Goal: Task Accomplishment & Management: Use online tool/utility

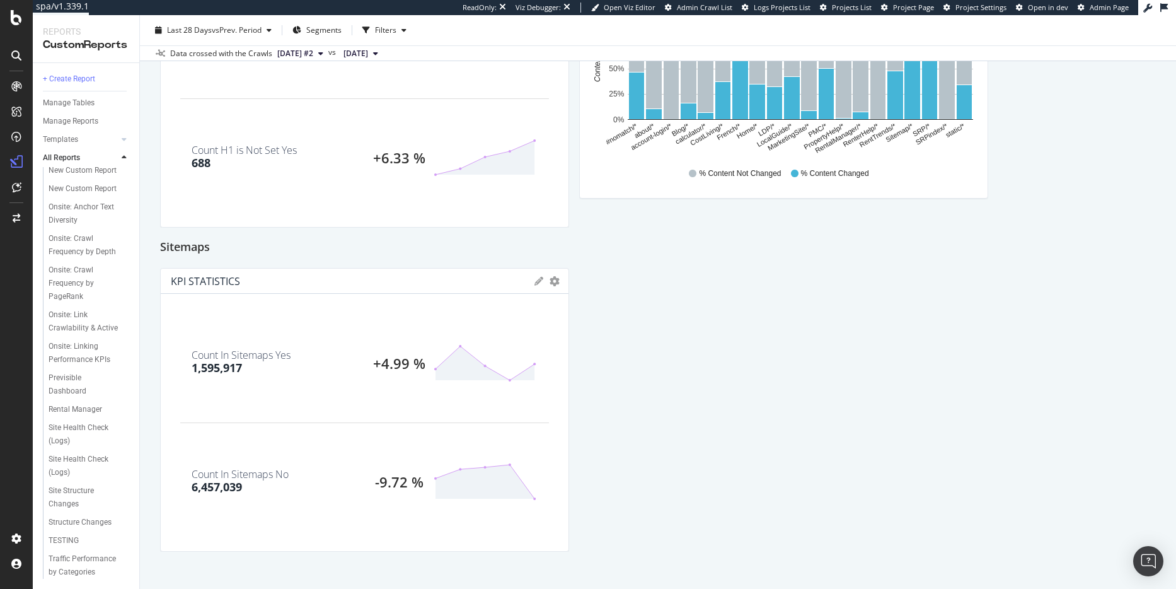
scroll to position [2432, 0]
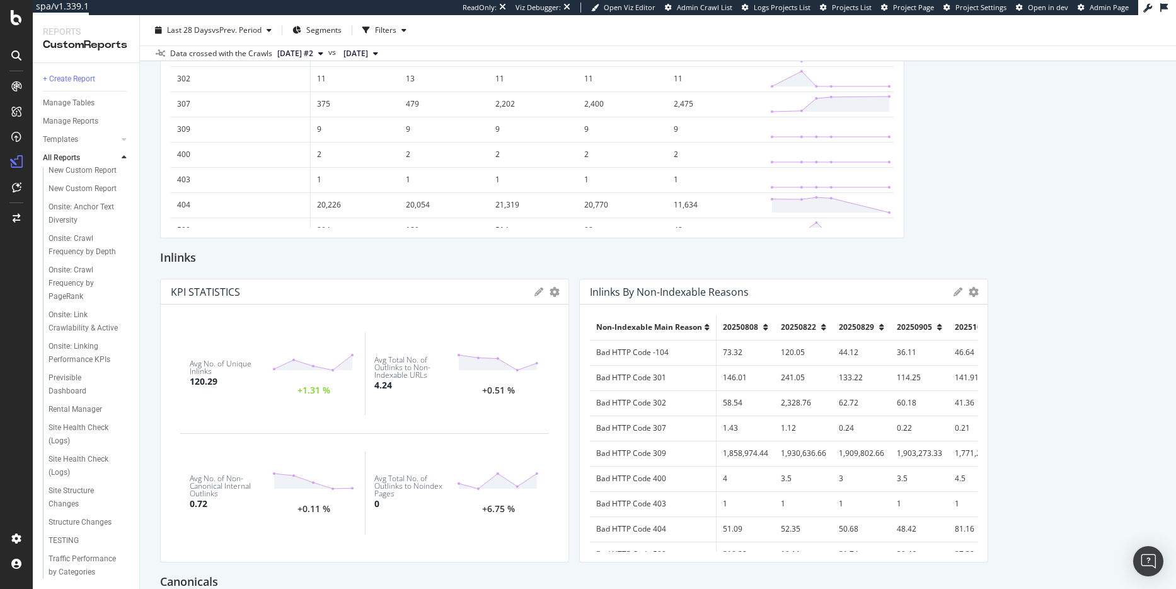
scroll to position [1029, 0]
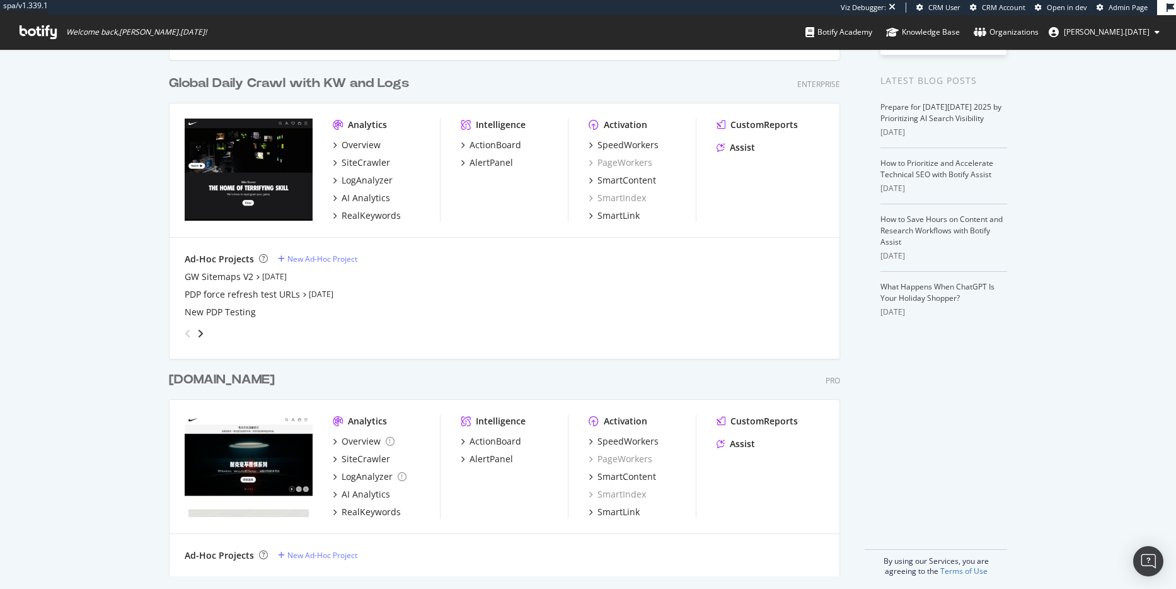
scroll to position [263, 0]
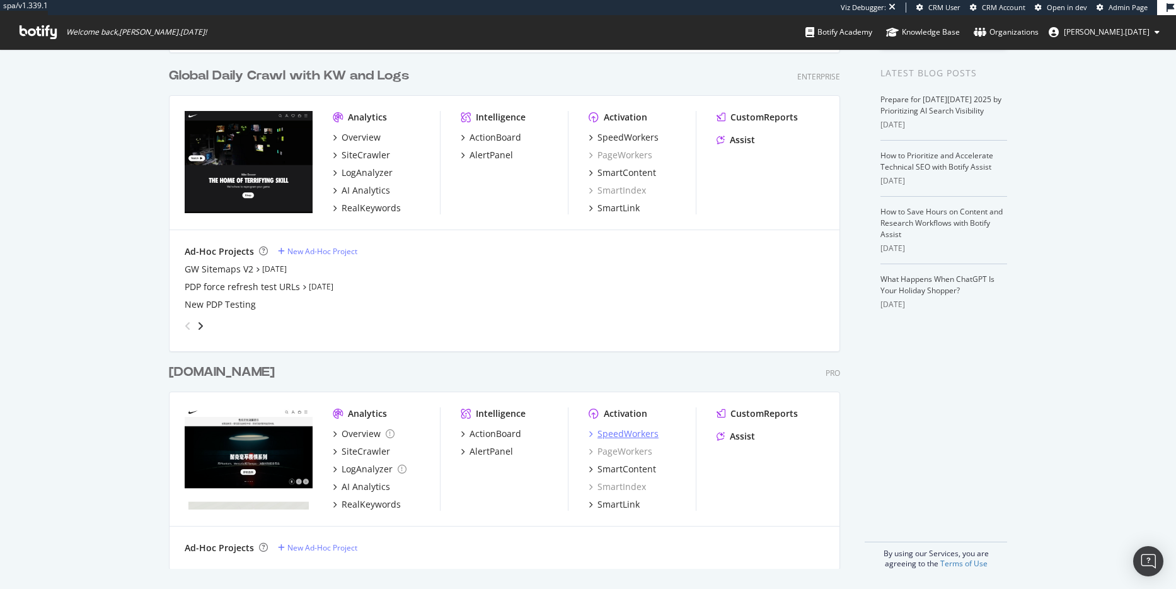
click at [591, 435] on div "SpeedWorkers" at bounding box center [624, 433] width 70 height 13
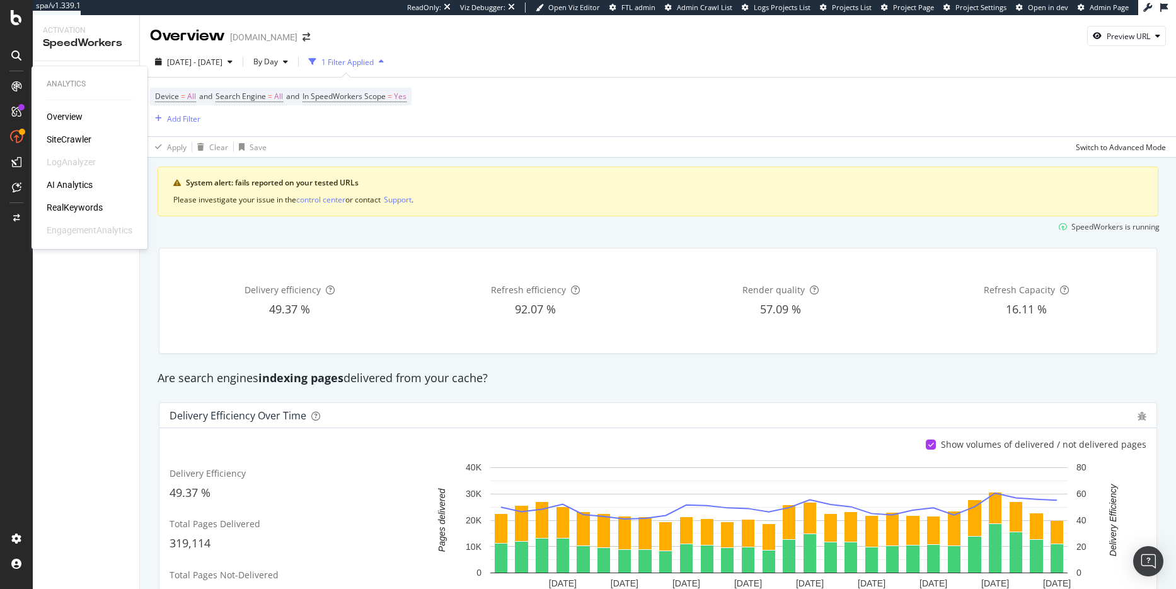
click at [73, 139] on div "SiteCrawler" at bounding box center [69, 139] width 45 height 13
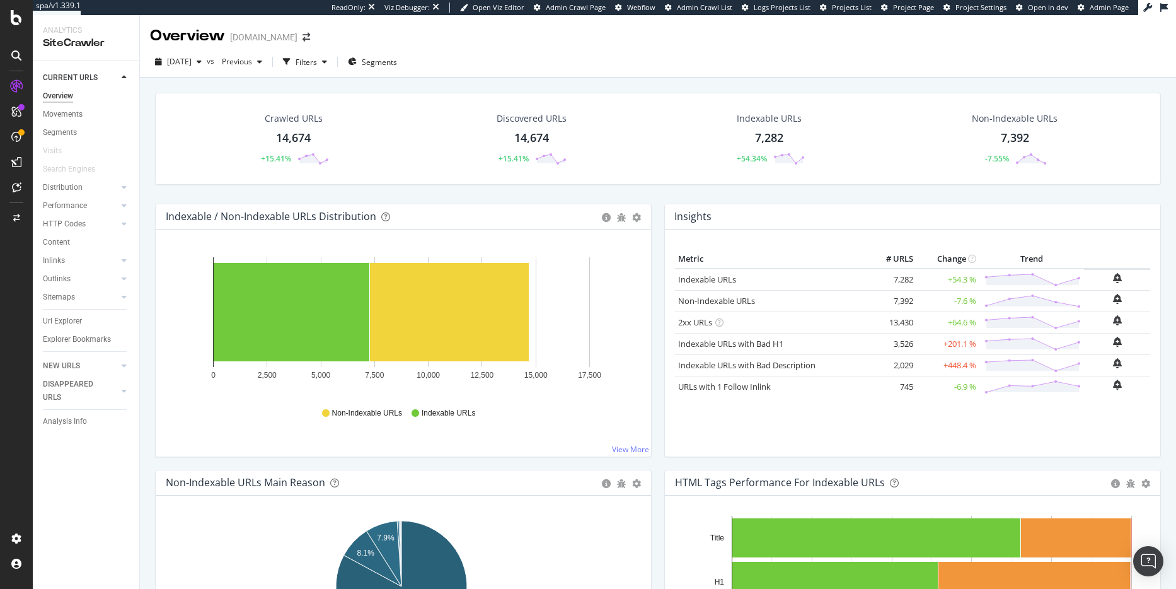
click at [130, 209] on div "Performance" at bounding box center [91, 206] width 96 height 18
click at [125, 205] on icon at bounding box center [124, 206] width 5 height 8
click at [55, 292] on div "Content" at bounding box center [56, 297] width 27 height 13
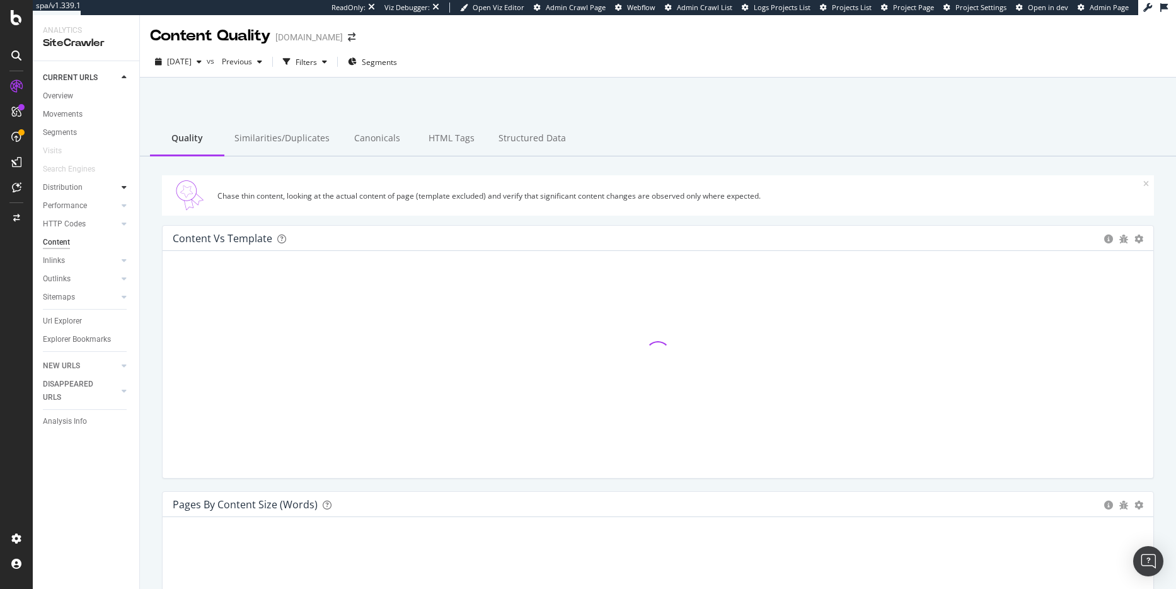
click at [123, 189] on icon at bounding box center [124, 187] width 5 height 8
click at [123, 207] on icon at bounding box center [124, 206] width 5 height 8
click at [123, 230] on div at bounding box center [124, 223] width 13 height 13
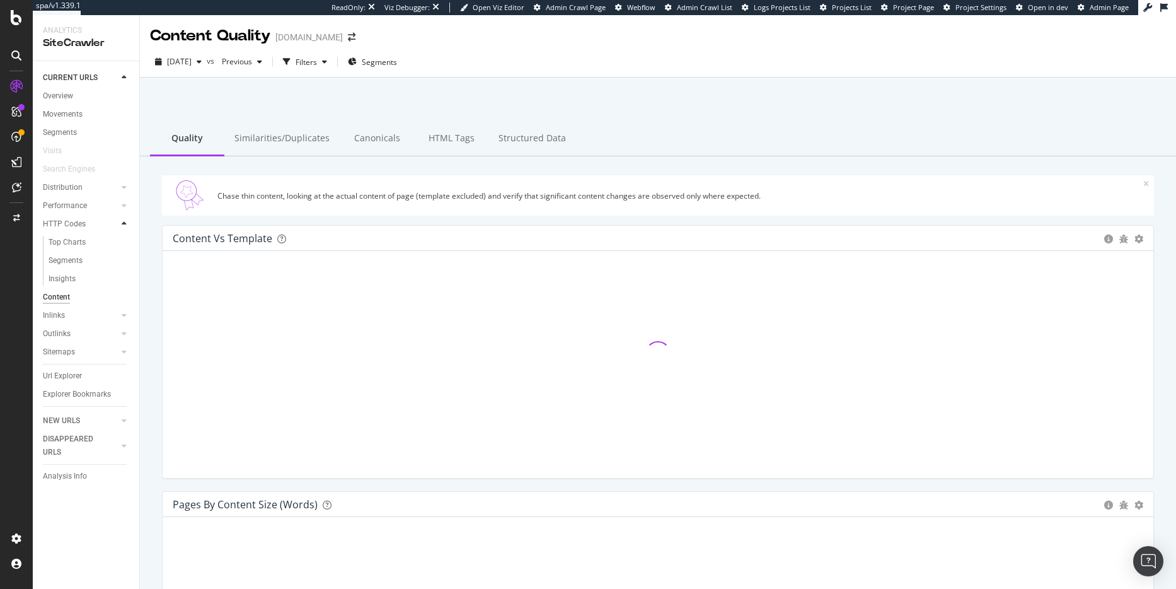
click at [123, 230] on div at bounding box center [124, 223] width 13 height 13
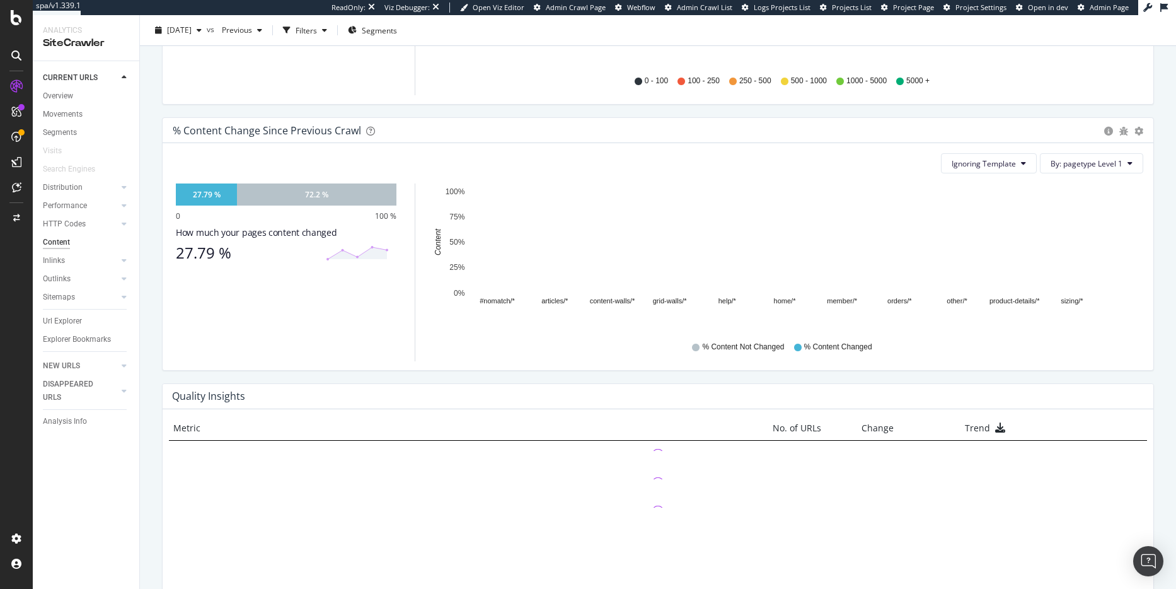
scroll to position [656, 0]
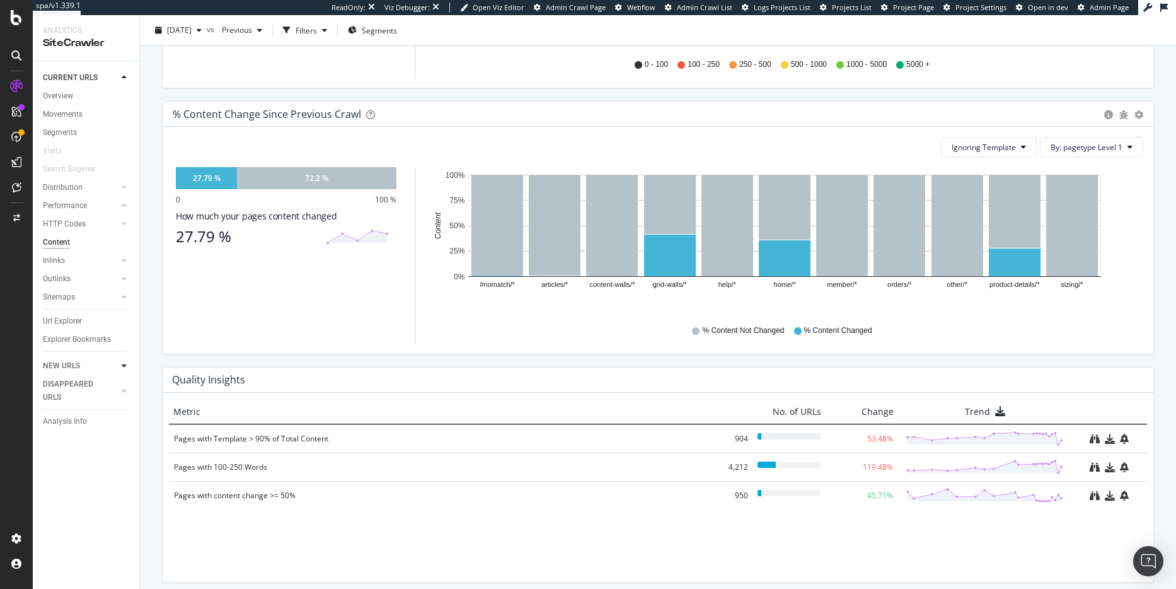
click at [122, 367] on icon at bounding box center [124, 366] width 5 height 8
click at [124, 187] on icon at bounding box center [124, 187] width 5 height 8
click at [124, 175] on div at bounding box center [124, 169] width 13 height 13
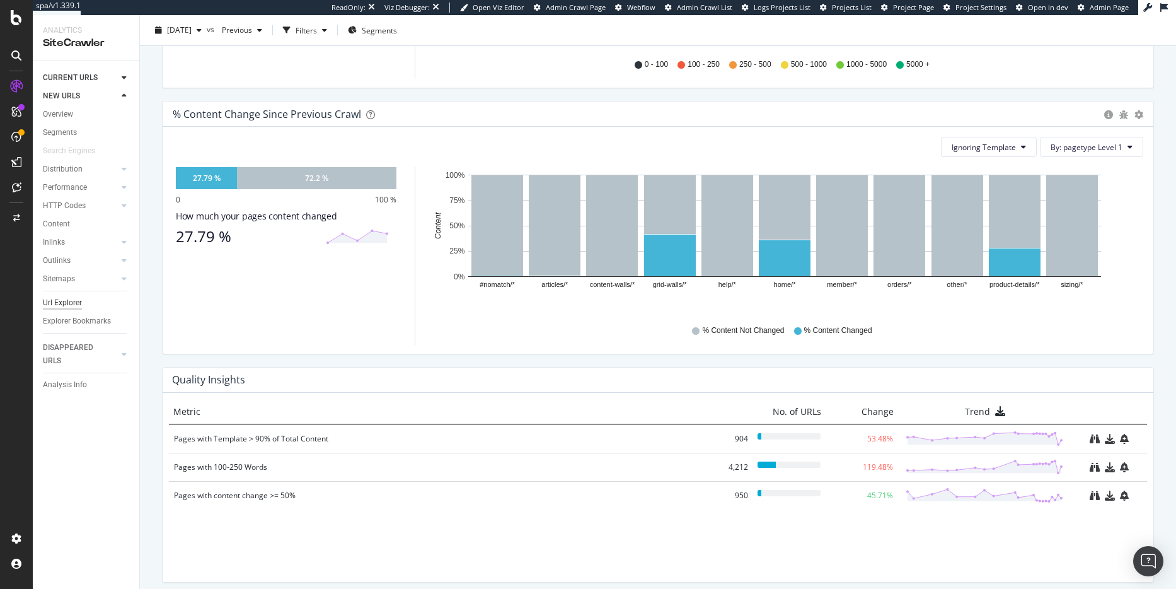
click at [66, 304] on div "Url Explorer" at bounding box center [62, 302] width 39 height 13
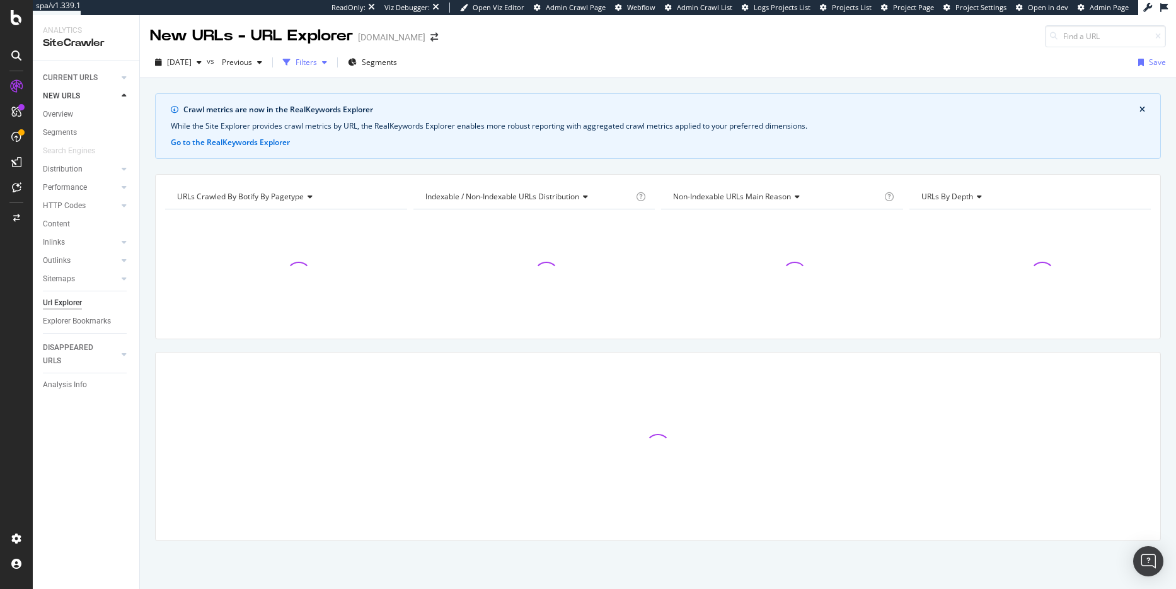
click at [296, 62] on div "button" at bounding box center [287, 63] width 18 height 18
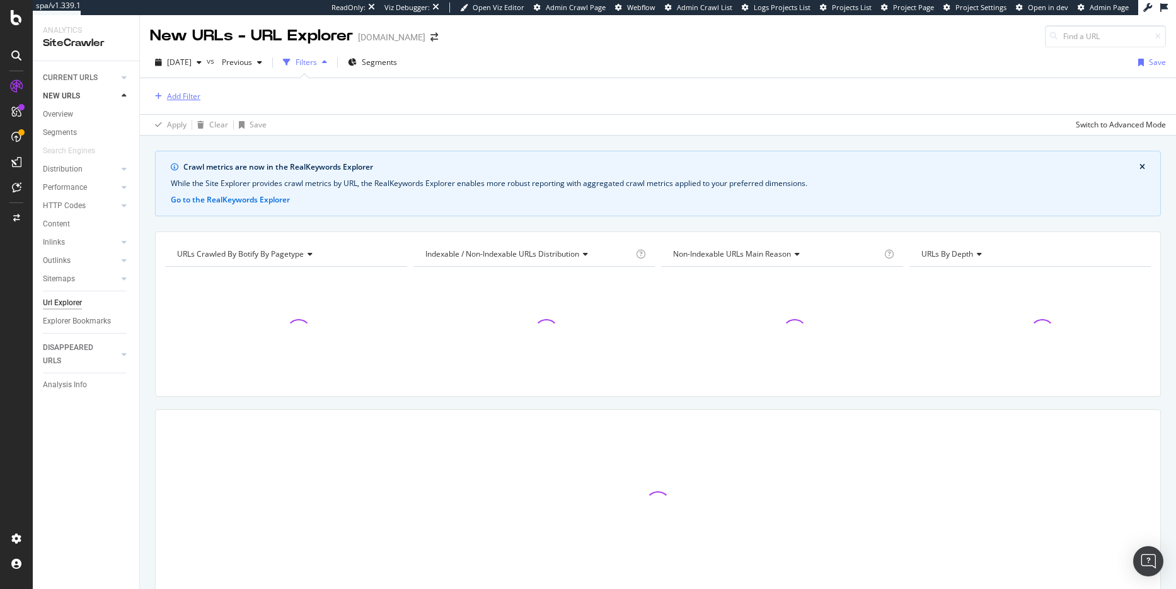
click at [197, 91] on div "Add Filter" at bounding box center [183, 96] width 33 height 11
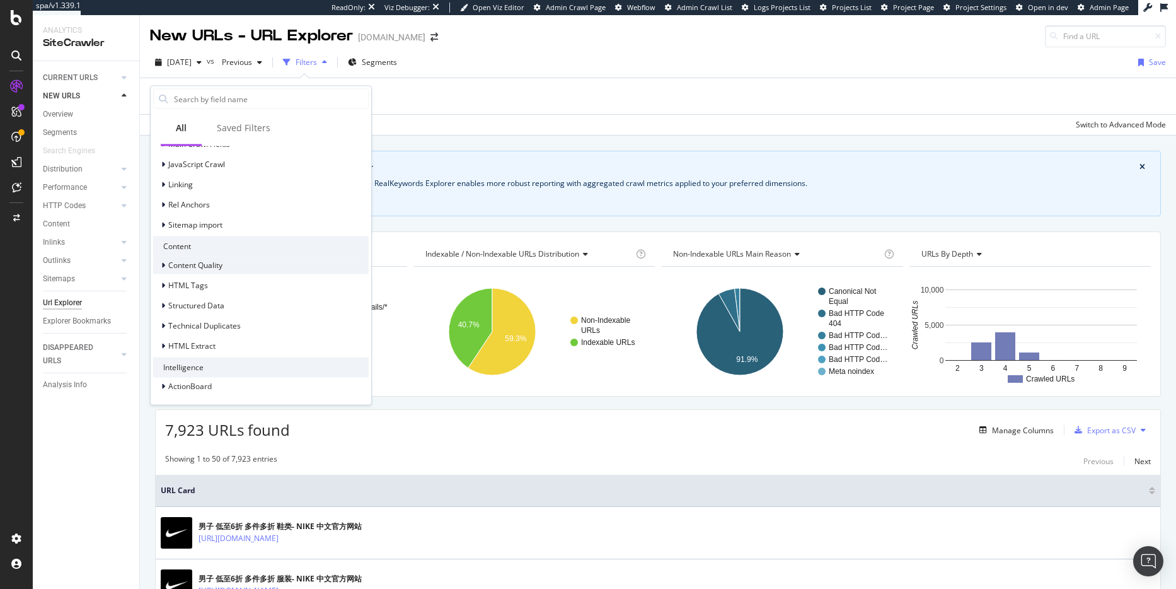
scroll to position [252, 0]
click at [164, 347] on div at bounding box center [165, 353] width 8 height 13
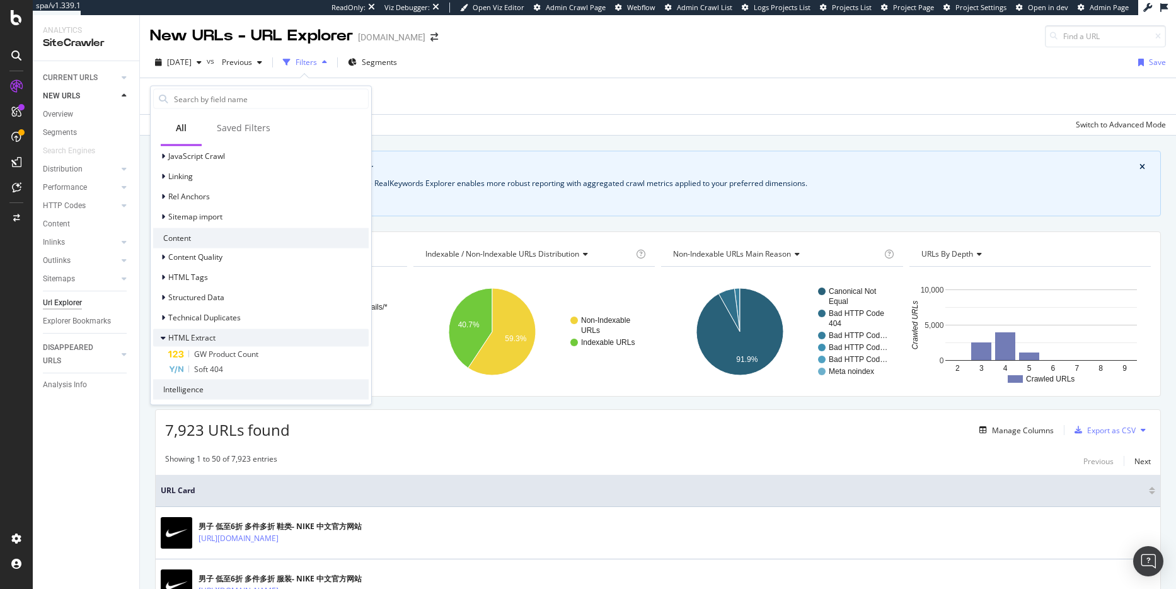
click at [164, 338] on icon at bounding box center [163, 337] width 5 height 8
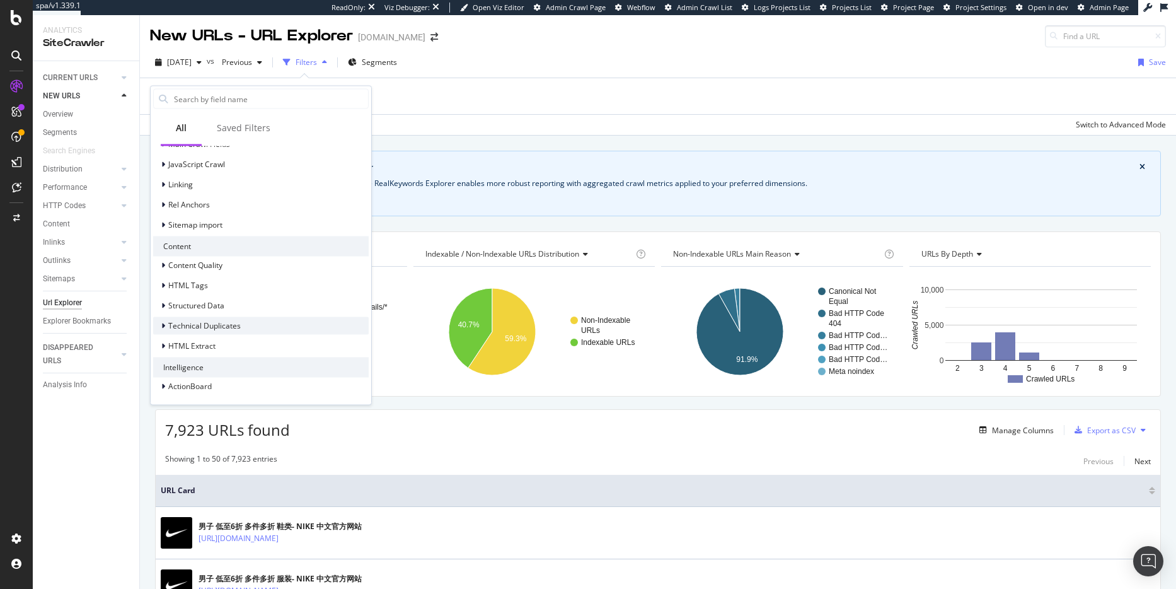
click at [166, 321] on div at bounding box center [165, 325] width 8 height 13
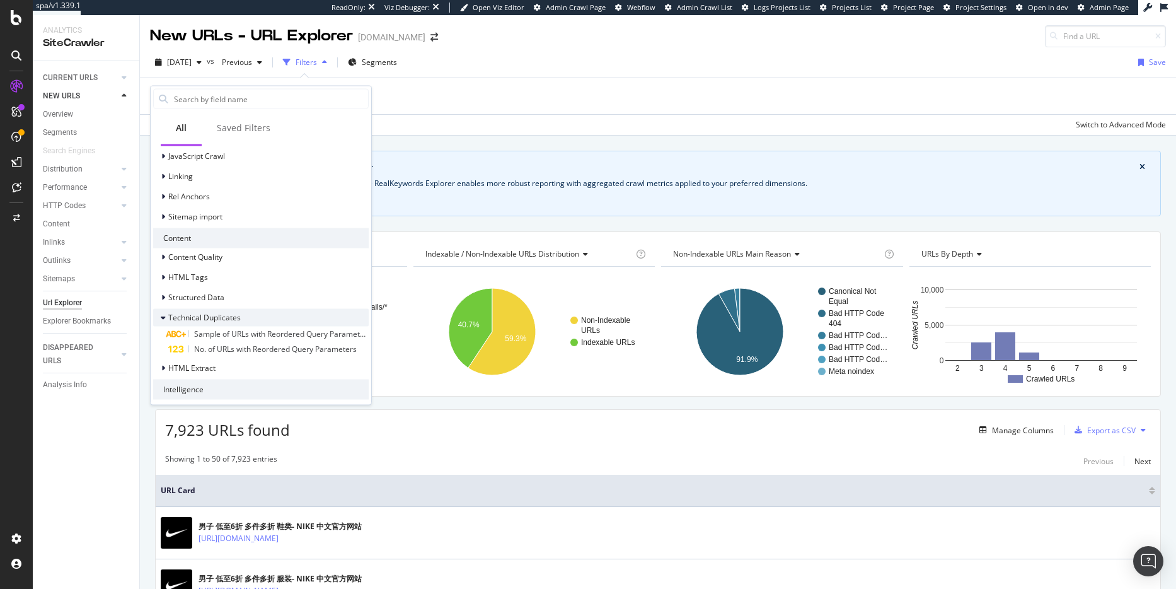
click at [166, 316] on div at bounding box center [165, 317] width 8 height 13
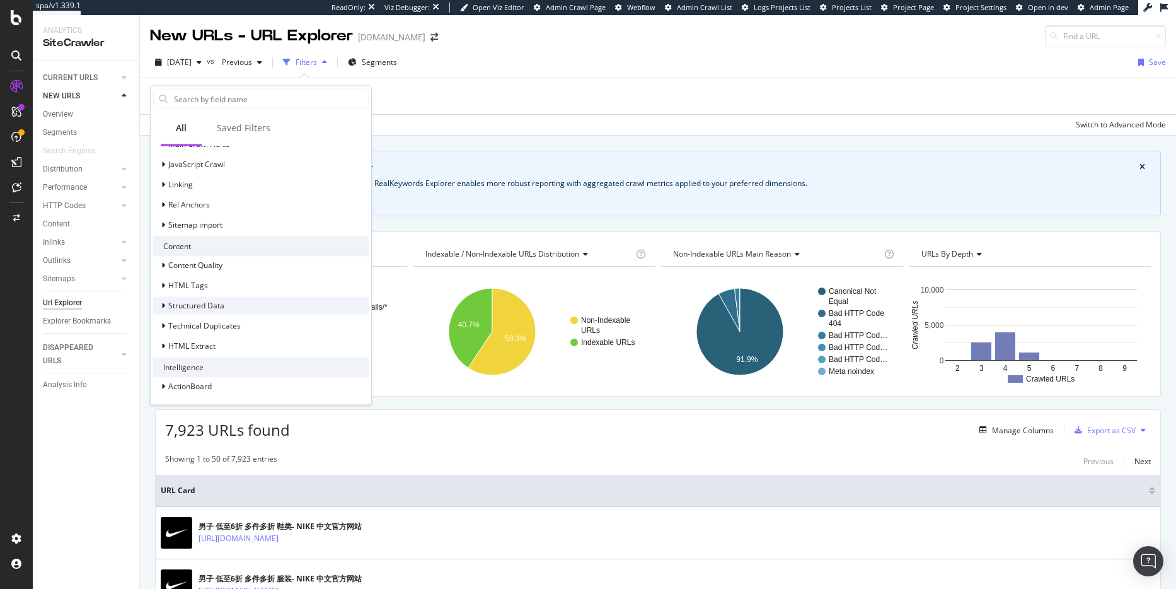
click at [166, 309] on div at bounding box center [165, 305] width 8 height 13
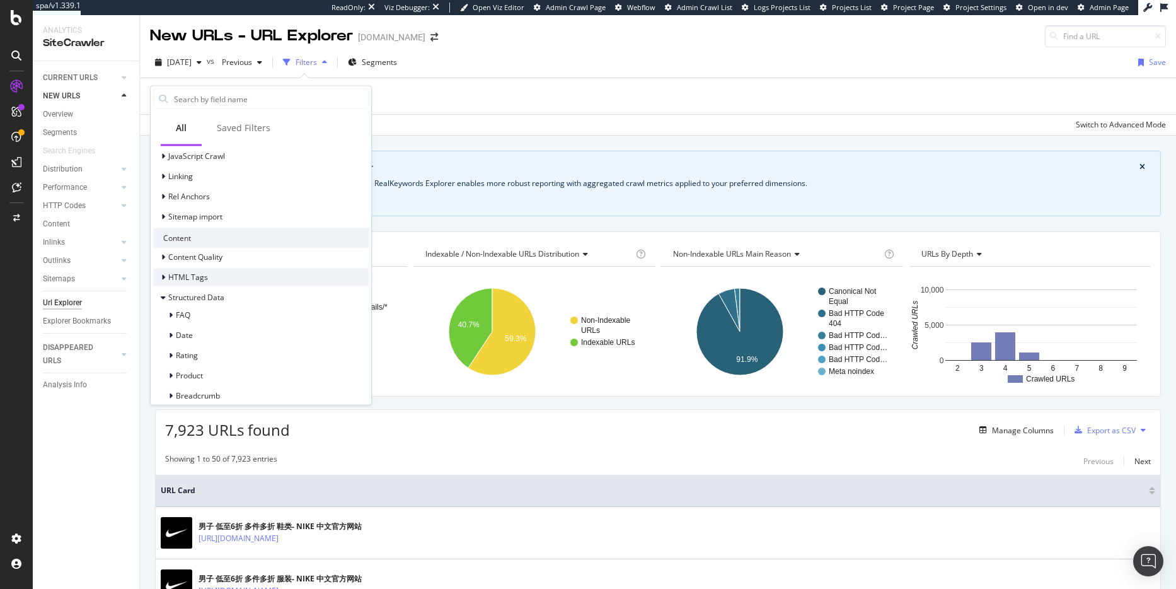
drag, startPoint x: 166, startPoint y: 294, endPoint x: 166, endPoint y: 287, distance: 7.6
click at [166, 294] on div at bounding box center [165, 297] width 8 height 13
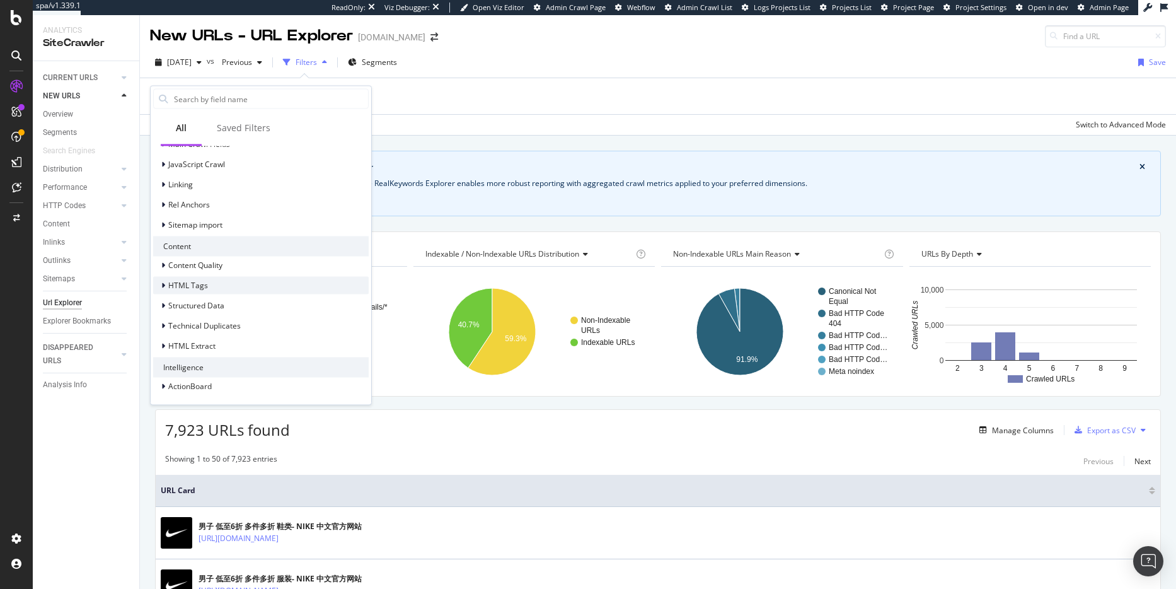
click at [166, 282] on div at bounding box center [165, 285] width 8 height 13
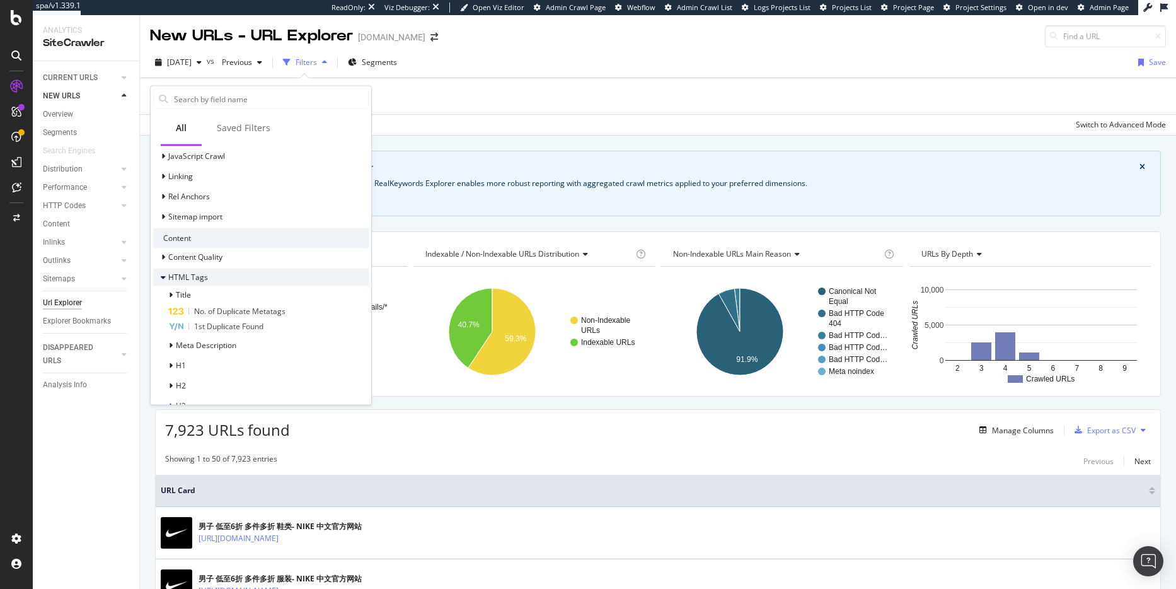
click at [166, 279] on div at bounding box center [165, 276] width 8 height 13
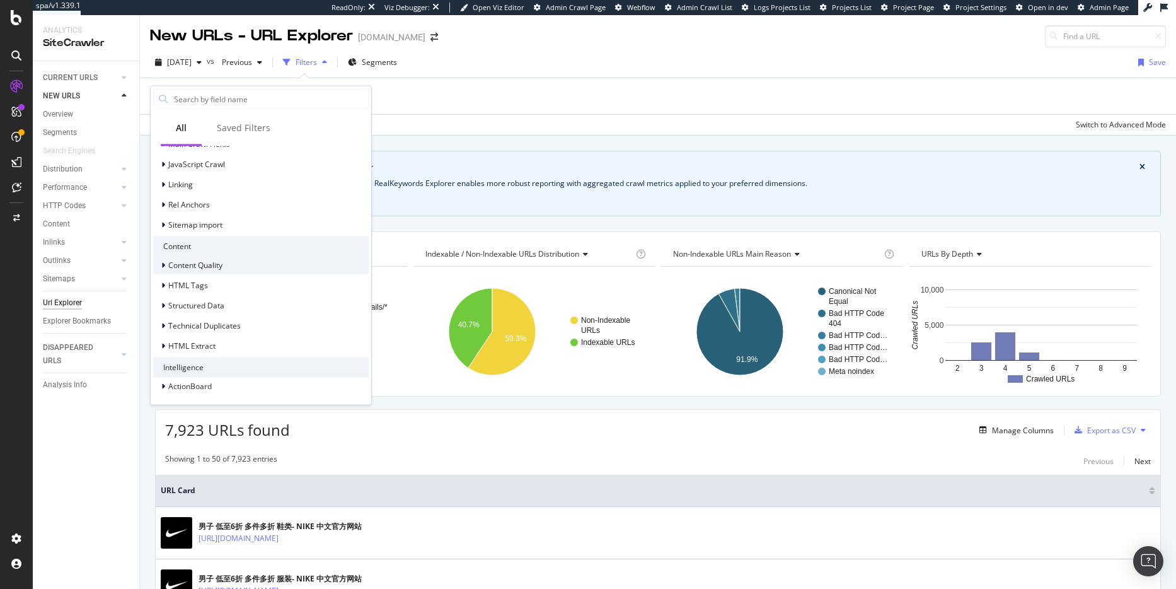
click at [166, 267] on div at bounding box center [165, 264] width 8 height 13
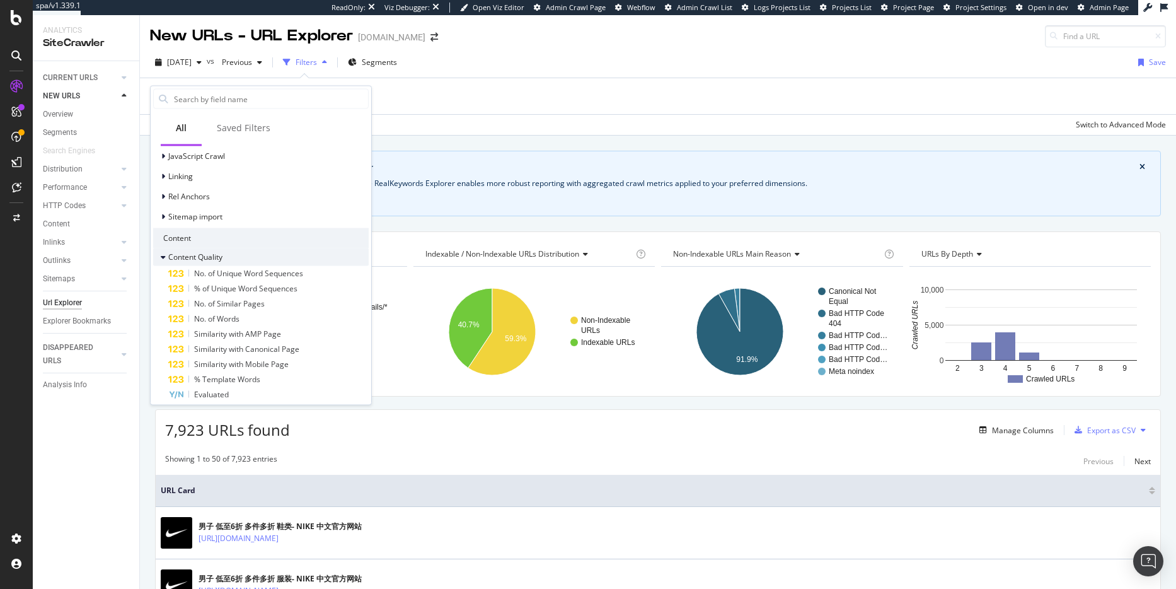
click at [166, 259] on div at bounding box center [165, 256] width 8 height 13
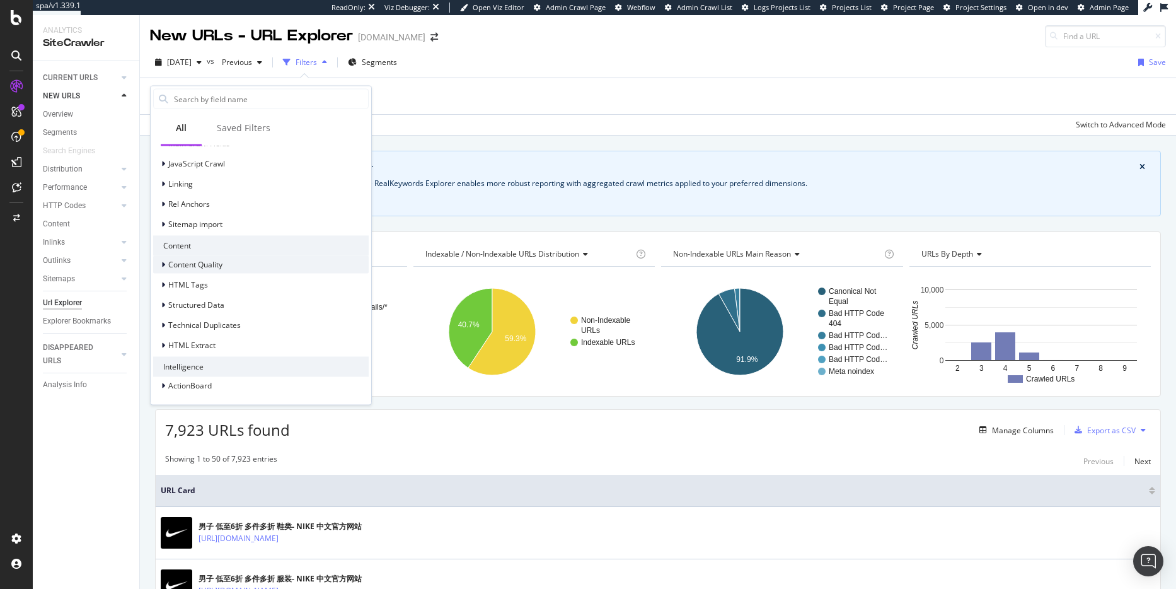
scroll to position [260, 0]
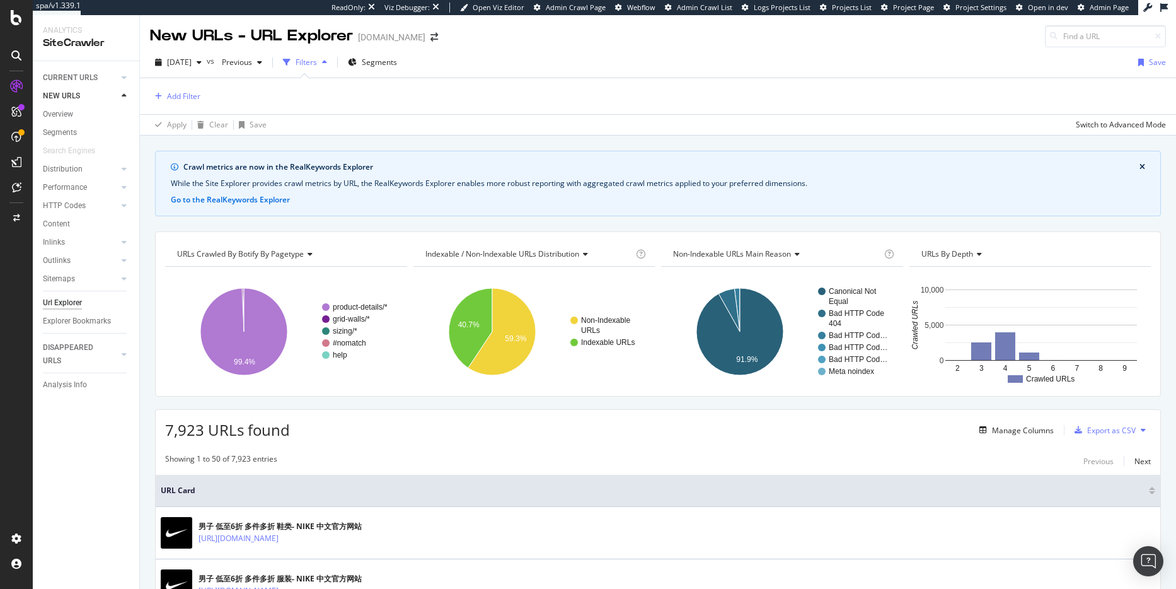
click at [490, 48] on div "2025 Oct. 12th vs Previous Filters Segments Save Add Filter Apply Clear Save Sw…" at bounding box center [658, 91] width 1036 height 88
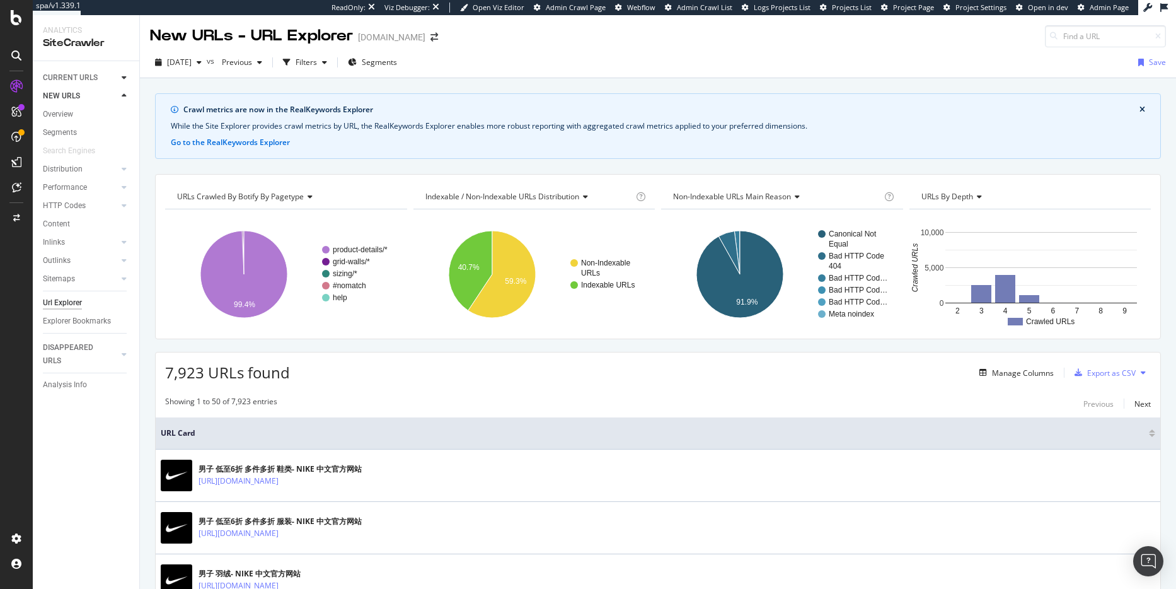
click at [124, 76] on icon at bounding box center [124, 78] width 5 height 8
click at [120, 185] on div at bounding box center [124, 187] width 13 height 13
click at [119, 201] on div at bounding box center [124, 205] width 13 height 13
click at [119, 203] on div at bounding box center [124, 205] width 13 height 13
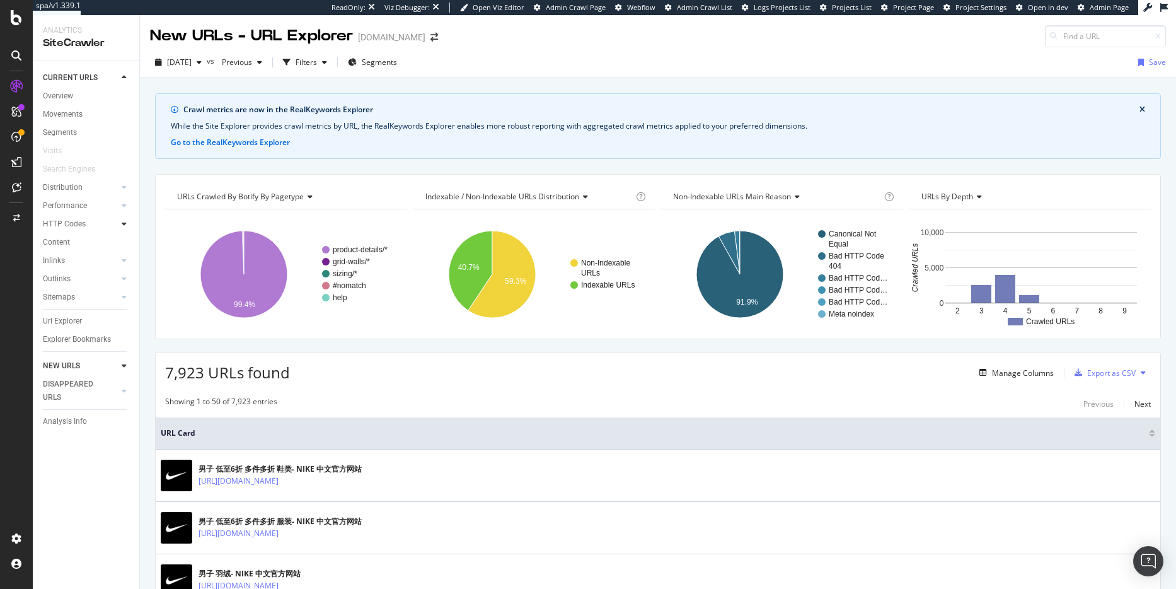
click at [119, 219] on div at bounding box center [124, 223] width 13 height 13
click at [112, 257] on div at bounding box center [111, 260] width 13 height 13
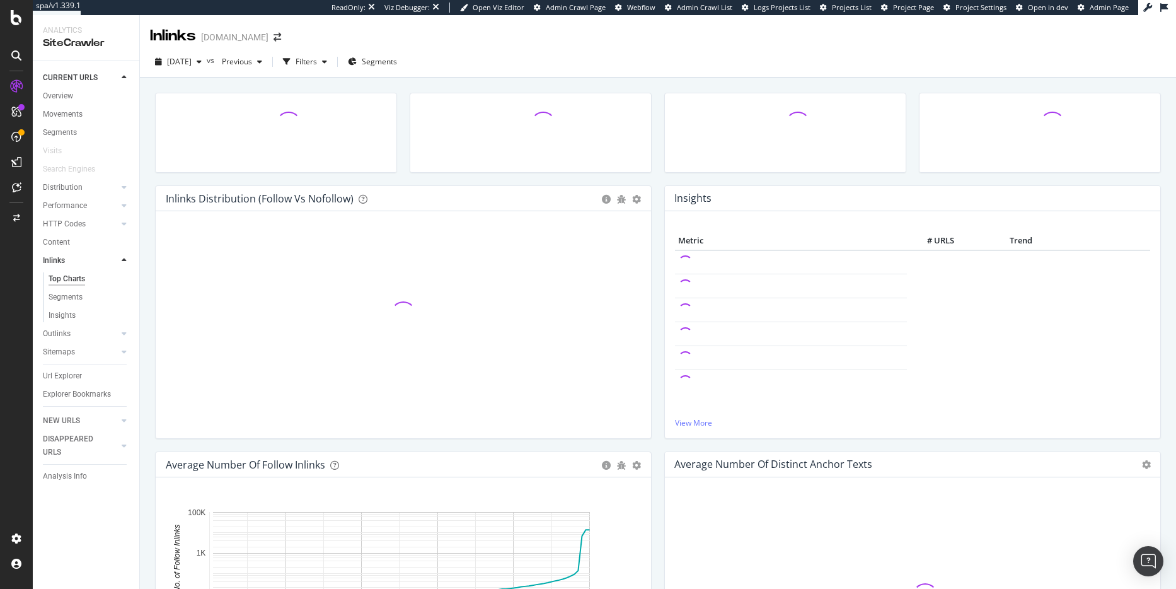
click at [112, 257] on div at bounding box center [111, 260] width 13 height 13
click at [124, 260] on icon at bounding box center [124, 261] width 5 height 8
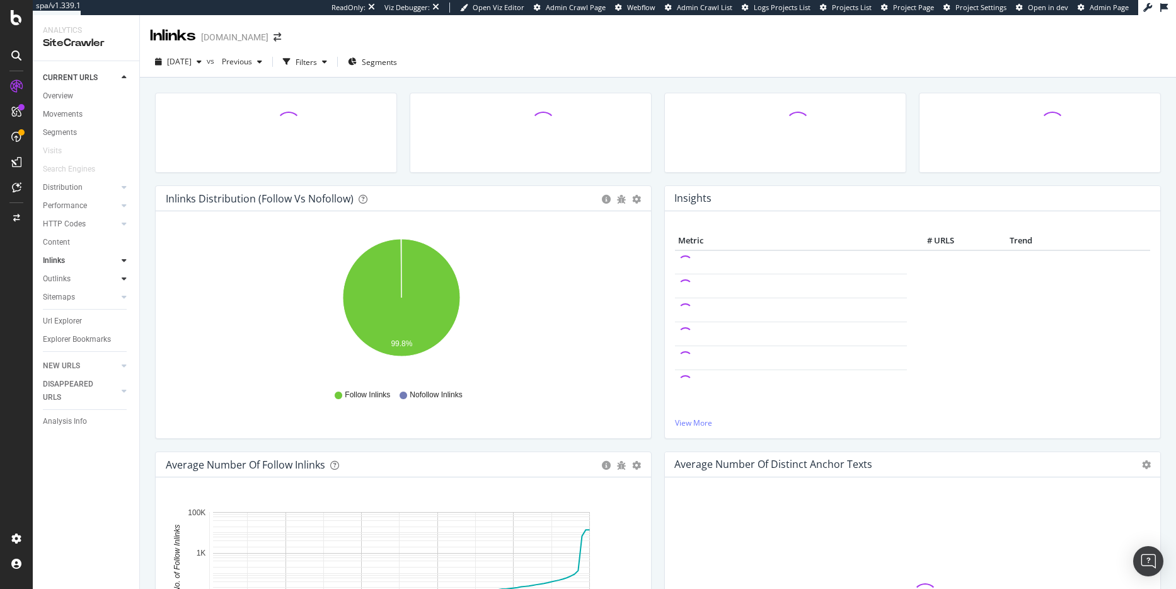
click at [124, 274] on div at bounding box center [124, 278] width 13 height 13
click at [124, 275] on icon at bounding box center [124, 279] width 5 height 8
click at [124, 292] on div at bounding box center [124, 297] width 13 height 13
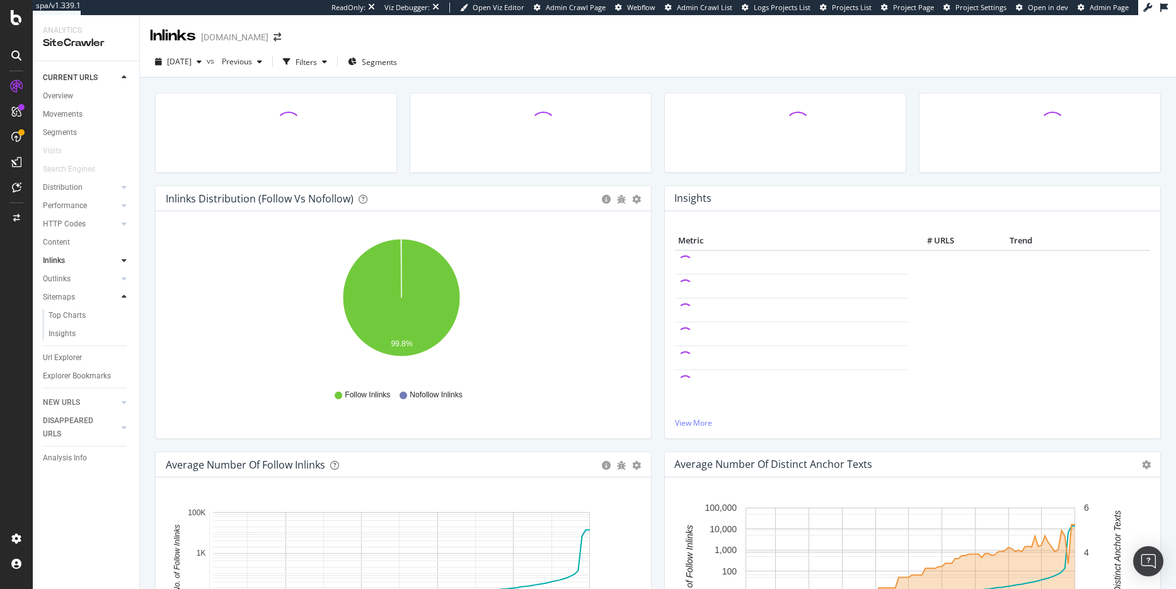
click at [124, 298] on icon at bounding box center [124, 297] width 5 height 8
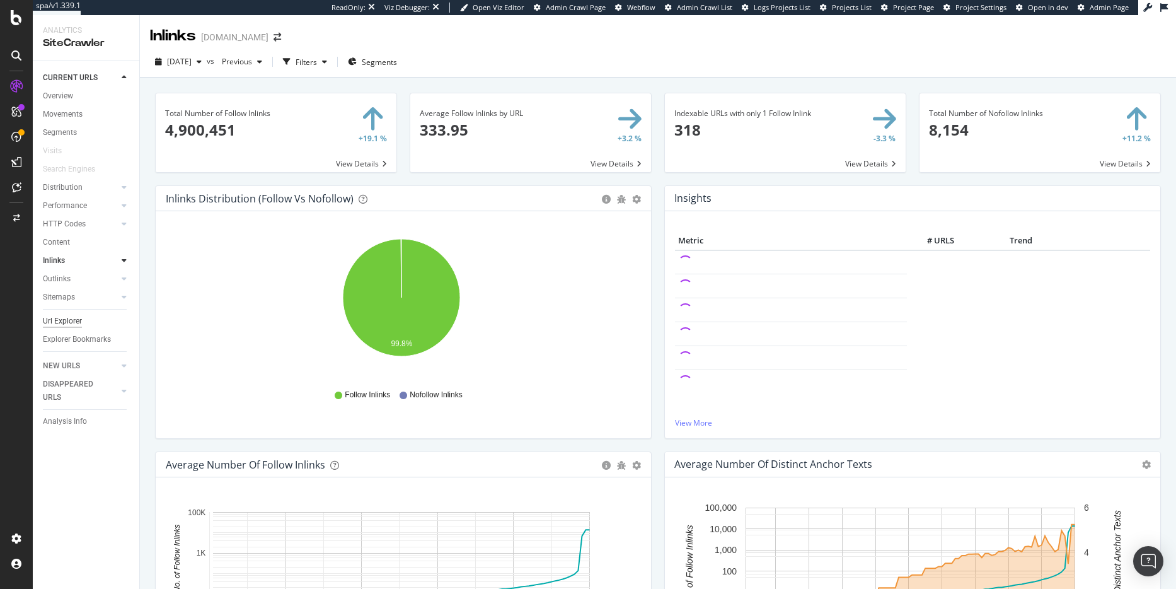
click at [77, 320] on div "Url Explorer" at bounding box center [62, 321] width 39 height 13
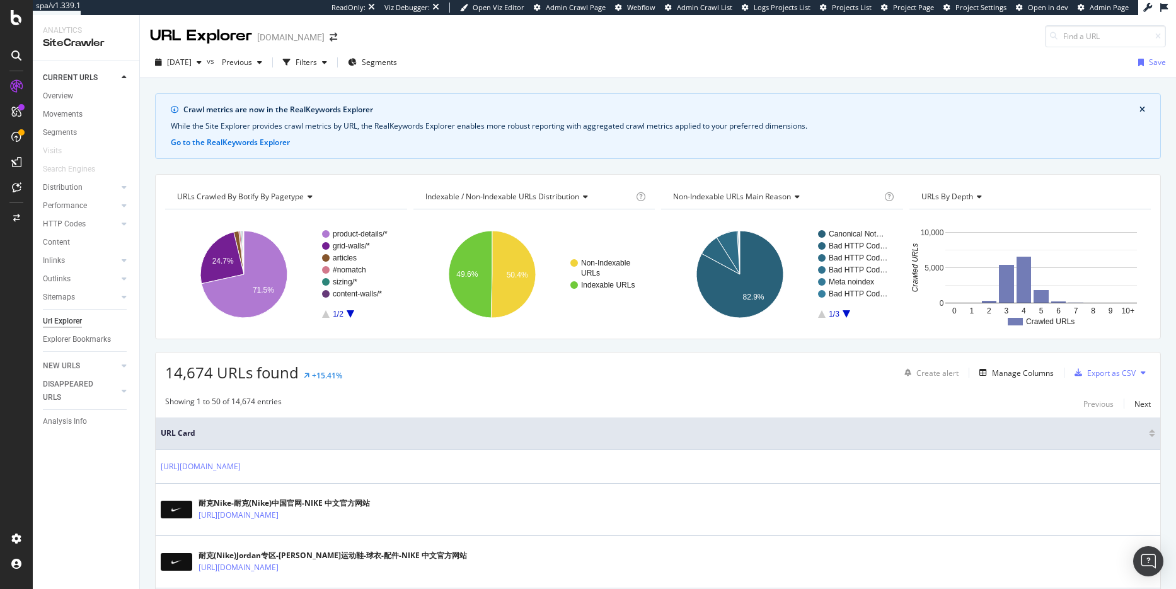
click at [289, 196] on span "URLs Crawled By Botify By pagetype" at bounding box center [240, 196] width 127 height 11
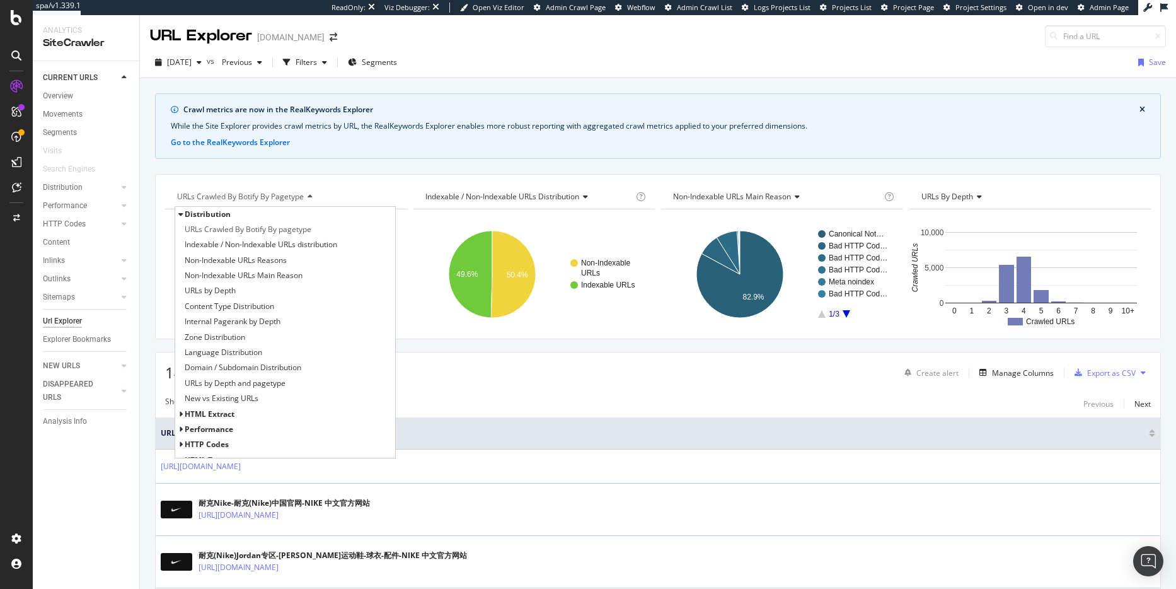
click at [185, 413] on span "HTML Extract" at bounding box center [210, 413] width 50 height 11
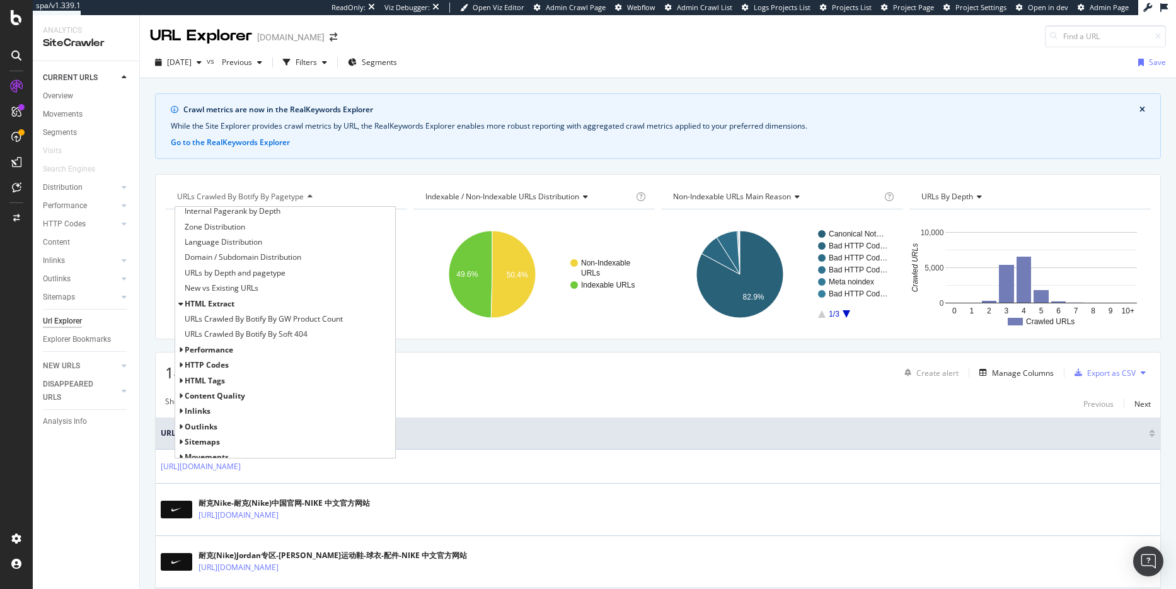
scroll to position [72, 0]
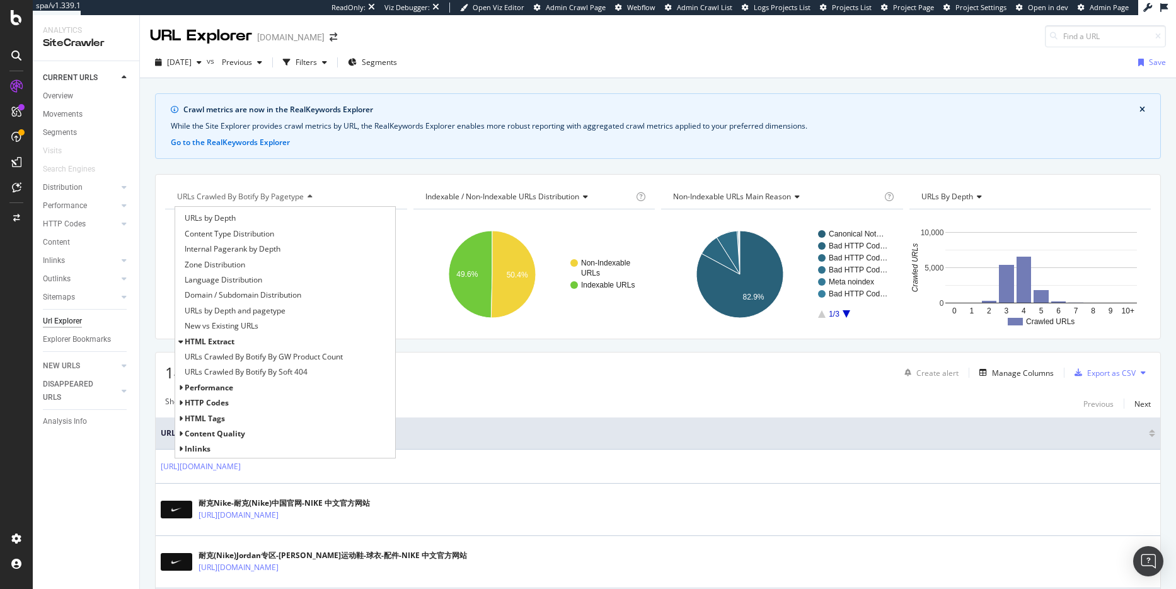
click at [185, 338] on span "HTML Extract" at bounding box center [210, 341] width 50 height 11
click at [212, 342] on span "Performance" at bounding box center [209, 341] width 49 height 11
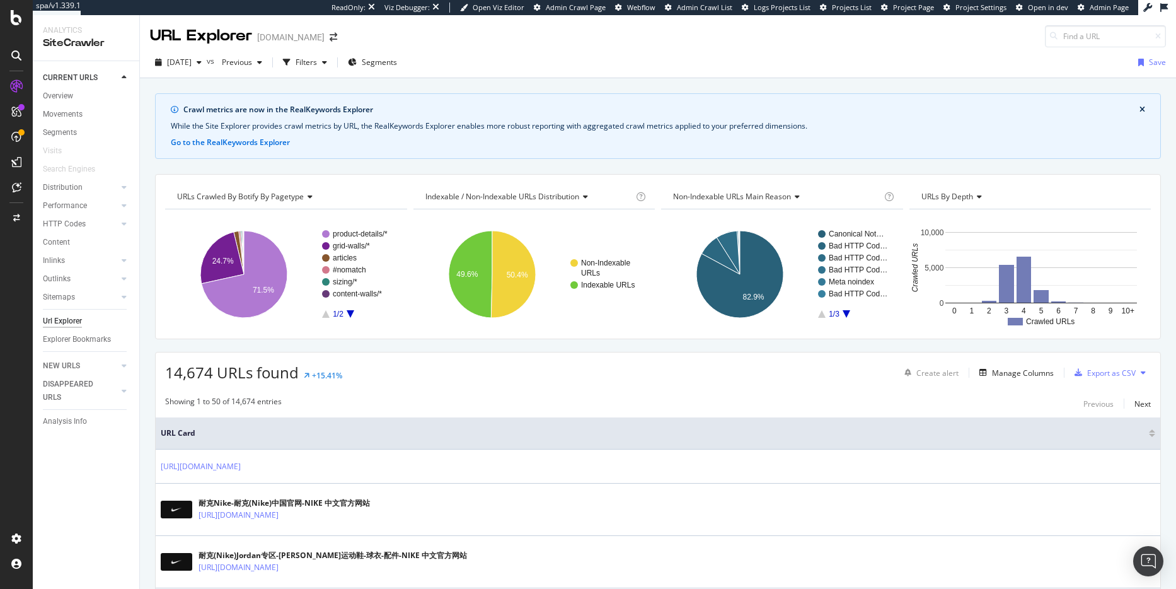
click at [227, 204] on div "URLs Crawled By Botify By pagetype" at bounding box center [285, 197] width 221 height 20
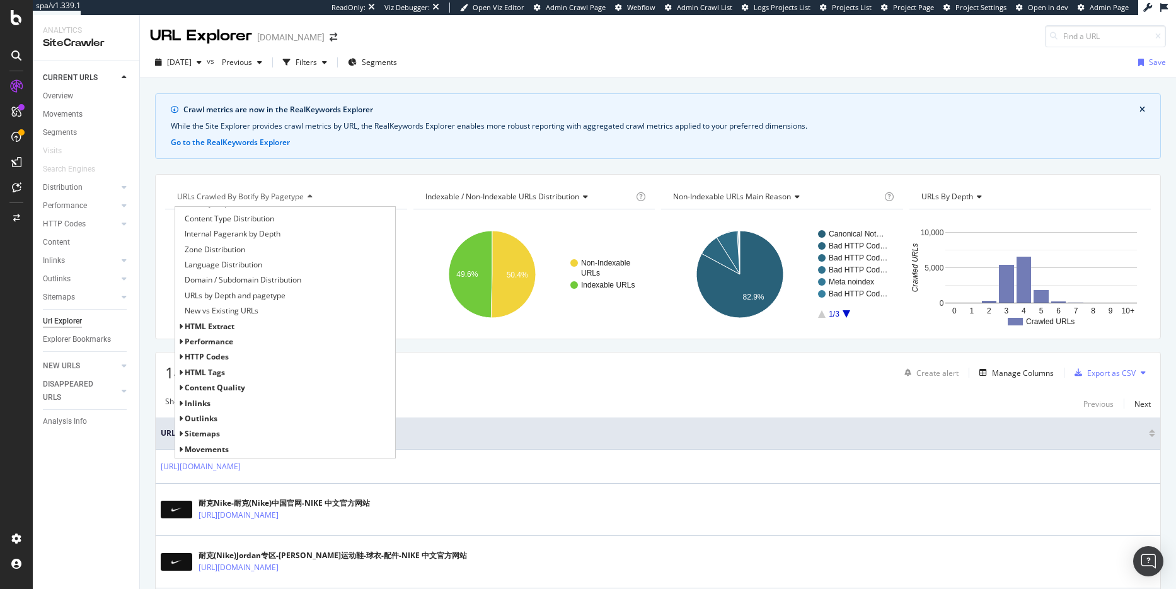
click at [222, 450] on span "Movements" at bounding box center [207, 449] width 44 height 11
click at [216, 427] on div "Movements" at bounding box center [285, 434] width 220 height 15
click at [216, 400] on span "Outlinks" at bounding box center [201, 403] width 33 height 11
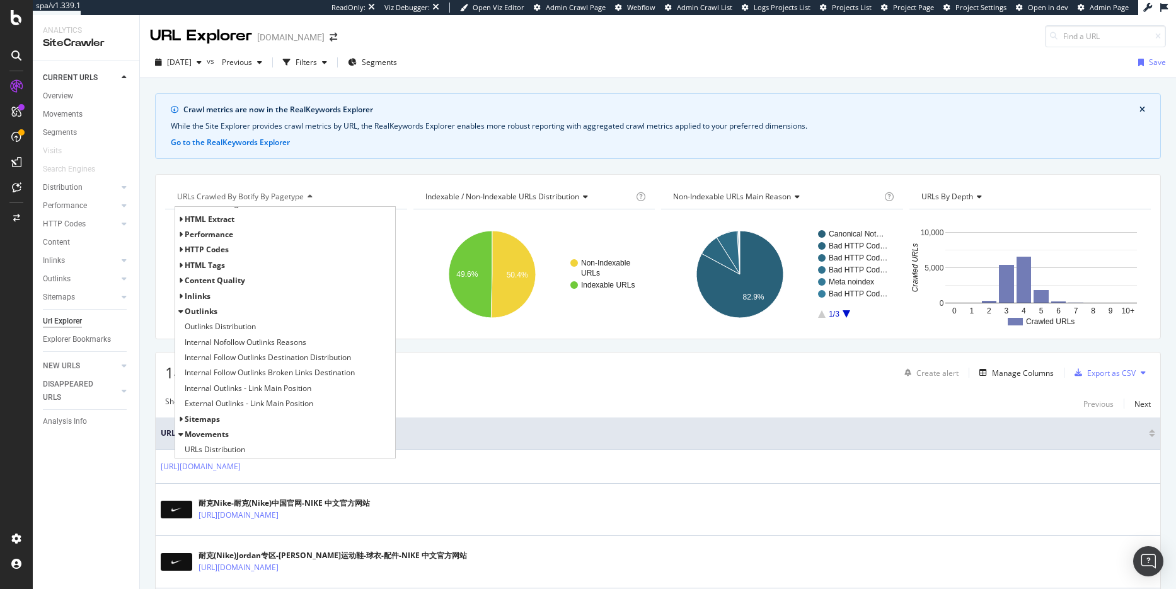
click at [222, 300] on div "Inlinks" at bounding box center [285, 296] width 220 height 15
click at [200, 299] on span "Inlinks" at bounding box center [198, 296] width 26 height 11
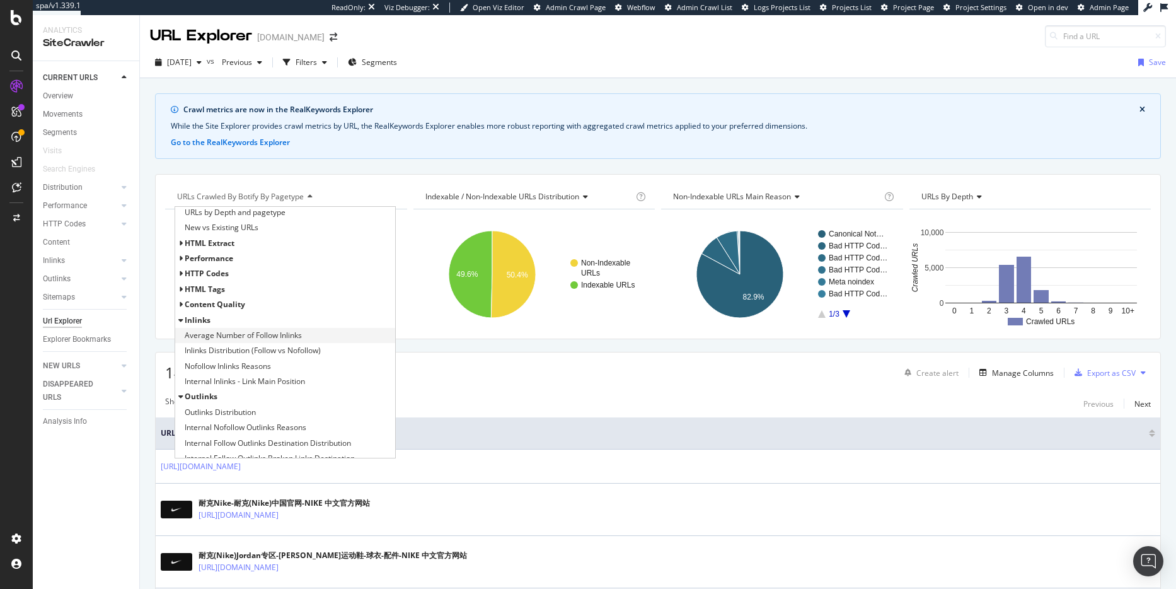
scroll to position [163, 0]
click at [202, 309] on span "Content Quality" at bounding box center [215, 312] width 61 height 11
click at [203, 302] on div "HTML Tags" at bounding box center [205, 297] width 40 height 13
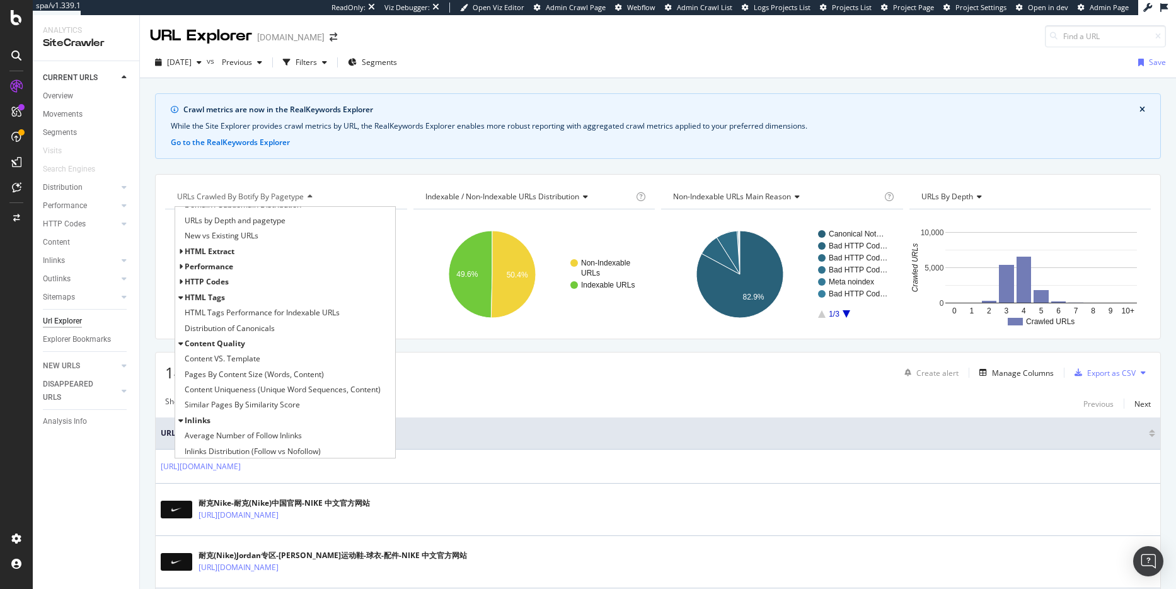
click at [219, 281] on span "HTTP Codes" at bounding box center [207, 281] width 44 height 11
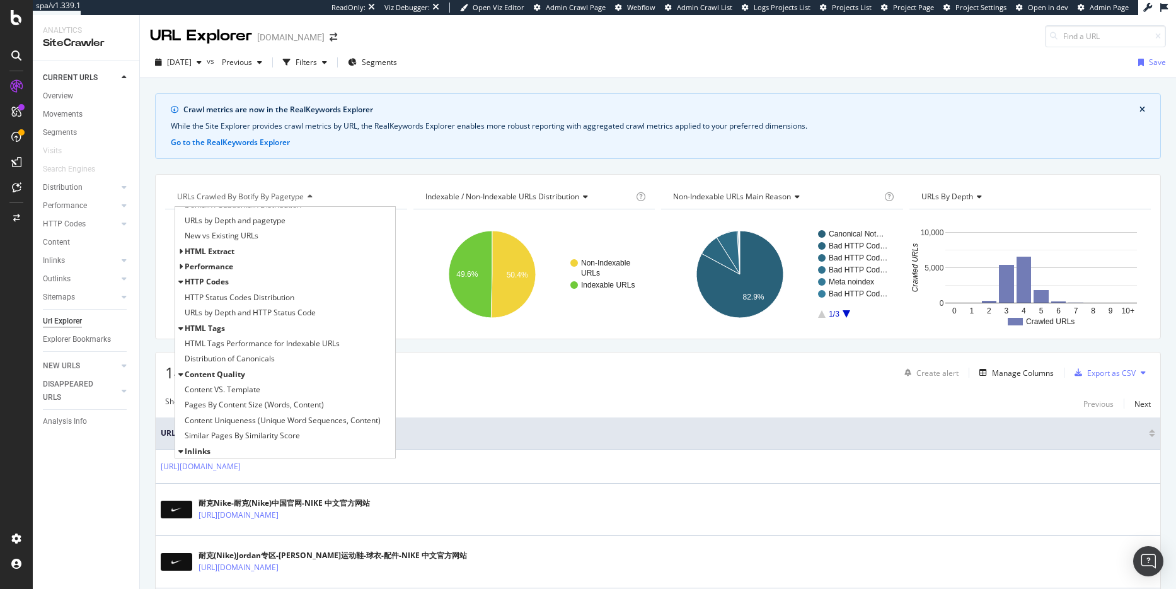
click at [219, 269] on span "Performance" at bounding box center [209, 266] width 49 height 11
click at [218, 251] on span "HTML Extract" at bounding box center [210, 251] width 50 height 11
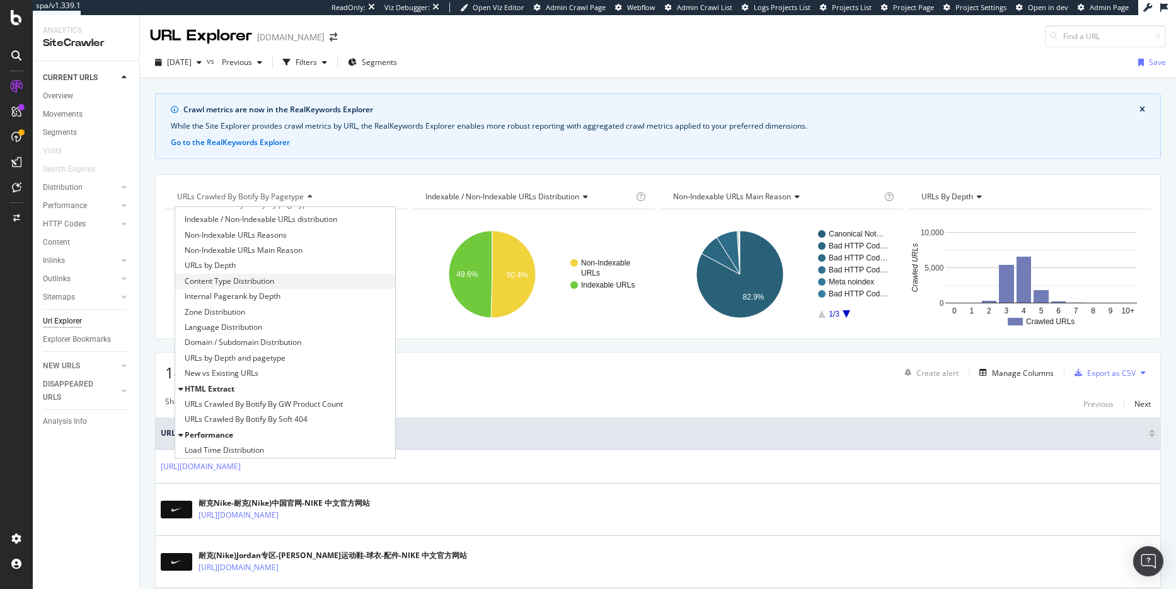
scroll to position [0, 0]
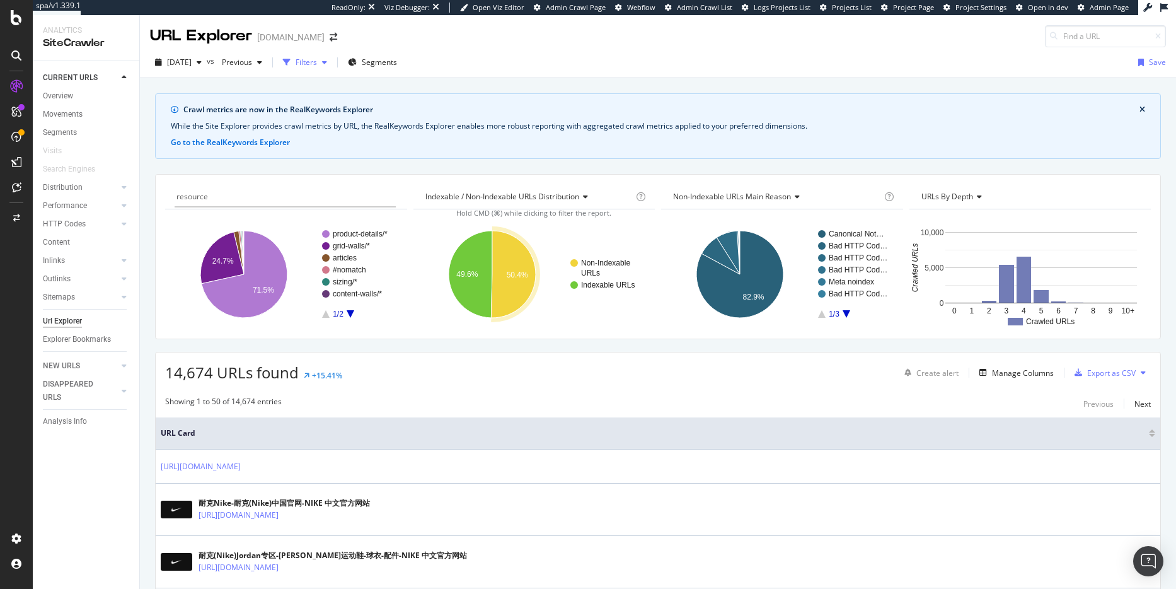
type input "resource"
click at [332, 59] on div "button" at bounding box center [324, 63] width 15 height 8
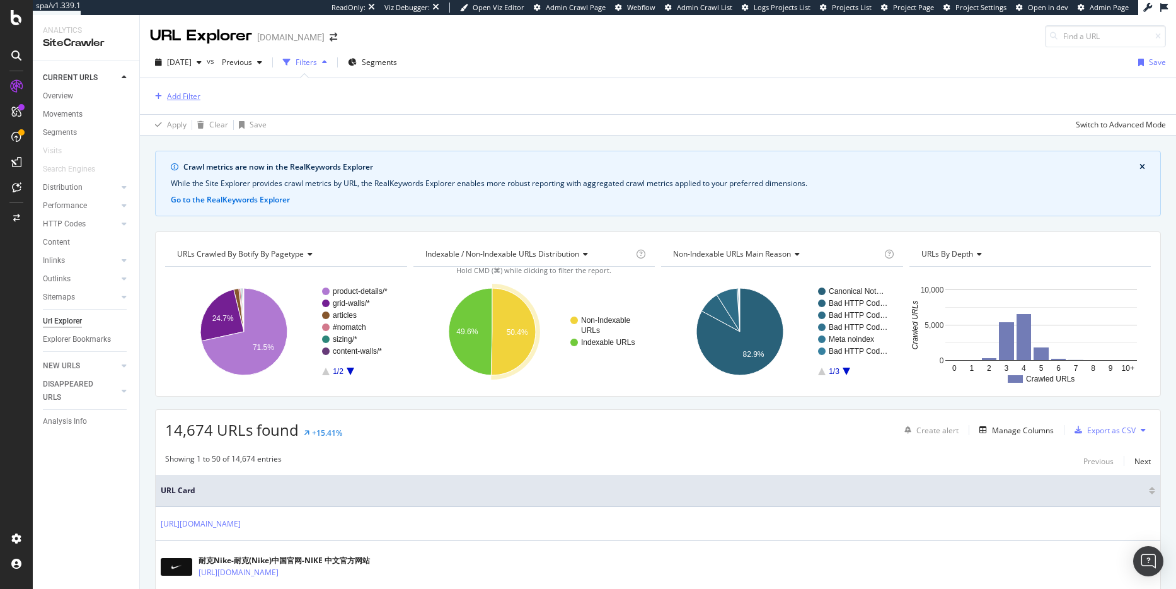
click at [194, 95] on div "Add Filter" at bounding box center [183, 96] width 33 height 11
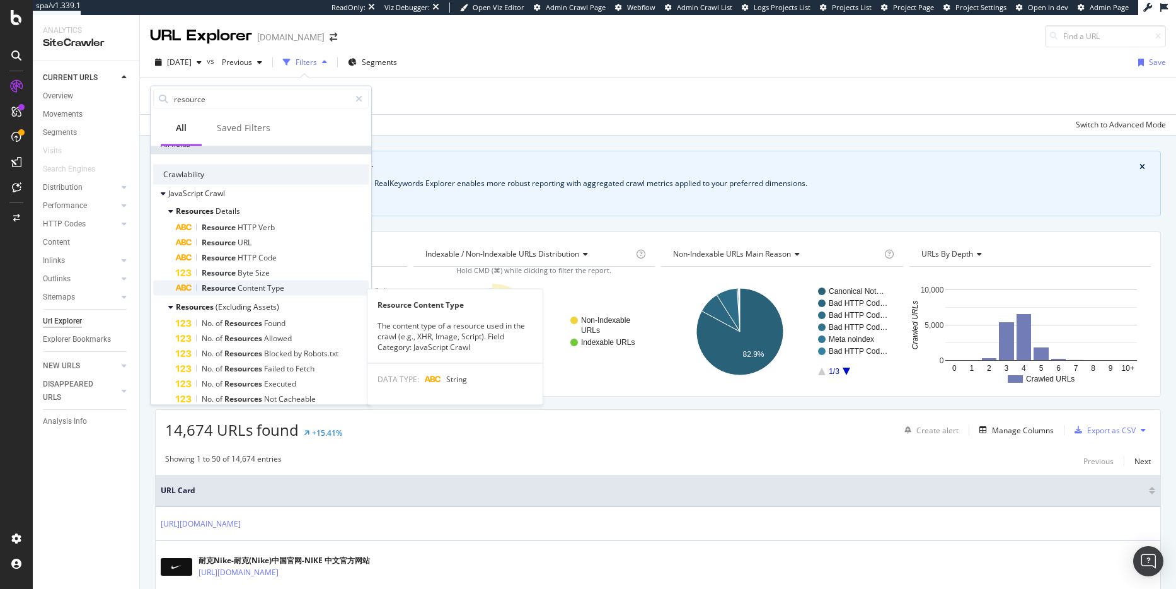
scroll to position [4, 0]
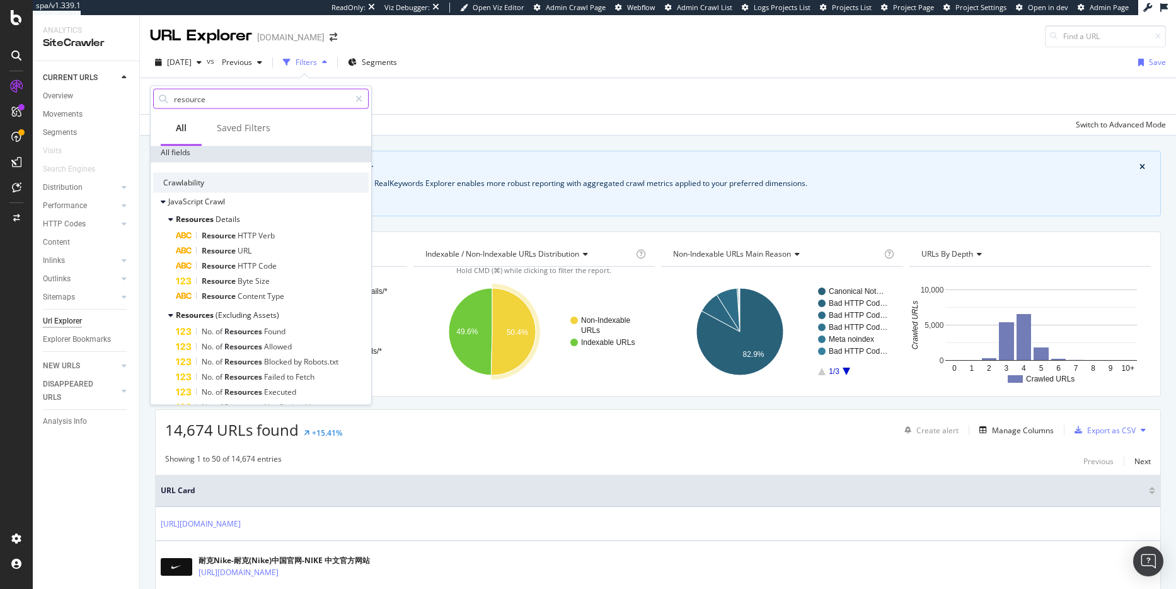
drag, startPoint x: 222, startPoint y: 99, endPoint x: 163, endPoint y: 96, distance: 60.0
click at [163, 96] on div "resource" at bounding box center [261, 99] width 216 height 20
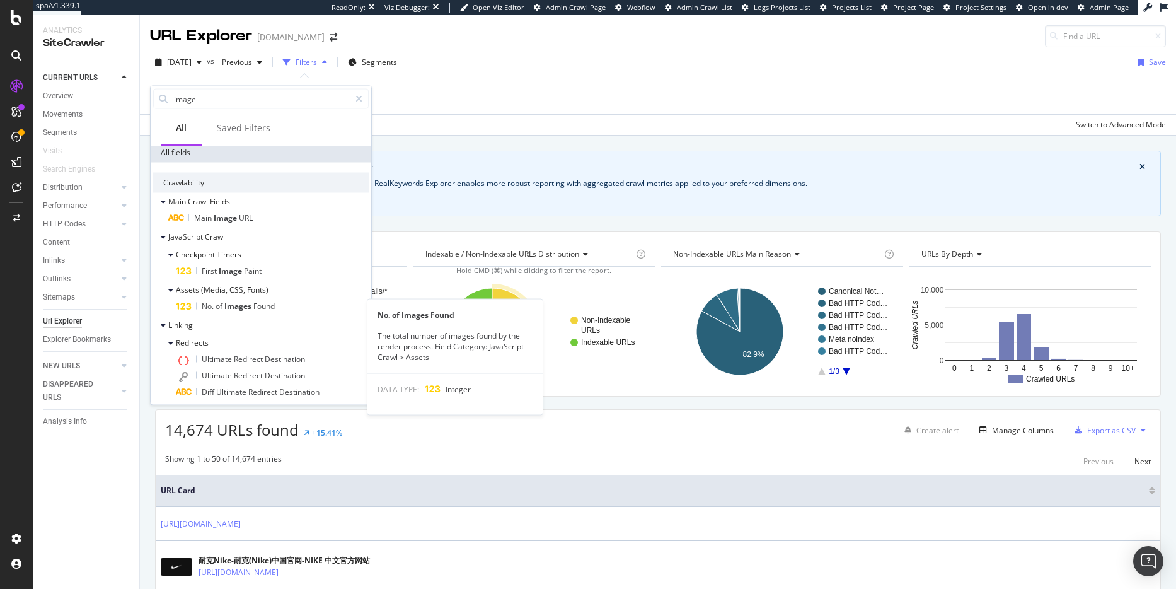
scroll to position [9, 0]
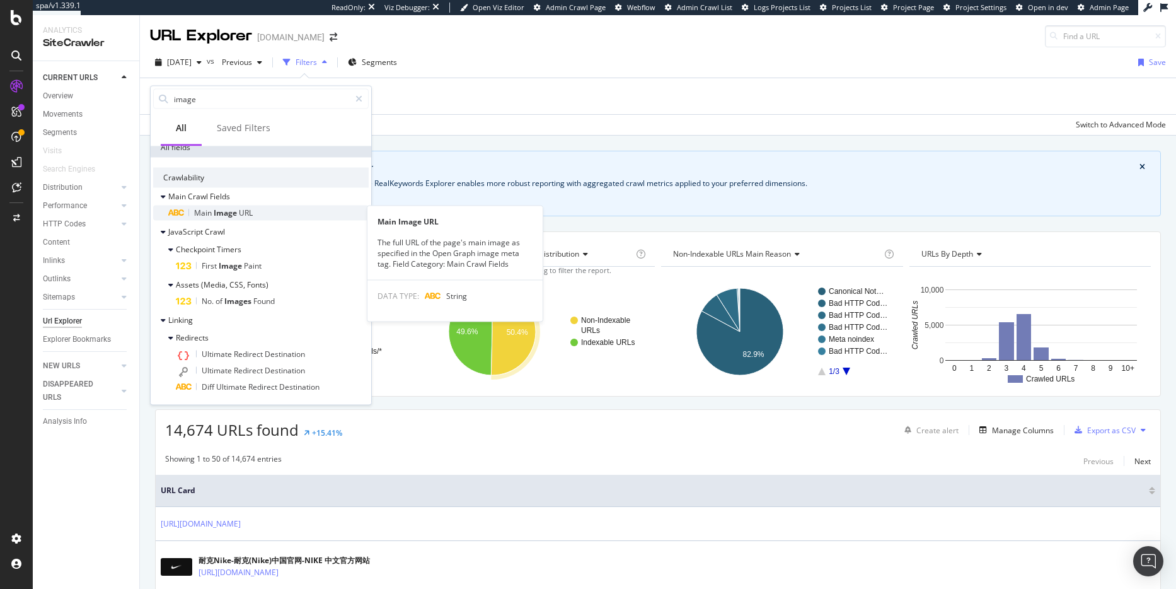
type input "image"
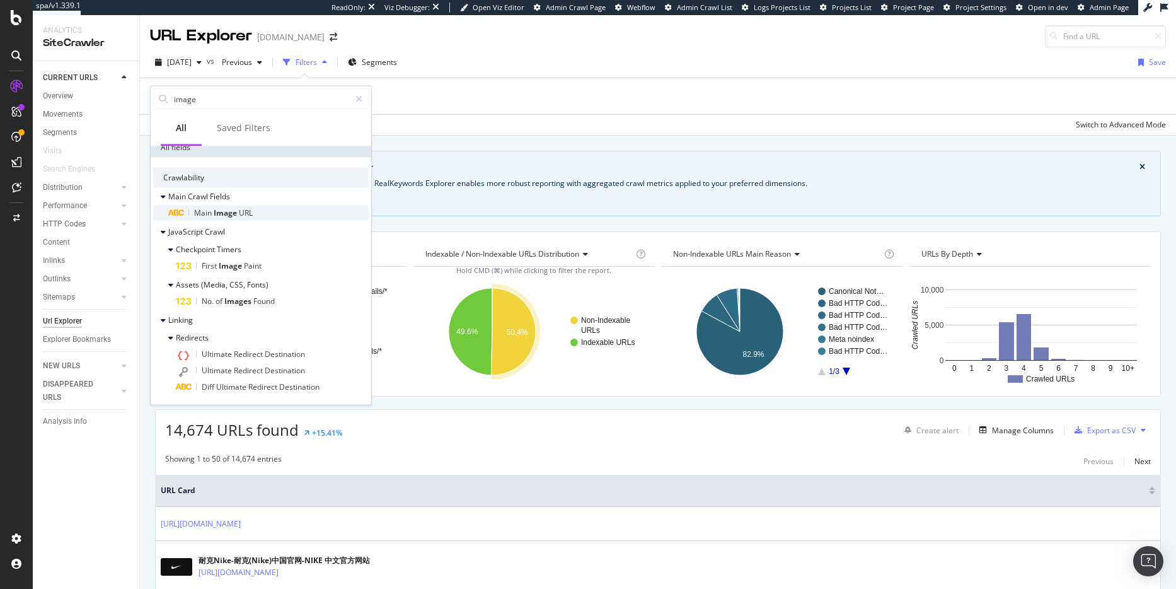
click at [246, 212] on span "URL" at bounding box center [246, 212] width 14 height 11
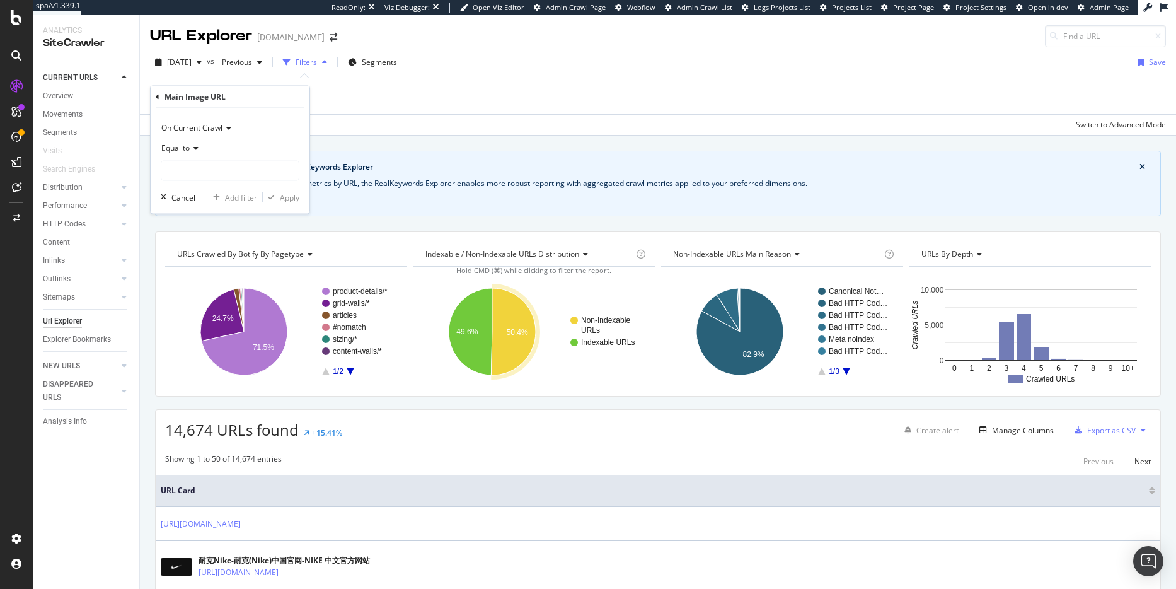
click at [200, 150] on div "Equal to" at bounding box center [230, 148] width 139 height 20
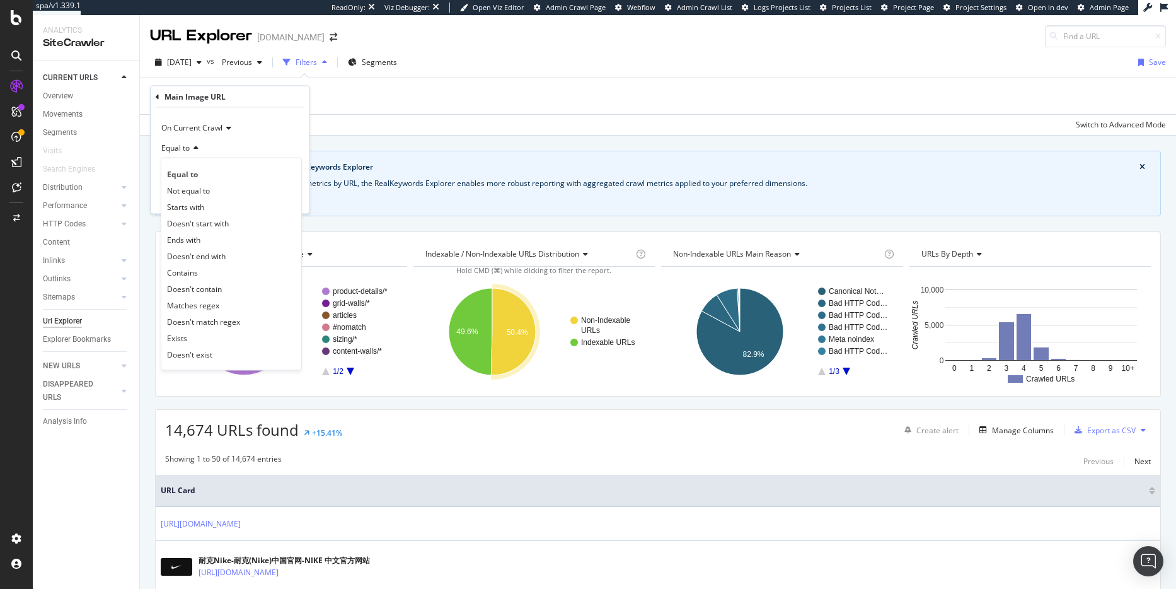
click at [187, 148] on span "Equal to" at bounding box center [175, 147] width 28 height 11
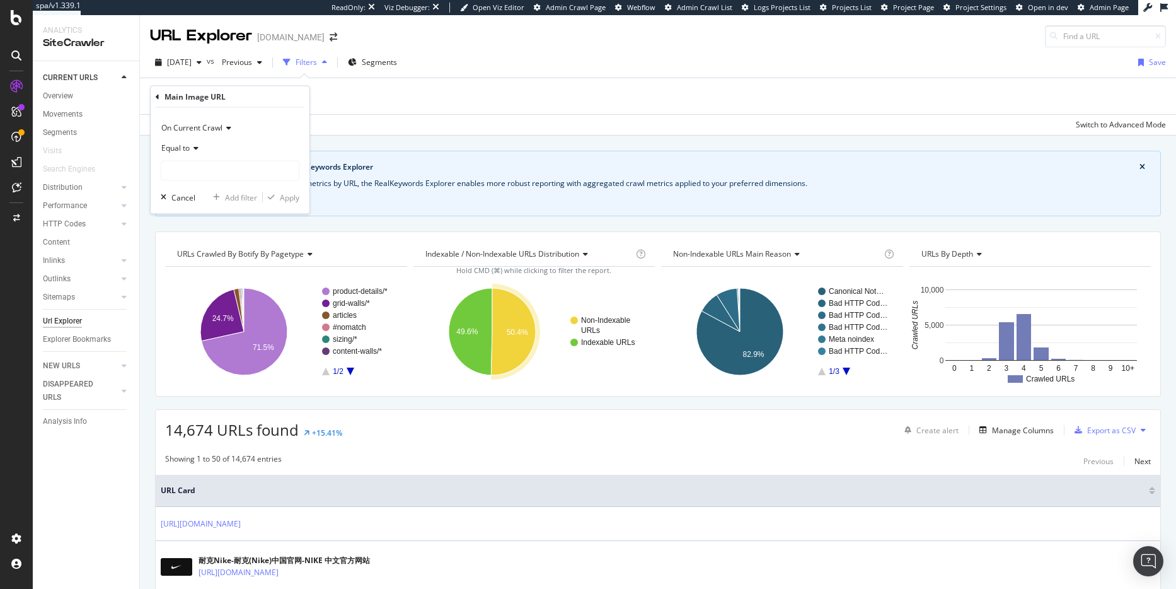
click at [194, 150] on icon at bounding box center [194, 148] width 9 height 8
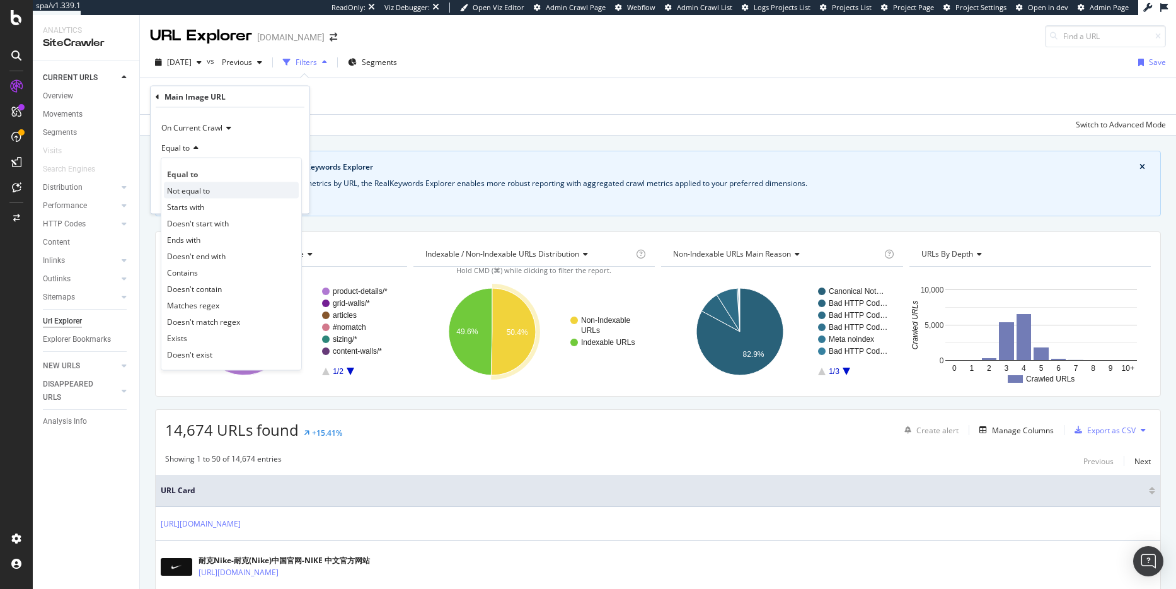
click at [193, 193] on span "Not equal to" at bounding box center [188, 190] width 43 height 11
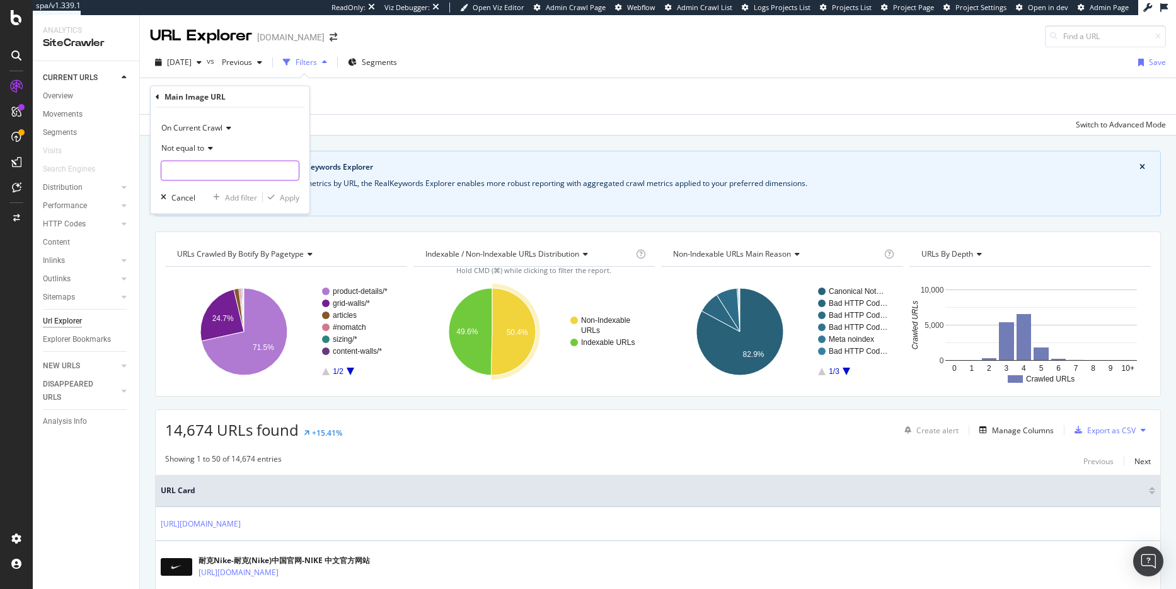
click at [248, 180] on input "text" at bounding box center [229, 171] width 137 height 20
click at [249, 182] on div "On Current Crawl Not equal to Cancel Add filter Apply" at bounding box center [230, 161] width 159 height 106
click at [246, 177] on input "text" at bounding box center [229, 171] width 137 height 20
type input "j"
click at [294, 197] on div "Apply" at bounding box center [290, 197] width 20 height 11
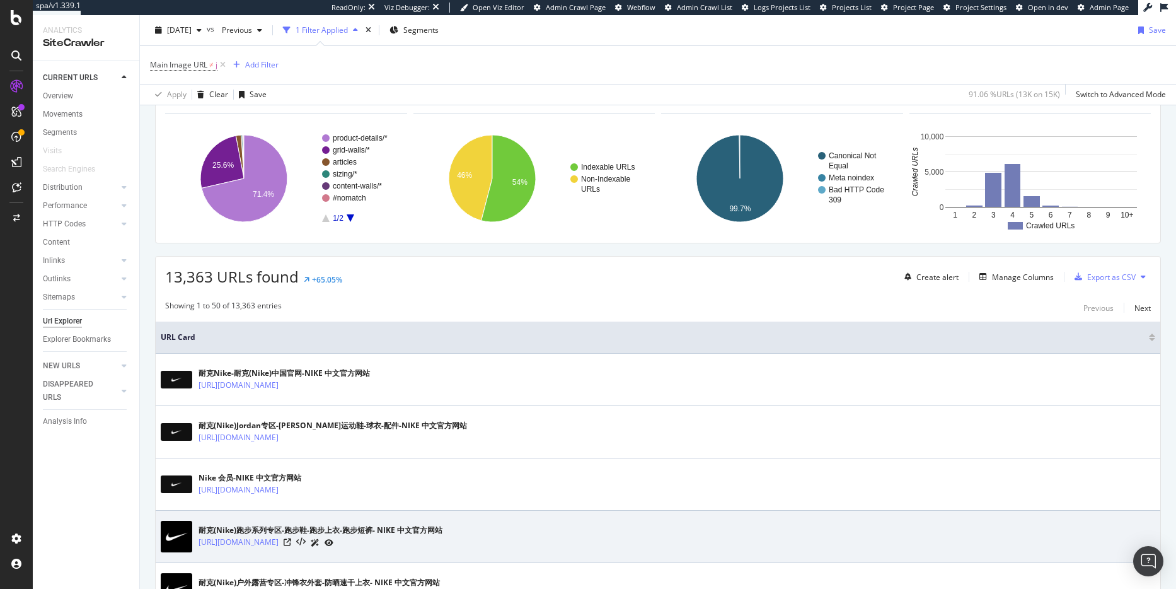
scroll to position [163, 0]
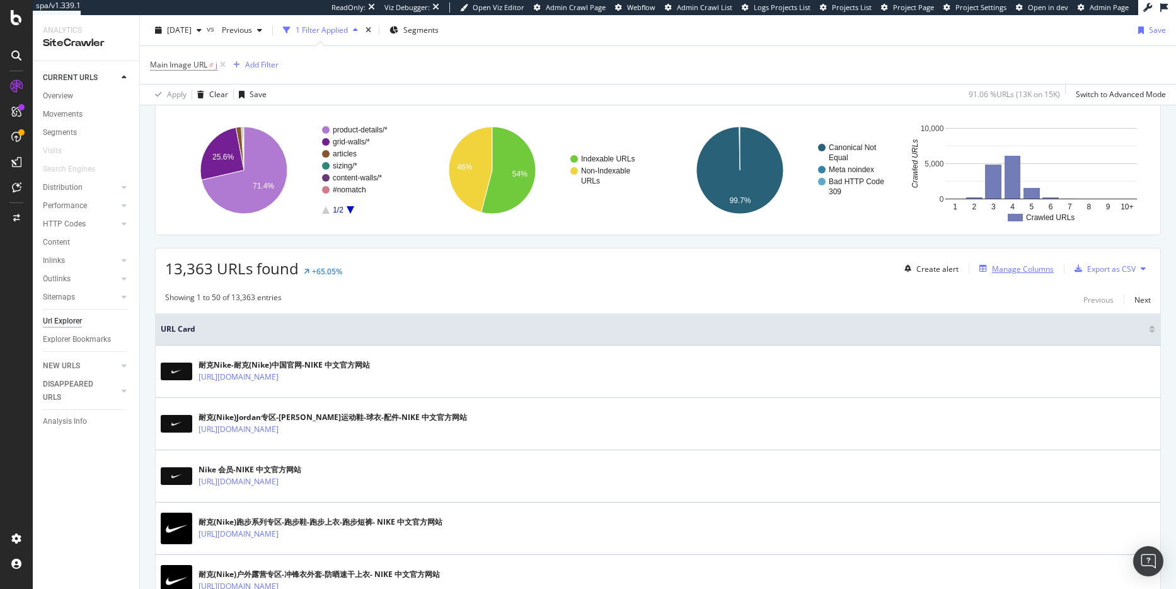
click at [1012, 270] on div "Manage Columns" at bounding box center [1023, 268] width 62 height 11
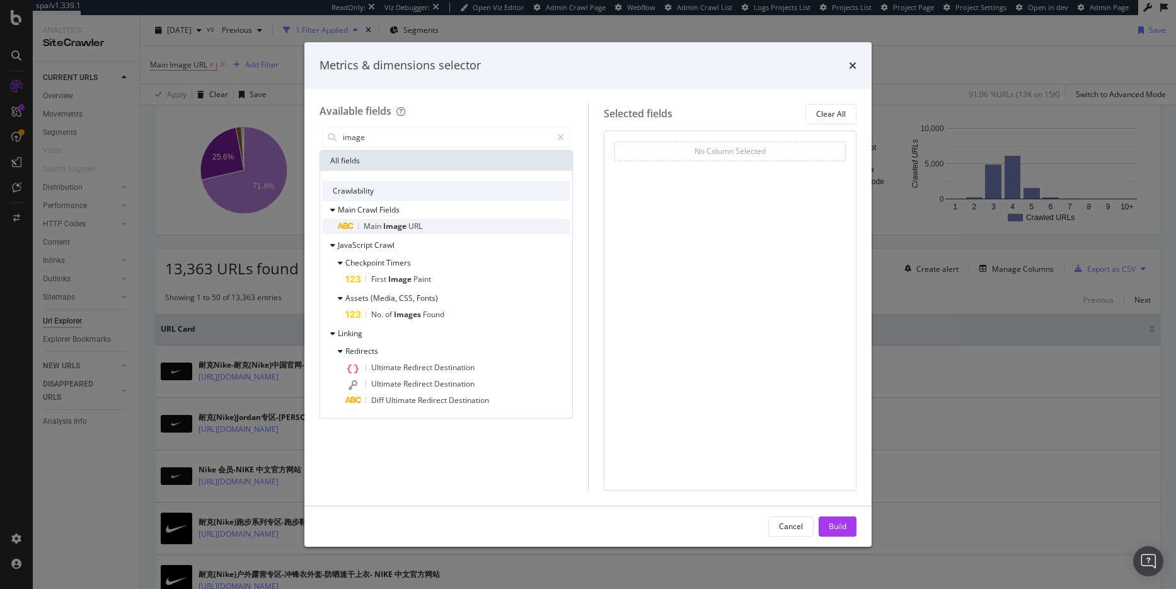
click at [398, 229] on span "Image" at bounding box center [395, 226] width 25 height 11
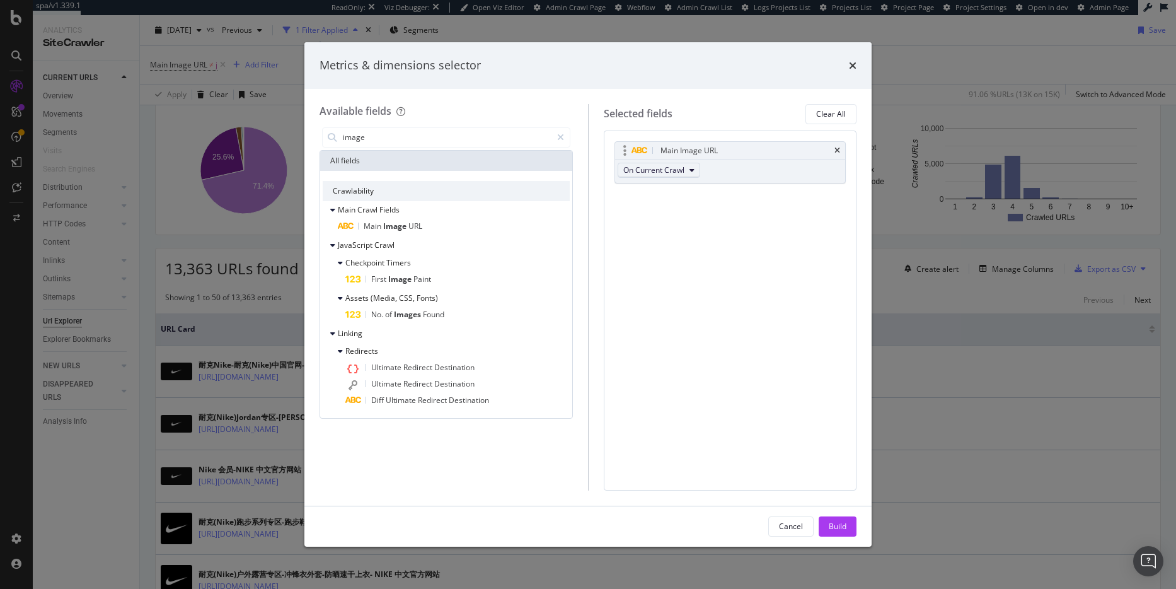
click at [667, 171] on span "On Current Crawl" at bounding box center [653, 169] width 61 height 11
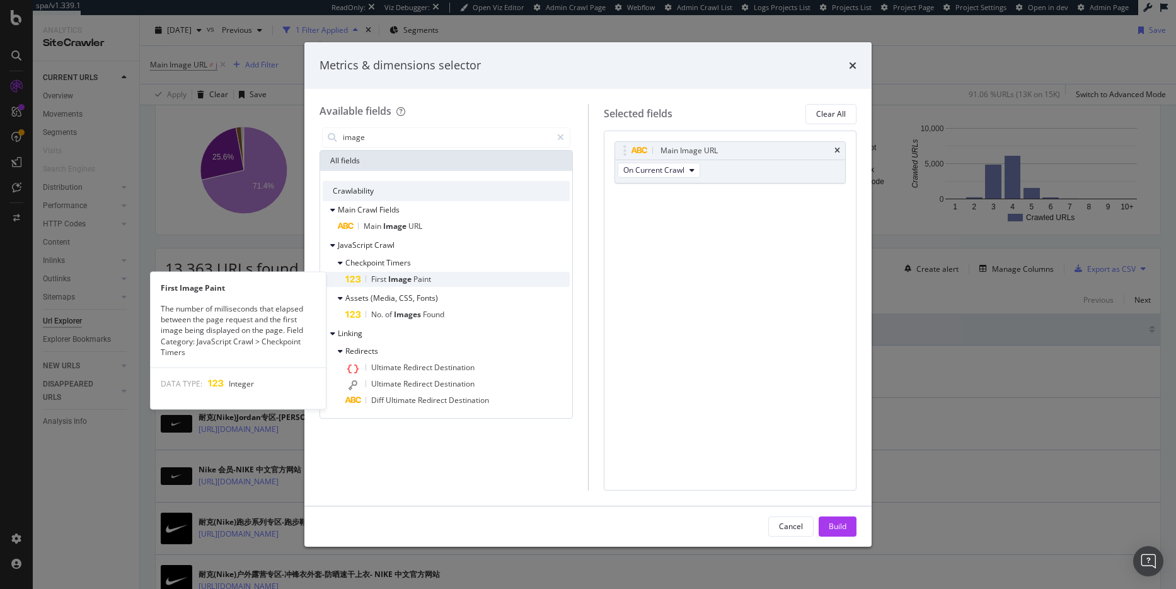
click at [405, 279] on span "Image" at bounding box center [400, 279] width 25 height 11
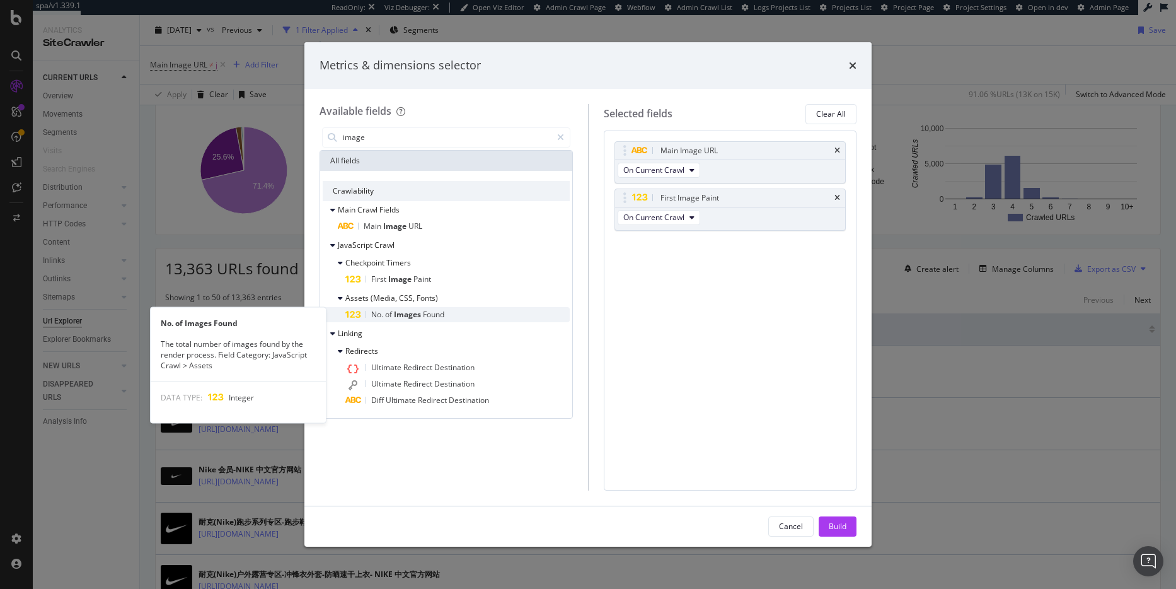
click at [420, 316] on span "Images" at bounding box center [408, 314] width 29 height 11
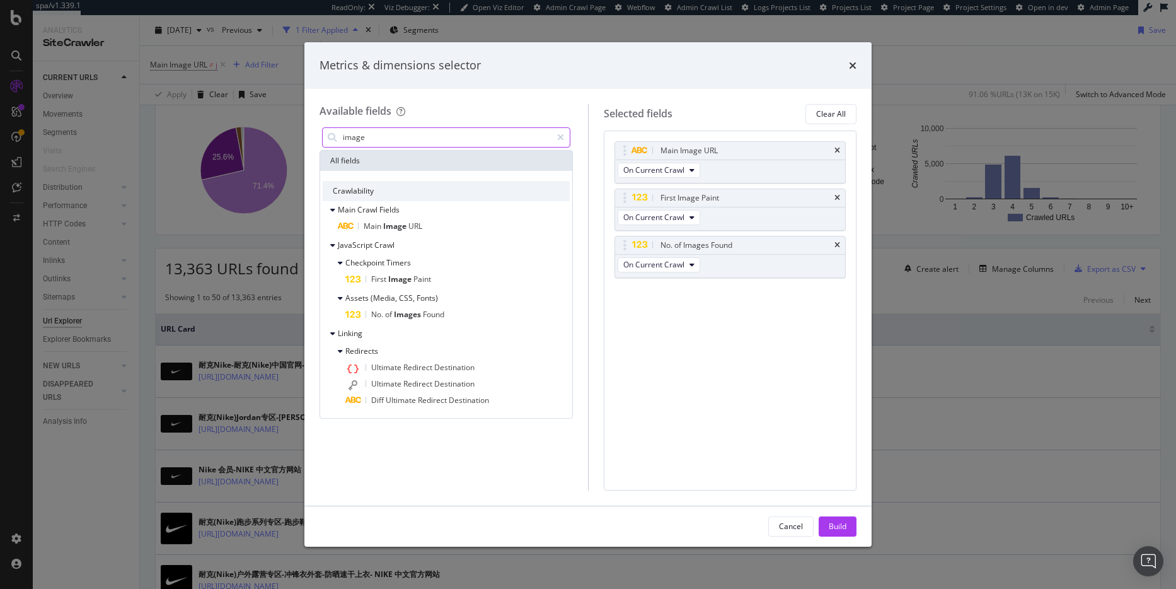
drag, startPoint x: 357, startPoint y: 137, endPoint x: 345, endPoint y: 135, distance: 12.7
click at [345, 135] on input "image" at bounding box center [447, 137] width 210 height 19
click at [367, 138] on input "image" at bounding box center [447, 137] width 210 height 19
drag, startPoint x: 367, startPoint y: 138, endPoint x: 270, endPoint y: 124, distance: 98.8
click at [270, 124] on div "Metrics & dimensions selector Available fields image All fields Crawlability Ma…" at bounding box center [588, 294] width 1176 height 589
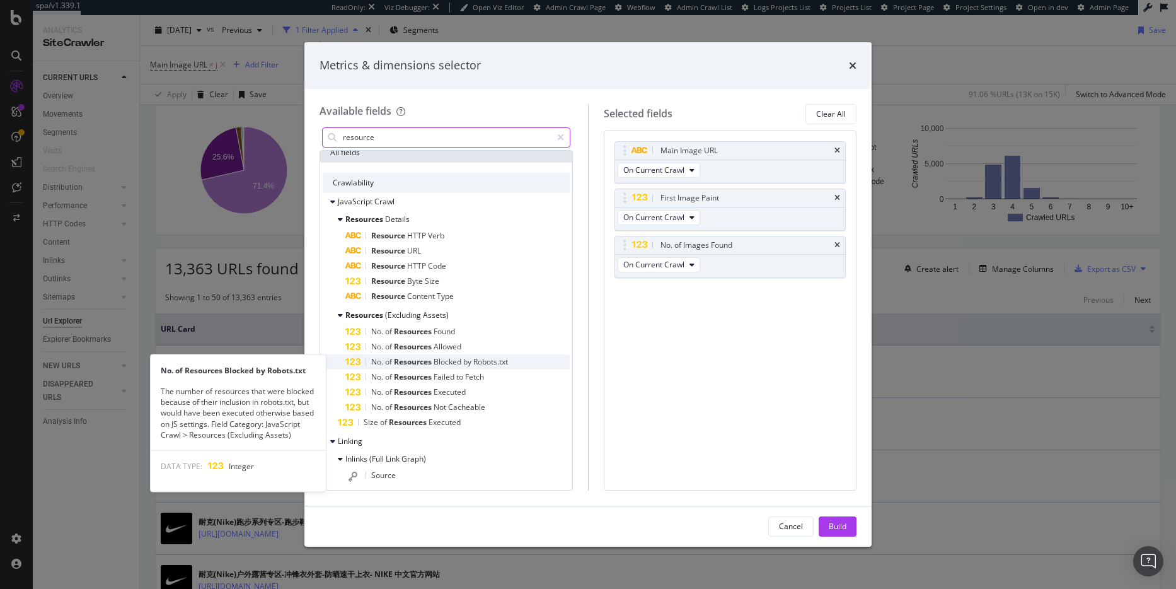
scroll to position [12, 0]
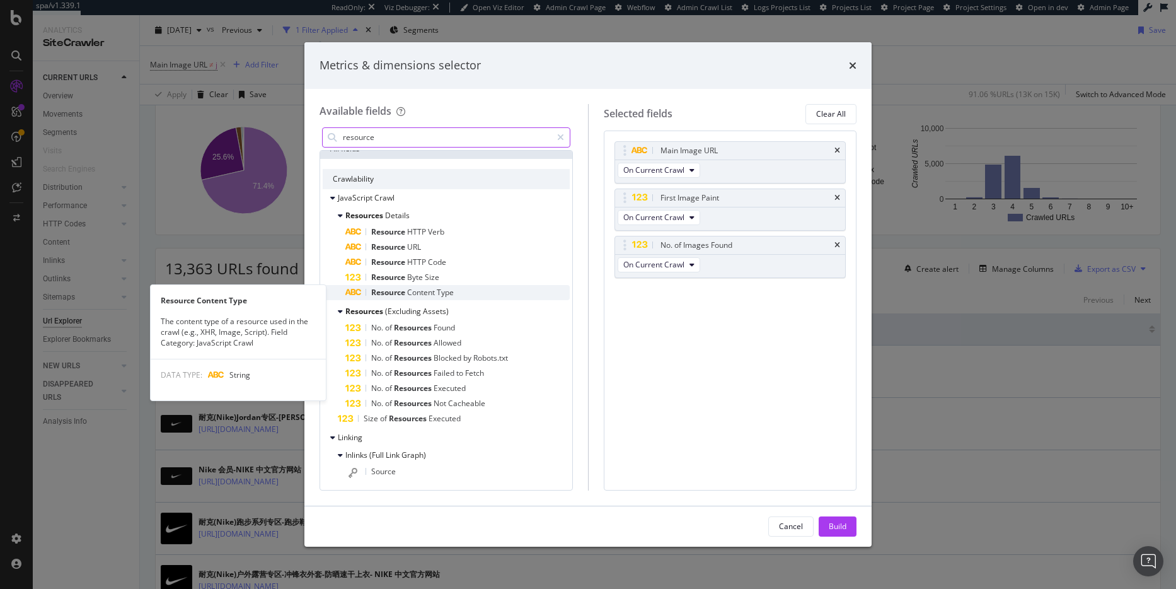
type input "resource"
click at [429, 293] on span "Content" at bounding box center [422, 292] width 30 height 11
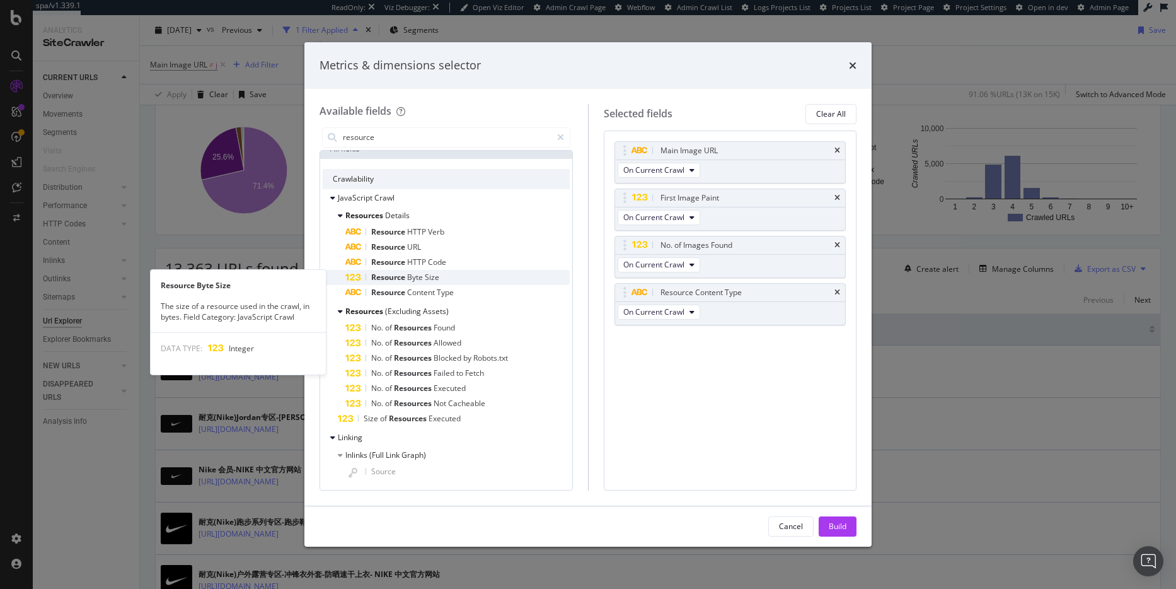
click at [430, 275] on span "Size" at bounding box center [432, 277] width 14 height 11
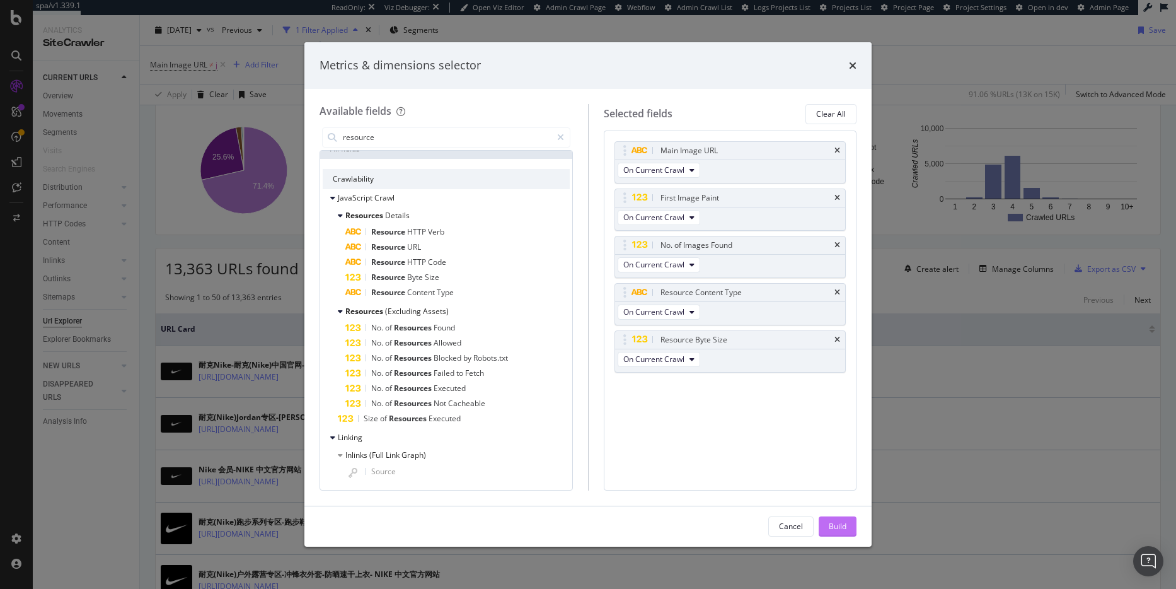
click at [851, 526] on button "Build" at bounding box center [838, 526] width 38 height 20
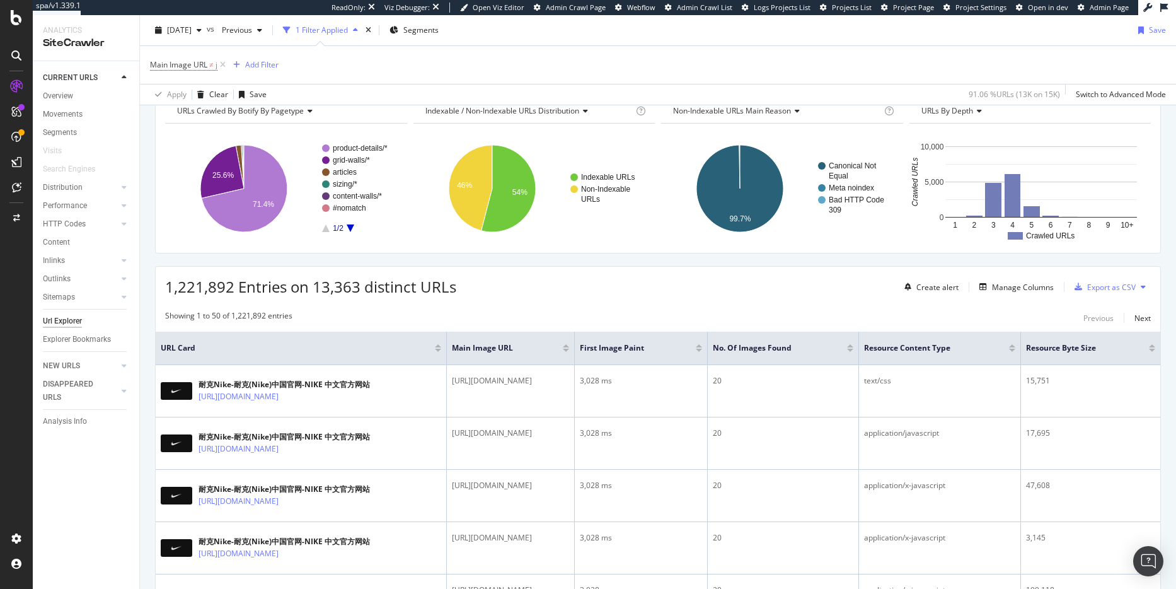
scroll to position [120, 0]
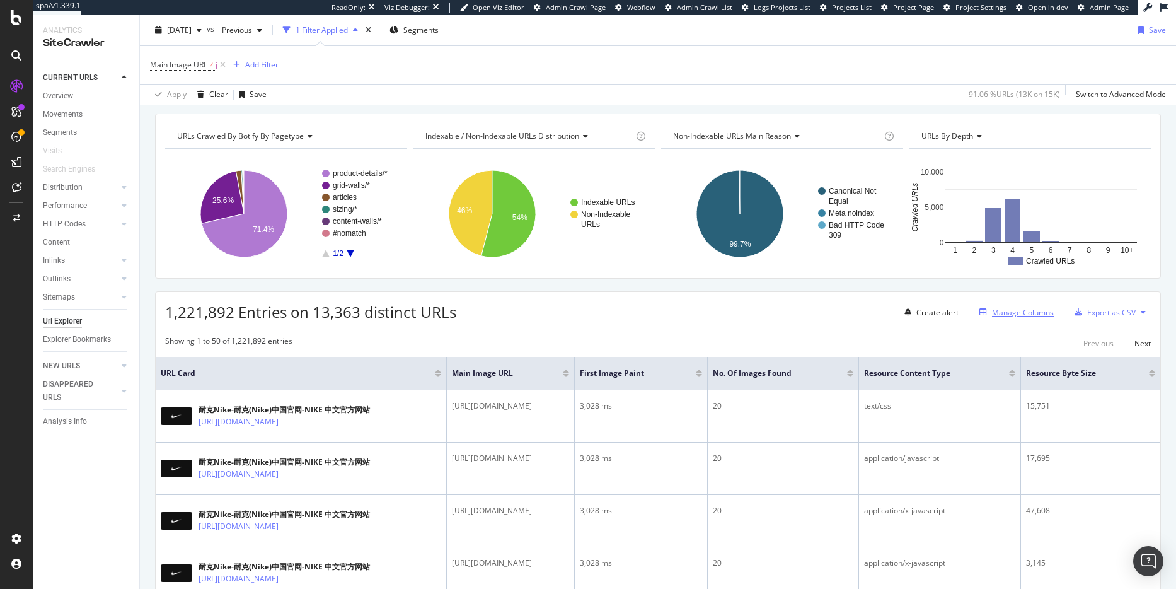
click at [1024, 318] on div "Manage Columns" at bounding box center [1013, 312] width 79 height 14
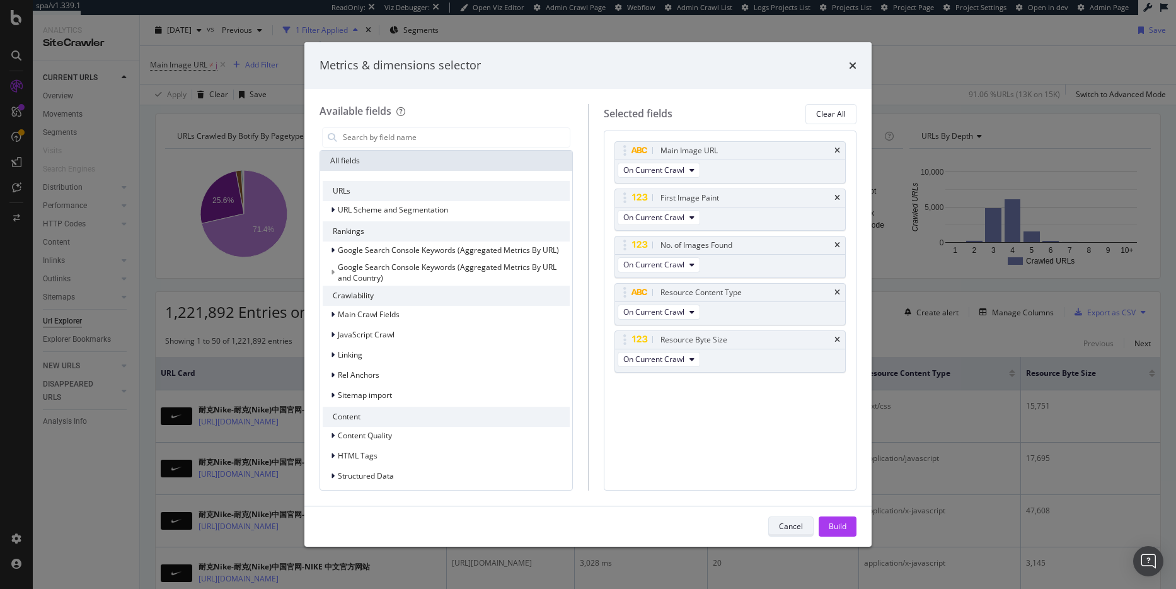
click at [796, 528] on div "Cancel" at bounding box center [791, 526] width 24 height 11
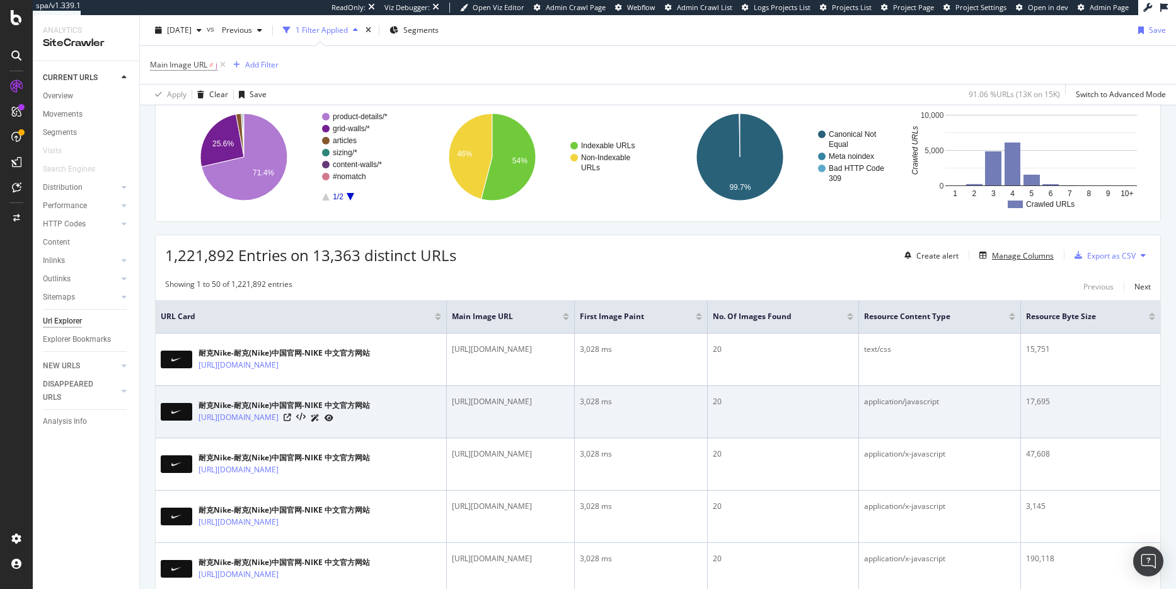
scroll to position [185, 0]
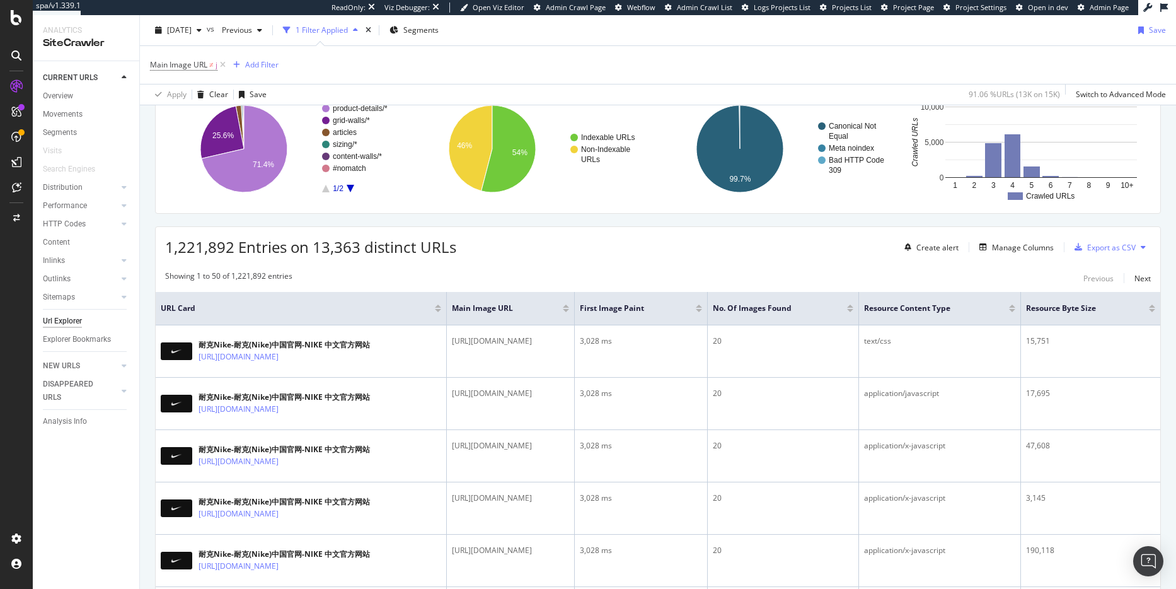
click at [1015, 307] on div at bounding box center [1012, 305] width 6 height 3
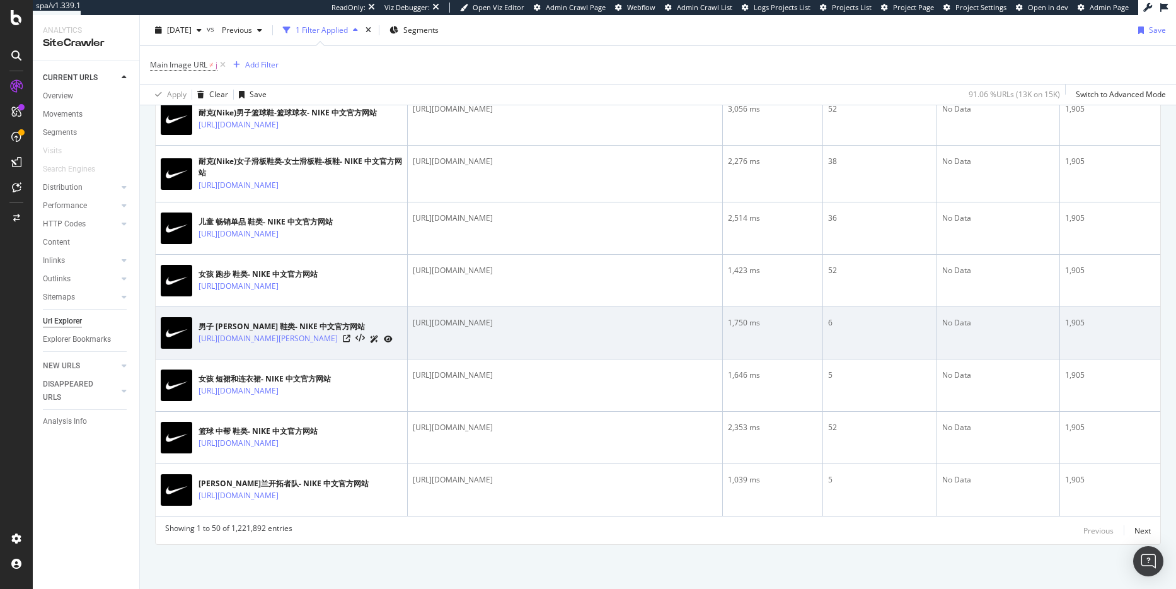
scroll to position [3324, 0]
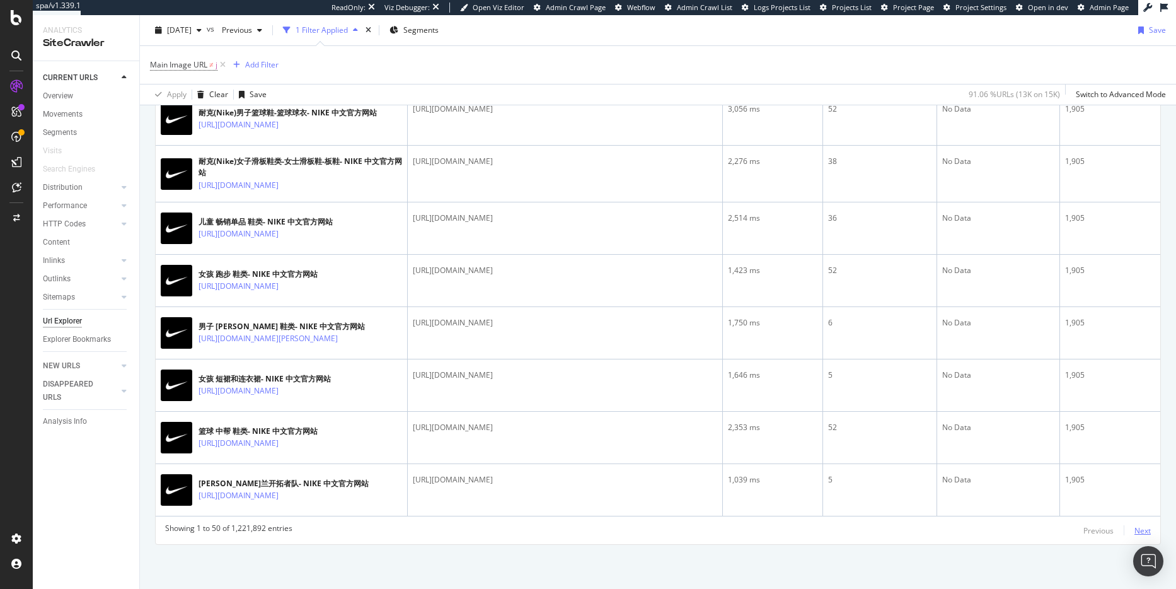
click at [1135, 529] on div "Next" at bounding box center [1142, 530] width 16 height 11
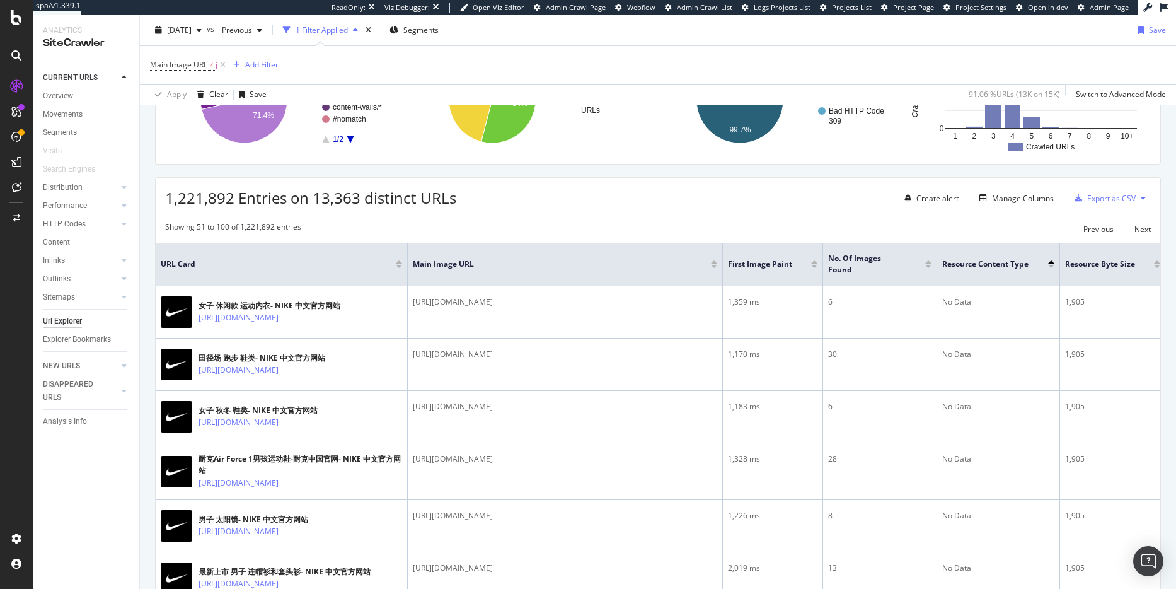
scroll to position [260, 0]
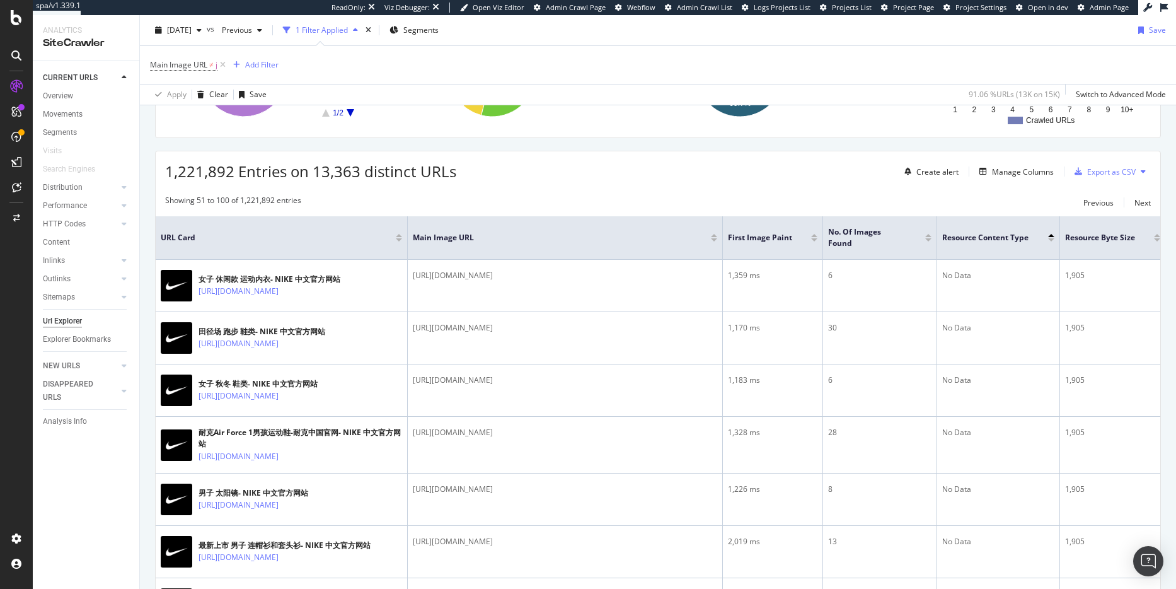
click at [1051, 235] on div at bounding box center [1051, 235] width 6 height 3
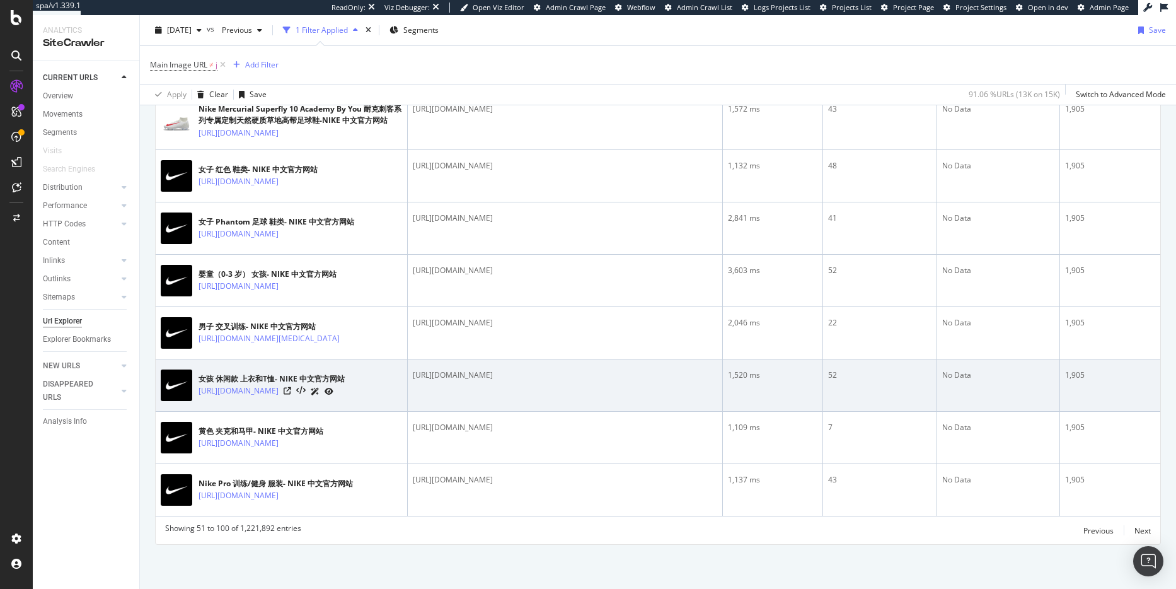
scroll to position [3078, 0]
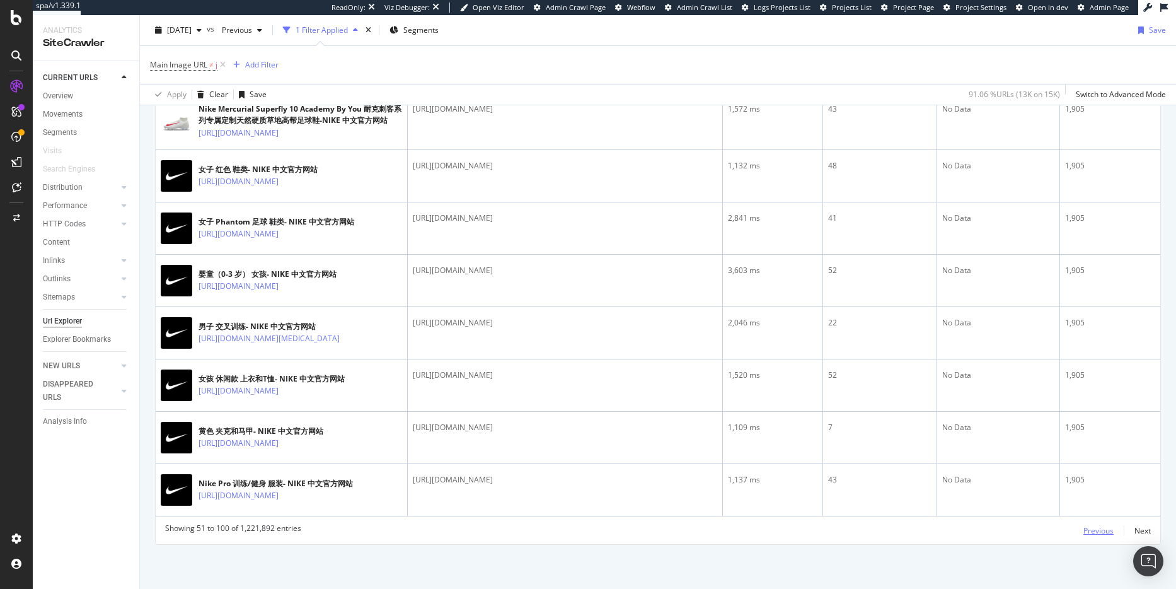
click at [1088, 530] on div "Previous" at bounding box center [1098, 530] width 30 height 11
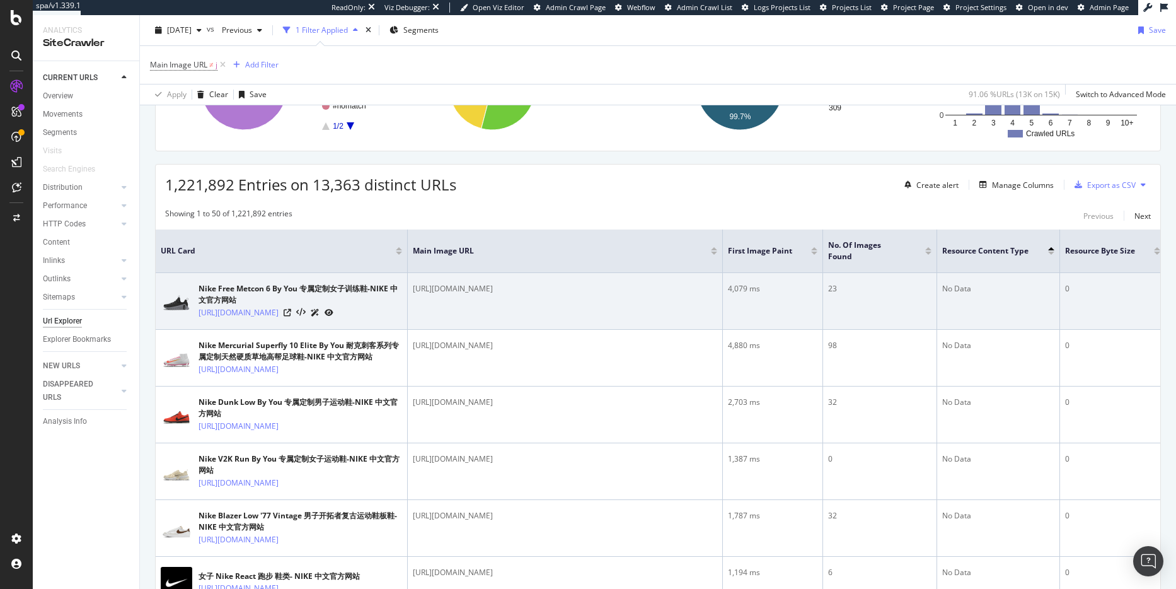
scroll to position [223, 0]
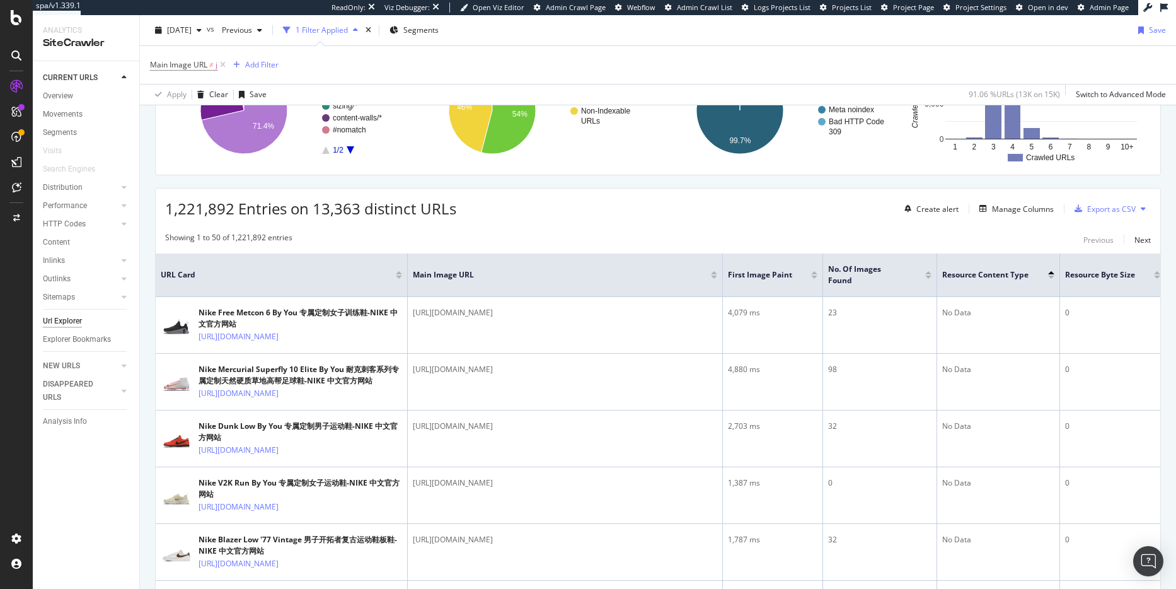
click at [1052, 277] on div at bounding box center [1051, 276] width 6 height 3
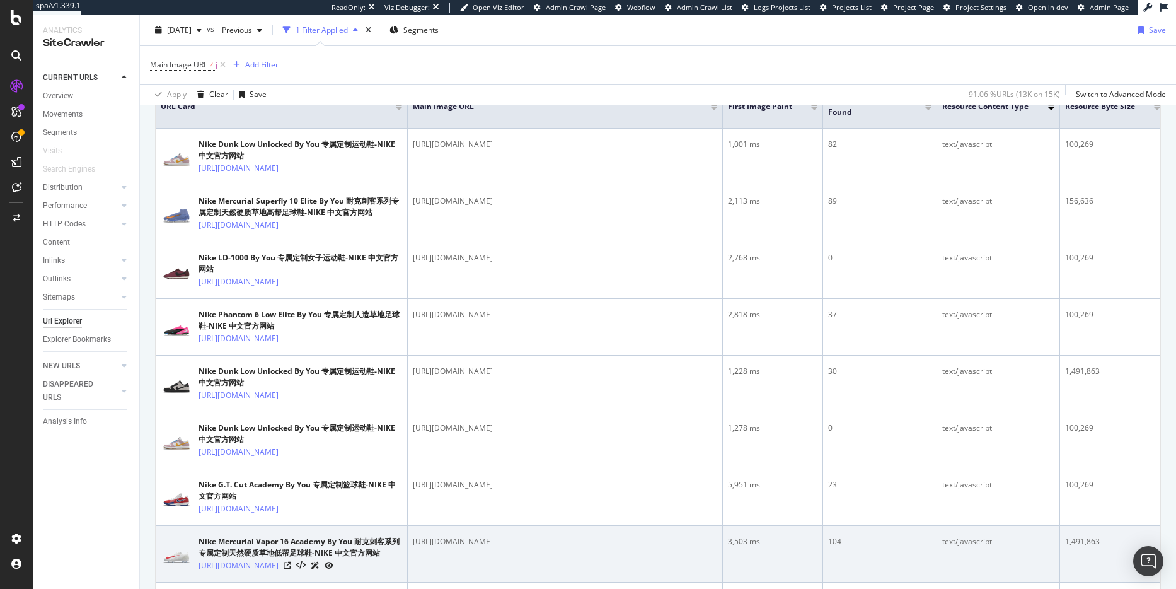
scroll to position [90, 0]
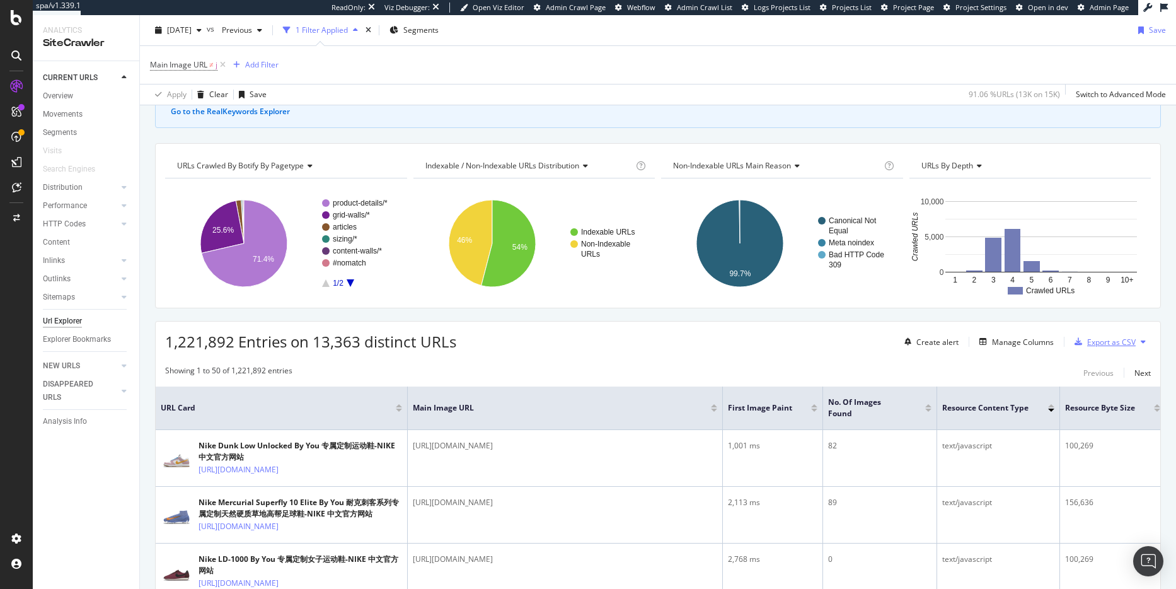
click at [1121, 344] on div "Export as CSV" at bounding box center [1111, 342] width 49 height 11
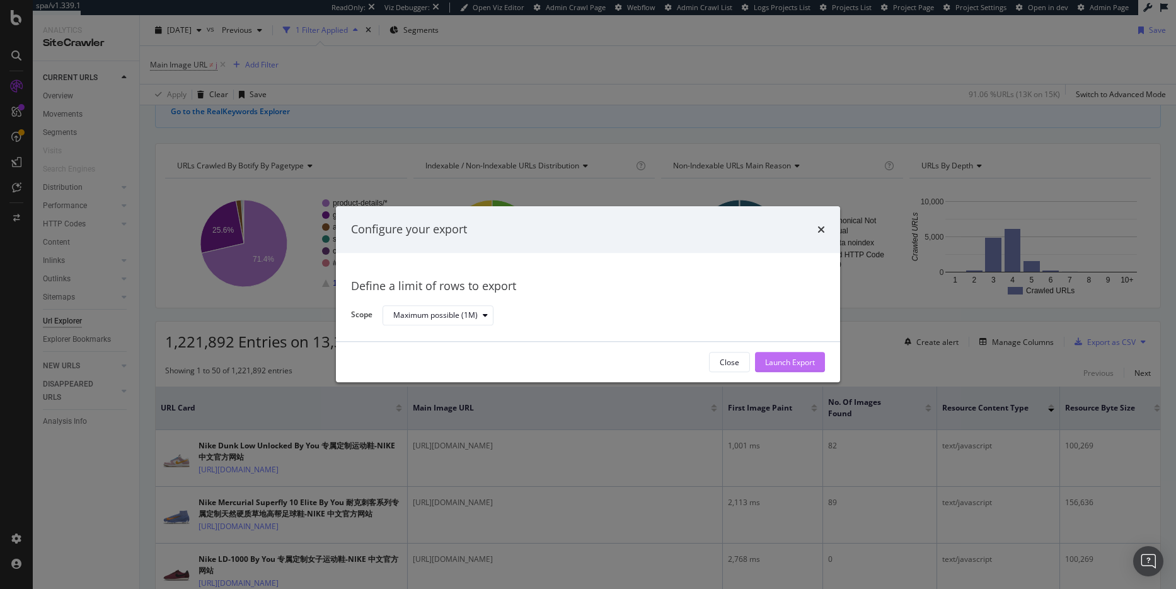
click at [796, 366] on div "Launch Export" at bounding box center [790, 362] width 50 height 11
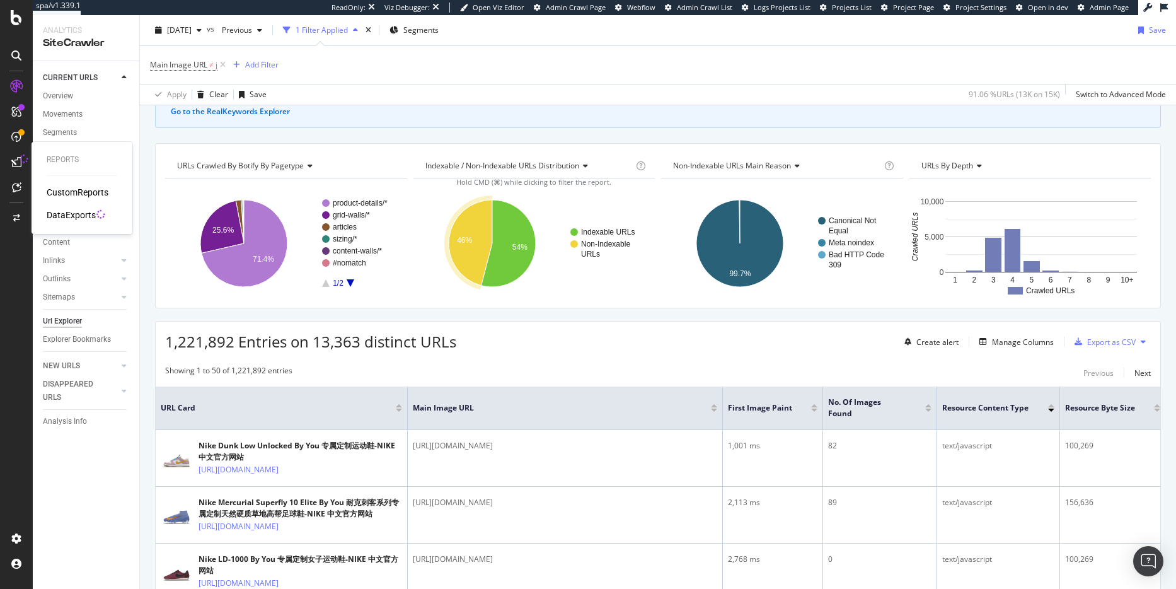
click at [73, 212] on div "DataExports" at bounding box center [71, 215] width 49 height 13
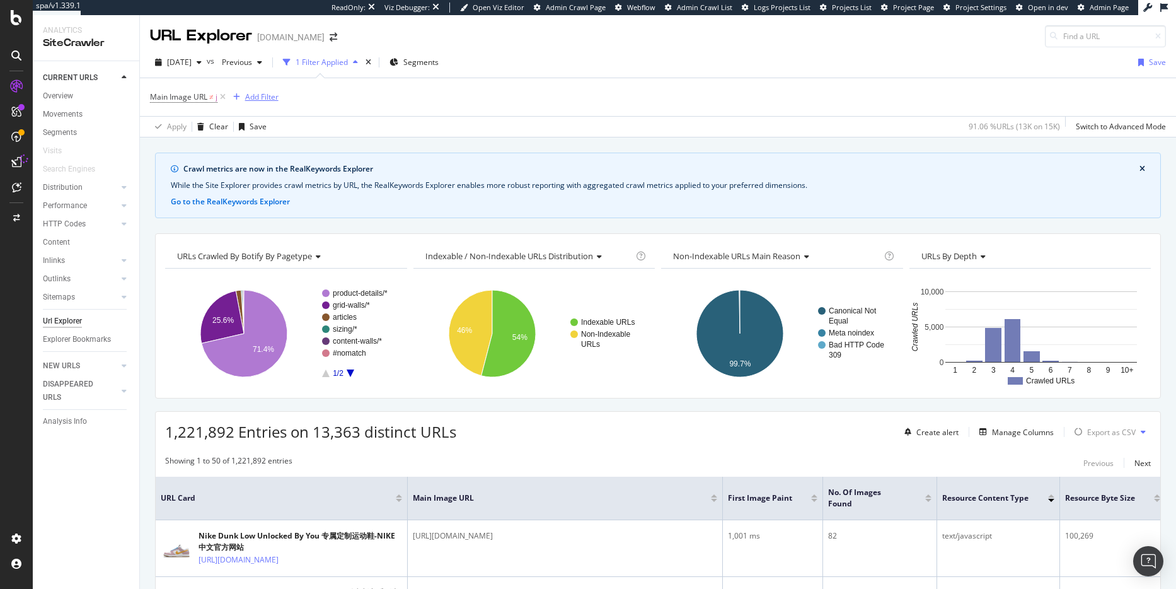
click at [263, 98] on div "Add Filter" at bounding box center [261, 96] width 33 height 11
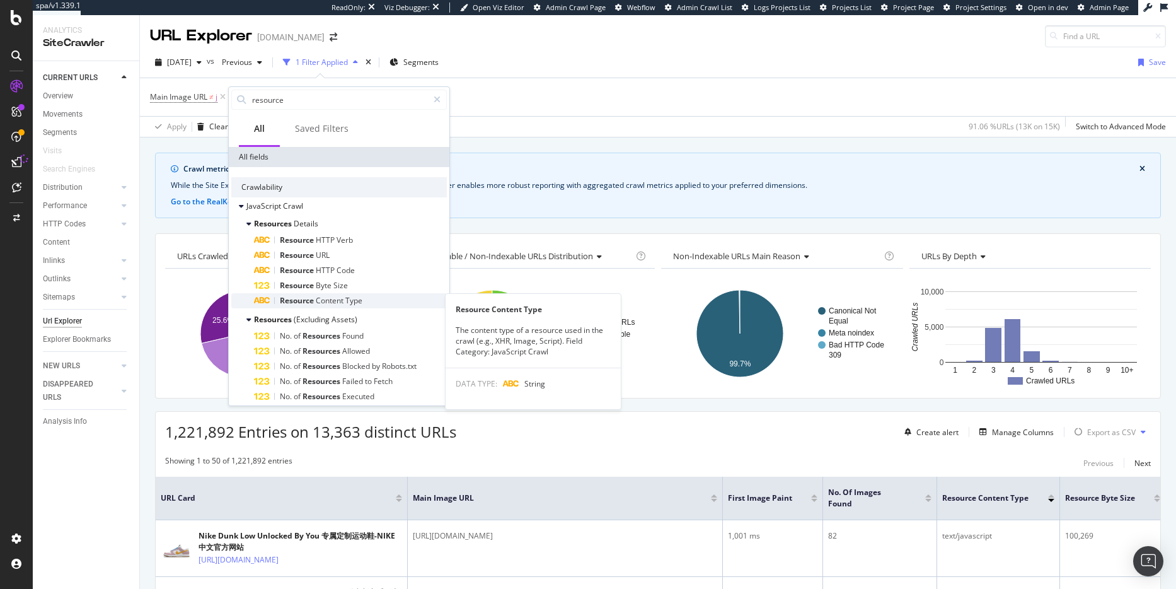
type input "resource"
click at [371, 301] on div "Resource Content Type" at bounding box center [350, 300] width 193 height 15
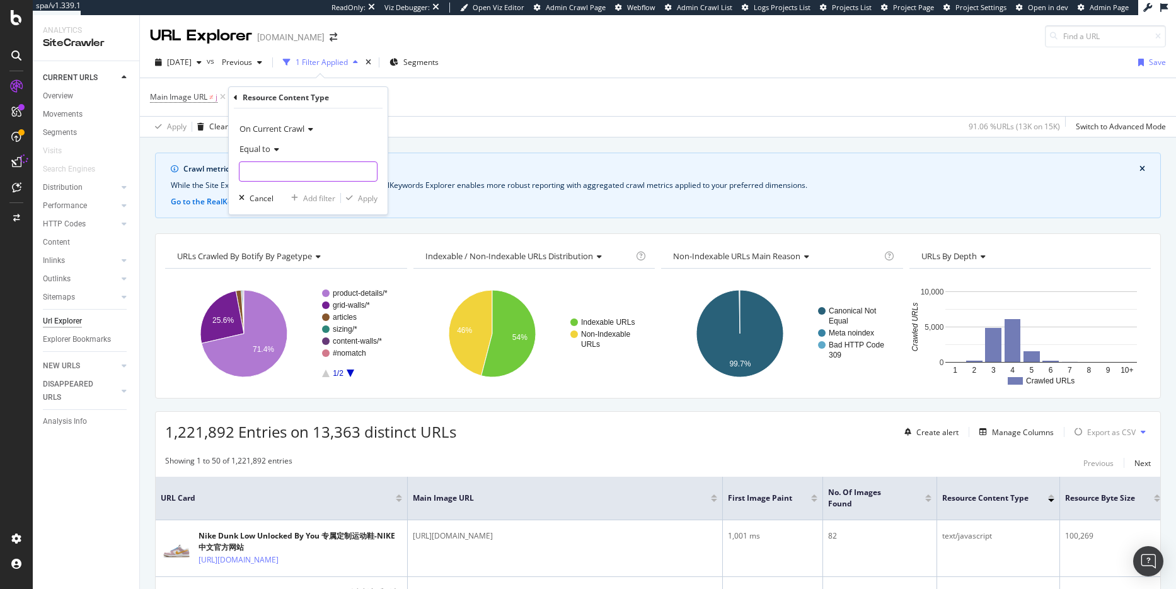
click at [287, 171] on input "text" at bounding box center [308, 171] width 137 height 20
click at [291, 173] on input "text" at bounding box center [308, 171] width 137 height 20
click at [279, 148] on div "Equal to" at bounding box center [308, 149] width 139 height 20
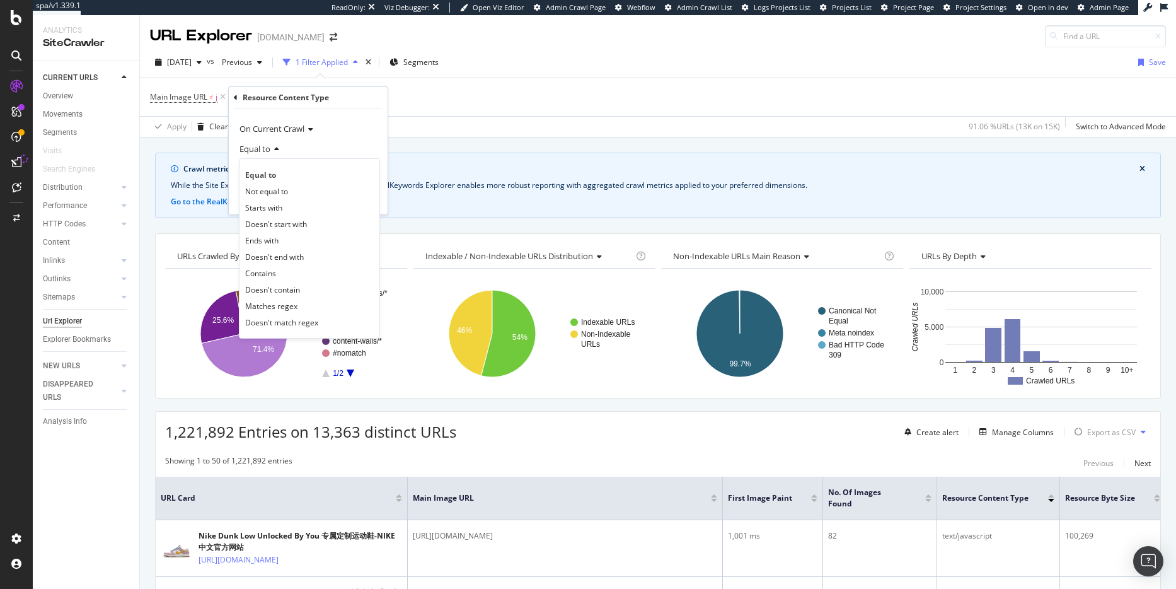
click at [279, 148] on div "Equal to" at bounding box center [308, 149] width 139 height 20
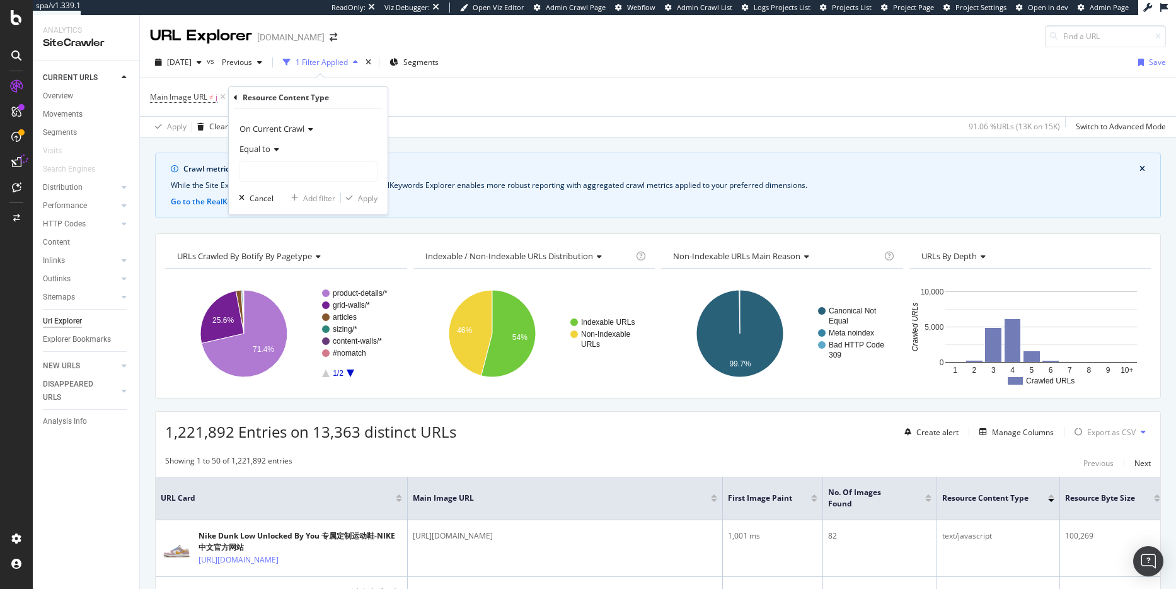
click at [274, 148] on icon at bounding box center [274, 150] width 9 height 8
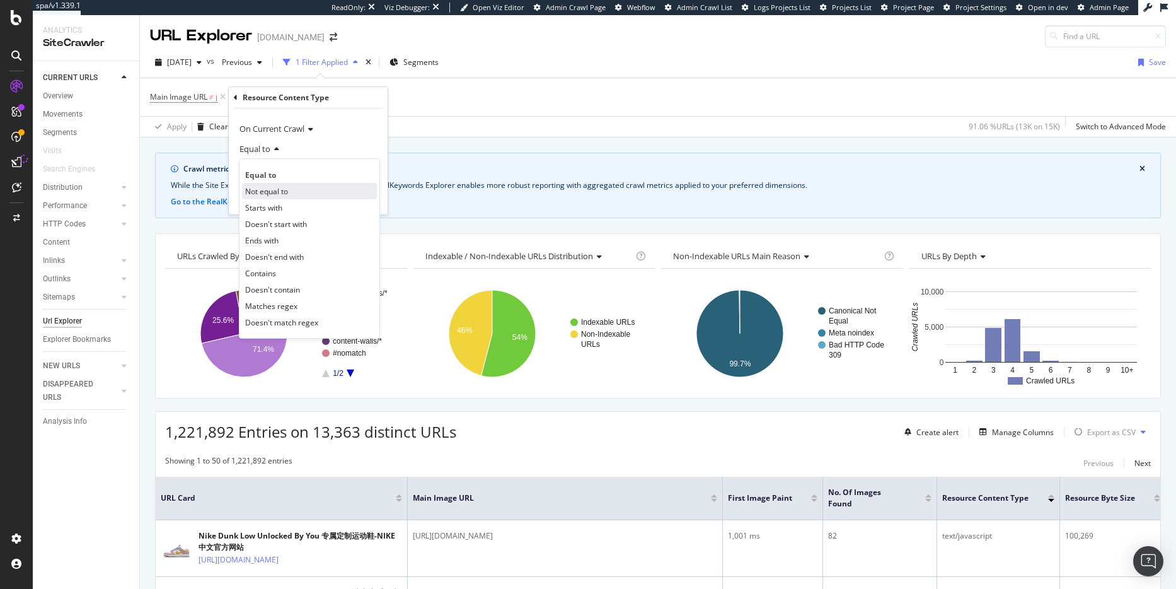
click at [288, 192] on span "Not equal to" at bounding box center [266, 191] width 43 height 11
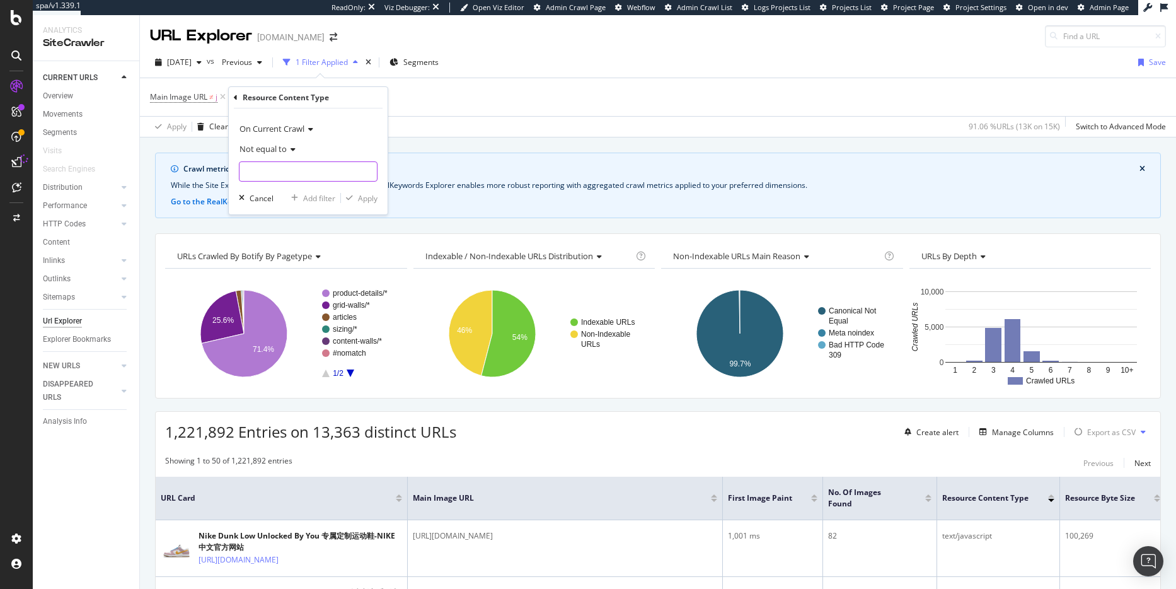
click at [301, 173] on input "text" at bounding box center [308, 171] width 137 height 20
type input "text/javascript"
click at [361, 200] on div "Apply" at bounding box center [368, 198] width 20 height 11
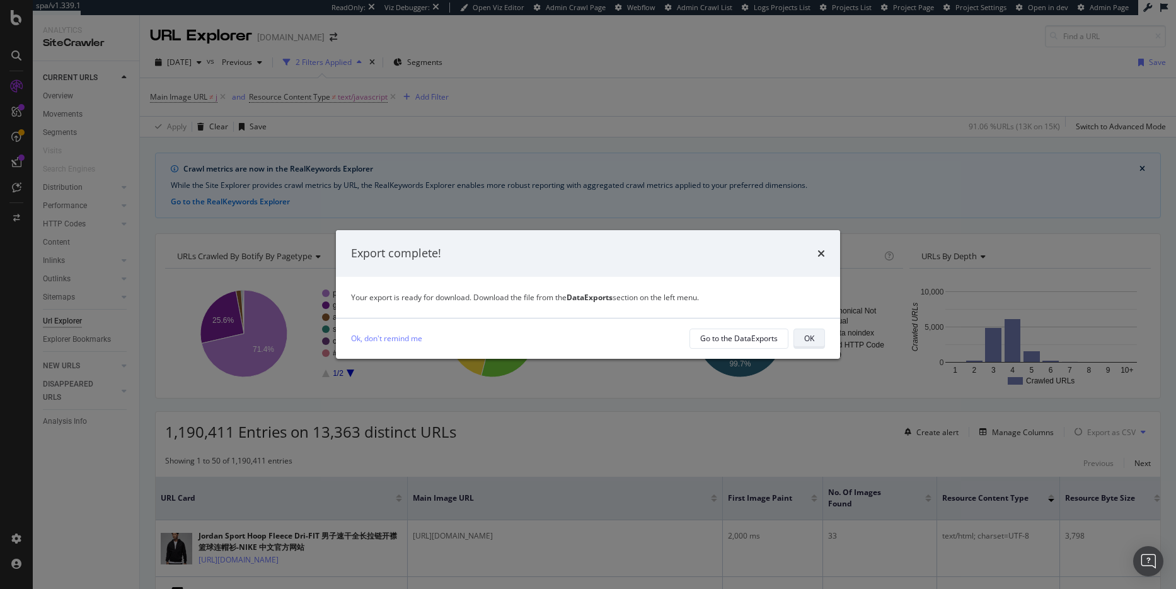
click at [805, 337] on div "OK" at bounding box center [809, 338] width 10 height 11
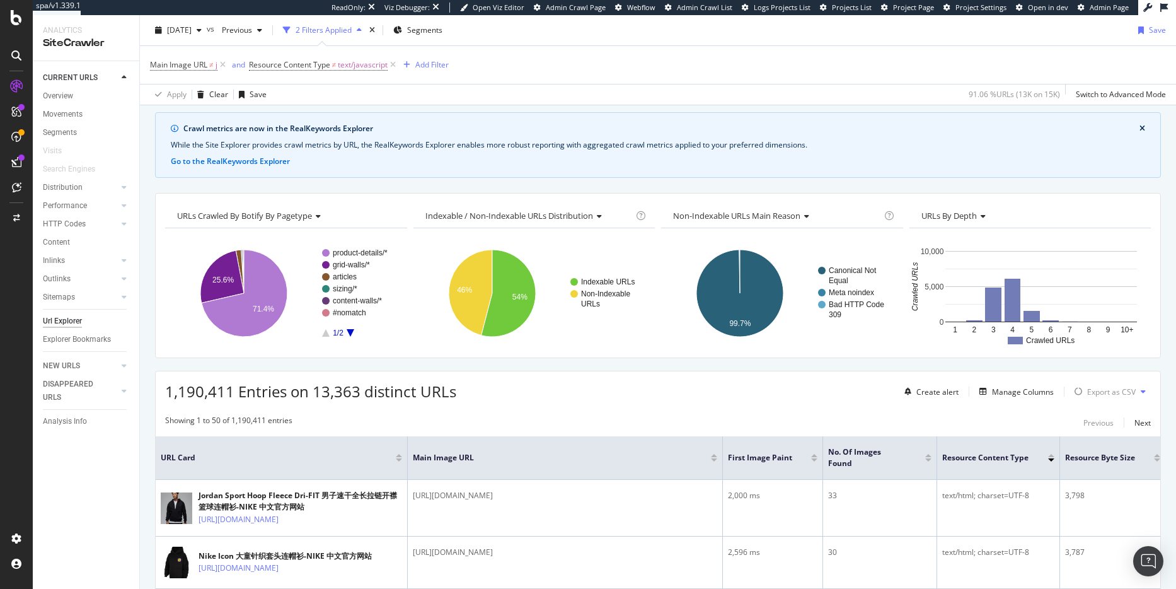
scroll to position [57, 0]
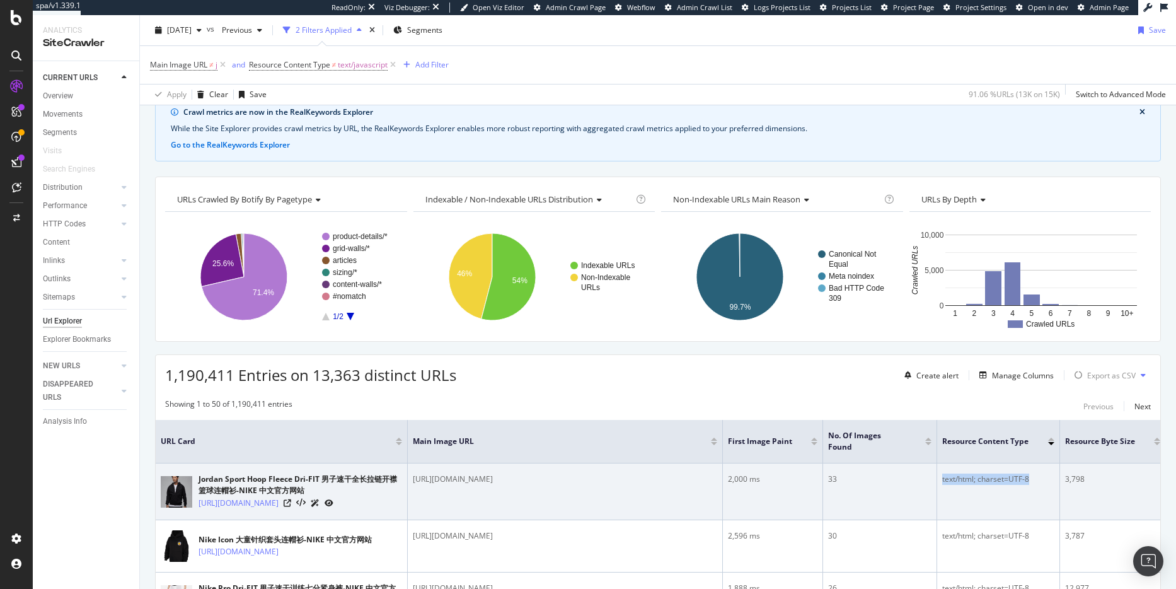
drag, startPoint x: 1033, startPoint y: 481, endPoint x: 940, endPoint y: 483, distance: 93.3
click at [940, 483] on td "text/html; charset=UTF-8" at bounding box center [998, 491] width 123 height 57
copy div "text/html; charset=UTF-8"
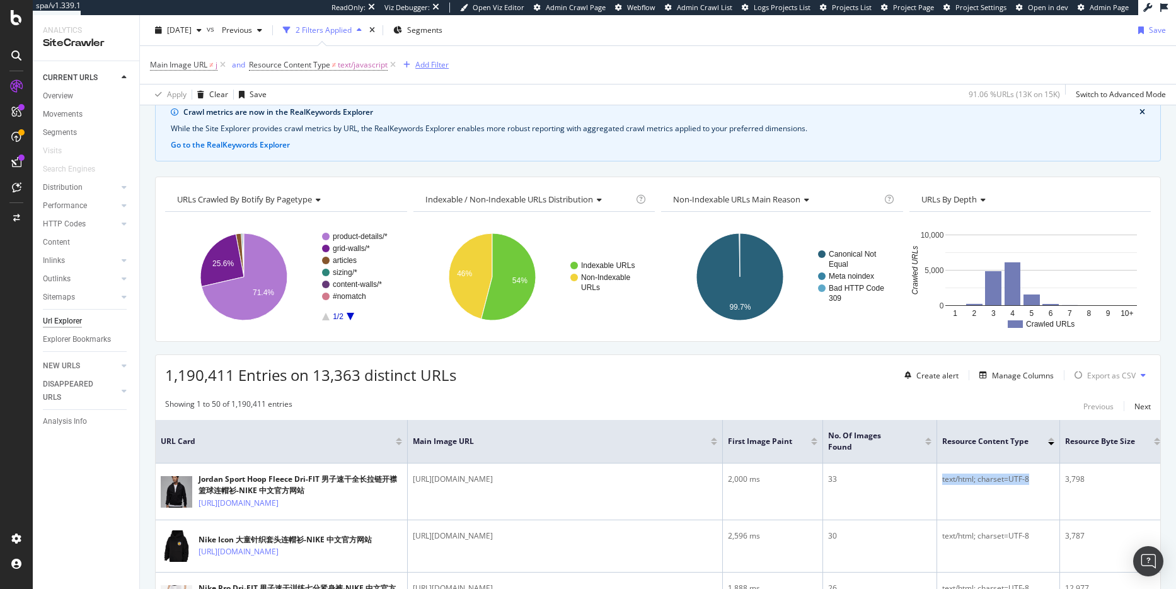
click at [416, 68] on div "Add Filter" at bounding box center [431, 64] width 33 height 11
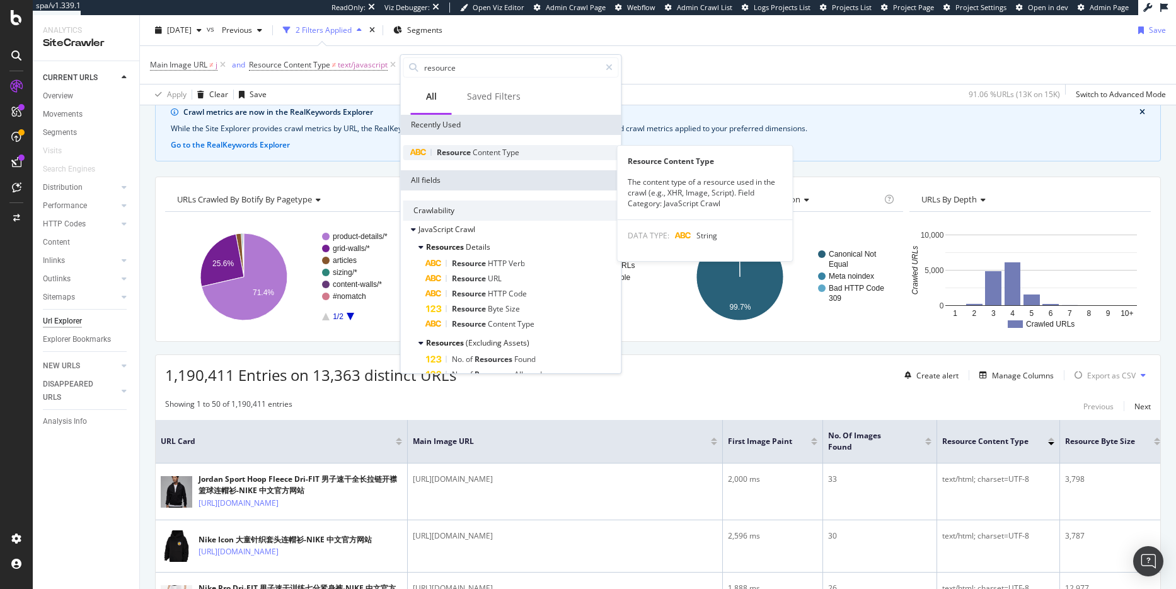
click at [514, 146] on div "Resource Content Type" at bounding box center [511, 152] width 216 height 15
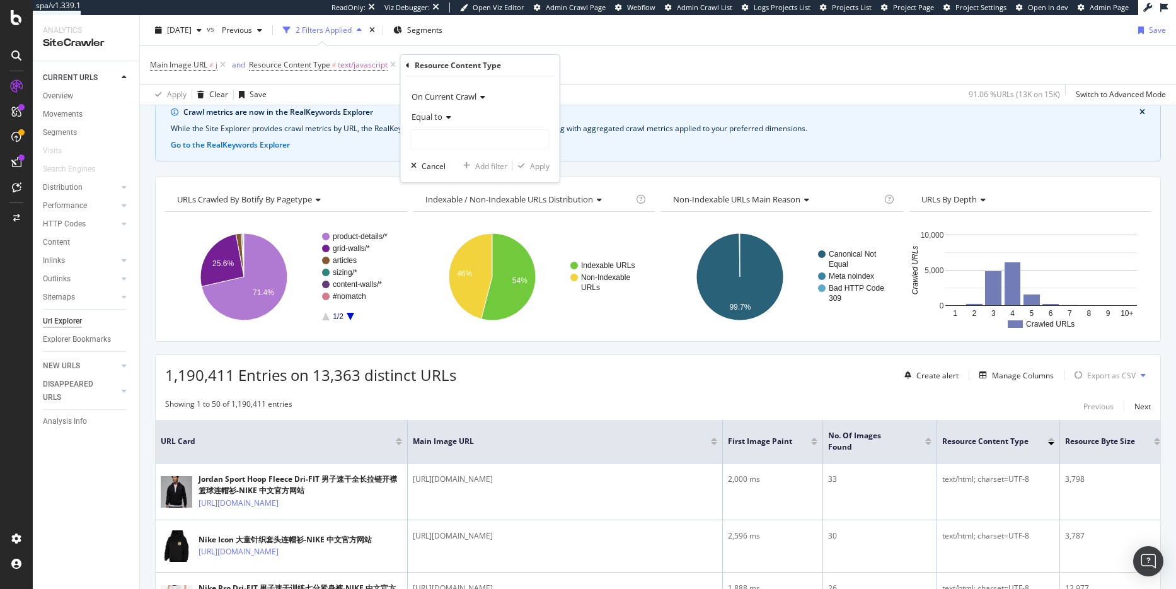
click at [435, 117] on span "Equal to" at bounding box center [427, 116] width 31 height 11
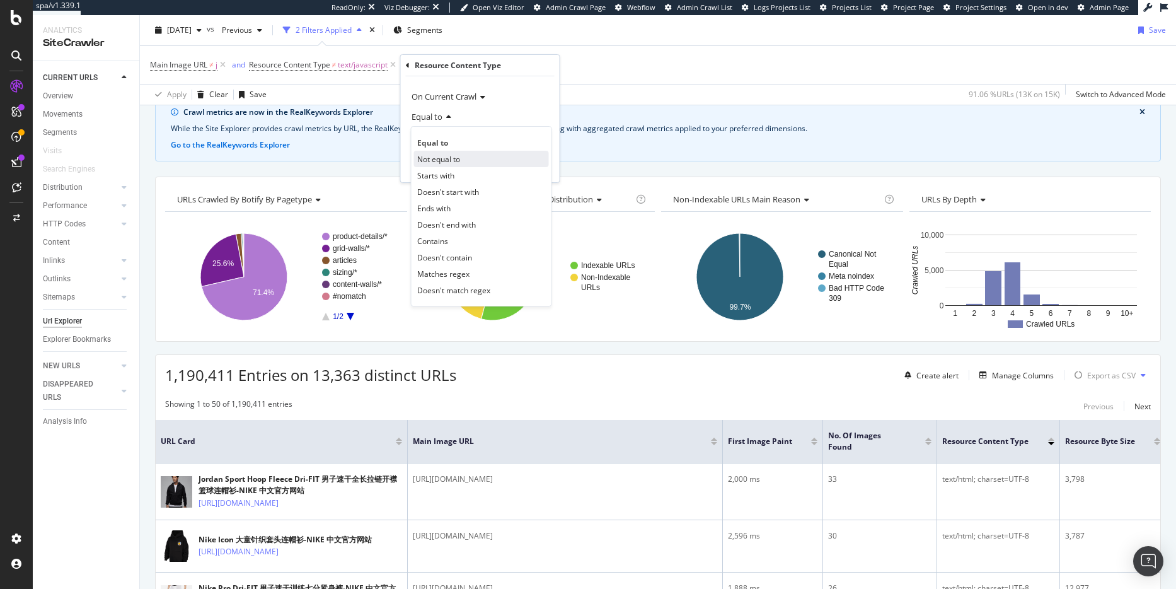
click at [445, 158] on span "Not equal to" at bounding box center [438, 159] width 43 height 11
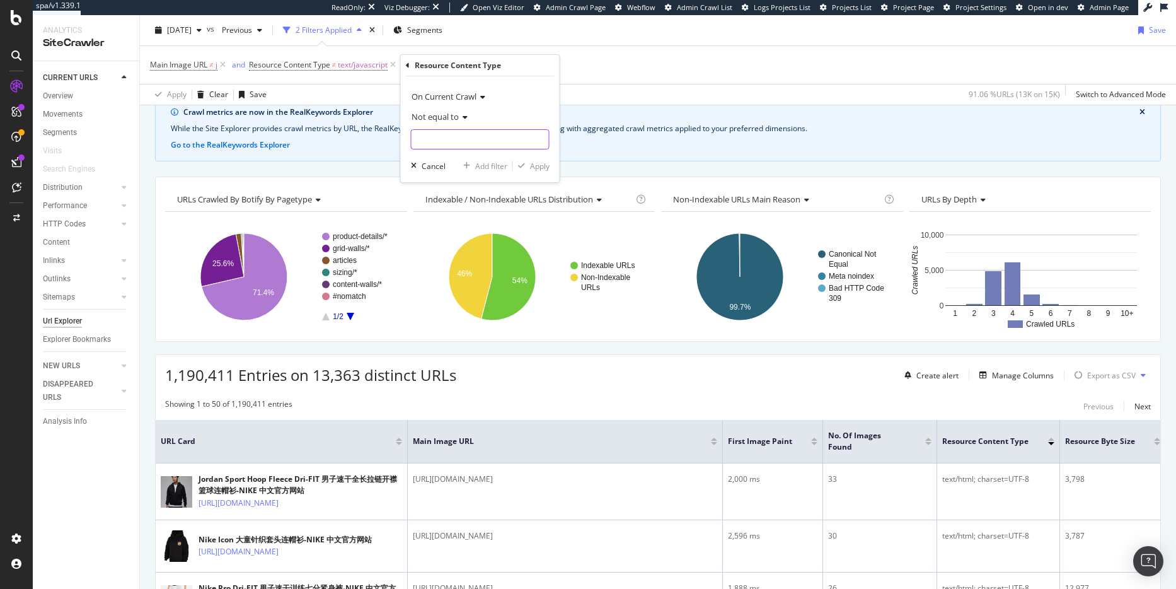
click at [442, 139] on input "text" at bounding box center [480, 139] width 137 height 20
paste input "text/html; charset=UTF-8"
type input "text/html; charset=UTF-8"
click at [543, 166] on div "Apply" at bounding box center [540, 166] width 20 height 11
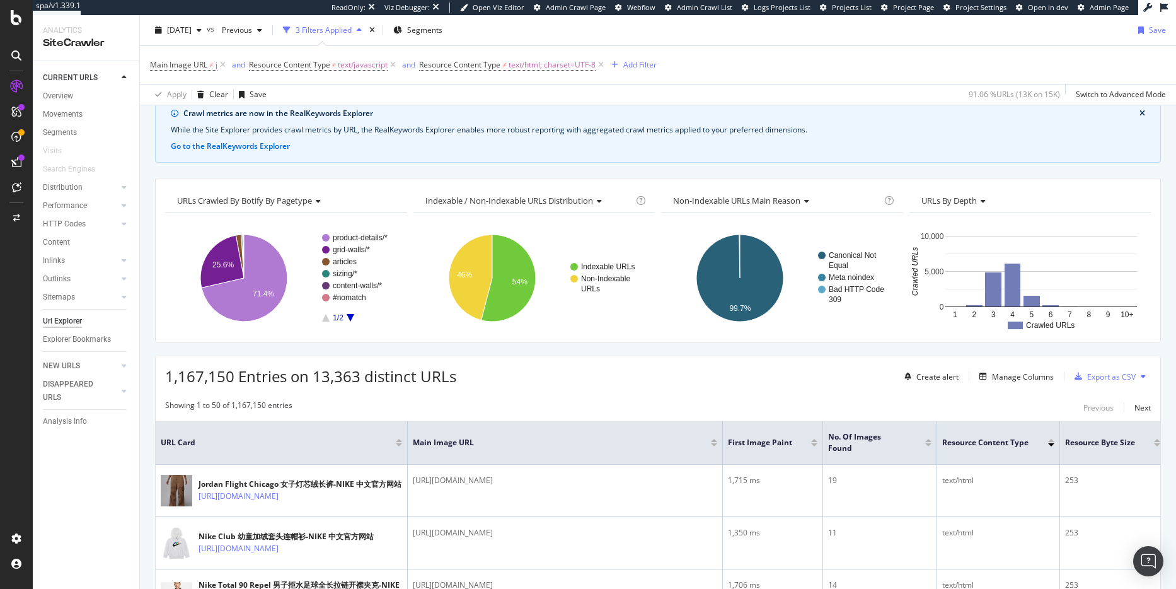
scroll to position [57, 0]
click at [631, 67] on div "Add Filter" at bounding box center [639, 64] width 33 height 11
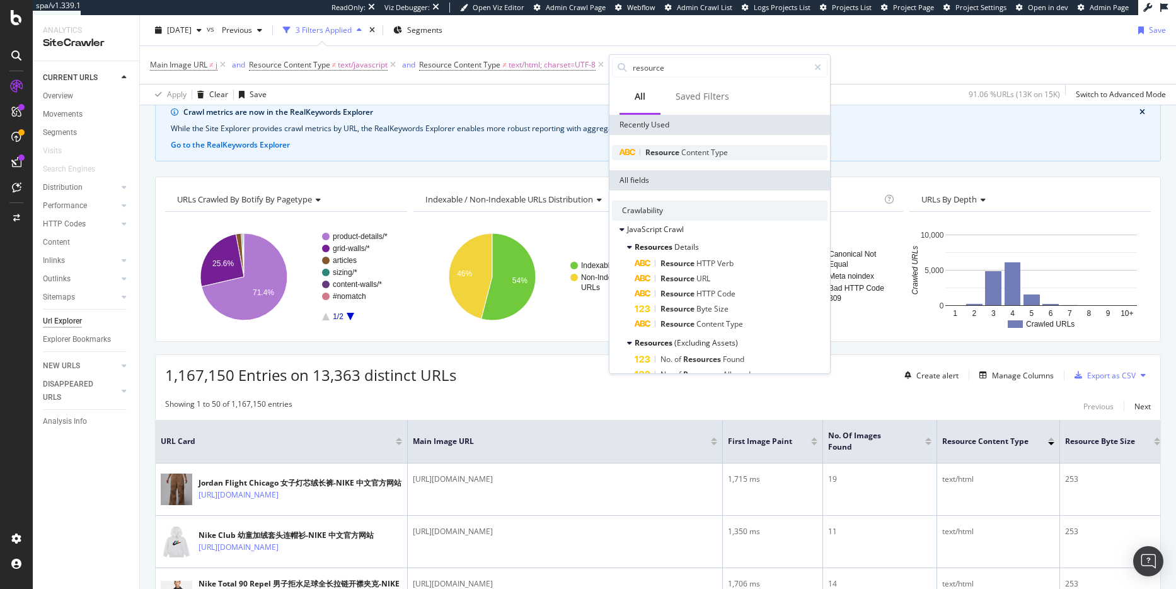
click at [679, 158] on div "Resource Content Type" at bounding box center [720, 152] width 216 height 15
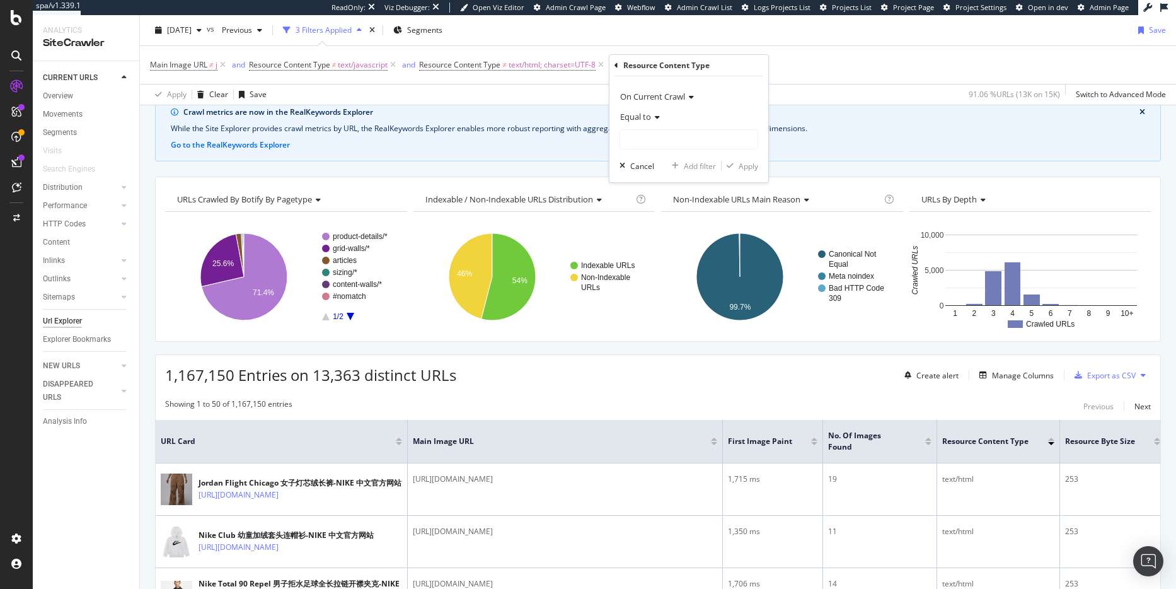
click at [652, 113] on icon at bounding box center [655, 117] width 9 height 8
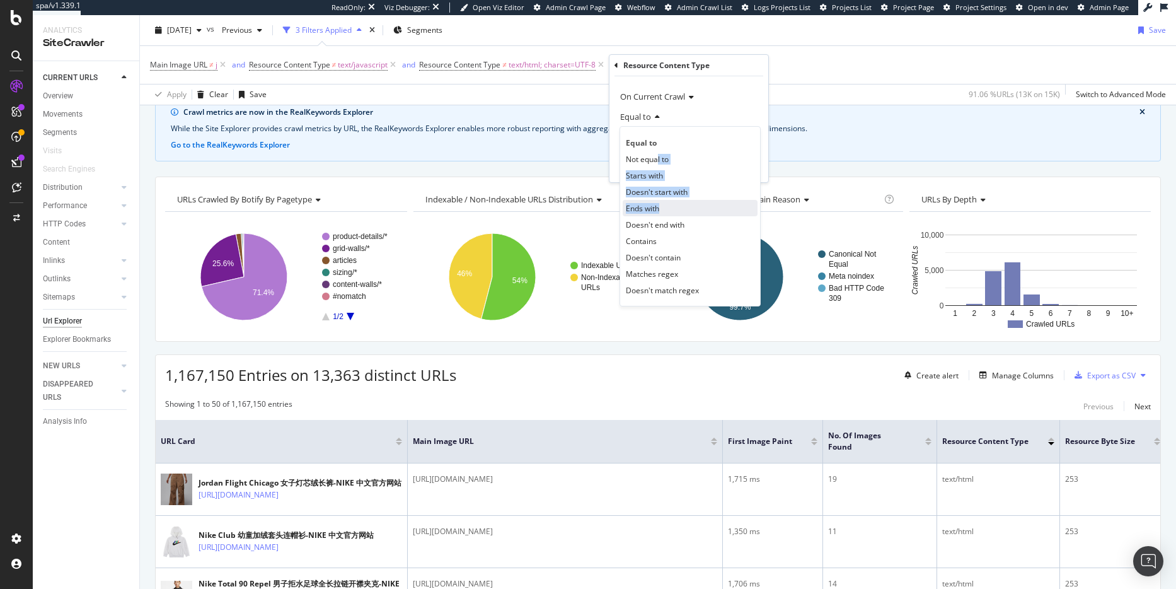
drag, startPoint x: 659, startPoint y: 160, endPoint x: 661, endPoint y: 203, distance: 42.9
click at [661, 203] on div "Equal to Not equal to Starts with Doesn't start with Ends with Doesn't end with…" at bounding box center [690, 216] width 141 height 180
click at [647, 245] on span "Contains" at bounding box center [641, 241] width 31 height 11
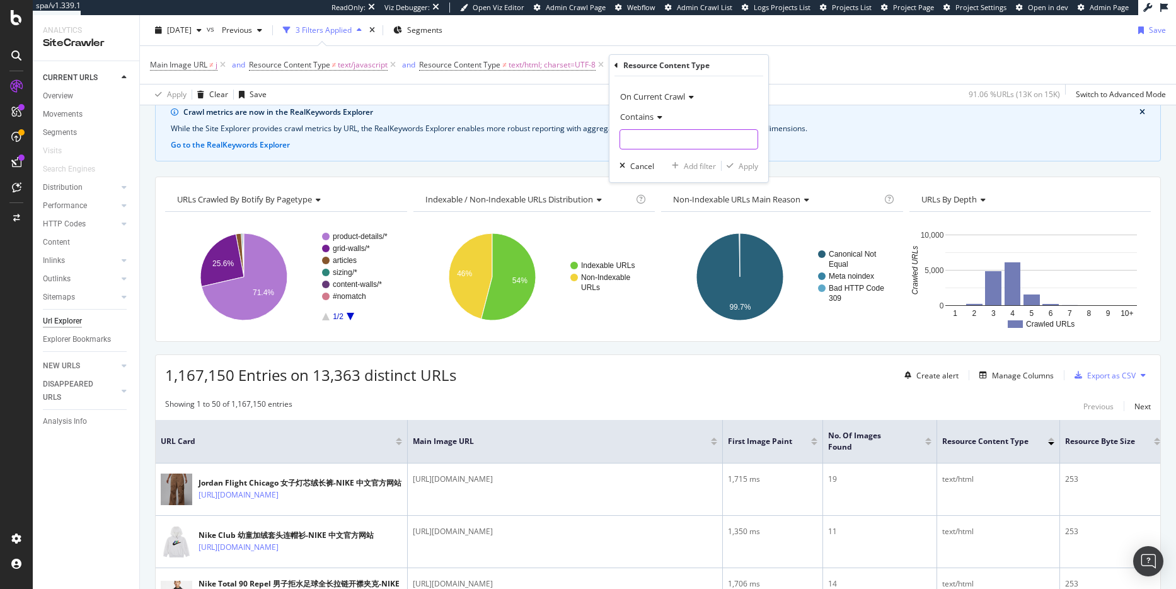
click at [700, 144] on input "text" at bounding box center [688, 139] width 137 height 20
type input "text"
click at [747, 164] on div "Apply" at bounding box center [749, 166] width 20 height 11
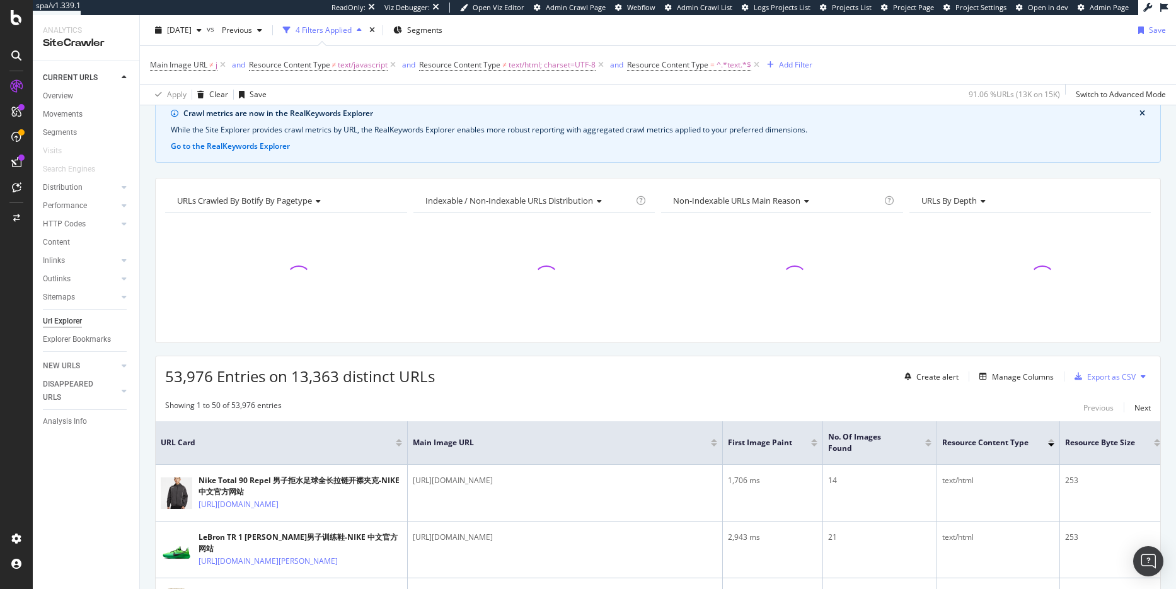
scroll to position [57, 0]
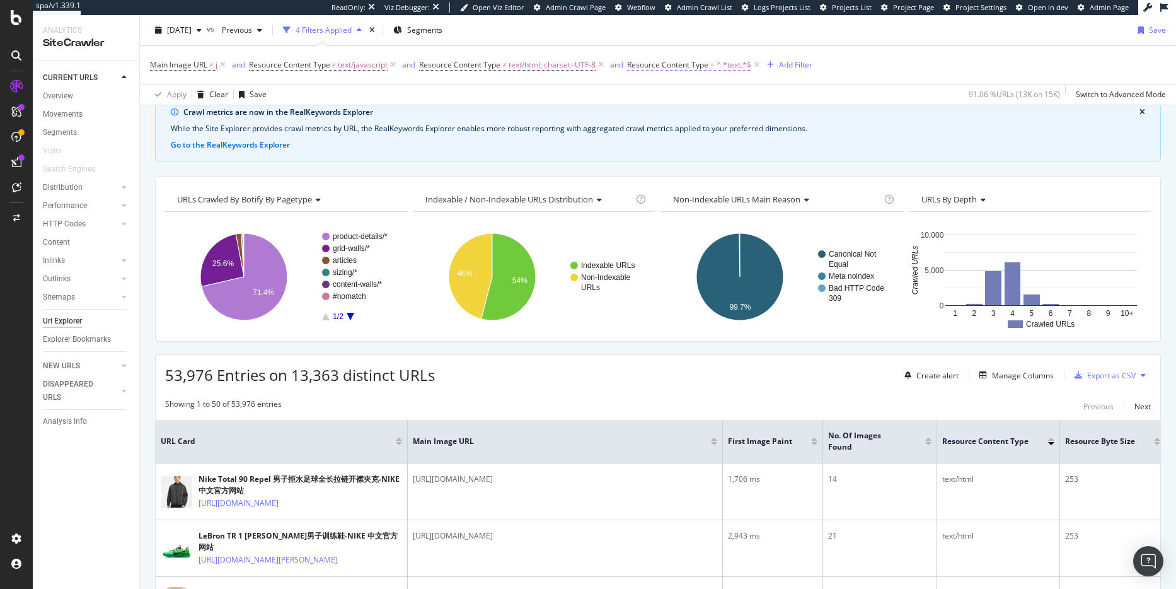
click at [696, 66] on span "Resource Content Type" at bounding box center [667, 64] width 81 height 11
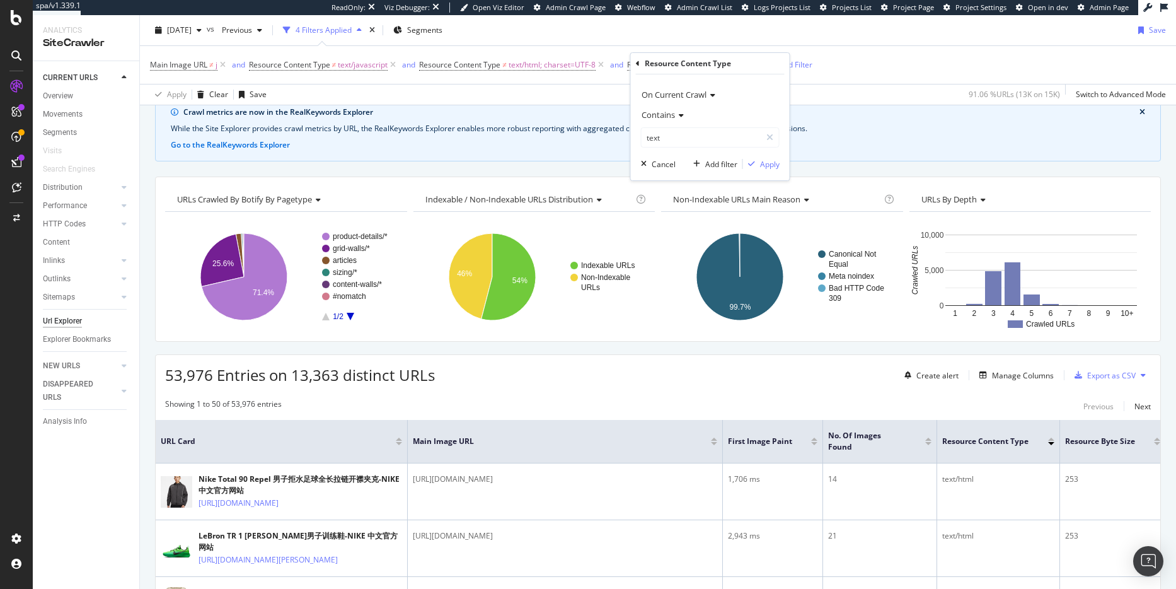
click at [674, 117] on span "Contains" at bounding box center [658, 114] width 33 height 11
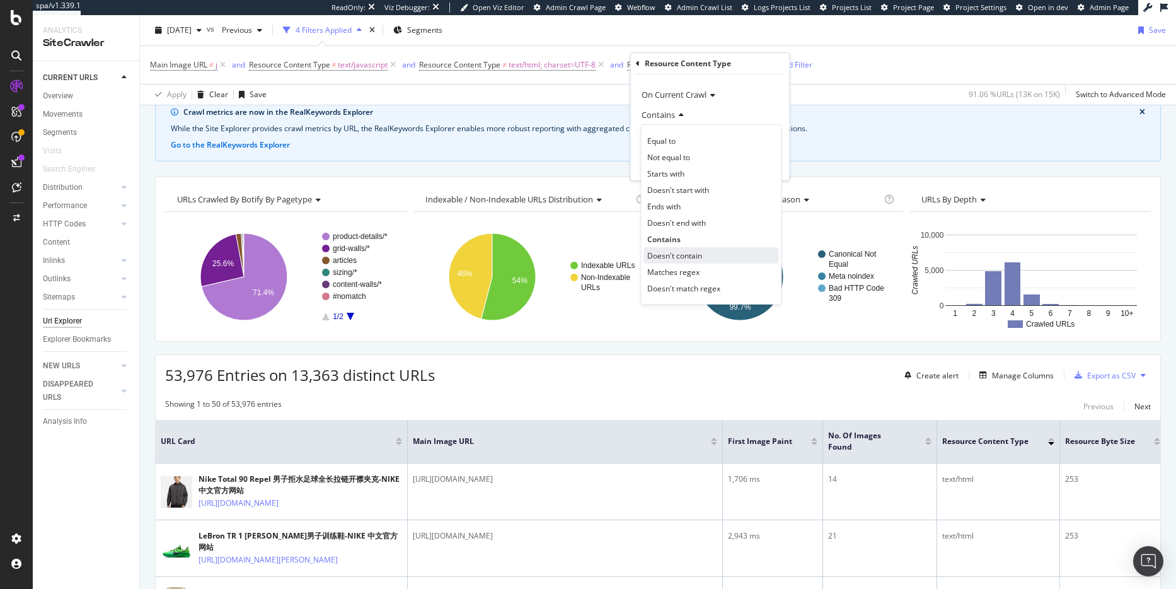
click at [703, 254] on div "Doesn't contain" at bounding box center [711, 255] width 135 height 16
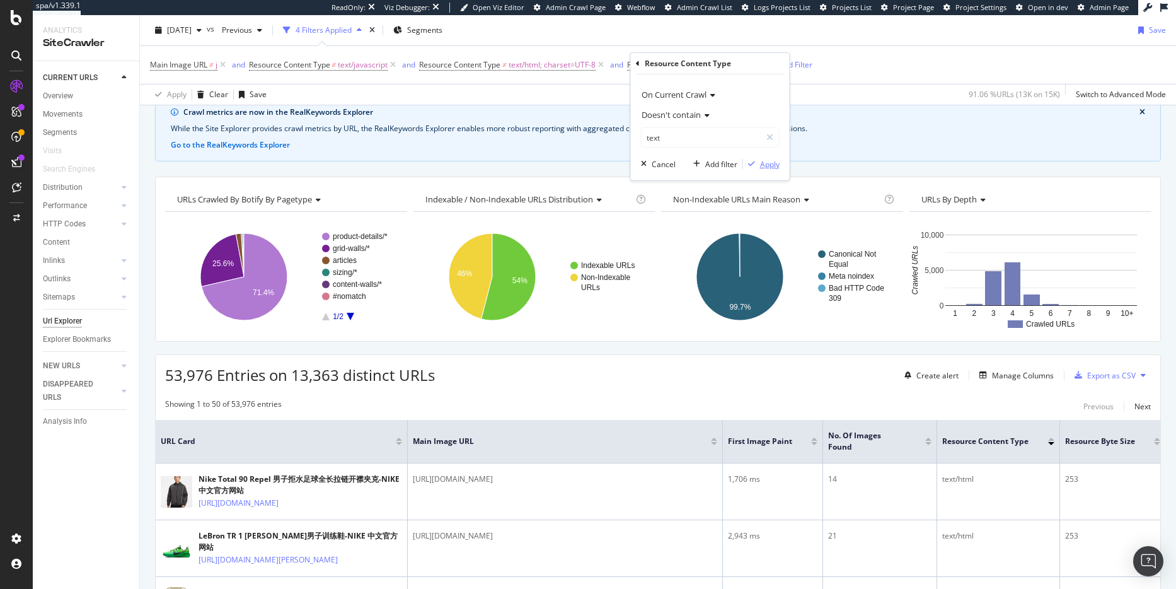
click at [774, 164] on div "Apply" at bounding box center [770, 164] width 20 height 11
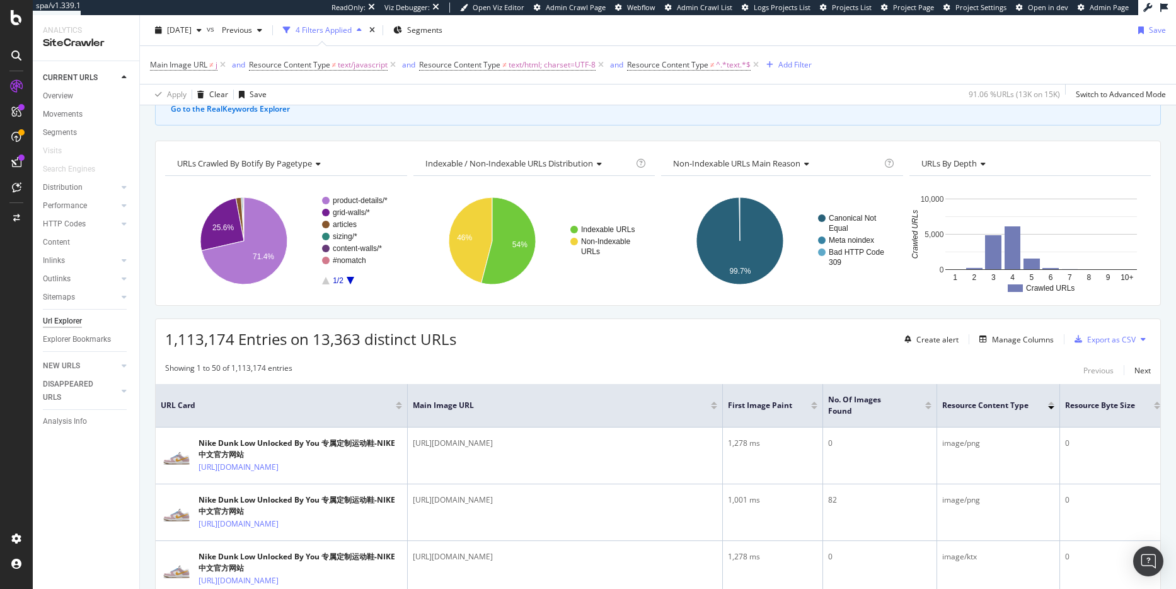
scroll to position [45, 0]
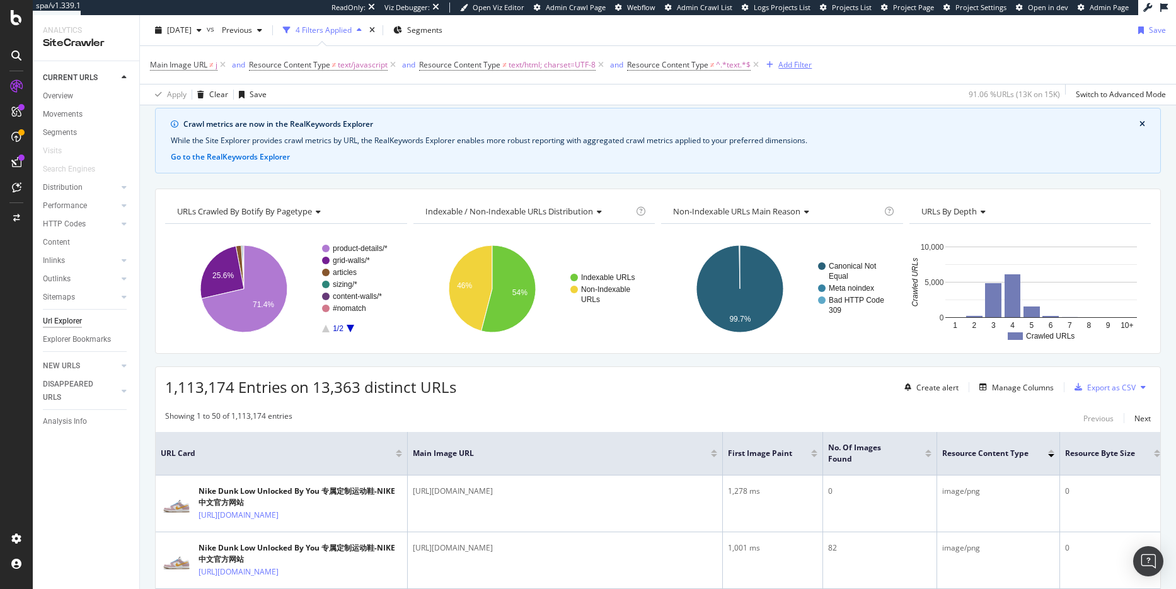
click at [773, 64] on icon "button" at bounding box center [769, 65] width 7 height 8
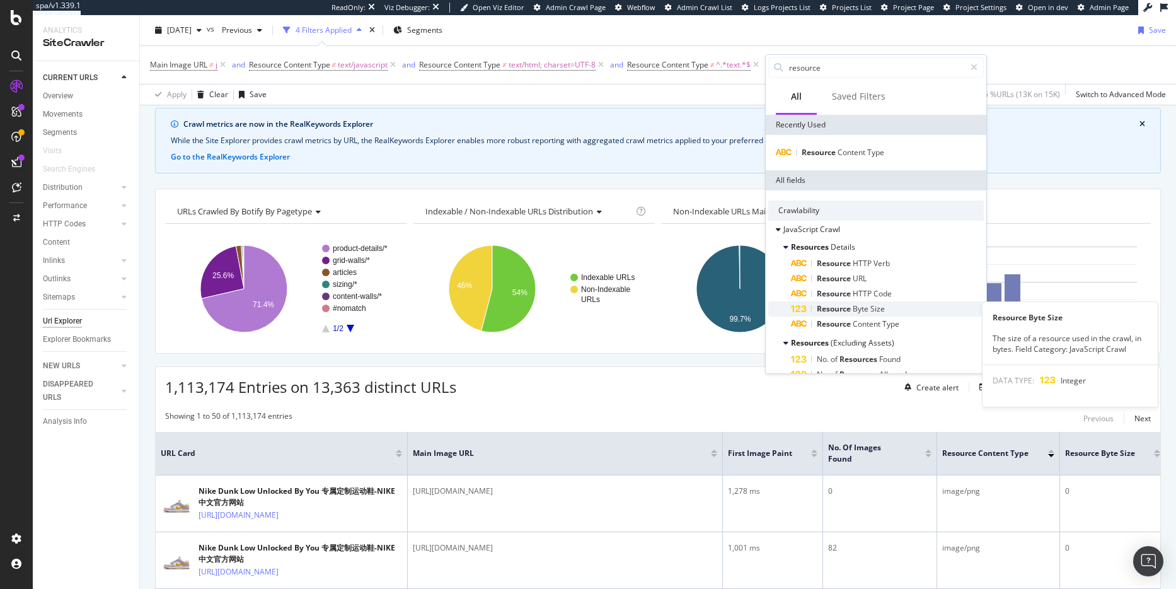
click at [904, 312] on div "Resource Byte Size" at bounding box center [887, 308] width 193 height 15
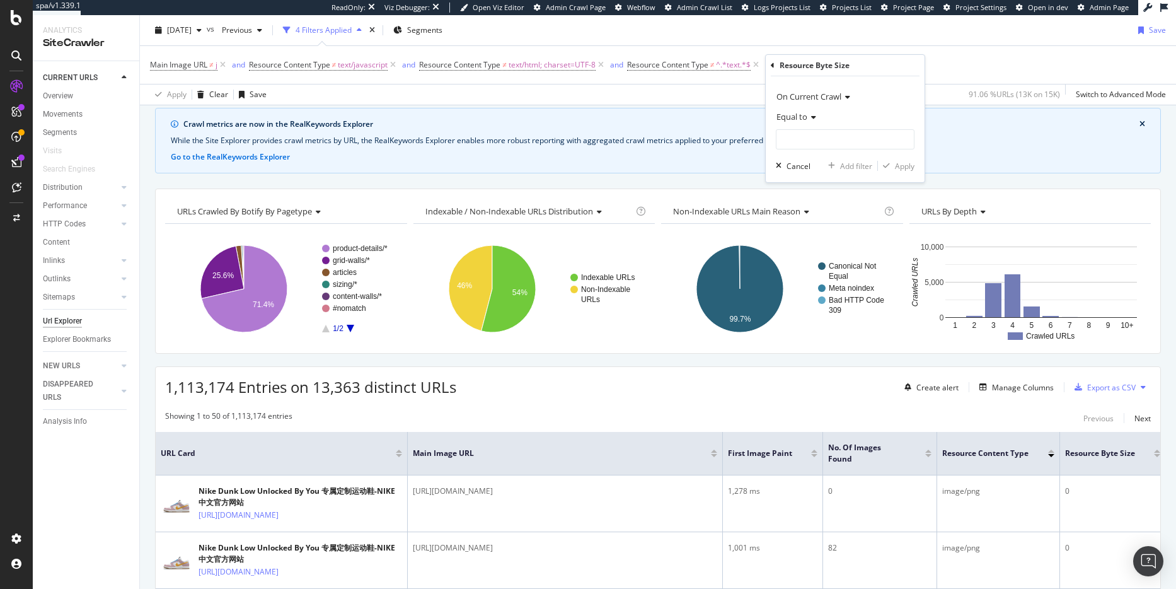
click at [812, 115] on icon at bounding box center [811, 117] width 9 height 8
click at [834, 205] on div "Greater than" at bounding box center [846, 208] width 135 height 16
click at [840, 144] on input "number" at bounding box center [845, 139] width 139 height 20
type input "0"
click at [910, 164] on div "Apply" at bounding box center [905, 166] width 20 height 11
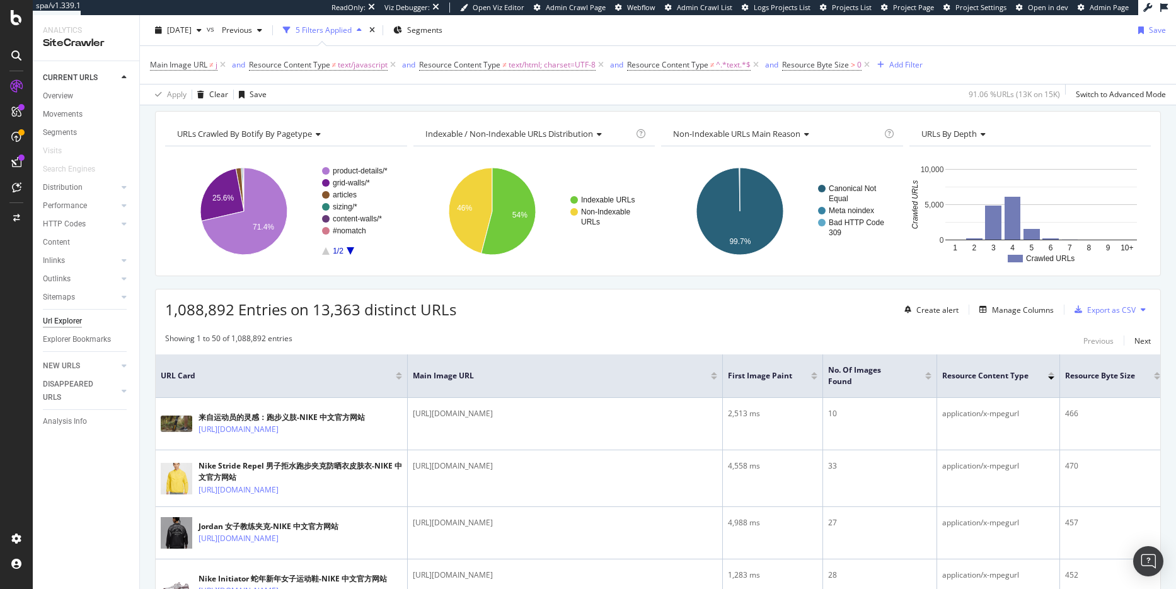
scroll to position [187, 0]
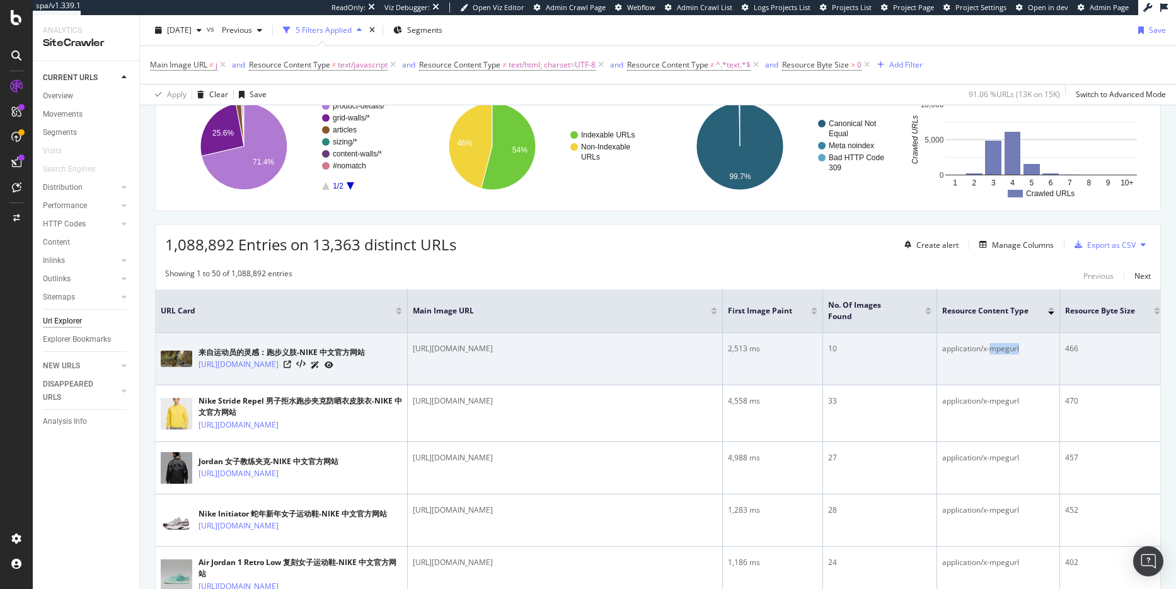
drag, startPoint x: 1028, startPoint y: 351, endPoint x: 993, endPoint y: 349, distance: 35.3
click at [993, 349] on div "application/x-mpegurl" at bounding box center [998, 348] width 112 height 11
copy div "mpegurl"
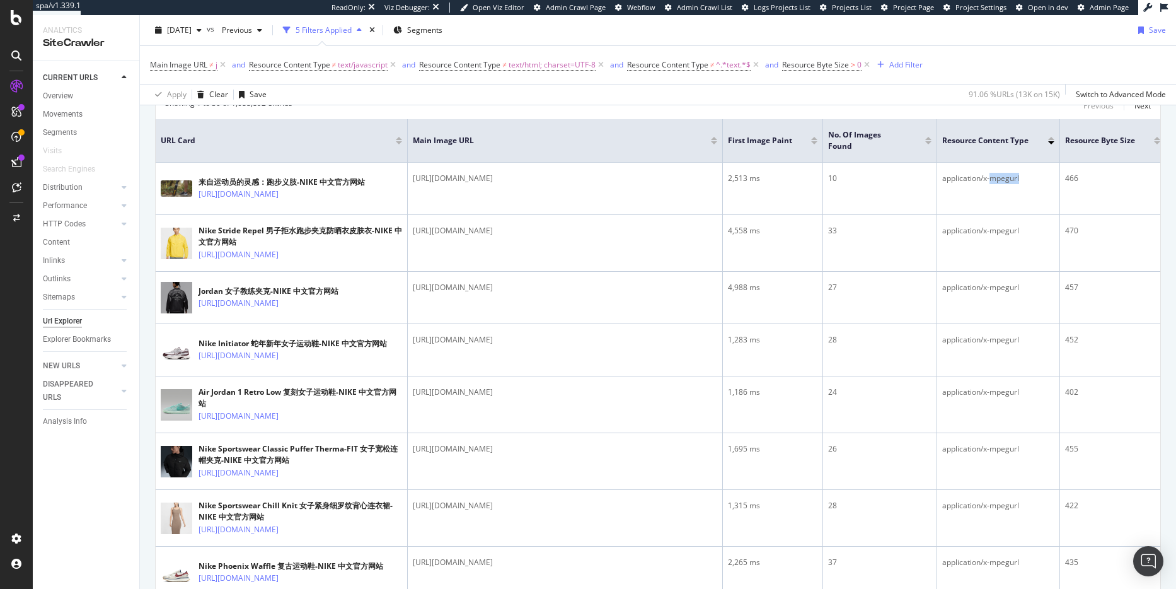
scroll to position [90, 0]
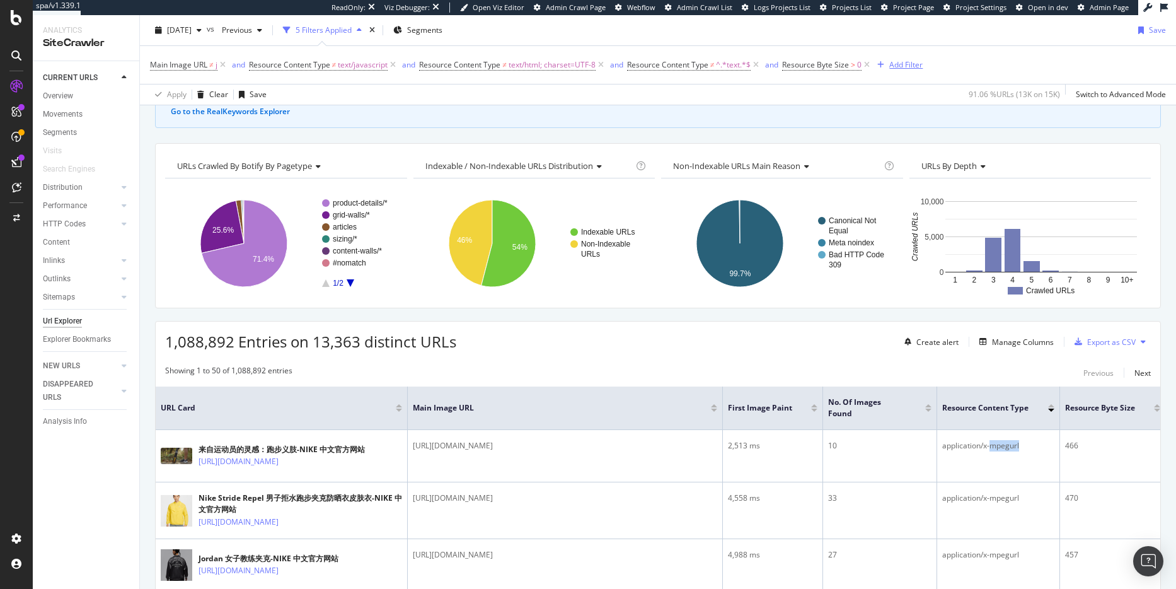
click at [901, 66] on div "Add Filter" at bounding box center [905, 64] width 33 height 11
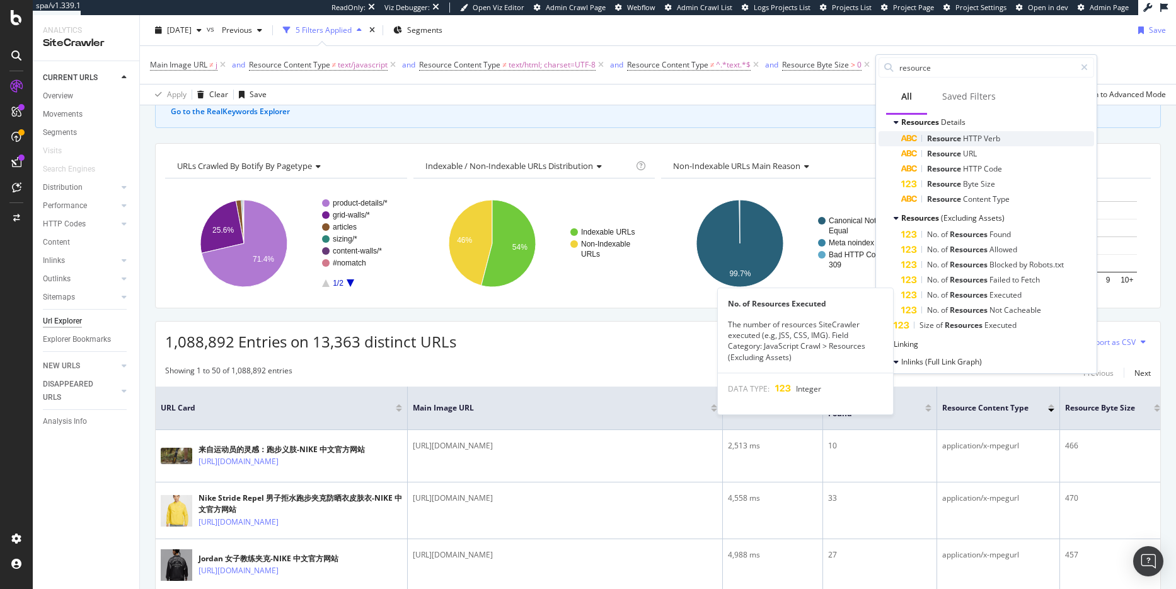
scroll to position [0, 0]
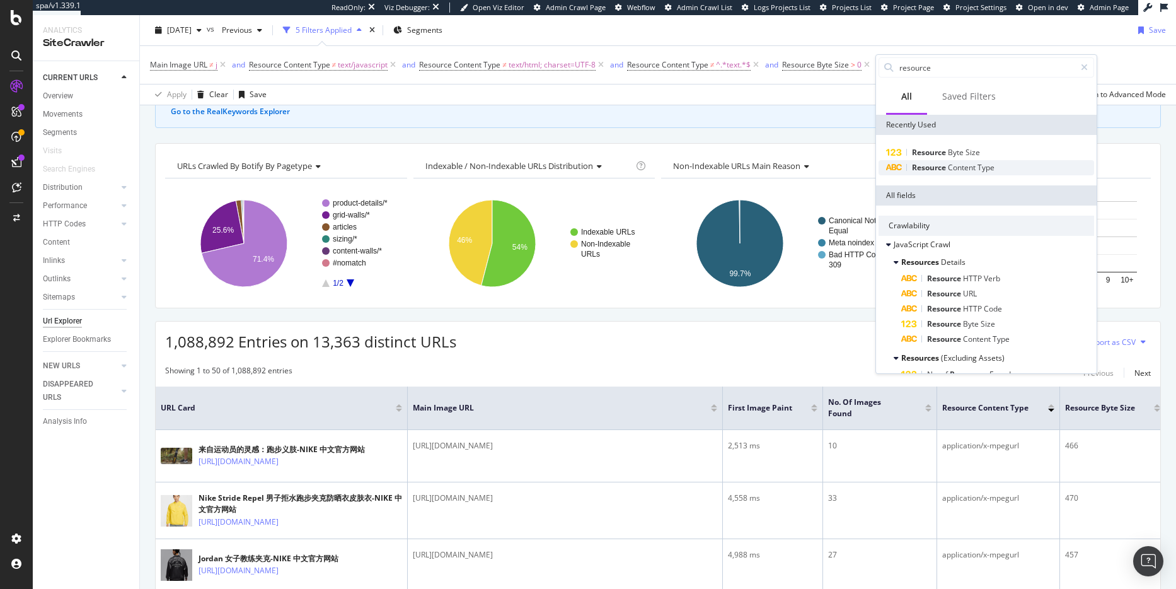
click at [967, 169] on span "Content" at bounding box center [963, 167] width 30 height 11
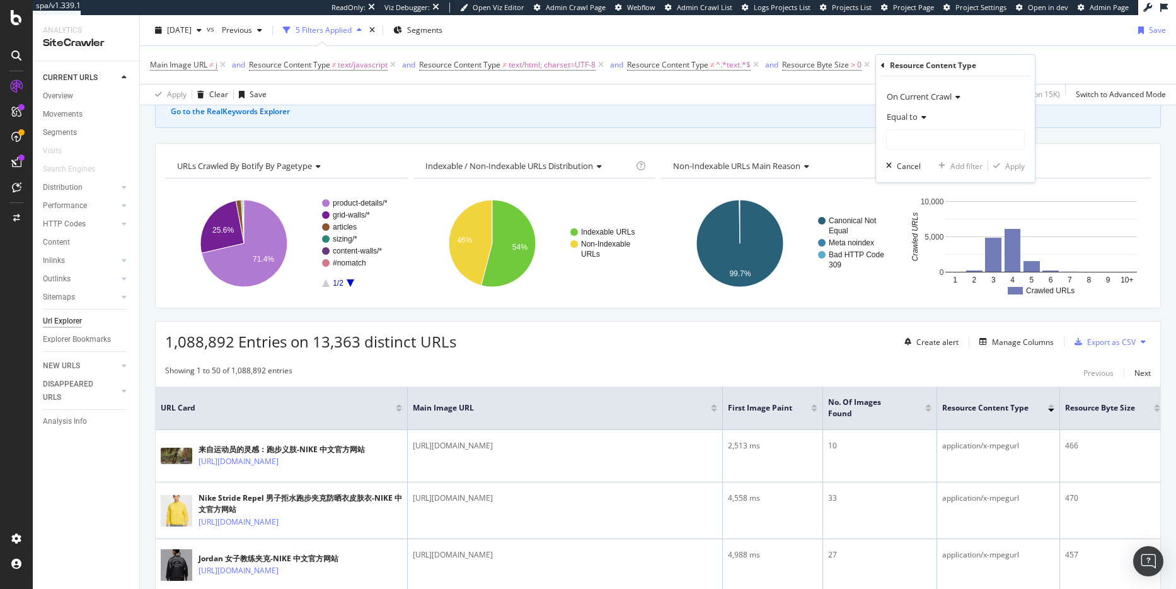
click at [919, 117] on icon at bounding box center [922, 117] width 9 height 8
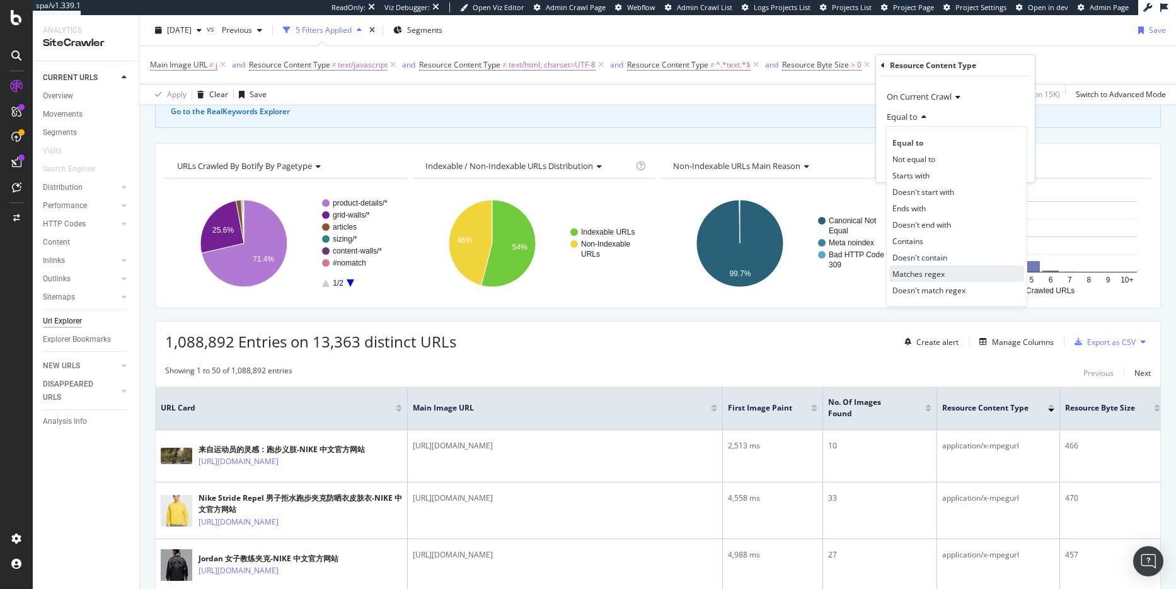
click at [945, 277] on div "Matches regex" at bounding box center [956, 273] width 135 height 16
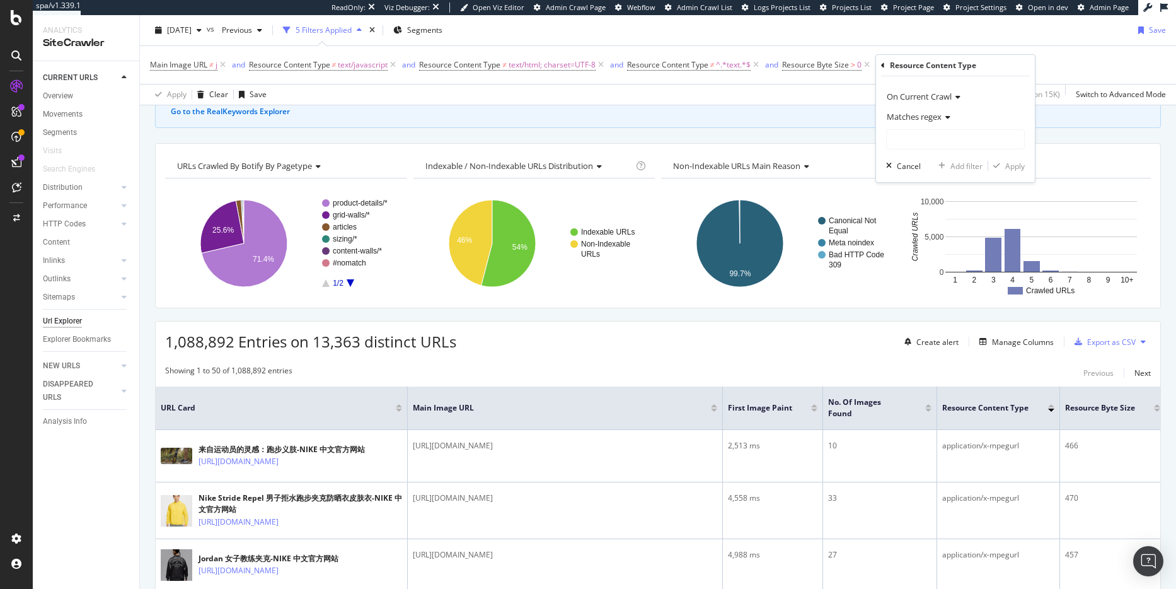
click at [938, 120] on span "Matches regex" at bounding box center [914, 116] width 55 height 11
click at [986, 83] on div "On Current Crawl Matches regex Cancel Add filter Apply" at bounding box center [955, 129] width 159 height 106
click at [991, 32] on div "2025 Oct. 12th vs Previous 5 Filters Applied Segments Save" at bounding box center [658, 32] width 1036 height 25
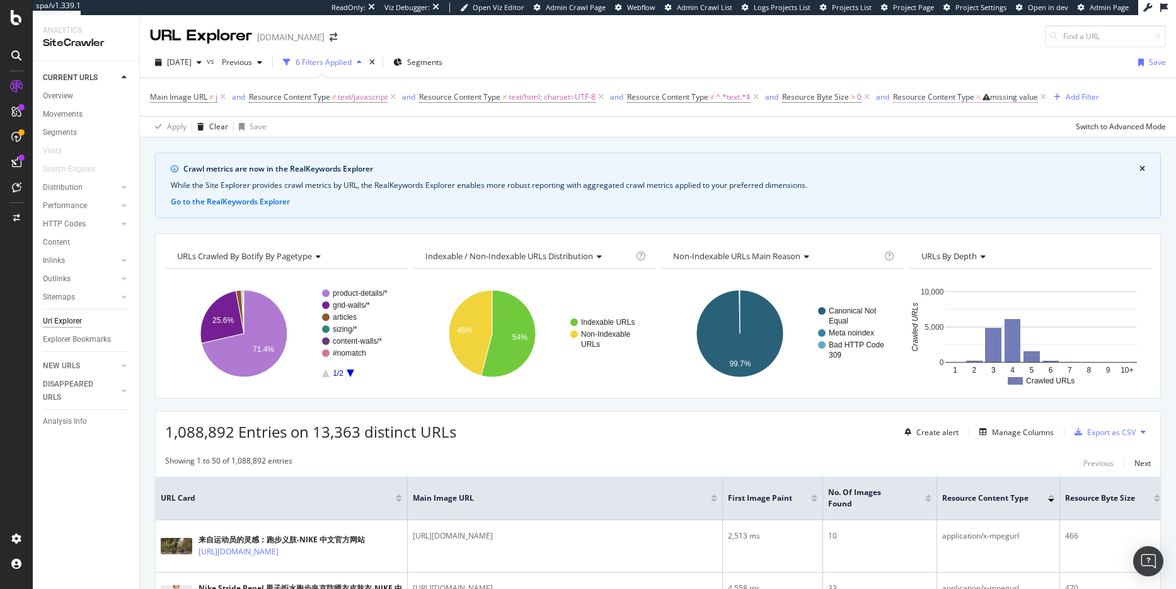
click at [1024, 95] on div "missing value" at bounding box center [1014, 96] width 48 height 11
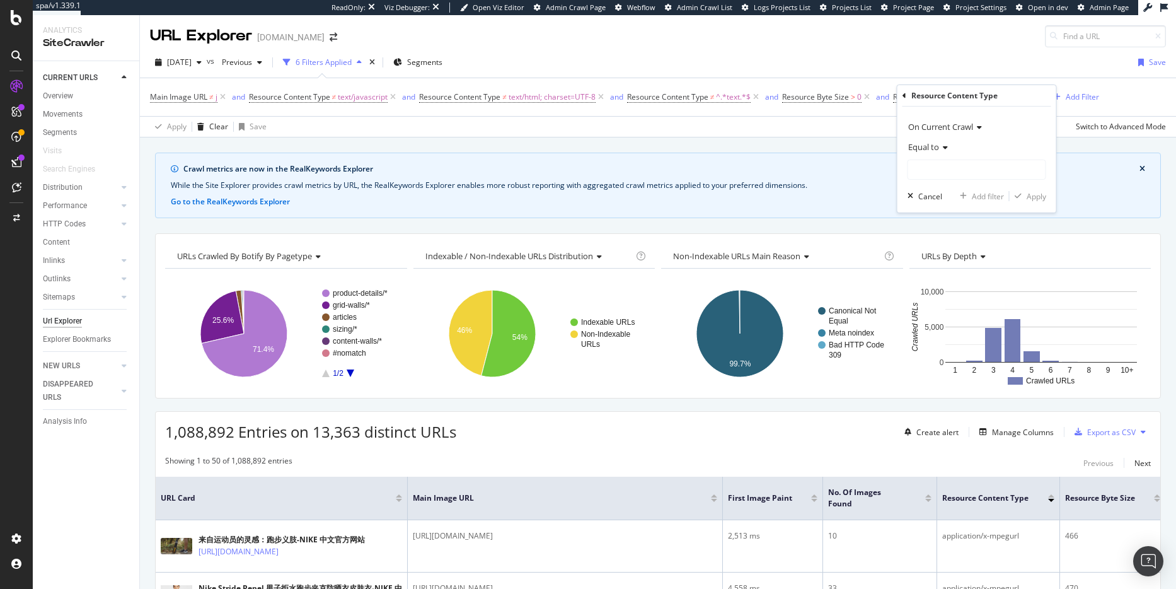
click at [945, 144] on icon at bounding box center [943, 148] width 9 height 8
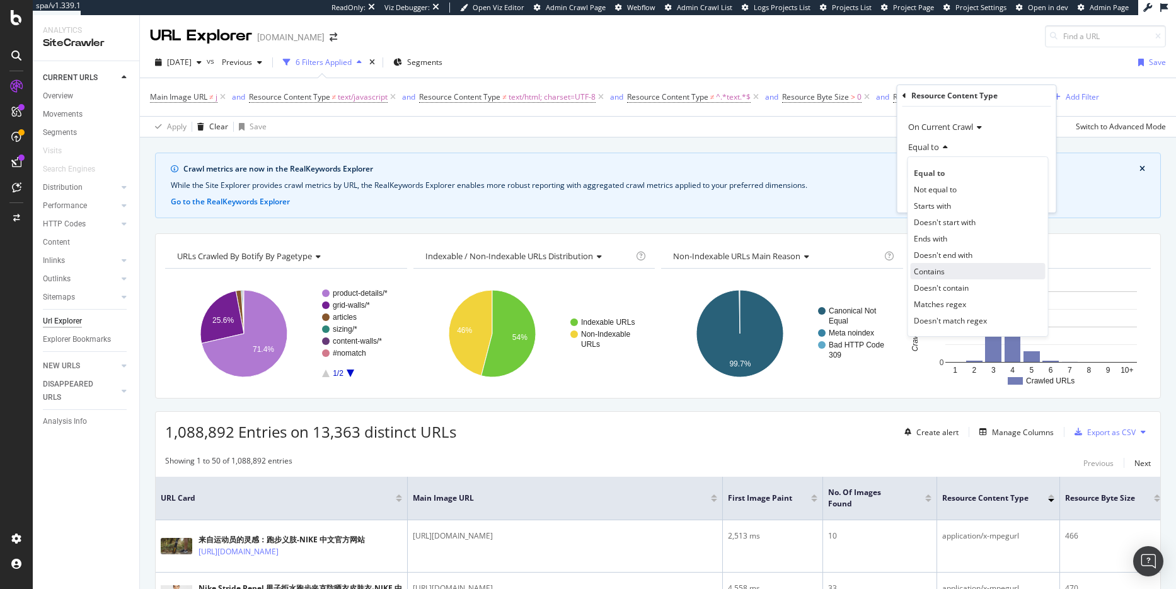
click at [948, 268] on div "Contains" at bounding box center [978, 271] width 135 height 16
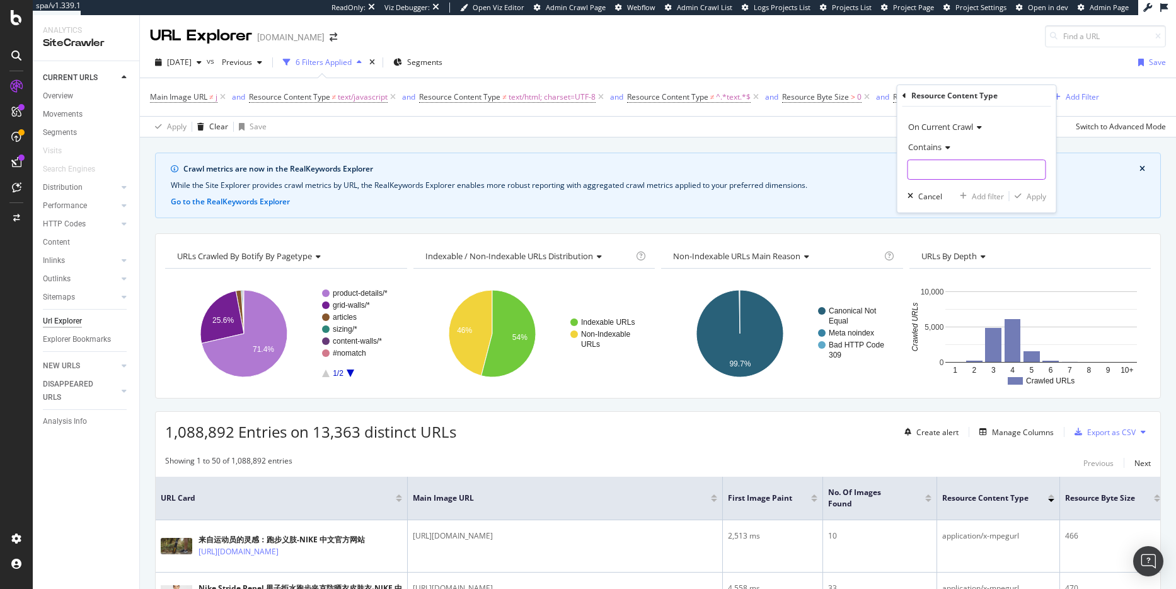
click at [949, 159] on input "text" at bounding box center [976, 169] width 137 height 20
type input "image"
click at [976, 191] on div "Add filter" at bounding box center [988, 196] width 32 height 11
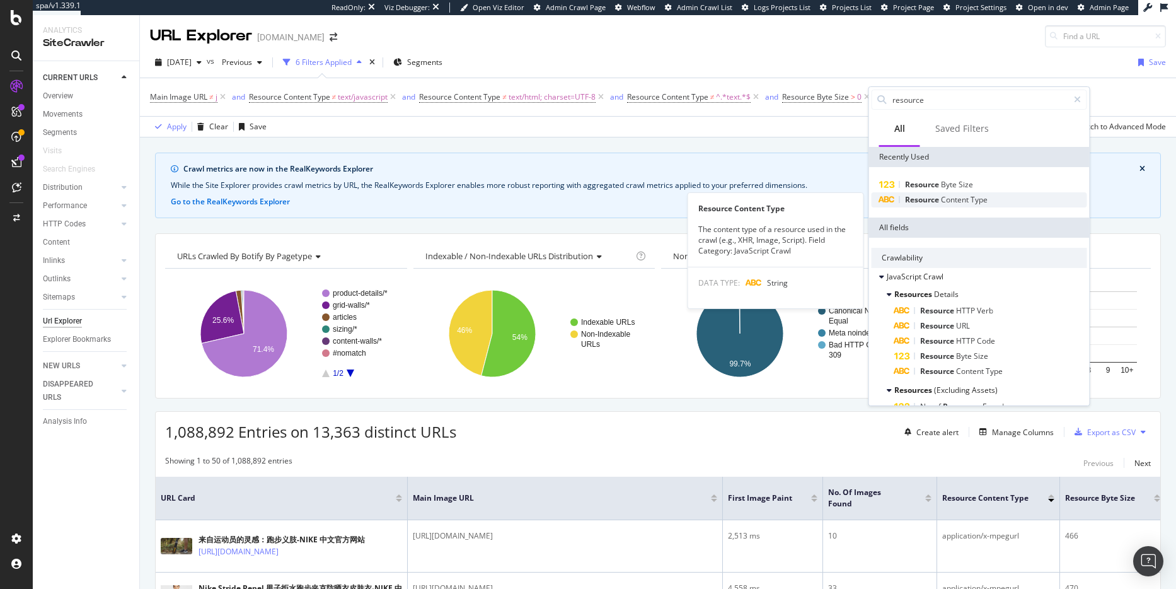
click at [970, 200] on span "Content" at bounding box center [956, 199] width 30 height 11
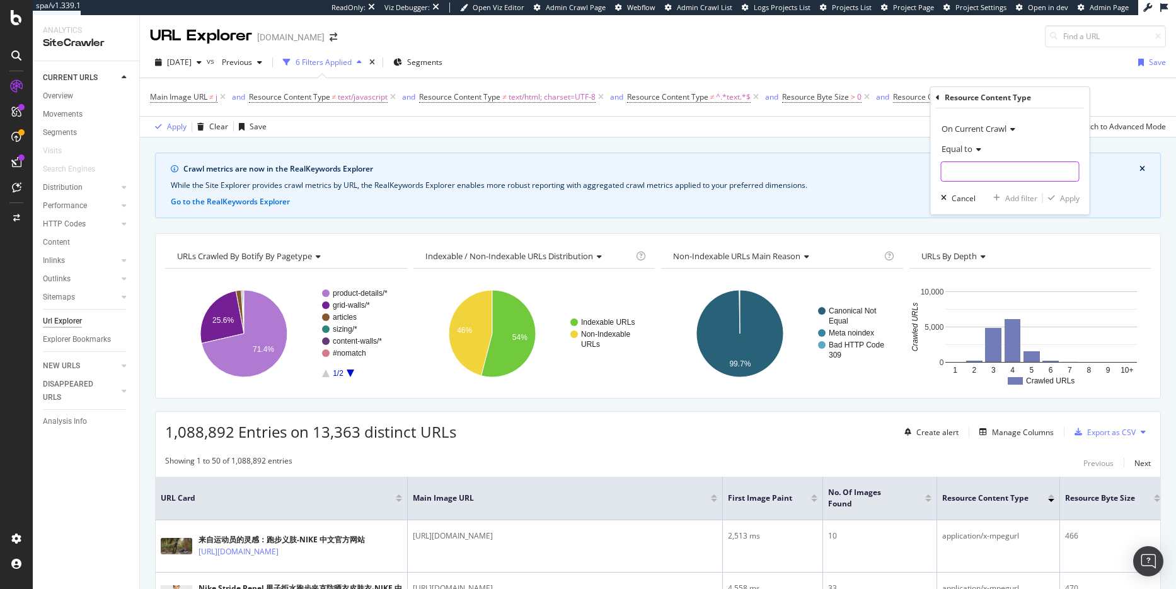
click at [989, 168] on input "text" at bounding box center [1010, 171] width 137 height 20
type input ".png"
click at [961, 147] on span "Equal to" at bounding box center [957, 148] width 31 height 11
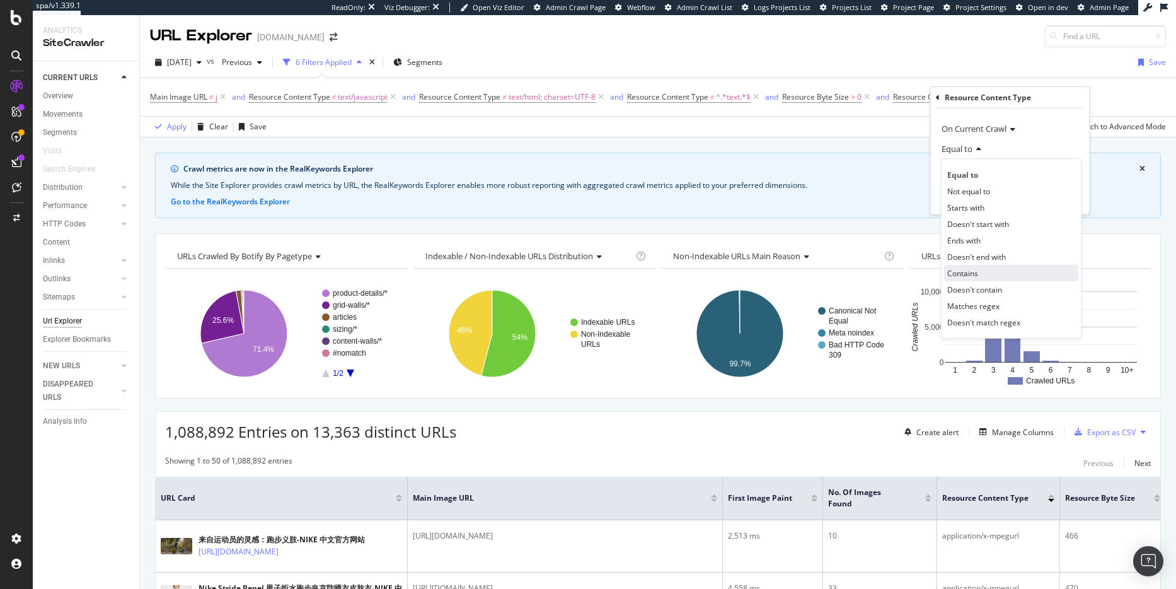
click at [978, 276] on div "Contains" at bounding box center [1011, 273] width 135 height 16
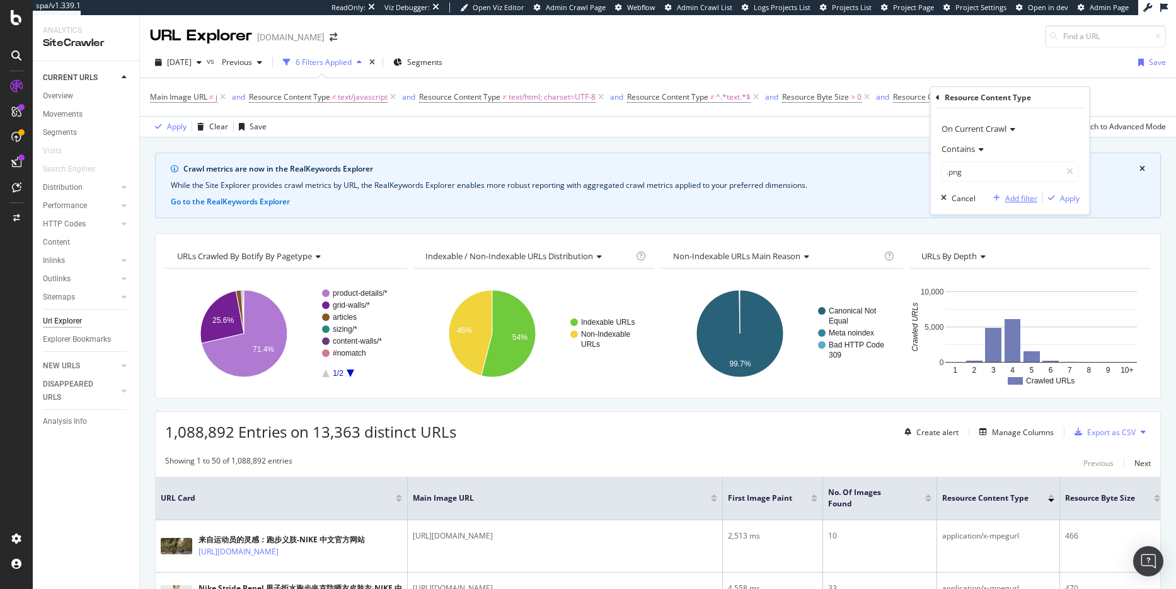
click at [1010, 199] on div "Add filter" at bounding box center [1021, 198] width 32 height 11
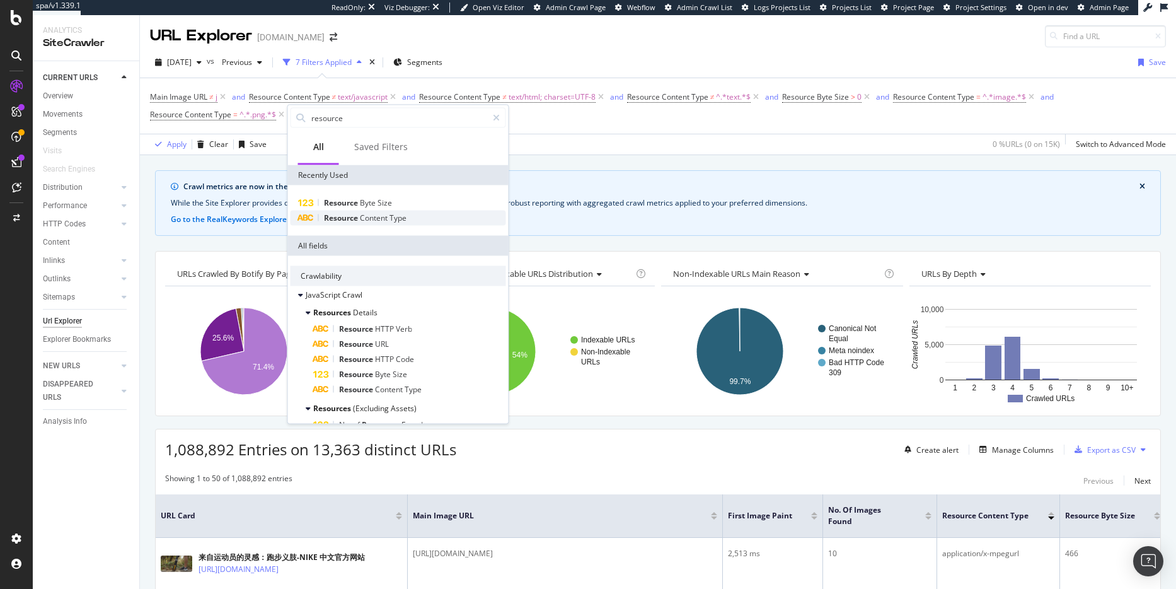
click at [419, 217] on div "Resource Content Type" at bounding box center [399, 218] width 216 height 15
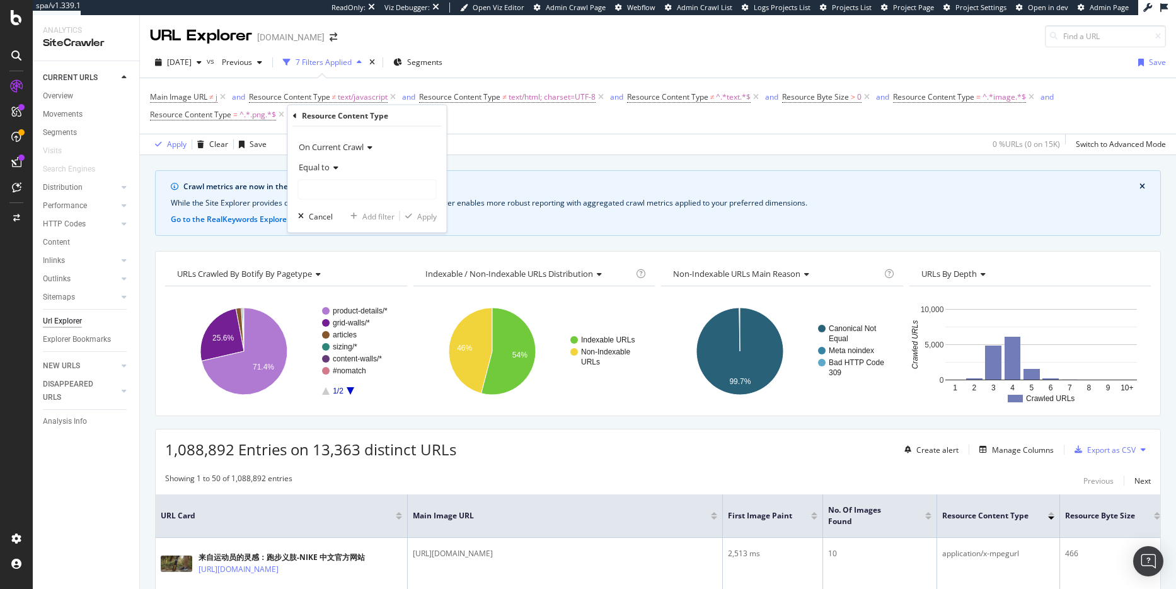
click at [328, 166] on span "Equal to" at bounding box center [314, 166] width 31 height 11
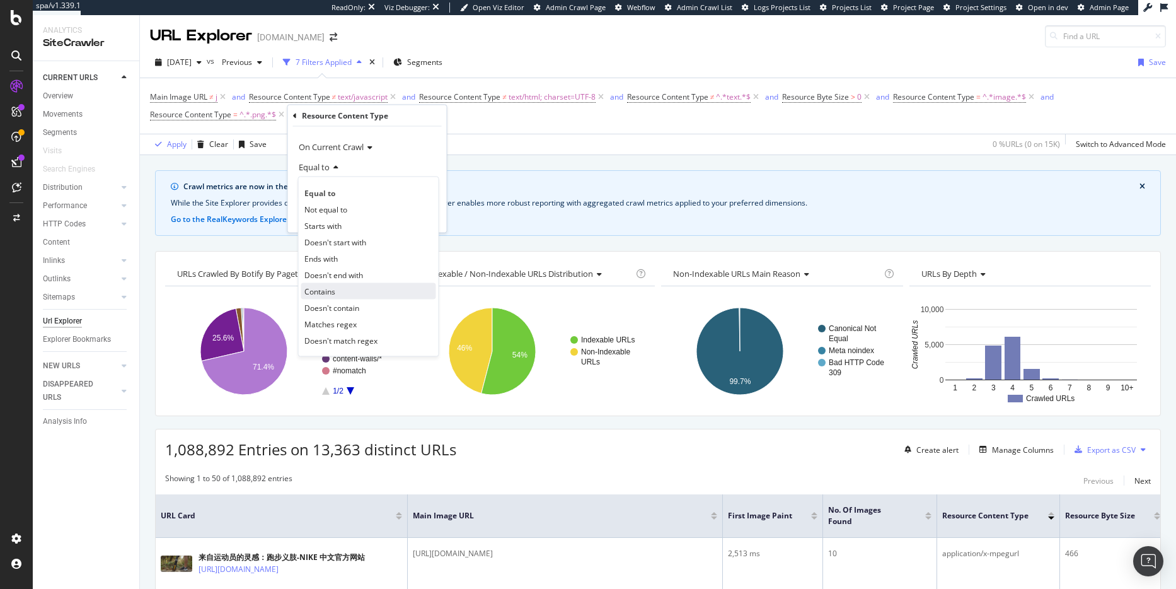
click at [348, 293] on div "Contains" at bounding box center [368, 291] width 135 height 16
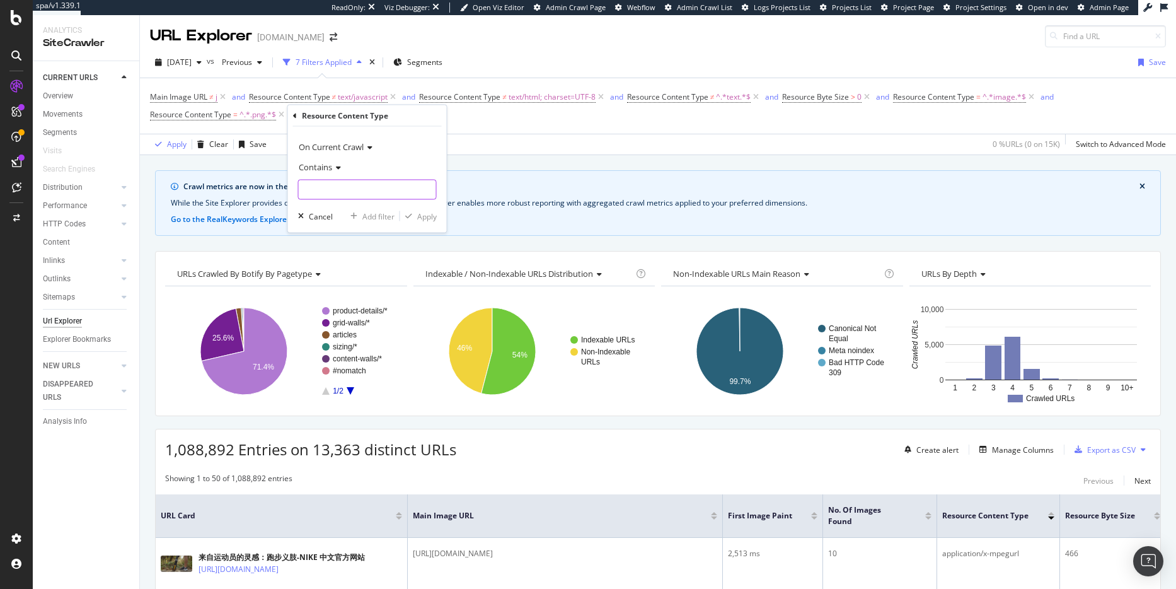
click at [352, 190] on input "text" at bounding box center [367, 190] width 137 height 20
type input "jpe"
click at [434, 217] on div "Apply" at bounding box center [427, 216] width 20 height 11
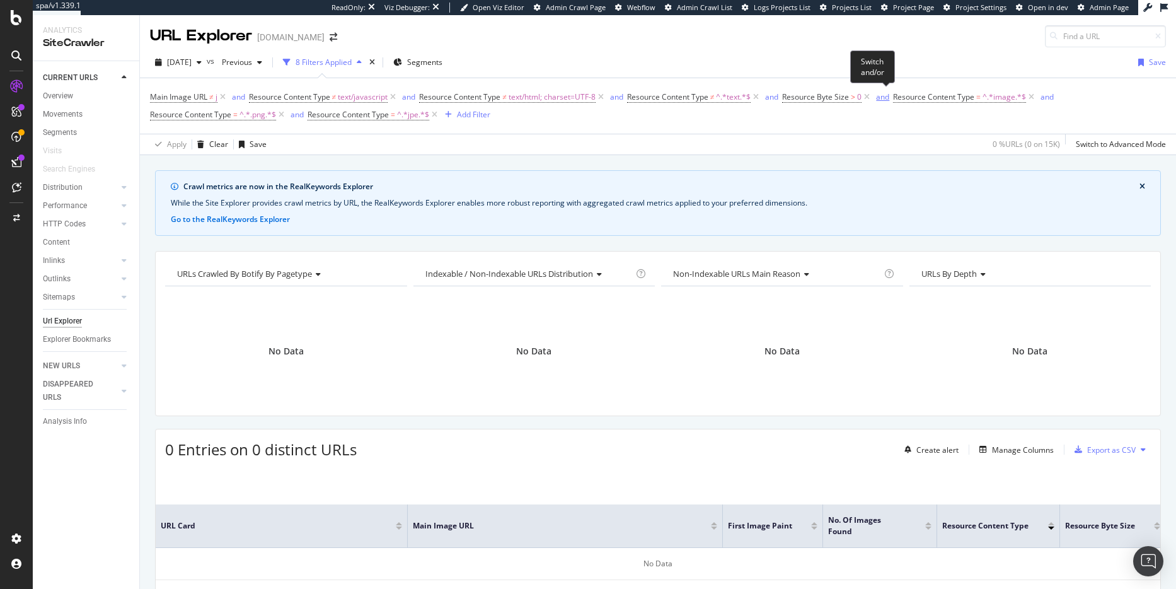
click at [886, 98] on div "and" at bounding box center [882, 96] width 13 height 11
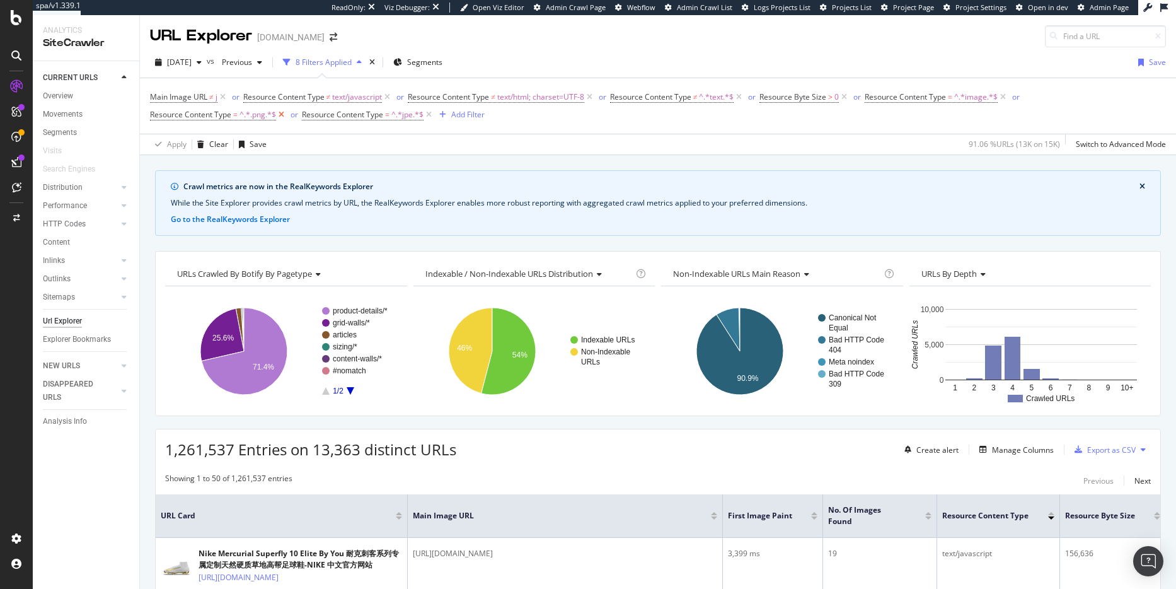
click at [284, 115] on icon at bounding box center [281, 114] width 11 height 13
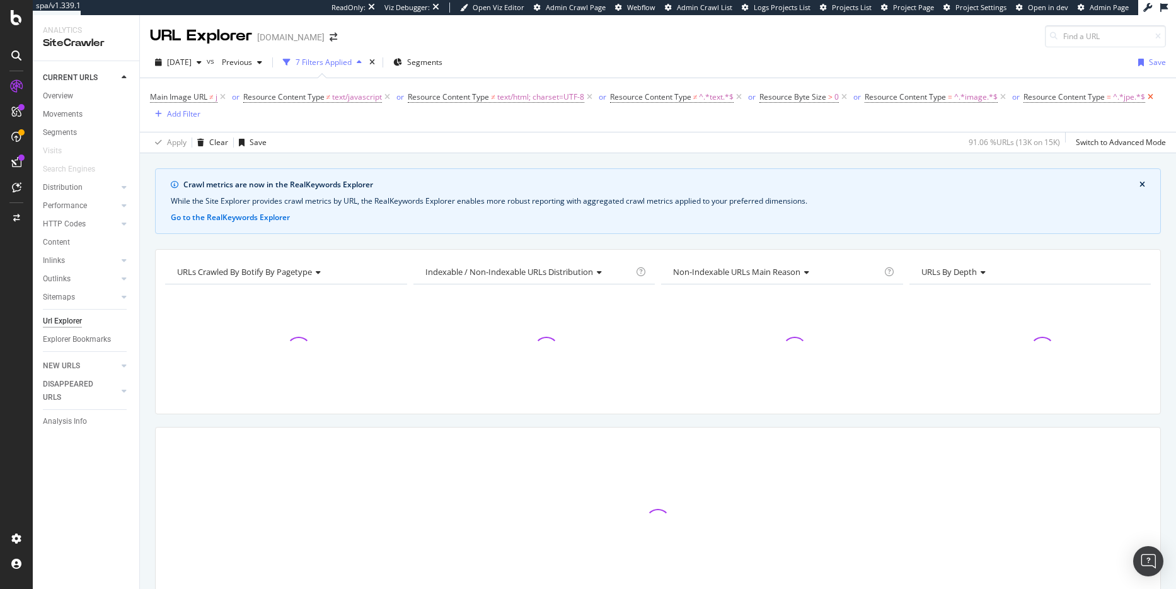
click at [1145, 103] on icon at bounding box center [1150, 97] width 11 height 13
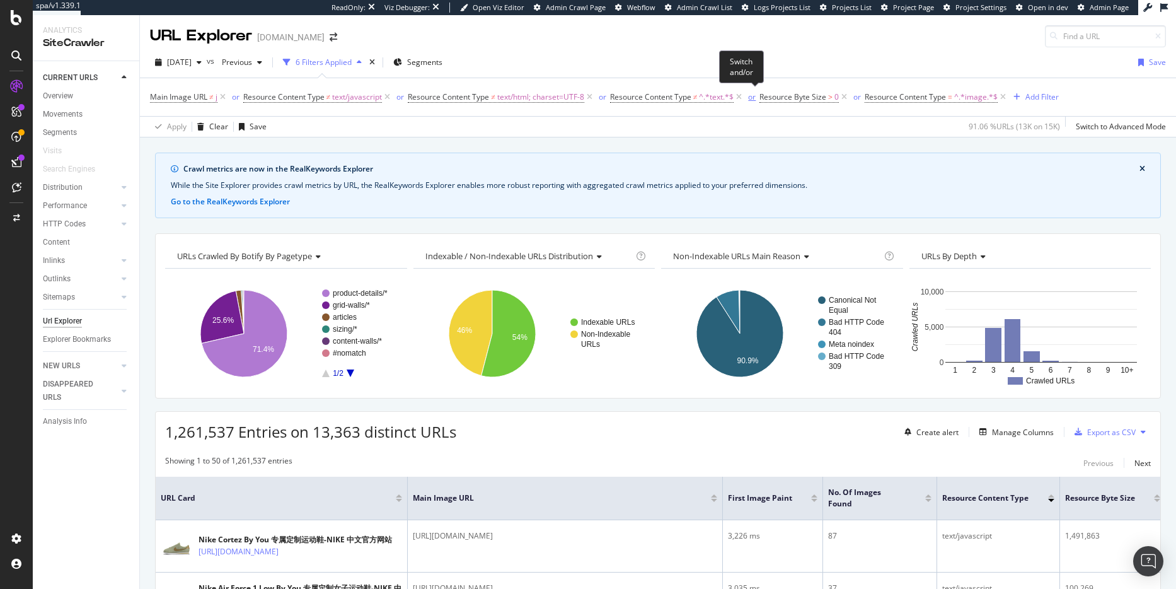
click at [752, 96] on div "or" at bounding box center [752, 96] width 8 height 11
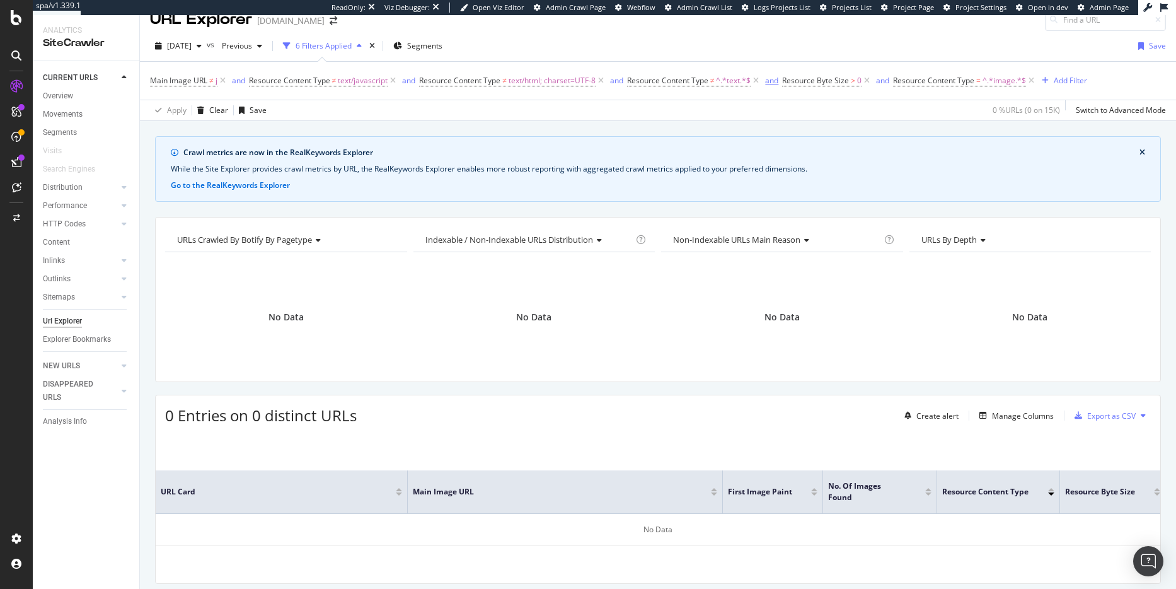
scroll to position [8, 0]
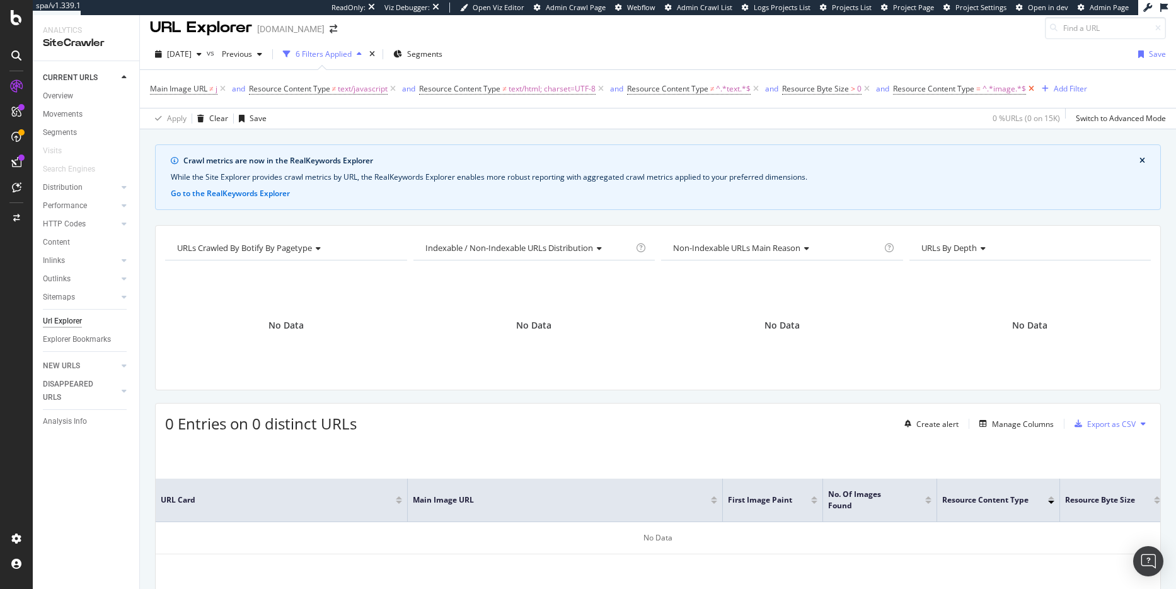
click at [1035, 89] on icon at bounding box center [1031, 89] width 11 height 13
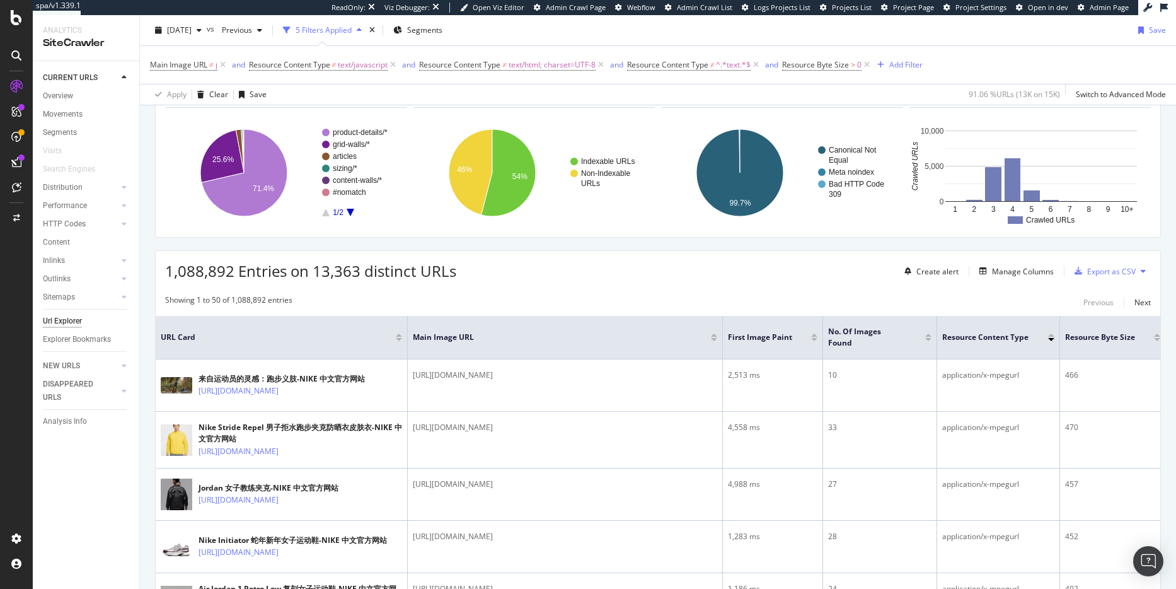
scroll to position [136, 0]
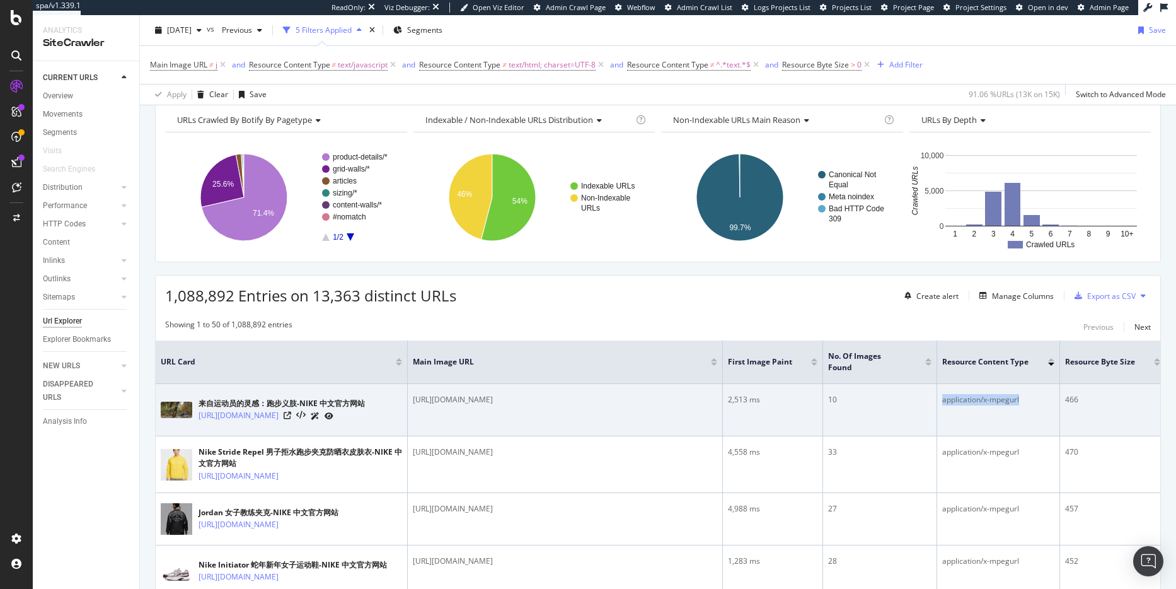
drag, startPoint x: 1022, startPoint y: 401, endPoint x: 943, endPoint y: 401, distance: 78.8
click at [943, 401] on div "application/x-mpegurl" at bounding box center [998, 399] width 112 height 11
copy div "application/x-mpegurl"
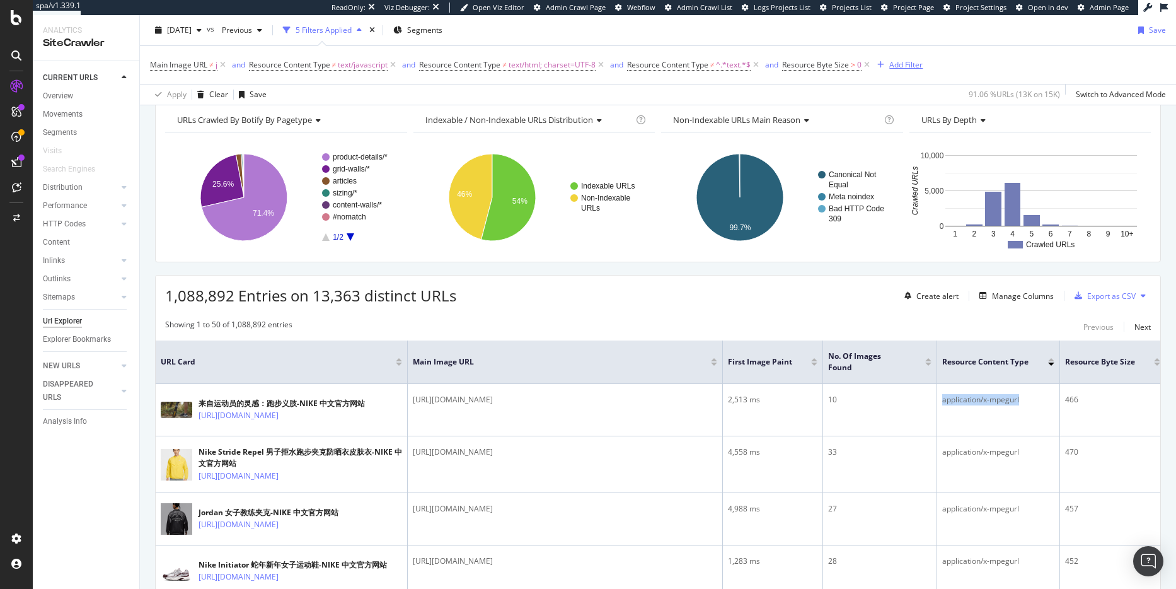
click at [899, 66] on div "Add Filter" at bounding box center [905, 64] width 33 height 11
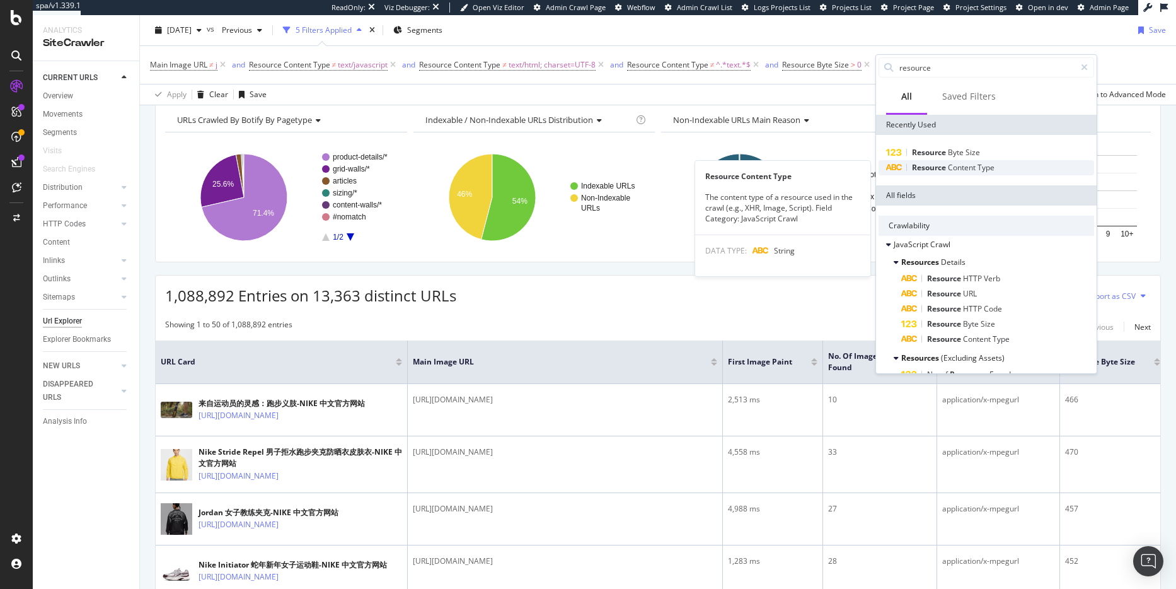
click at [960, 165] on span "Content" at bounding box center [963, 167] width 30 height 11
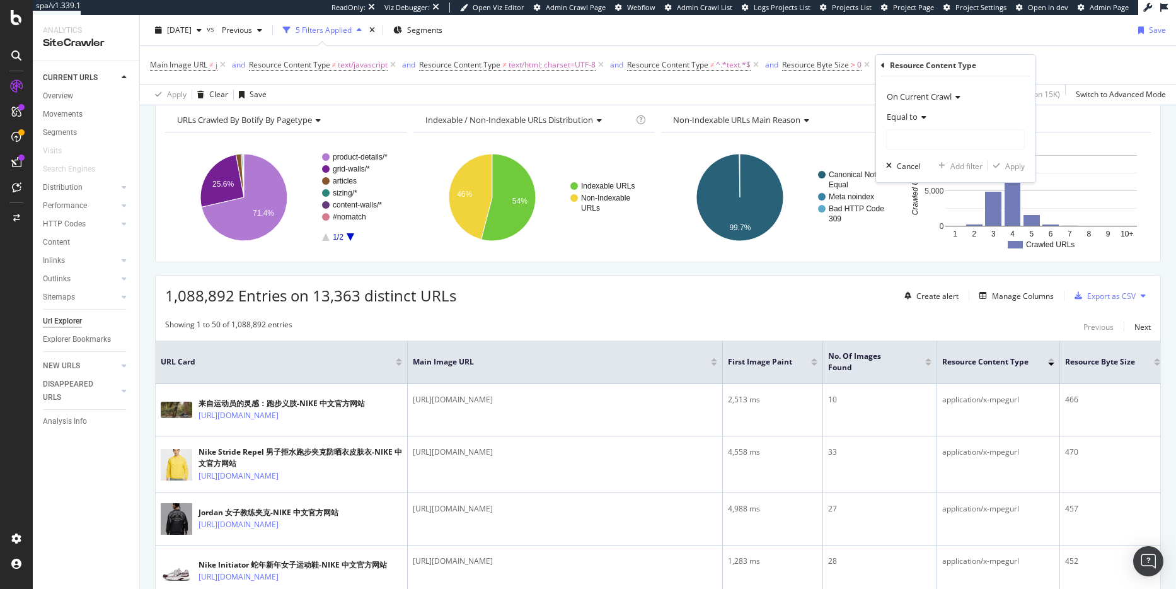
click at [922, 118] on icon at bounding box center [922, 117] width 9 height 8
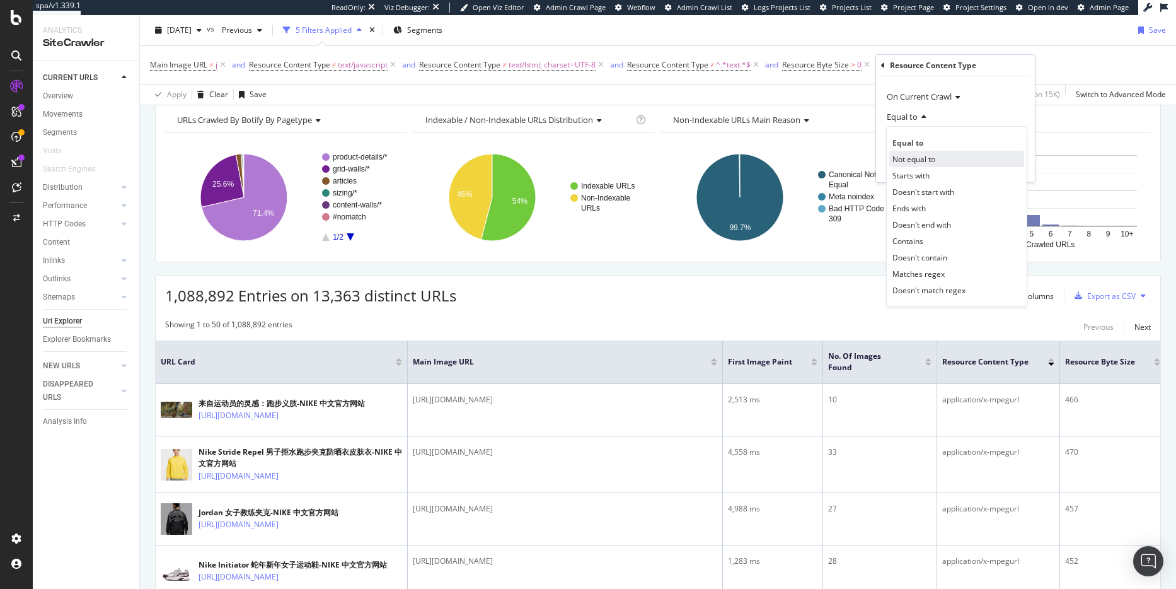
click at [925, 165] on div "Not equal to" at bounding box center [956, 159] width 135 height 16
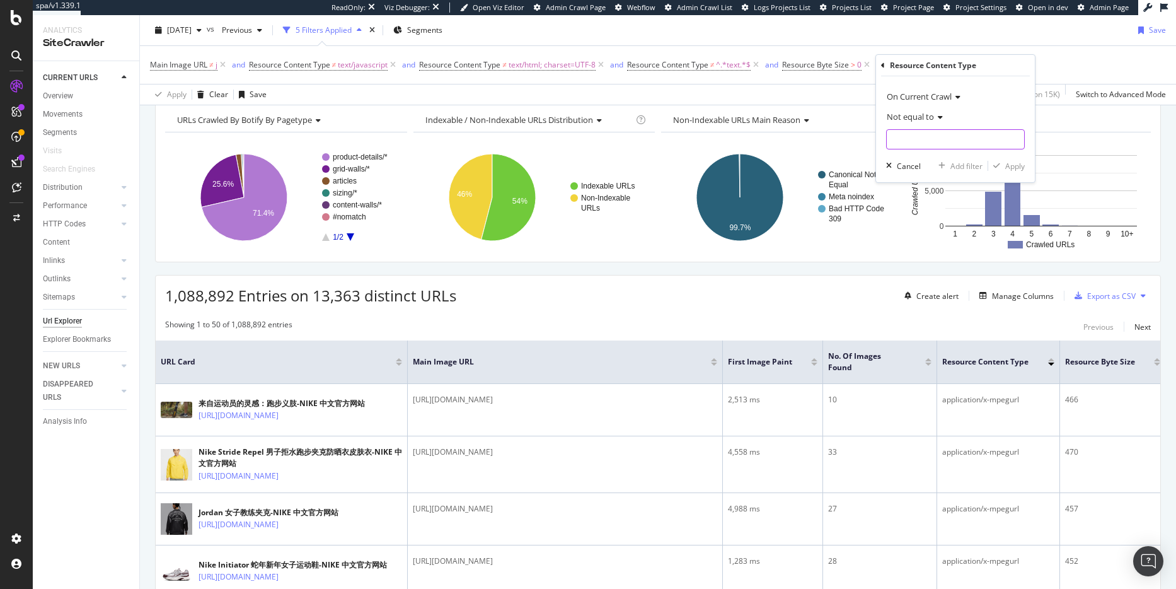
click at [925, 135] on input "text" at bounding box center [955, 139] width 137 height 20
paste input "application/x-mpegurl"
type input "application/x-mpegurl"
click at [1006, 164] on div "Apply" at bounding box center [1015, 166] width 20 height 11
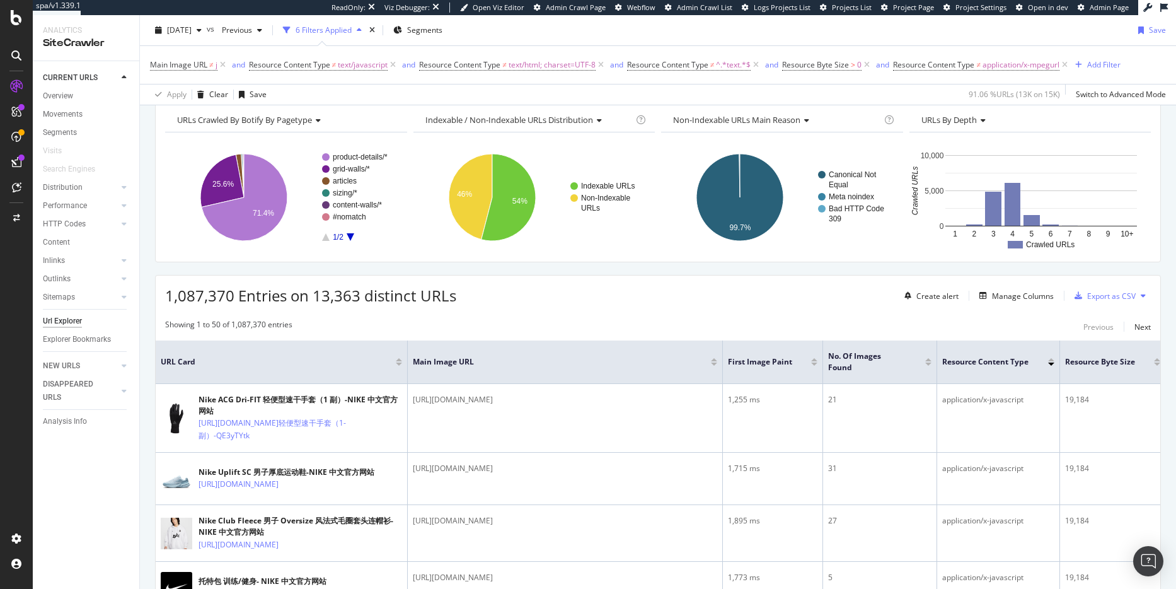
scroll to position [112, 0]
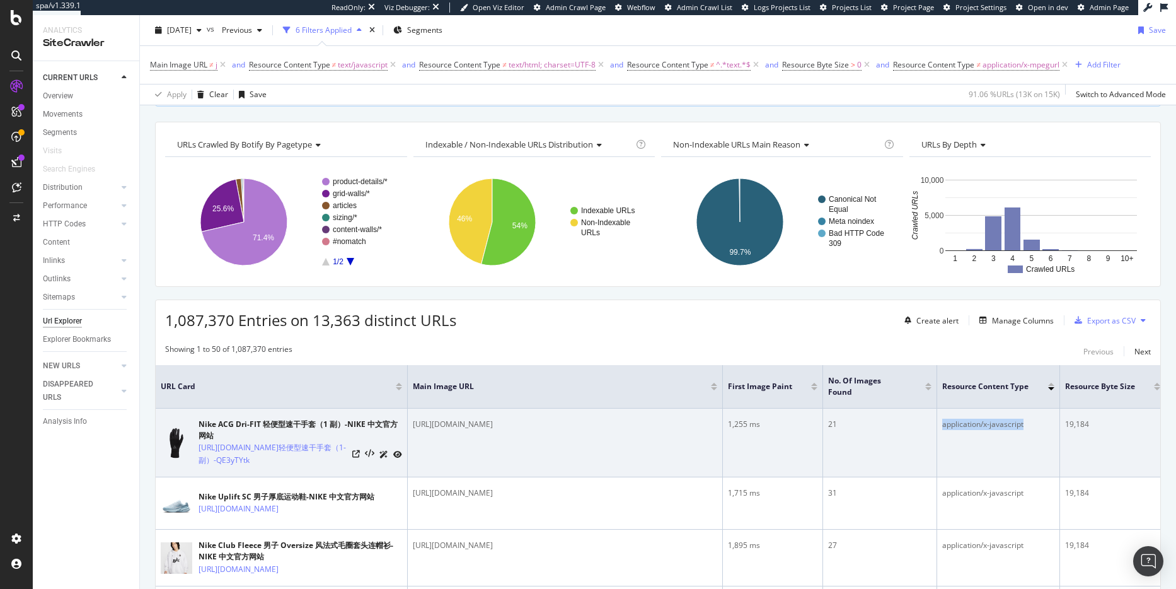
drag, startPoint x: 1030, startPoint y: 425, endPoint x: 942, endPoint y: 427, distance: 88.9
click at [942, 427] on td "application/x-javascript" at bounding box center [998, 442] width 123 height 69
copy div "application/x-javascript"
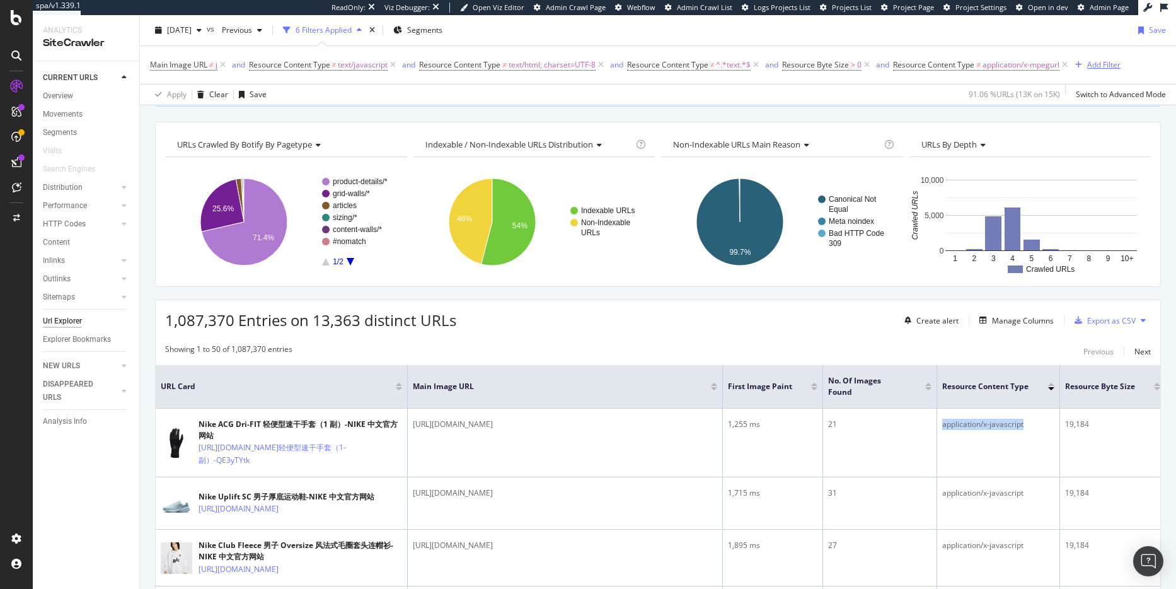
click at [1100, 67] on div "Add Filter" at bounding box center [1103, 64] width 33 height 11
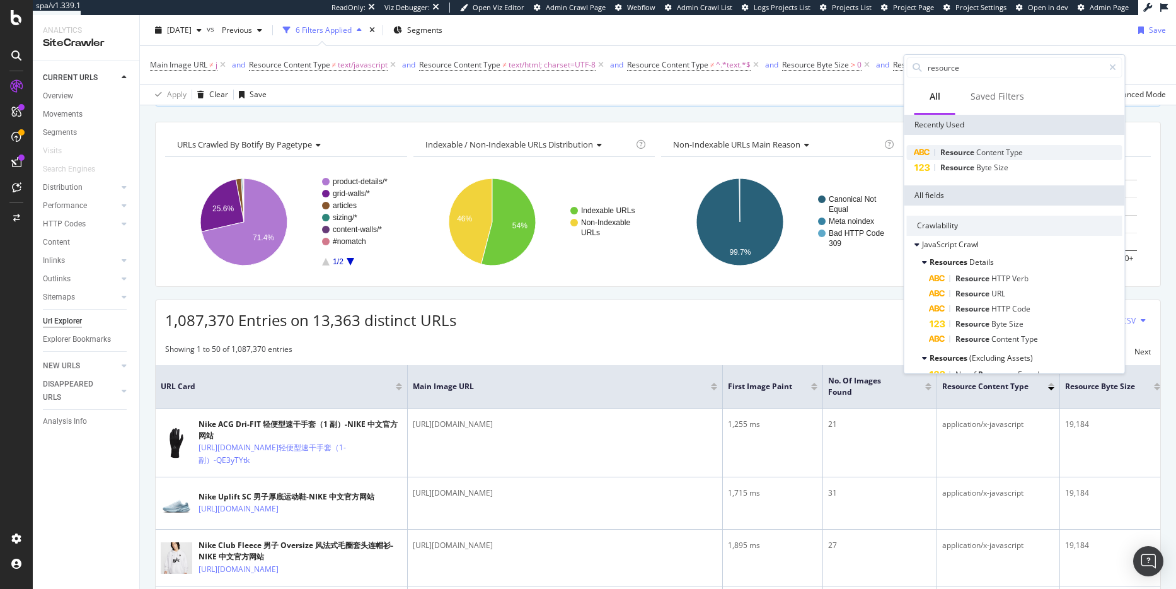
click at [986, 151] on span "Content" at bounding box center [991, 152] width 30 height 11
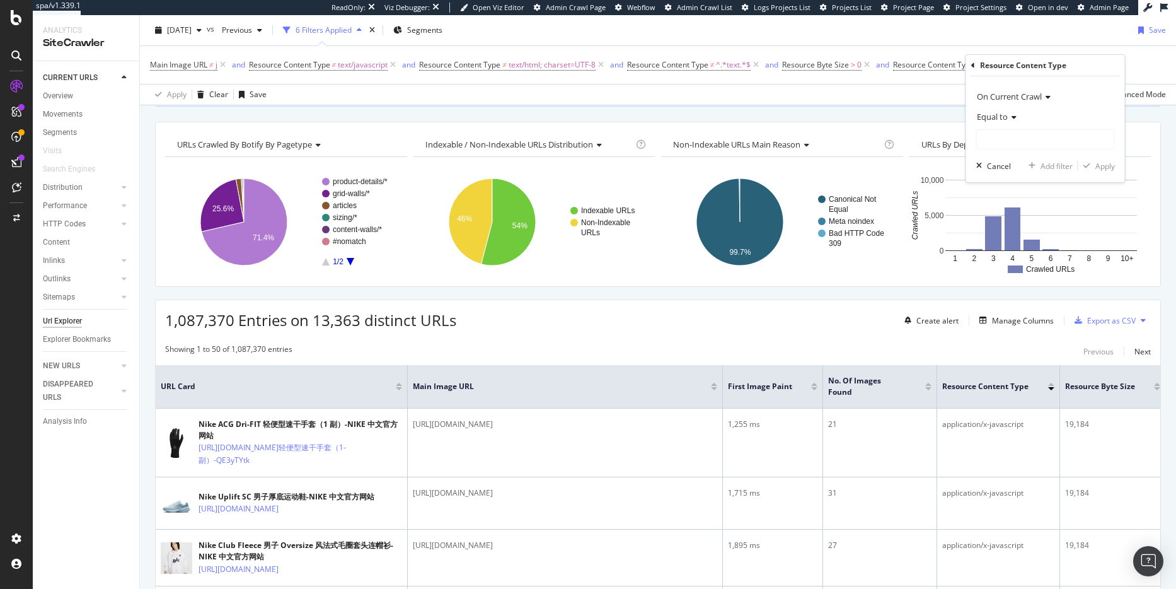
click at [1011, 119] on icon at bounding box center [1012, 117] width 9 height 8
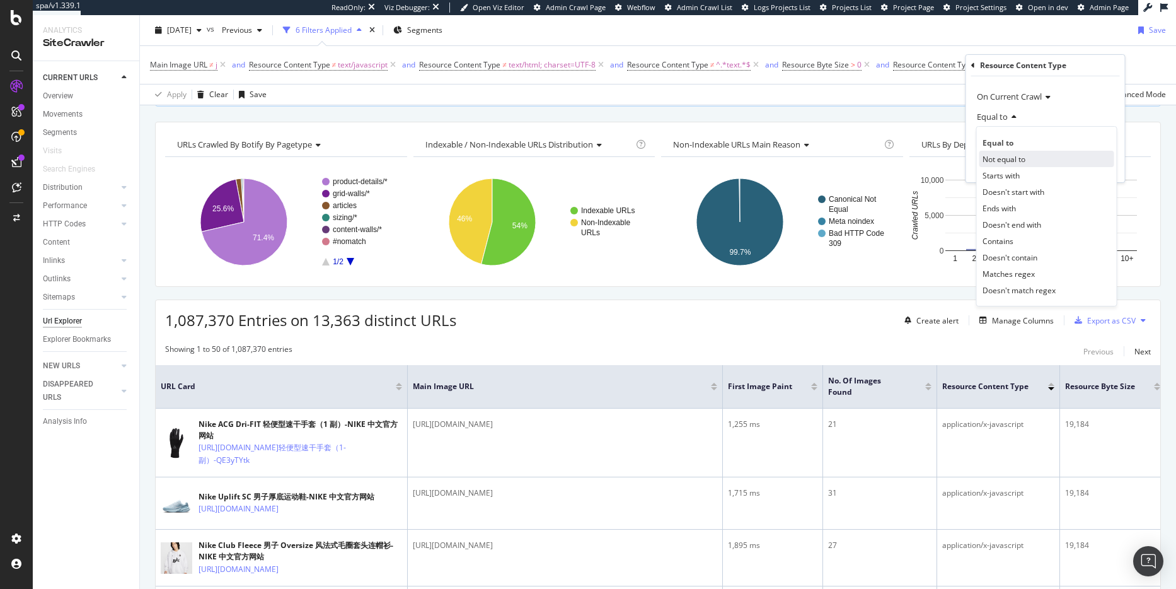
click at [1015, 158] on span "Not equal to" at bounding box center [1004, 159] width 43 height 11
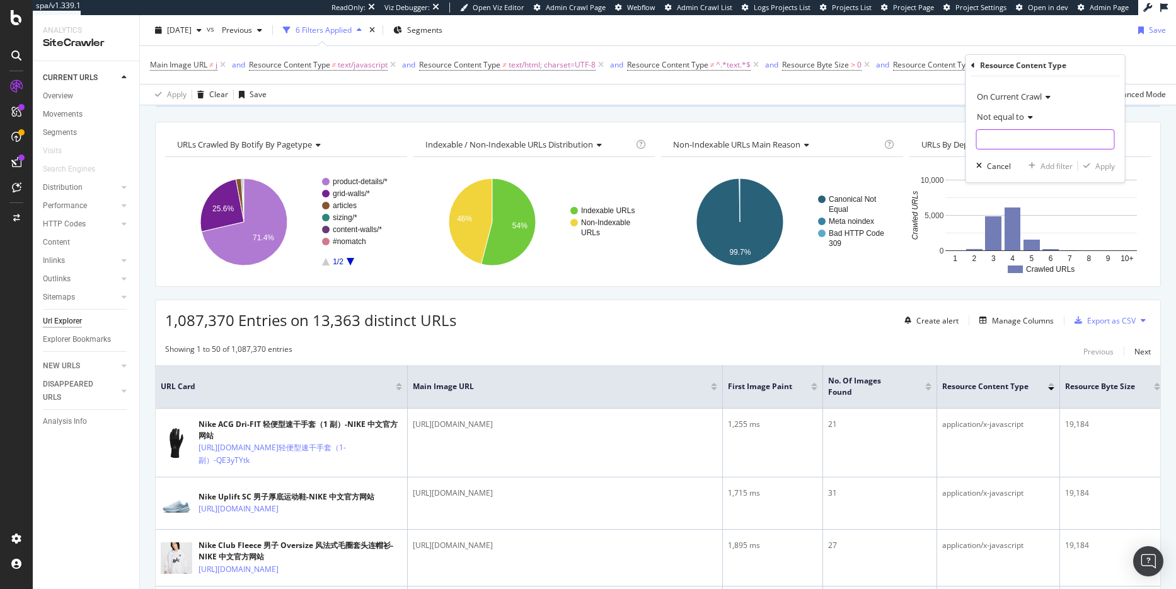
click at [1015, 147] on input "text" at bounding box center [1045, 139] width 137 height 20
paste input "application/x-javascript"
type input "application/x-javascript"
click at [1097, 166] on div "Apply" at bounding box center [1105, 166] width 20 height 11
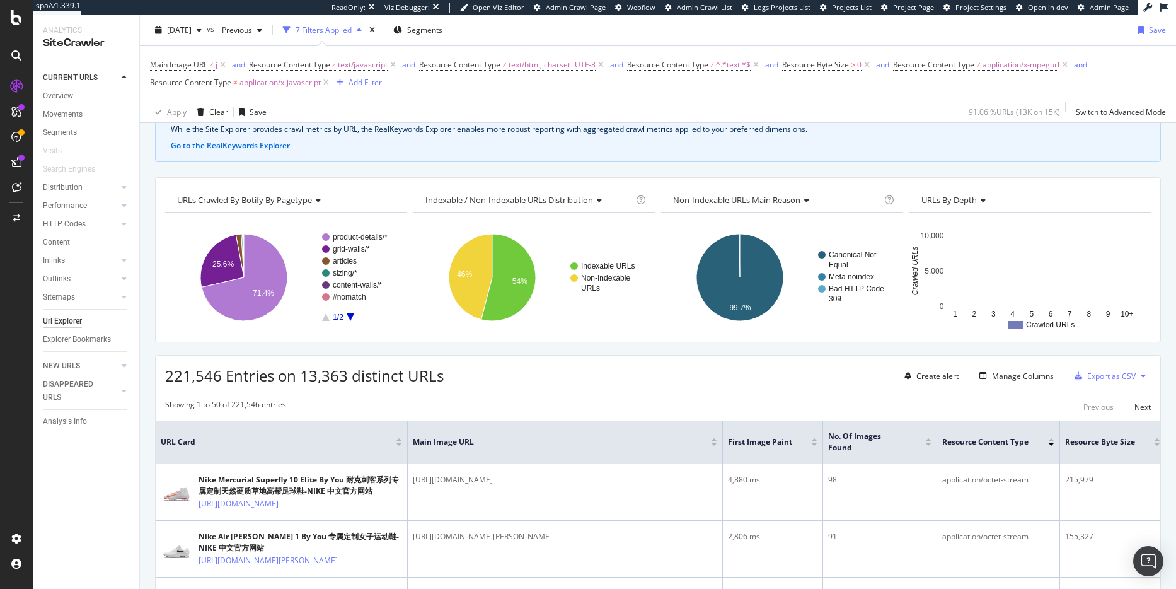
scroll to position [129, 0]
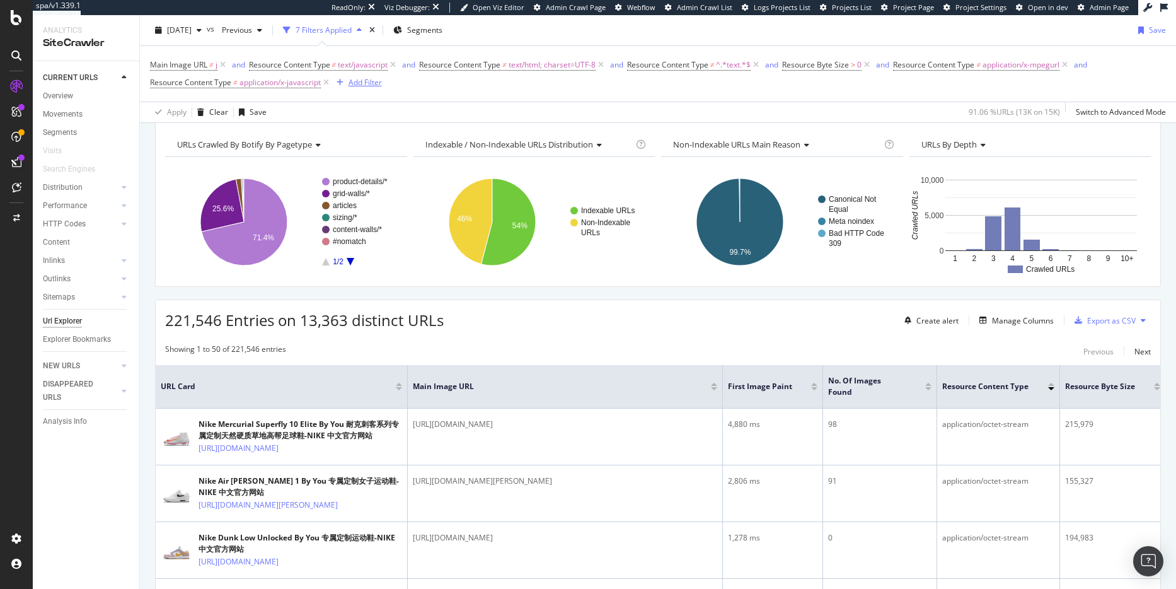
click at [374, 83] on div "Add Filter" at bounding box center [365, 82] width 33 height 11
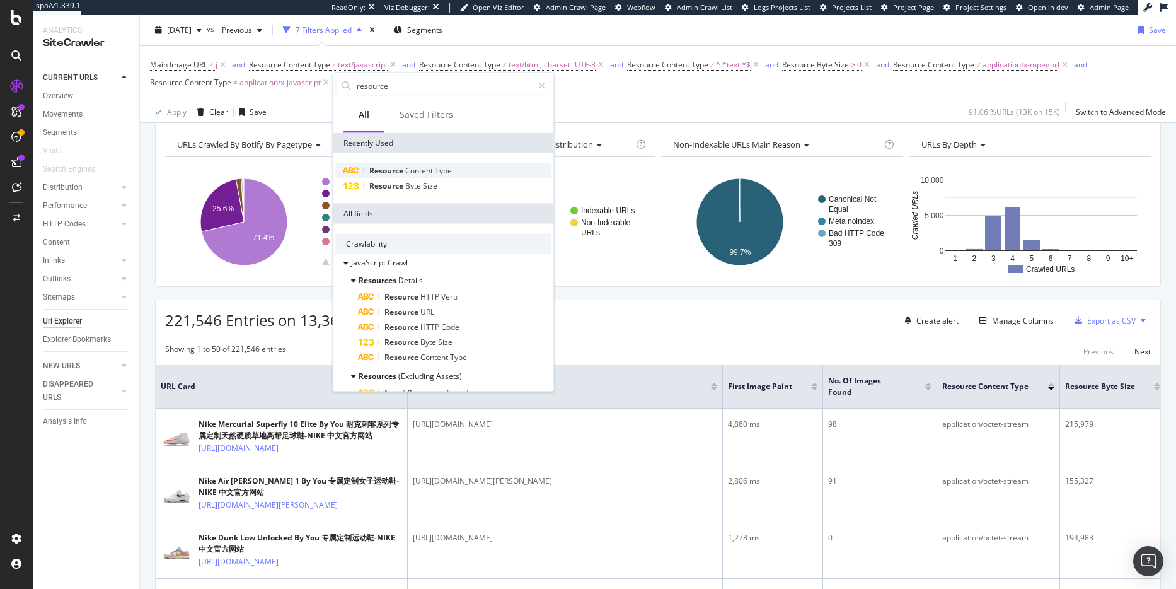
click at [410, 168] on span "Content" at bounding box center [420, 170] width 30 height 11
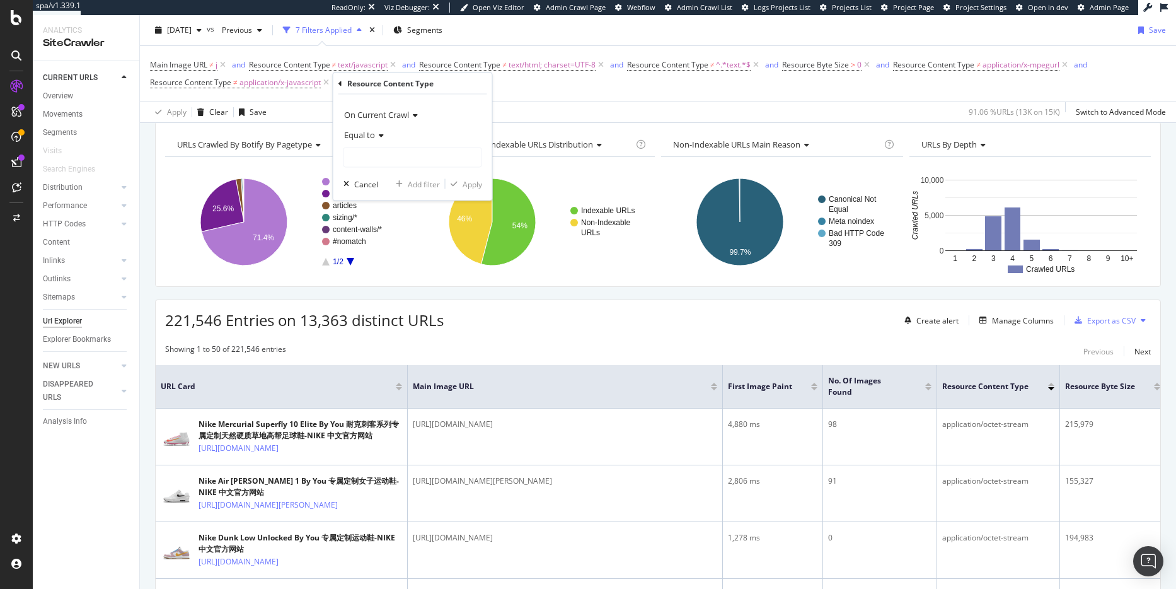
click at [378, 132] on icon at bounding box center [379, 136] width 9 height 8
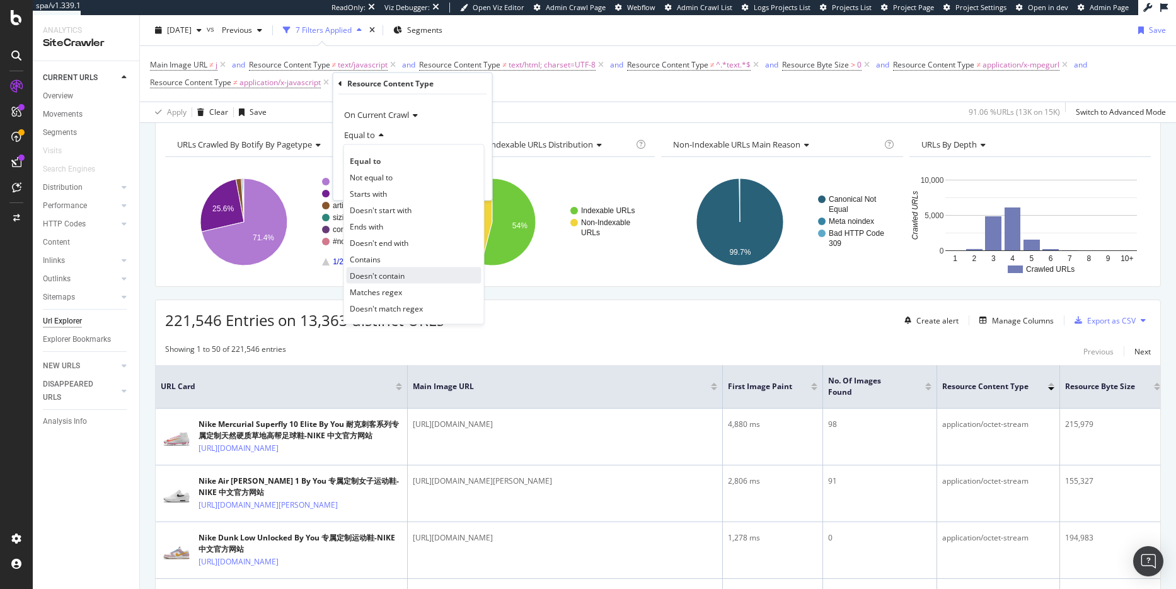
click at [367, 277] on span "Doesn't contain" at bounding box center [377, 275] width 55 height 11
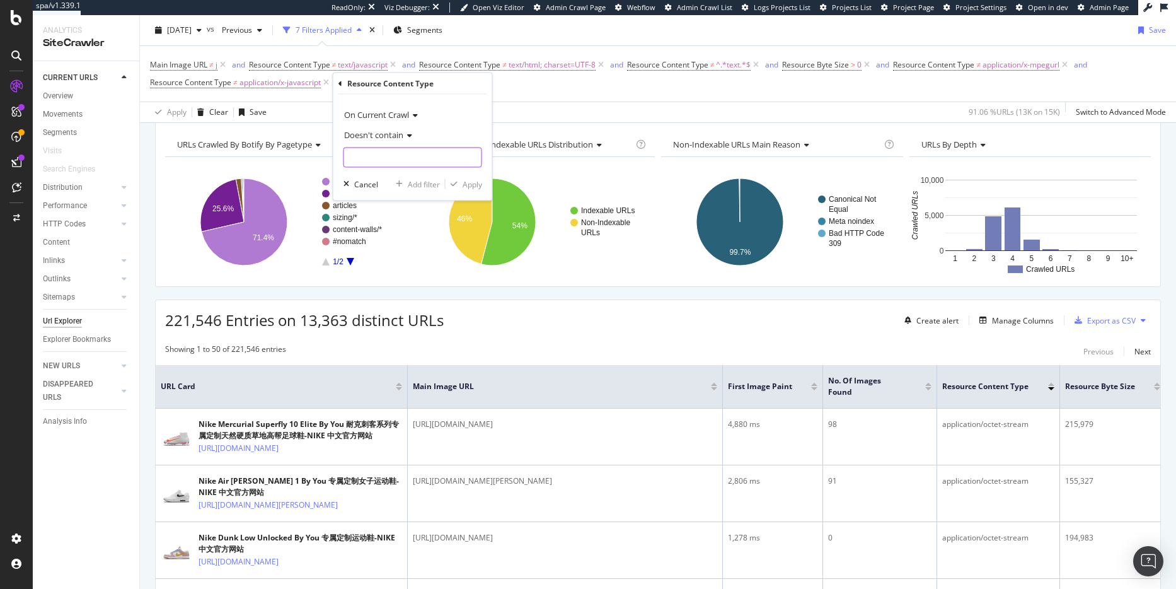
click at [417, 156] on input "text" at bounding box center [412, 157] width 137 height 20
type input "application"
click at [468, 185] on div "Apply" at bounding box center [473, 183] width 20 height 11
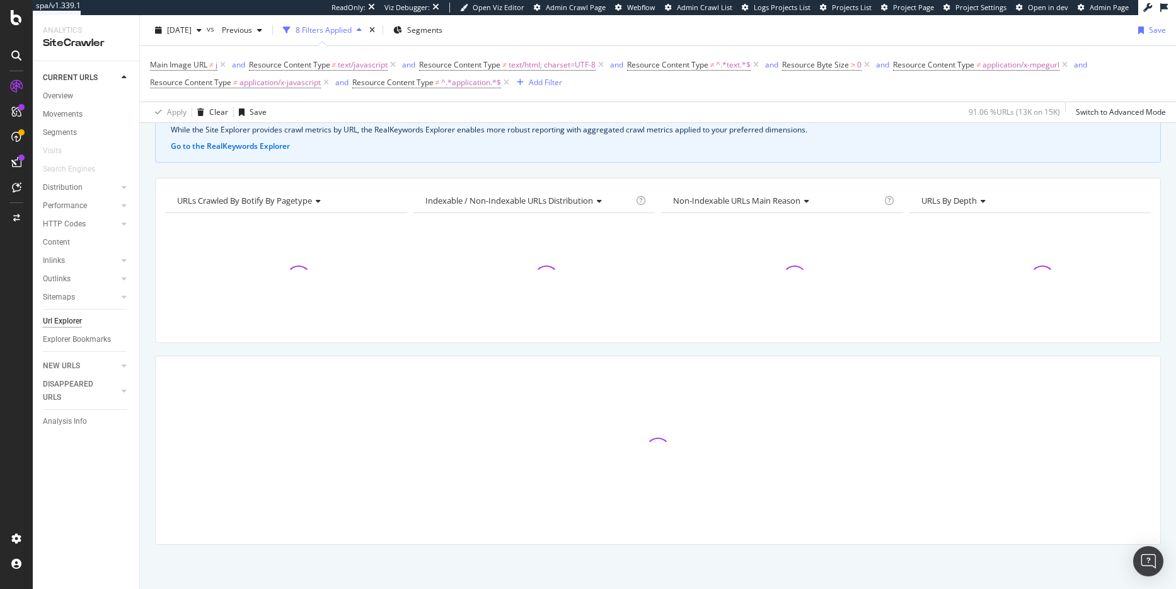
scroll to position [74, 0]
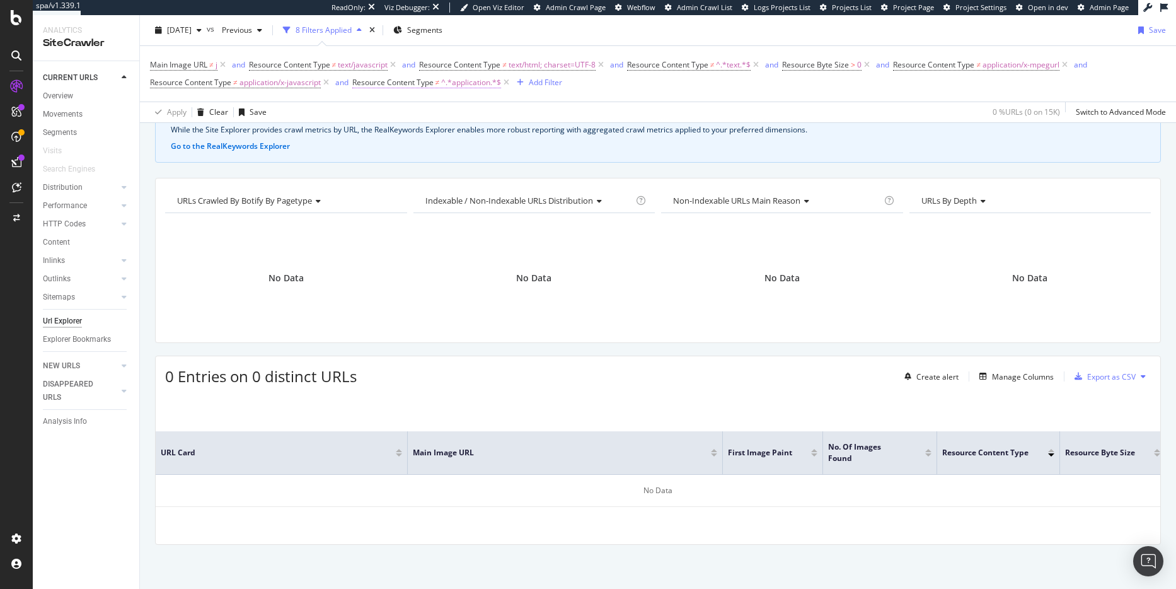
click at [484, 85] on span "^.*application.*$" at bounding box center [471, 83] width 60 height 18
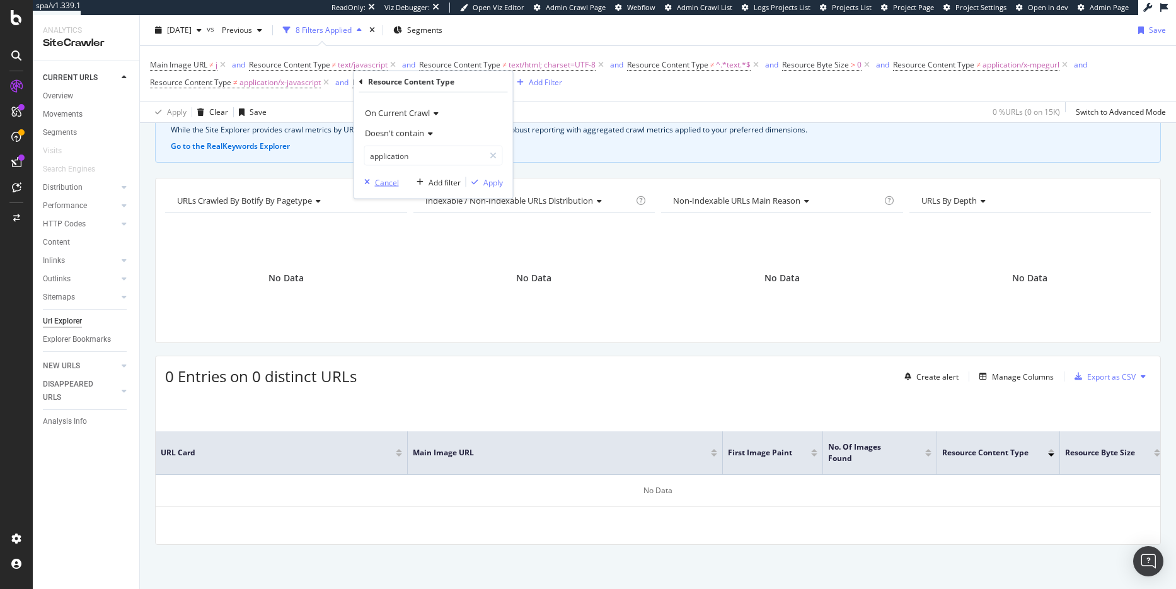
click at [365, 180] on icon "button" at bounding box center [367, 182] width 6 height 8
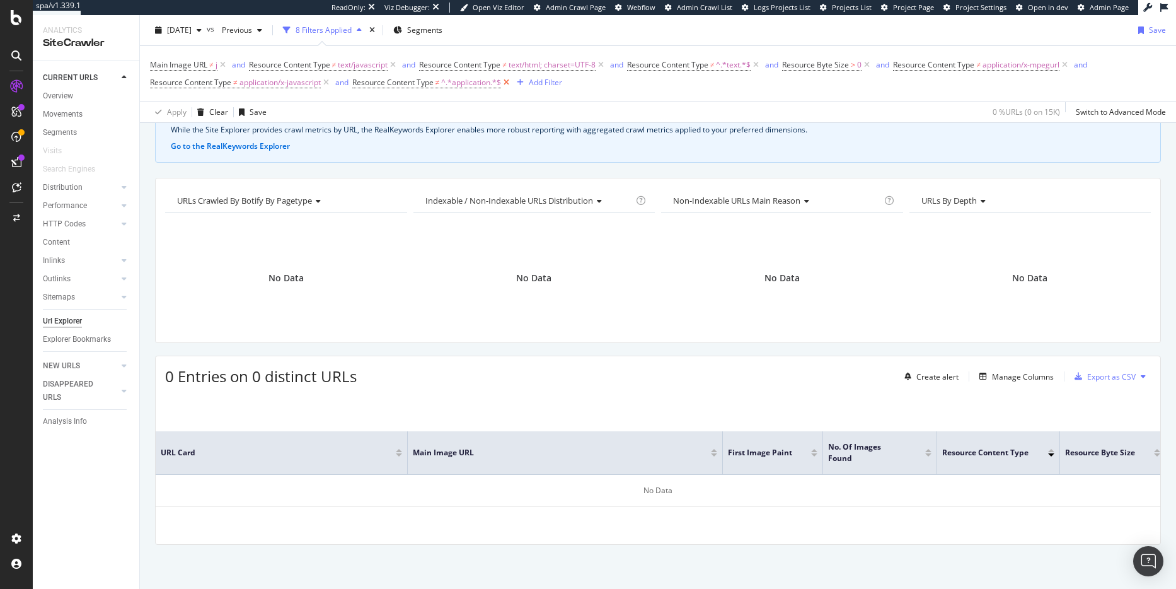
click at [511, 81] on icon at bounding box center [506, 82] width 11 height 13
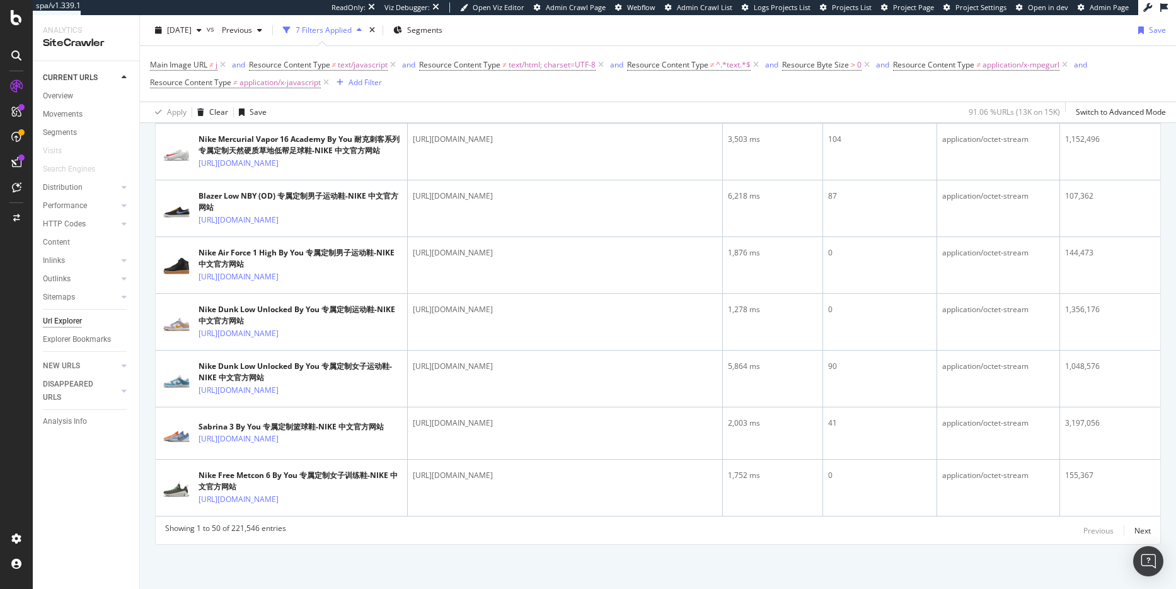
scroll to position [3730, 0]
click at [1134, 529] on div "Next" at bounding box center [1142, 530] width 16 height 11
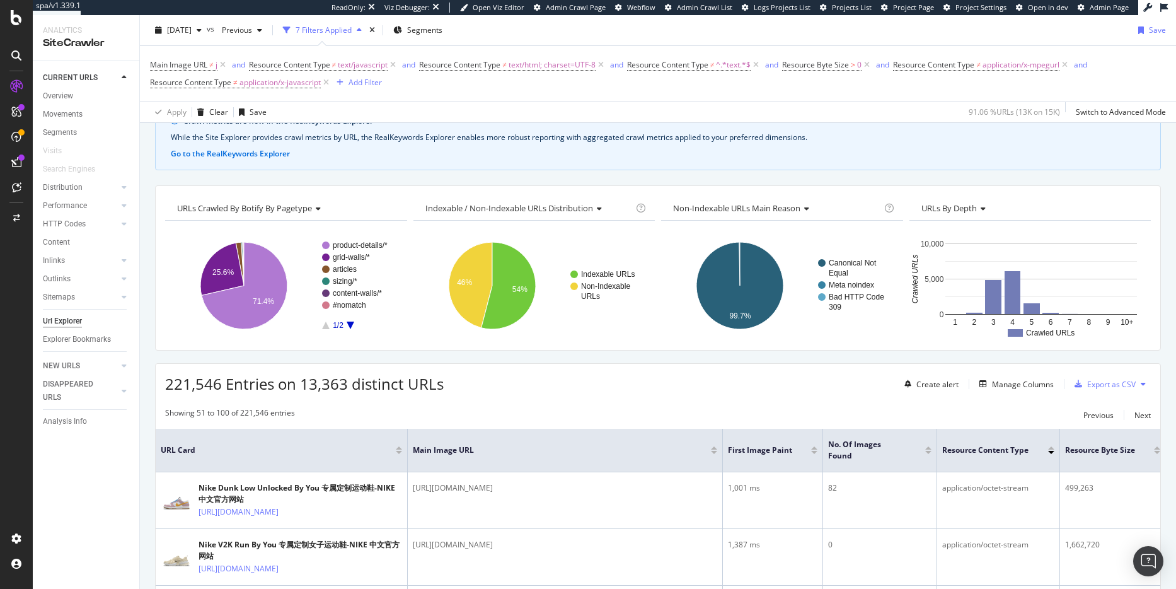
scroll to position [0, 0]
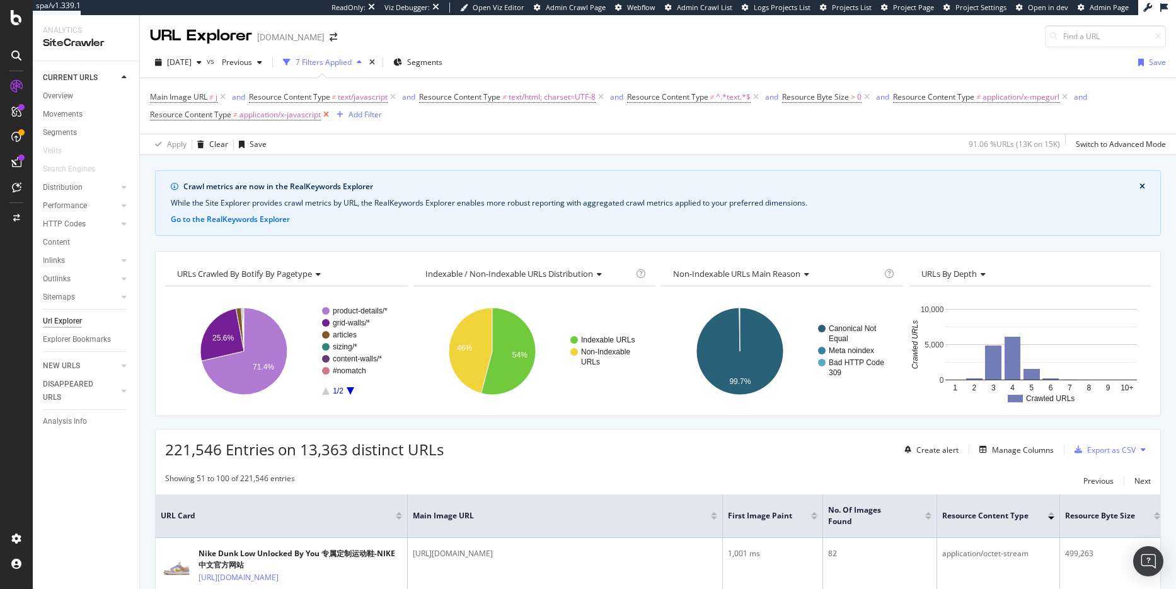
click at [327, 116] on icon at bounding box center [326, 114] width 11 height 13
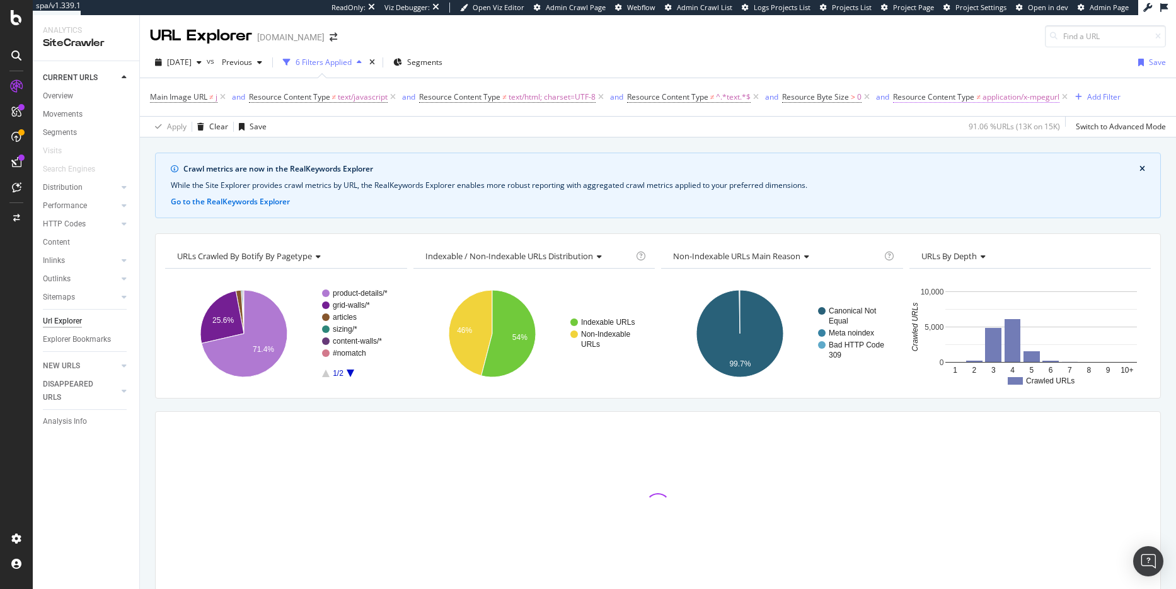
click at [1000, 100] on span "application/x-mpegurl" at bounding box center [1021, 97] width 77 height 18
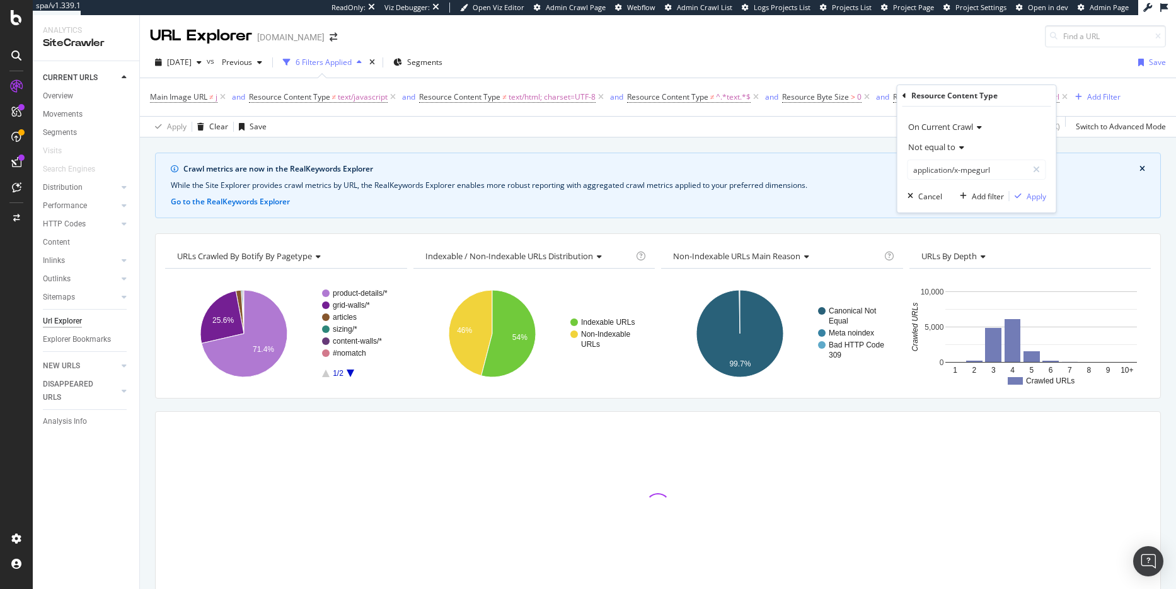
click at [955, 146] on span "Not equal to" at bounding box center [931, 146] width 47 height 11
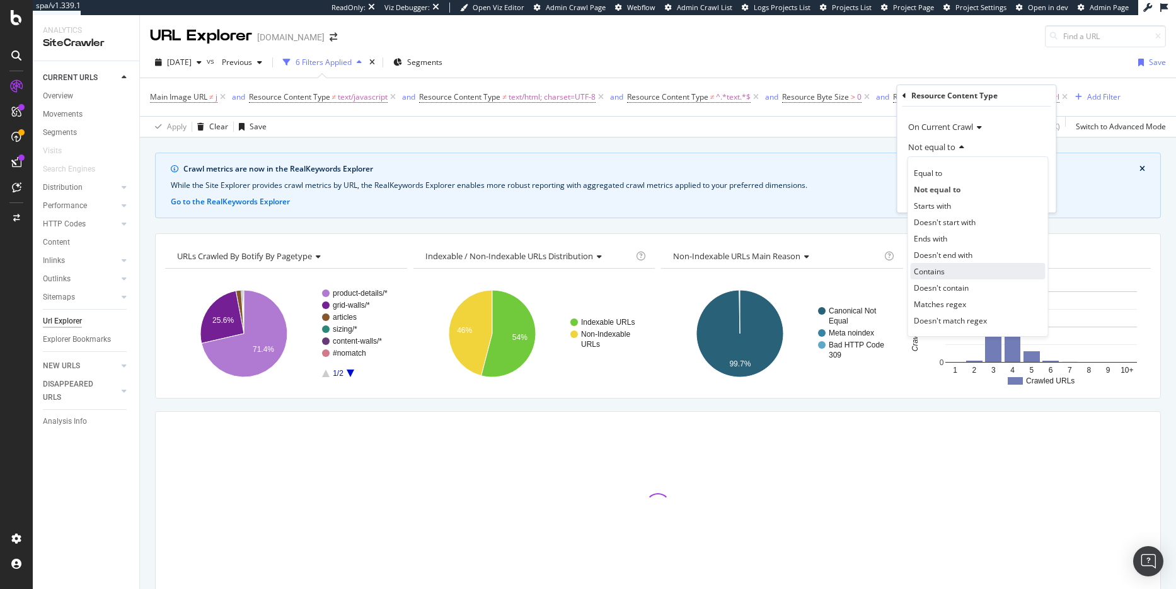
click at [949, 271] on div "Contains" at bounding box center [978, 271] width 135 height 16
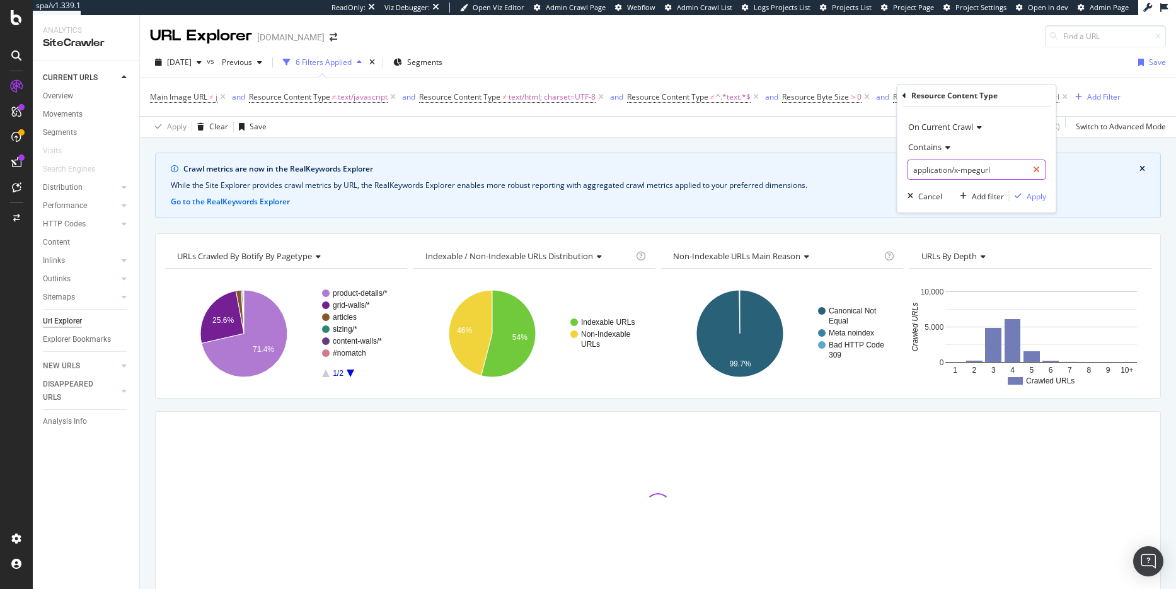
drag, startPoint x: 989, startPoint y: 172, endPoint x: 1029, endPoint y: 170, distance: 40.4
click at [1029, 170] on div "application/x-mpegurl" at bounding box center [977, 169] width 139 height 20
click at [1008, 165] on input "application/x-mpegurl" at bounding box center [967, 169] width 119 height 20
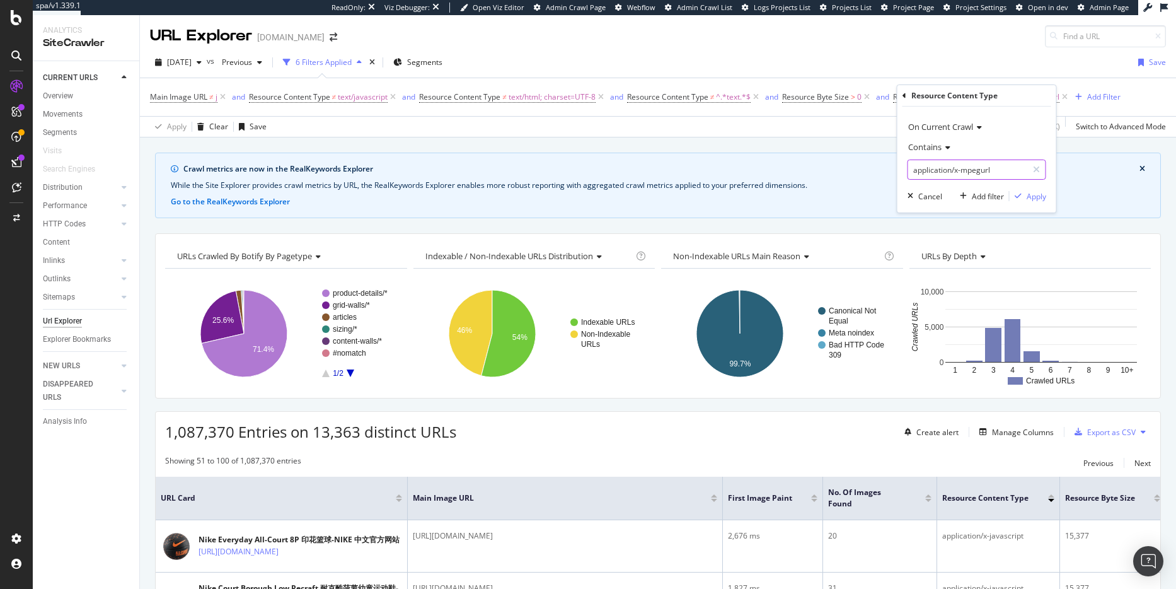
drag, startPoint x: 1007, startPoint y: 169, endPoint x: 918, endPoint y: 143, distance: 93.2
click at [918, 143] on div "Contains application/x-mpegurl" at bounding box center [977, 158] width 139 height 43
type input "image"
click at [1037, 199] on div "Apply" at bounding box center [1037, 196] width 20 height 11
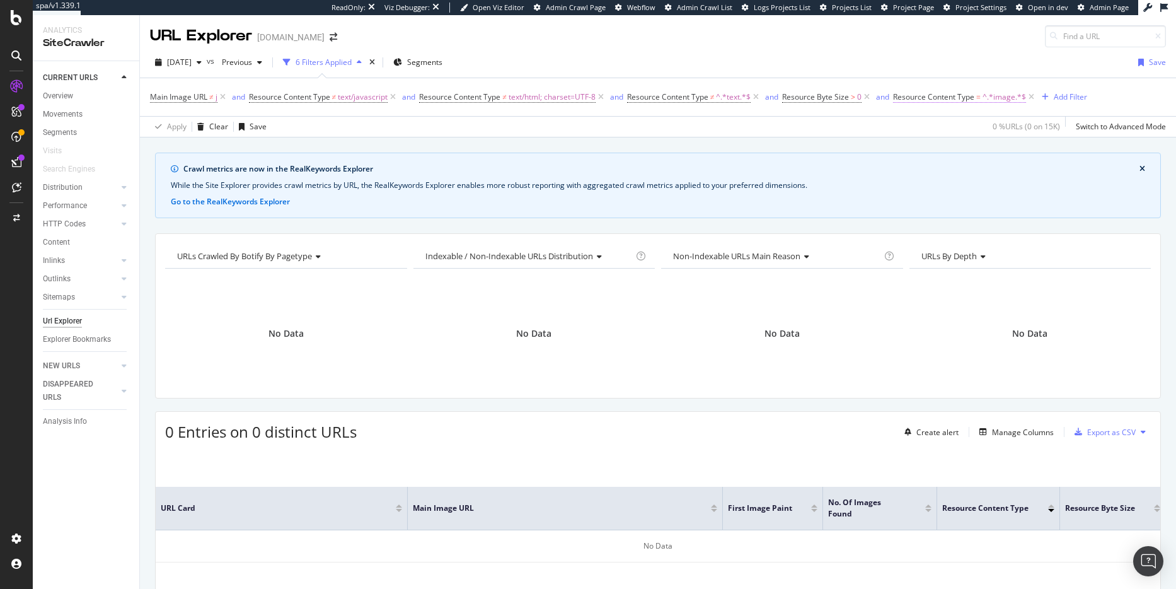
click at [1011, 96] on span "^.*image.*$" at bounding box center [1004, 97] width 43 height 18
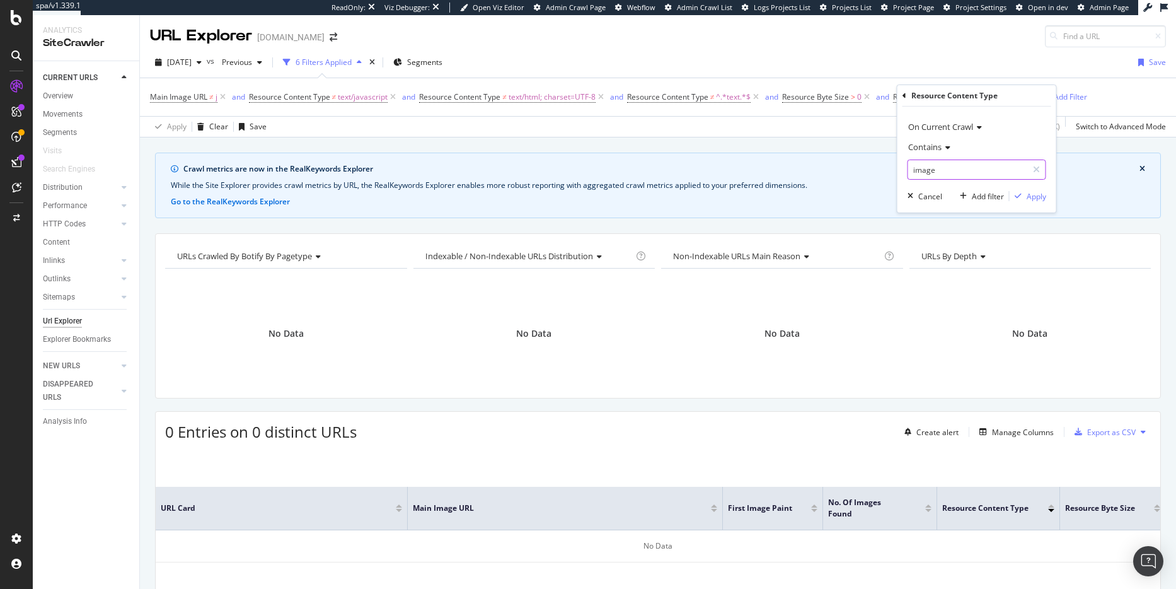
drag, startPoint x: 995, startPoint y: 172, endPoint x: 978, endPoint y: 167, distance: 18.4
click at [978, 167] on input "image" at bounding box center [967, 169] width 119 height 20
type input "jpeg"
click at [1031, 194] on div "Apply" at bounding box center [1037, 196] width 20 height 11
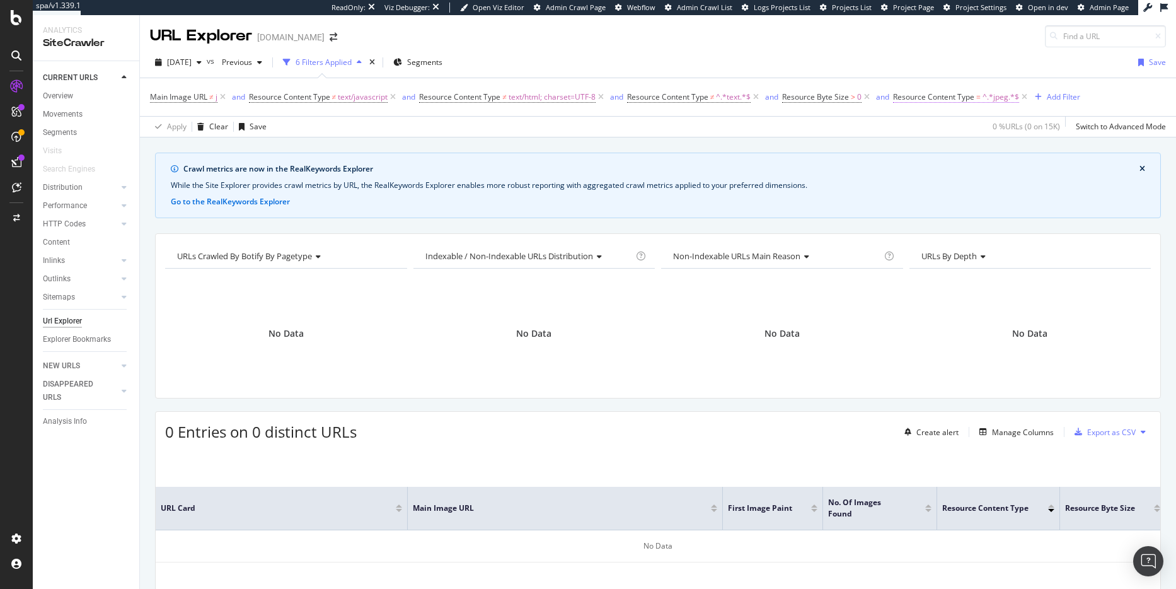
click at [995, 95] on span "^.*jpeg.*$" at bounding box center [1001, 97] width 37 height 18
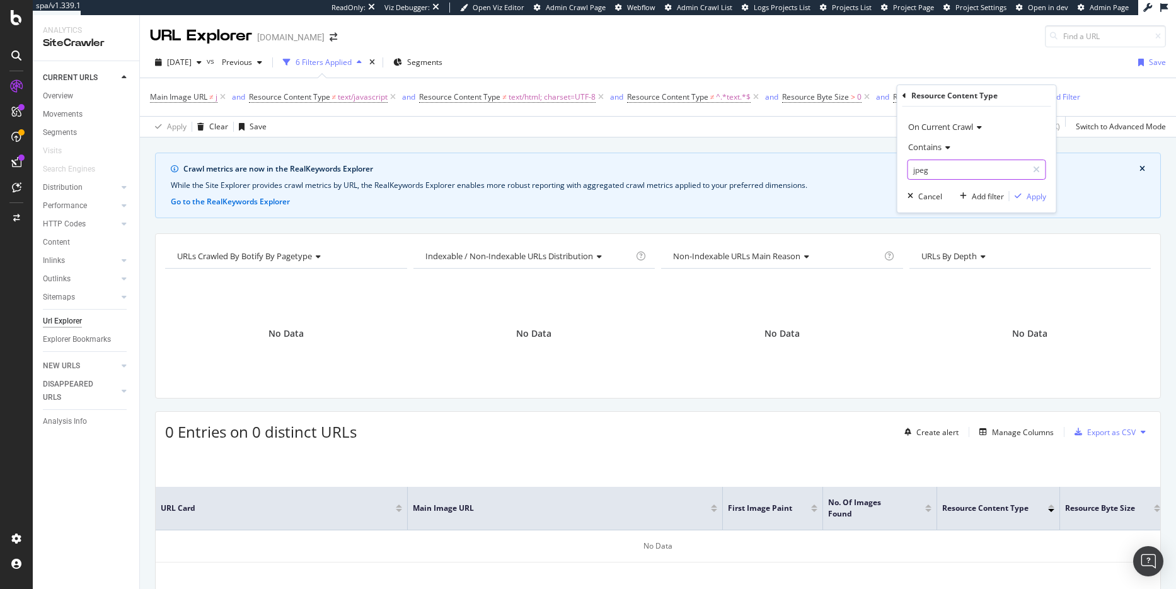
drag, startPoint x: 937, startPoint y: 163, endPoint x: 907, endPoint y: 171, distance: 31.3
click at [908, 171] on div "jpeg" at bounding box center [977, 169] width 139 height 20
type input "png"
click at [938, 125] on span "On Current Crawl" at bounding box center [940, 126] width 65 height 11
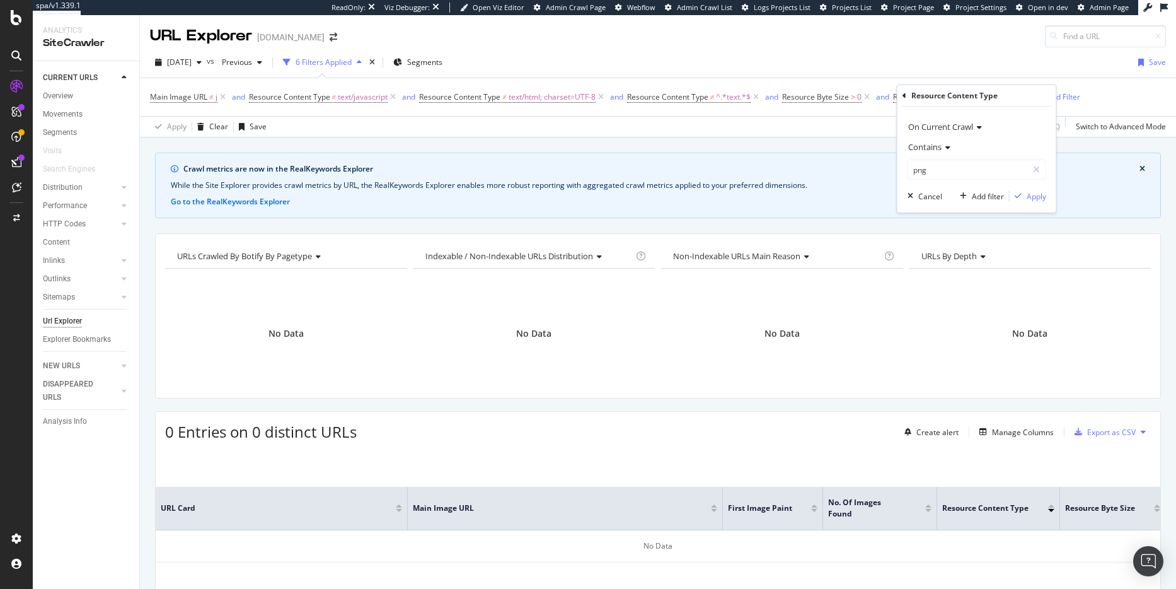
click at [904, 95] on icon at bounding box center [905, 96] width 4 height 8
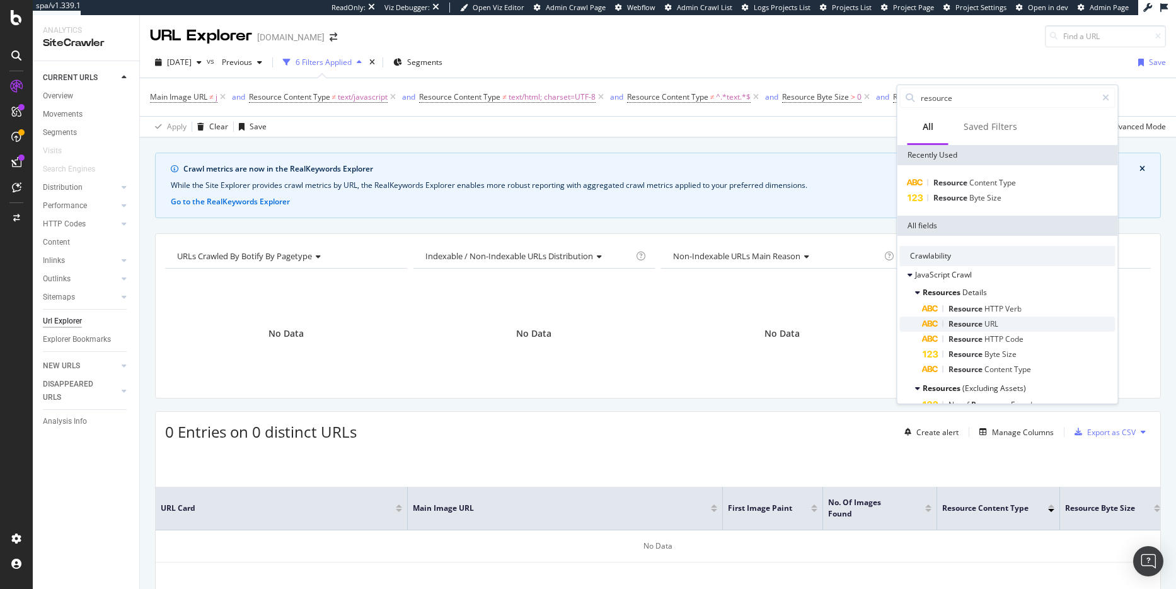
click at [994, 324] on span "URL" at bounding box center [991, 323] width 14 height 11
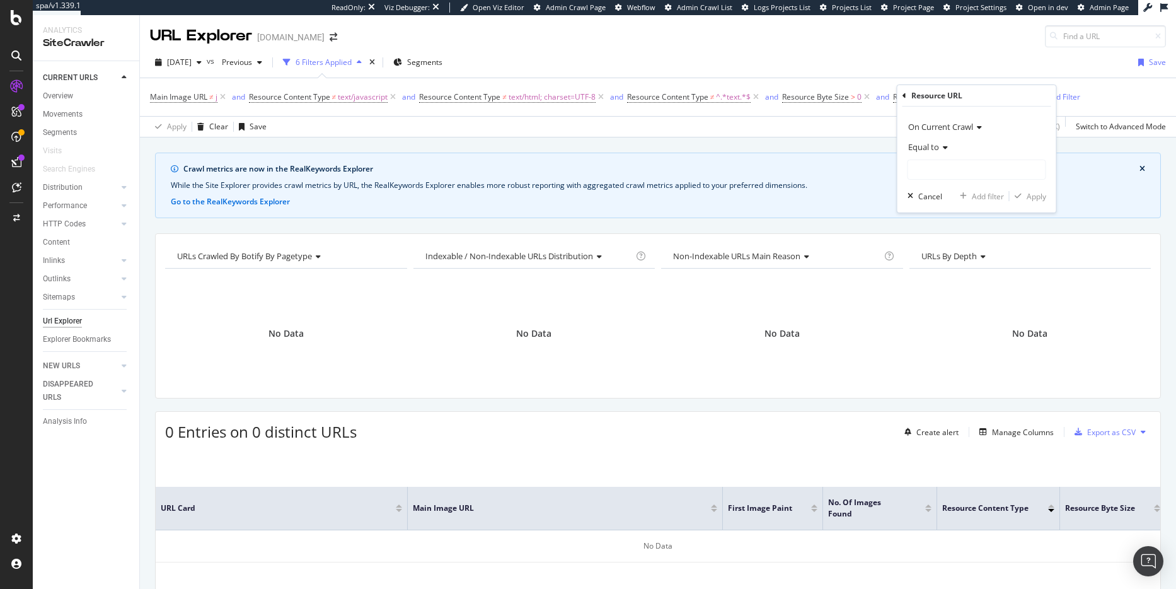
click at [927, 145] on span "Equal to" at bounding box center [923, 146] width 31 height 11
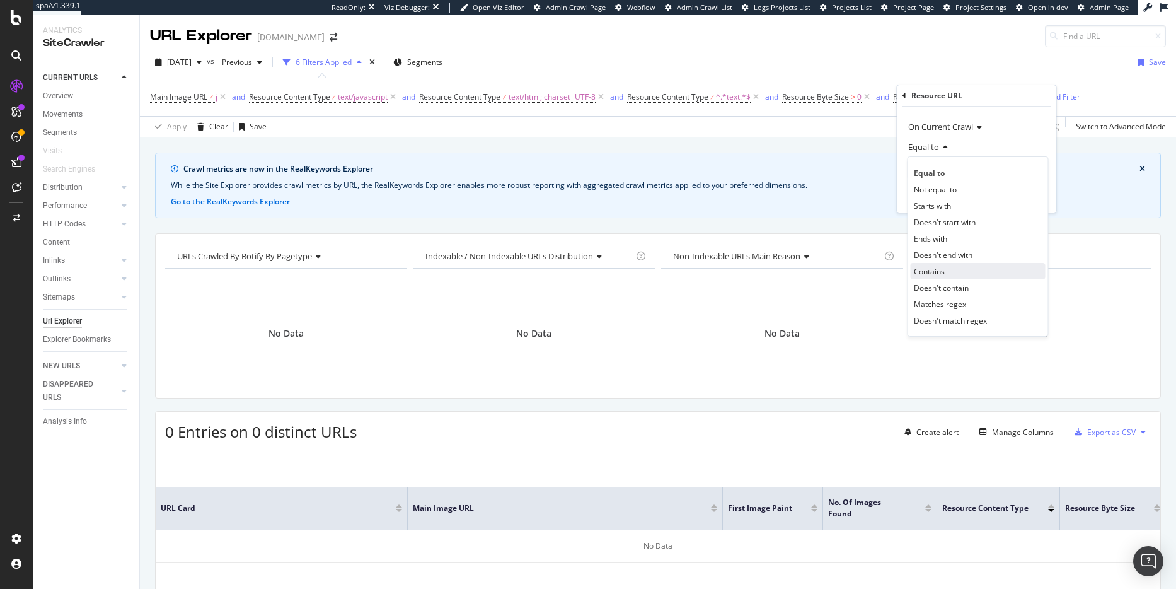
click at [940, 267] on span "Contains" at bounding box center [929, 271] width 31 height 11
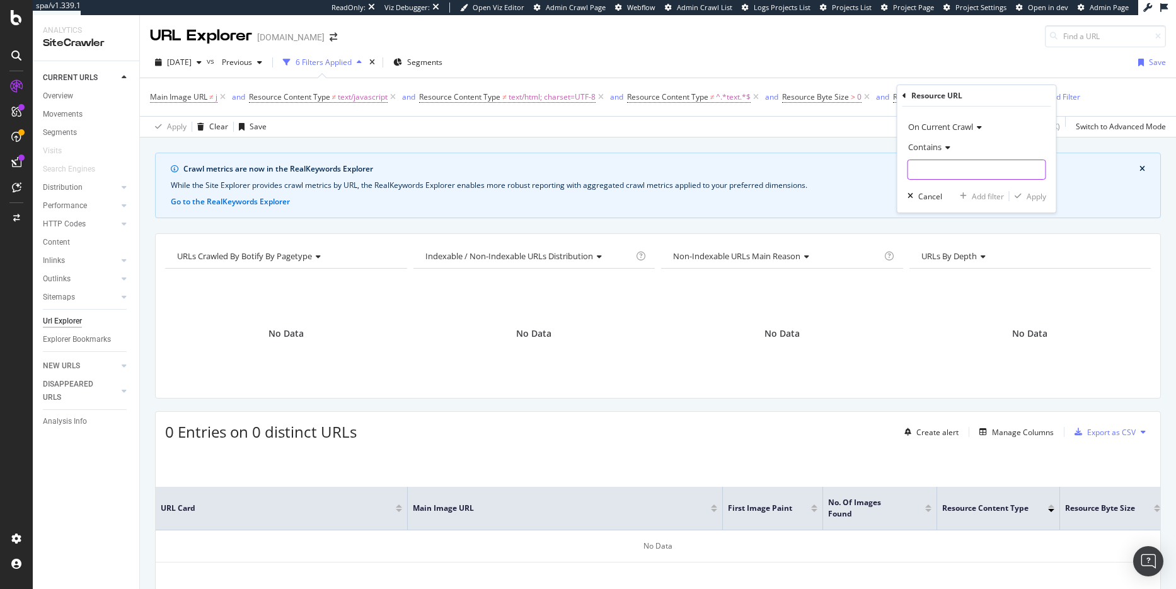
click at [944, 174] on input "text" at bounding box center [976, 169] width 137 height 20
type input "."
type input "n"
type input "png"
click at [1048, 199] on div "On Current Crawl Contains png Cancel Add filter Apply" at bounding box center [976, 160] width 159 height 106
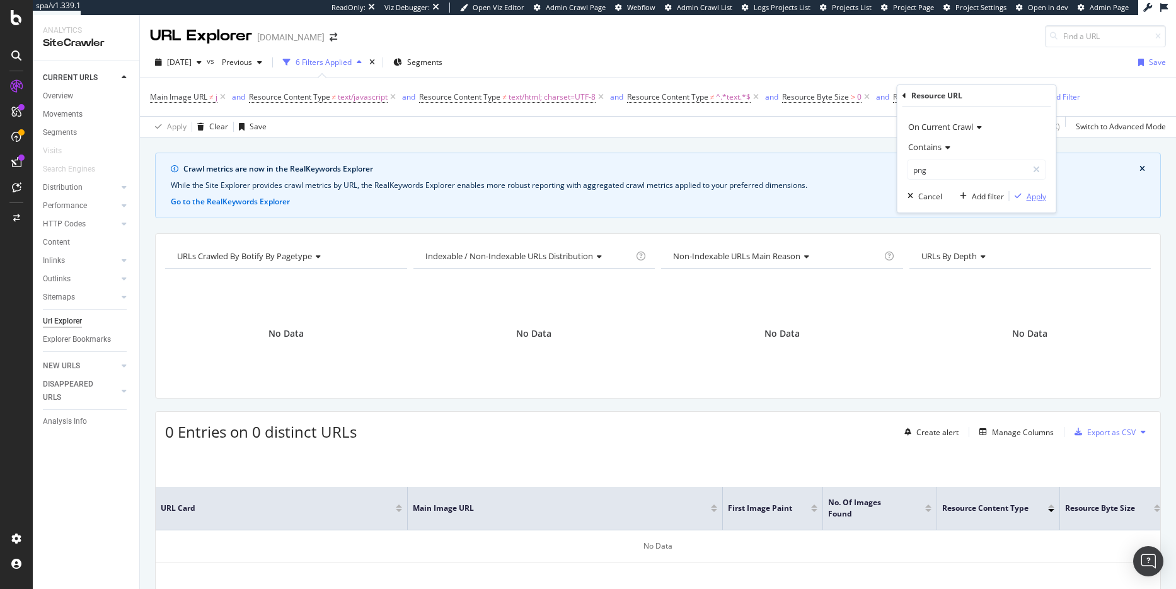
click at [1037, 197] on div "Apply" at bounding box center [1037, 196] width 20 height 11
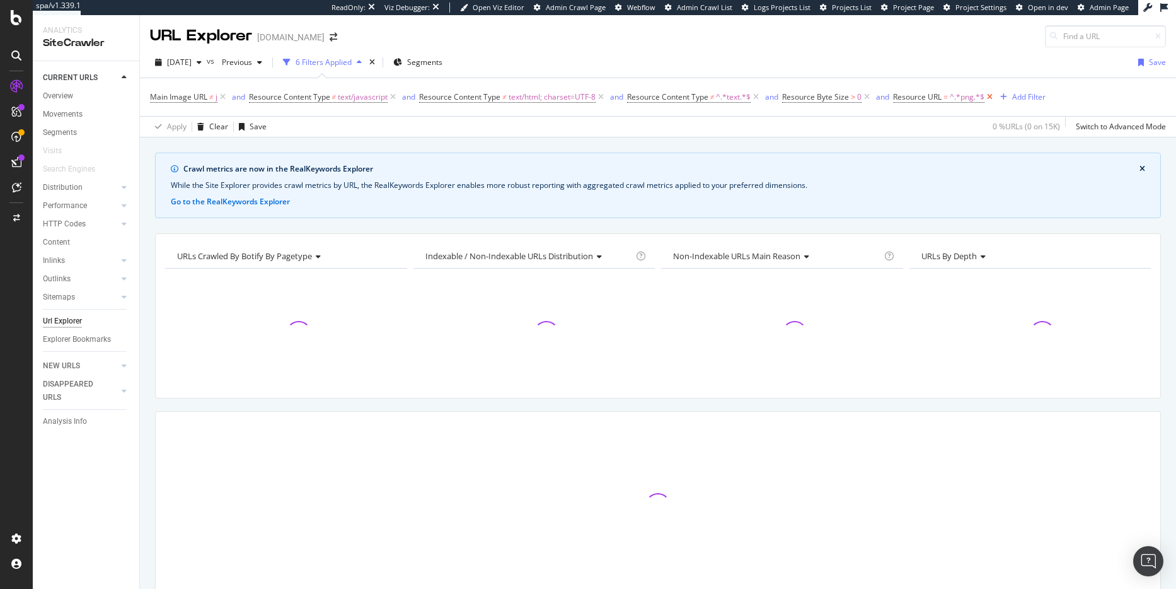
click at [994, 97] on icon at bounding box center [989, 97] width 11 height 13
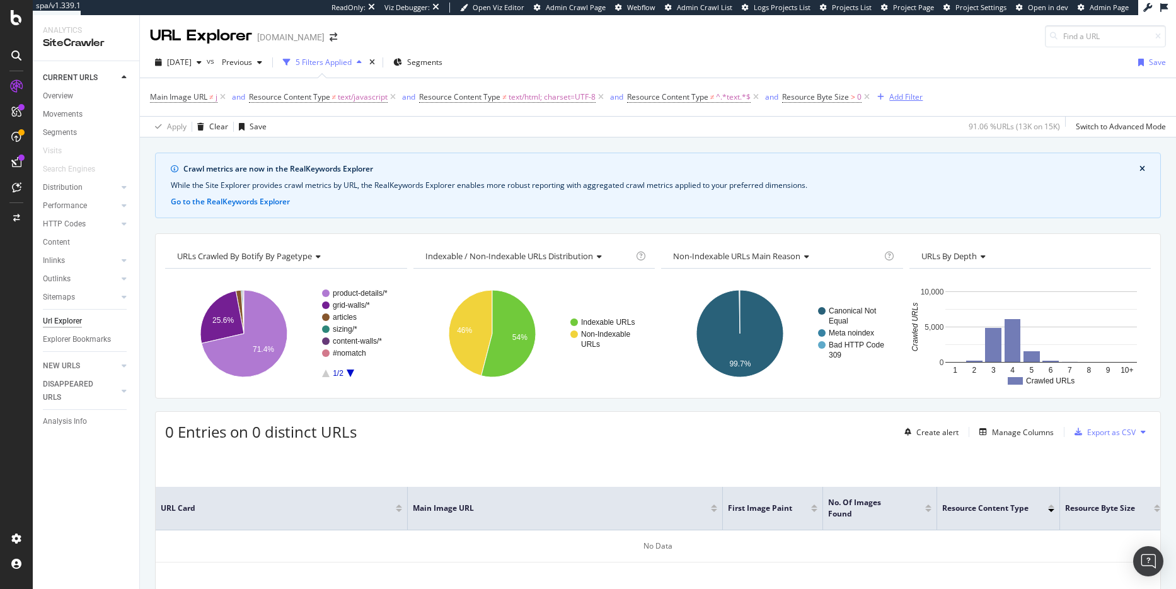
click at [894, 98] on div "Add Filter" at bounding box center [905, 96] width 33 height 11
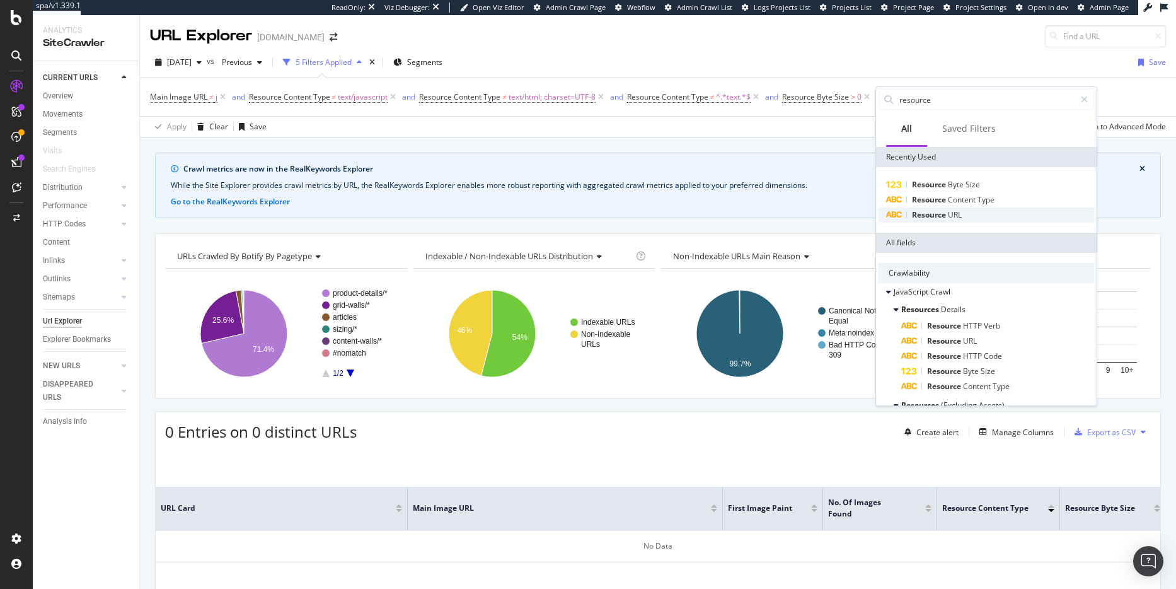
click at [1003, 212] on div "Resource URL" at bounding box center [987, 214] width 216 height 15
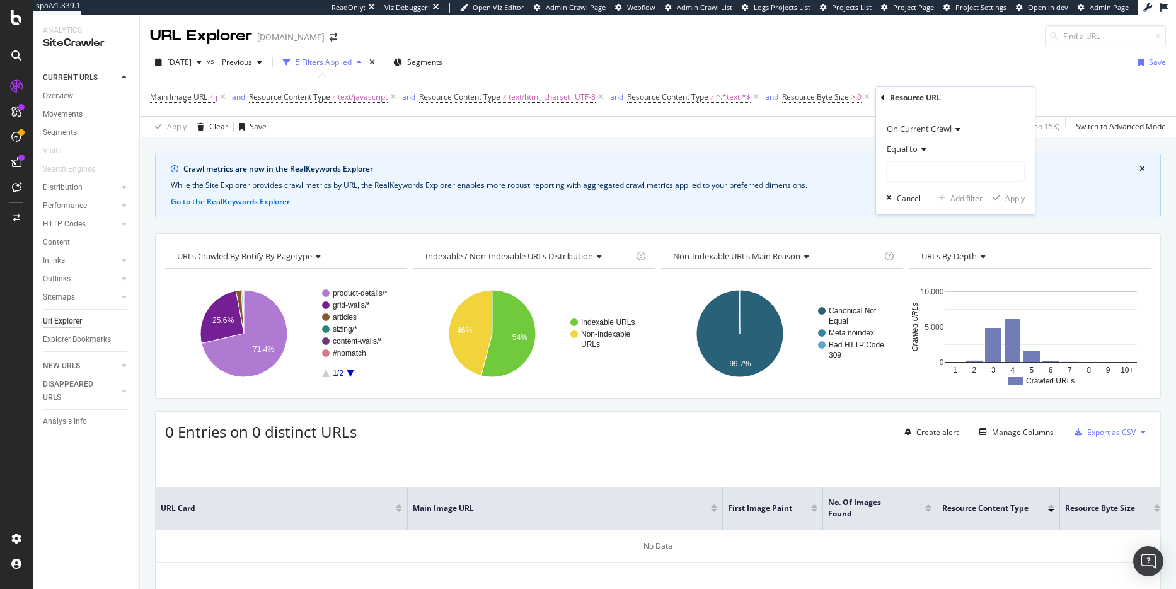
click at [916, 149] on span "Equal to" at bounding box center [902, 148] width 31 height 11
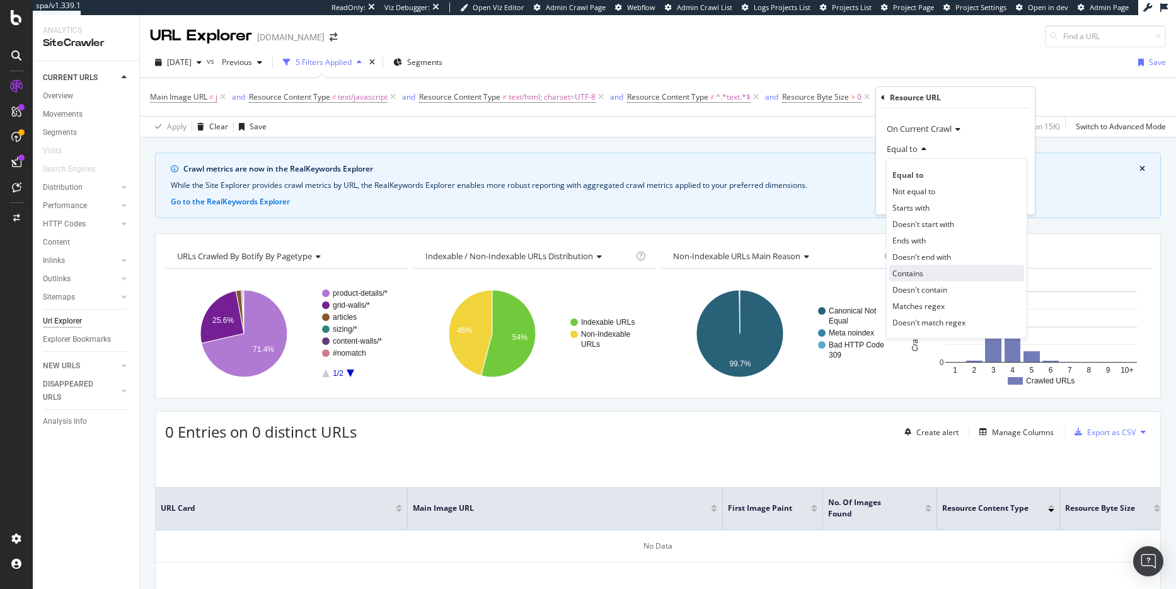
click at [928, 274] on div "Contains" at bounding box center [956, 273] width 135 height 16
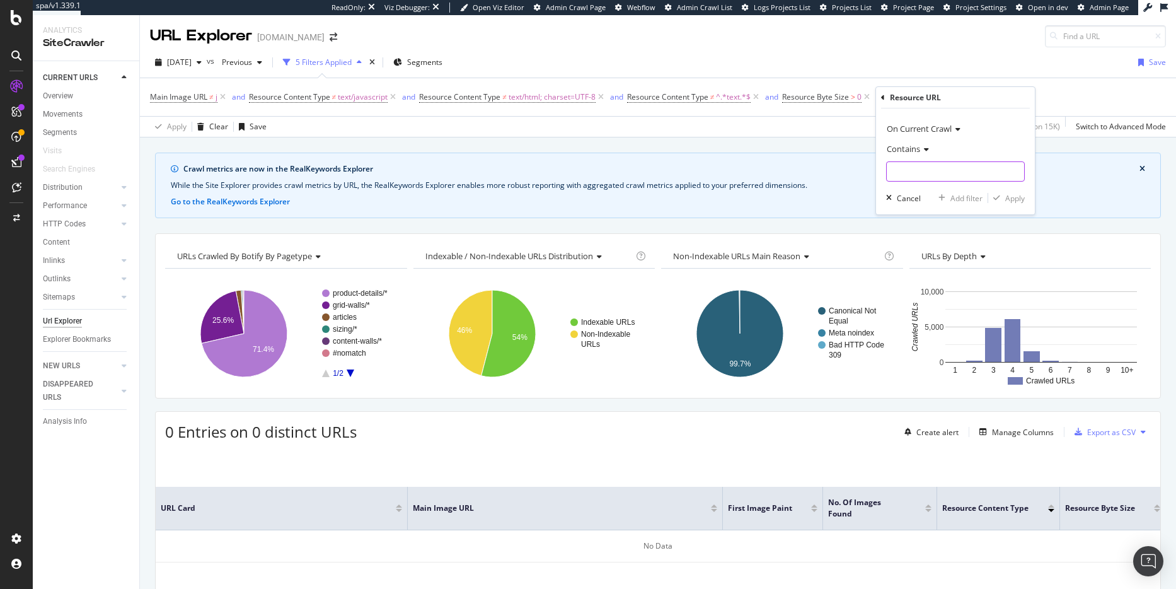
click at [927, 176] on input "text" at bounding box center [955, 171] width 137 height 20
type input "i"
type input "jpeg"
click at [1002, 194] on div "button" at bounding box center [996, 198] width 17 height 8
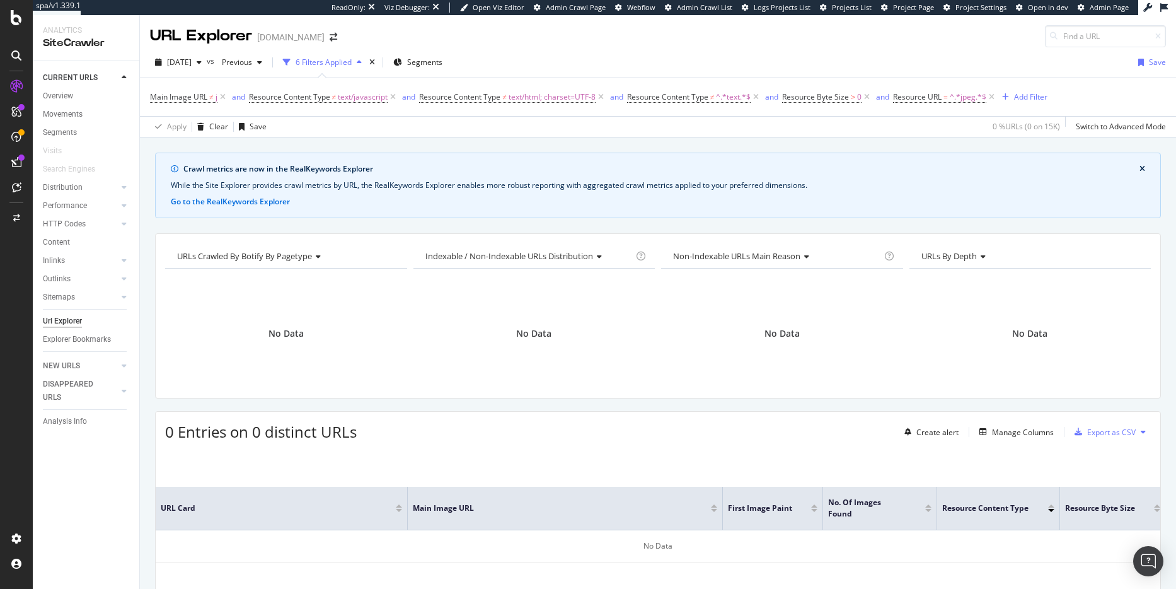
scroll to position [30, 0]
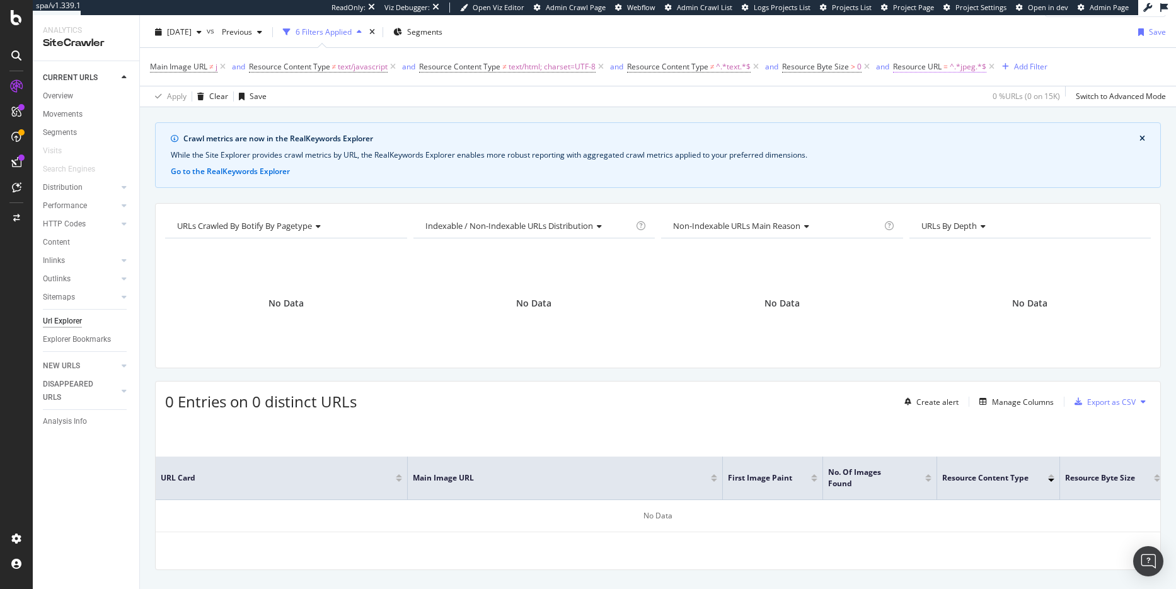
click at [972, 69] on span "^.*jpeg.*$" at bounding box center [968, 67] width 37 height 18
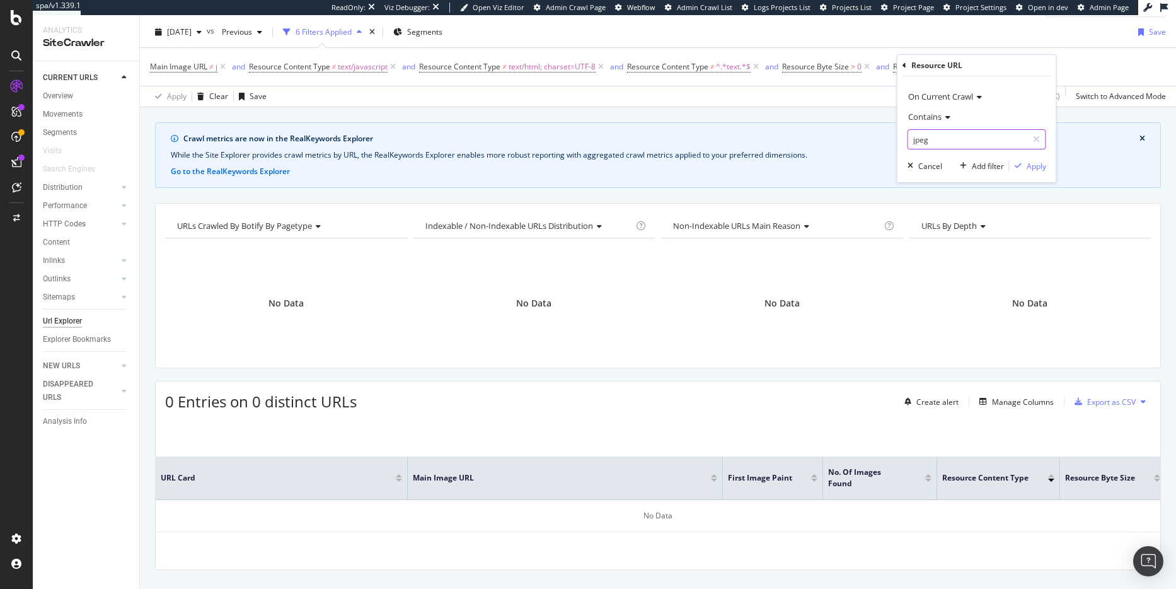
drag, startPoint x: 942, startPoint y: 137, endPoint x: 903, endPoint y: 141, distance: 39.9
click at [903, 141] on div "On Current Crawl Contains jpeg Cancel Add filter Apply" at bounding box center [976, 129] width 159 height 106
type input "png"
click at [1022, 166] on div "button" at bounding box center [1018, 166] width 17 height 8
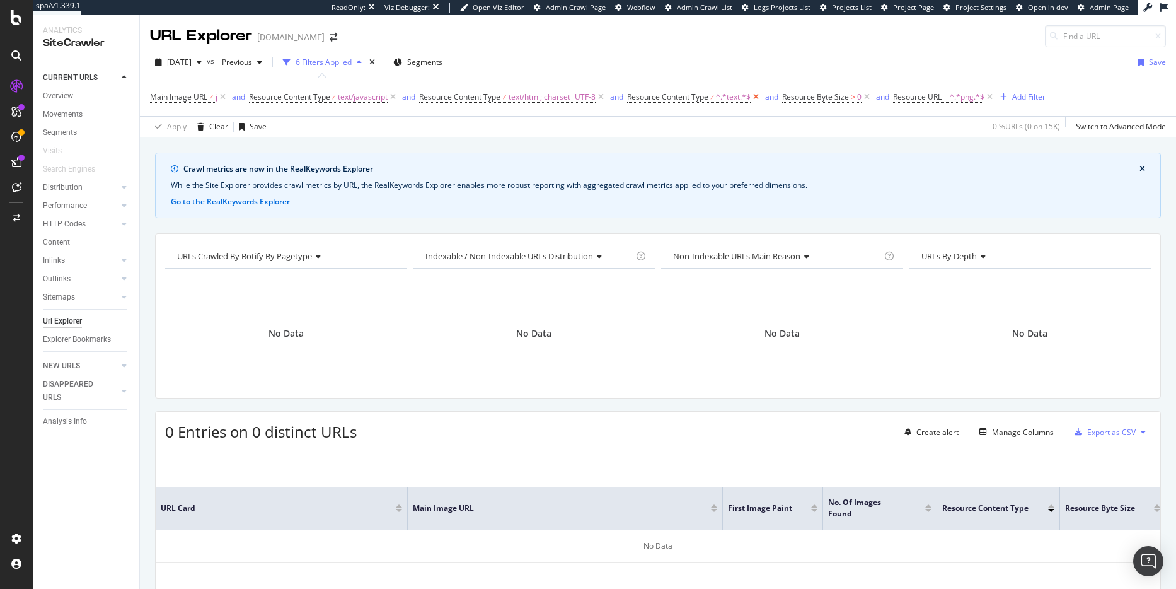
click at [759, 97] on icon at bounding box center [756, 97] width 11 height 13
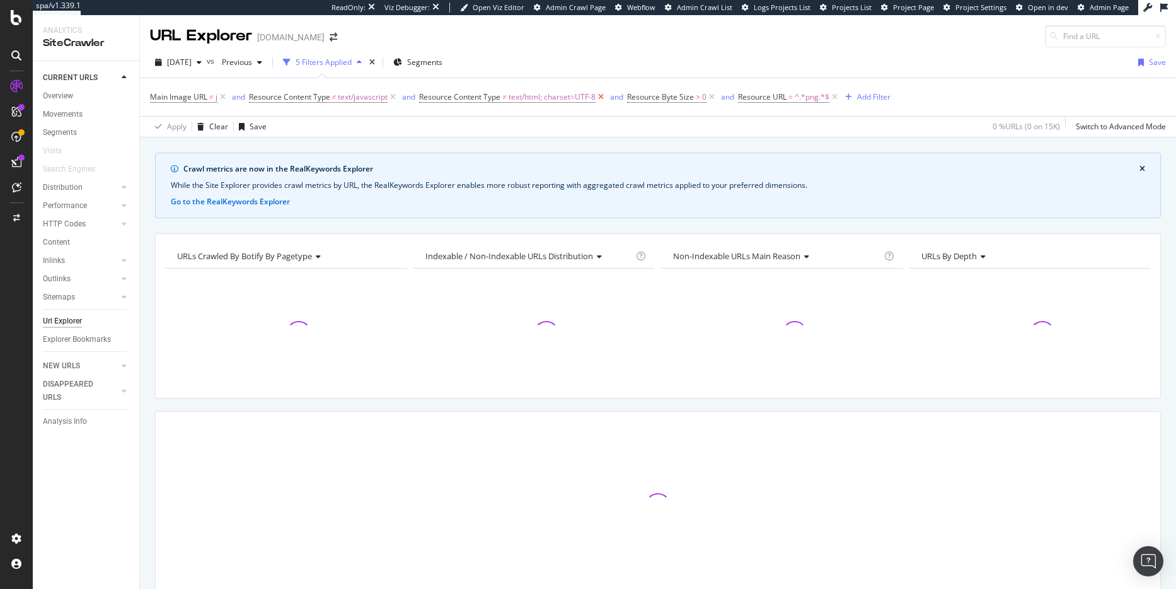
click at [606, 99] on icon at bounding box center [601, 97] width 11 height 13
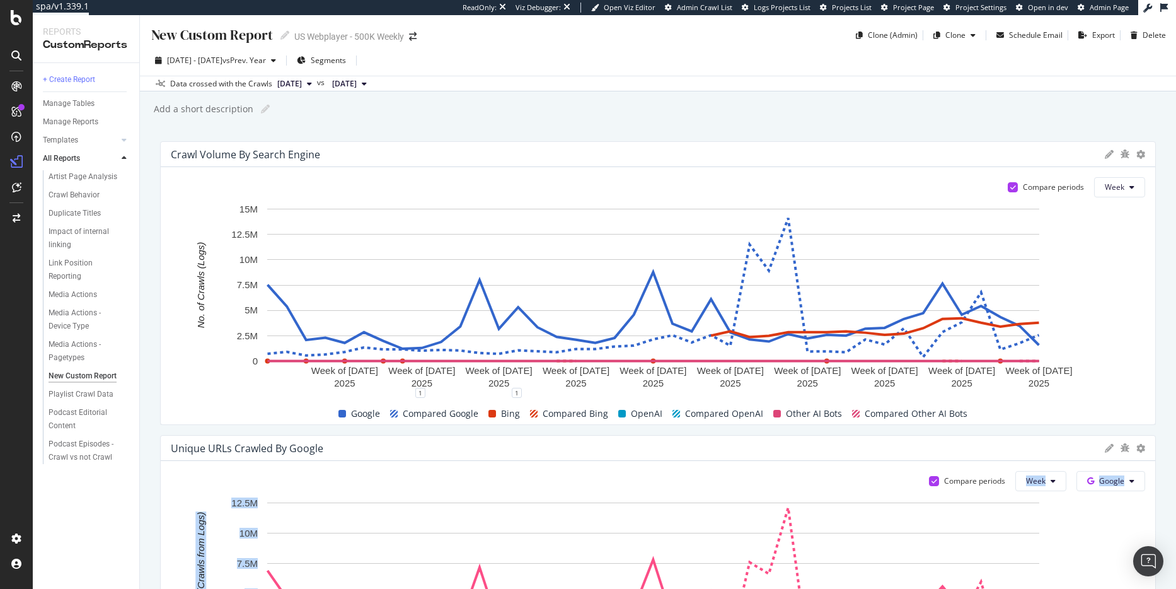
scroll to position [339, 0]
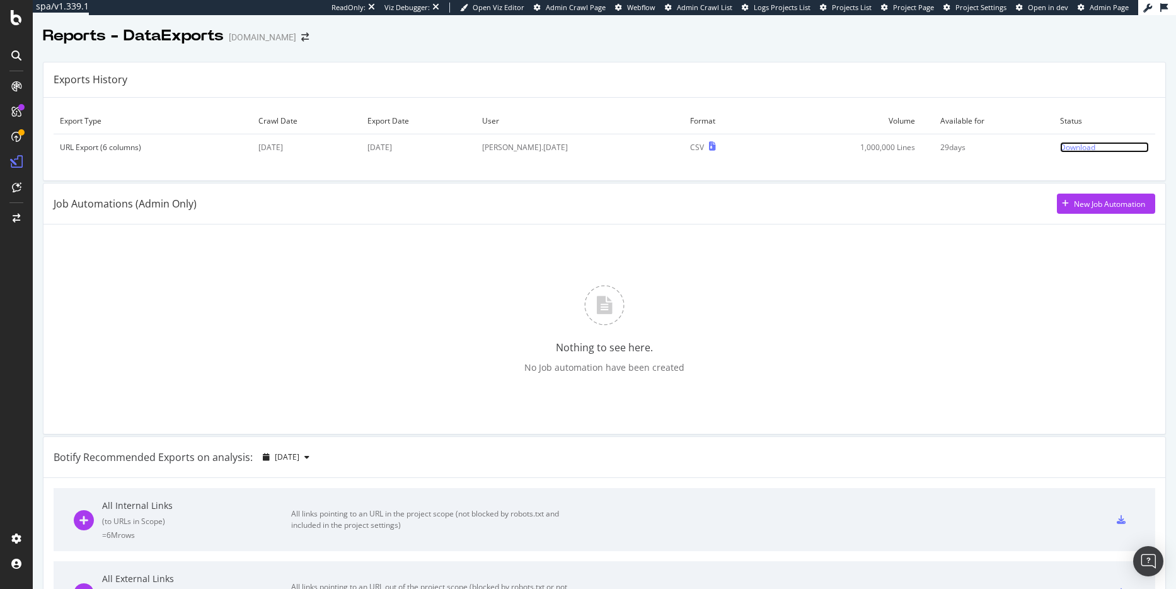
click at [1073, 149] on div "Download" at bounding box center [1077, 147] width 35 height 11
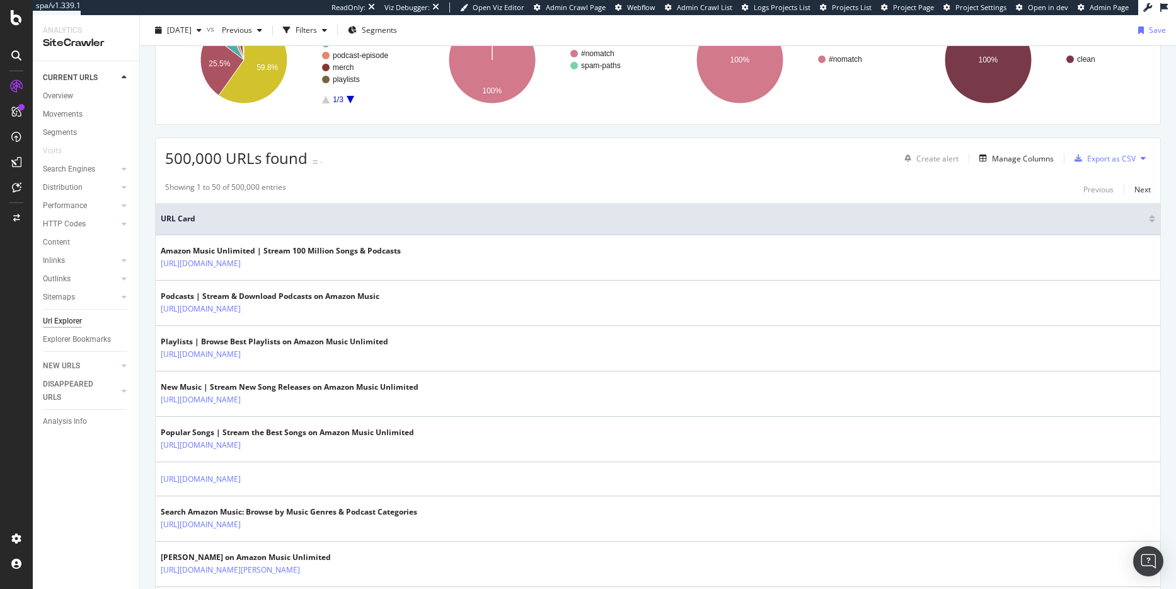
scroll to position [207, 0]
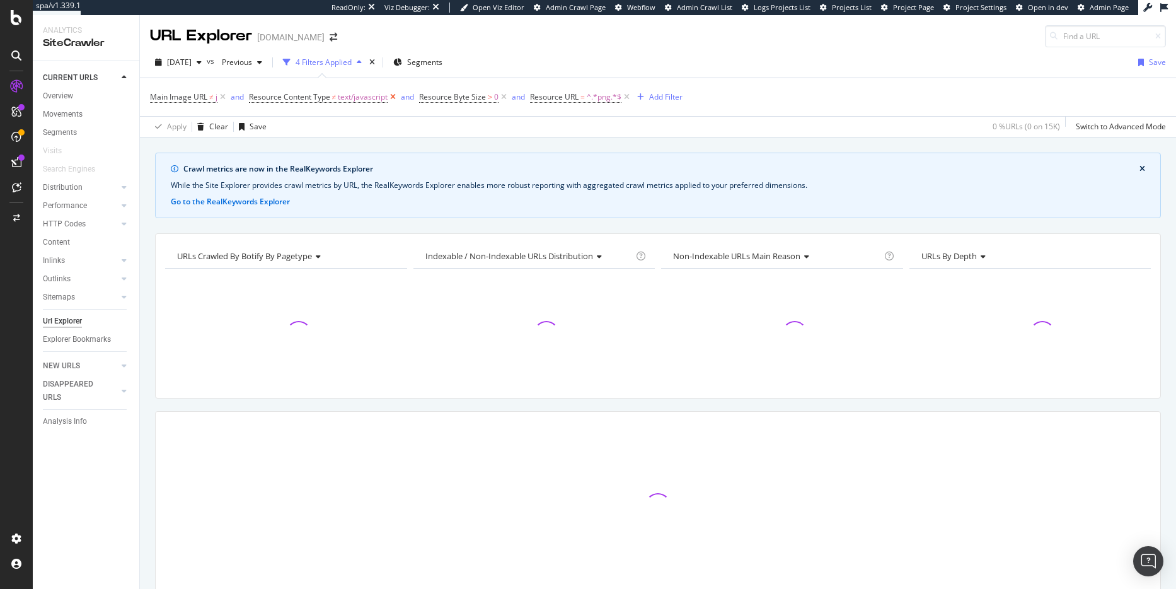
click at [393, 96] on icon at bounding box center [393, 97] width 11 height 13
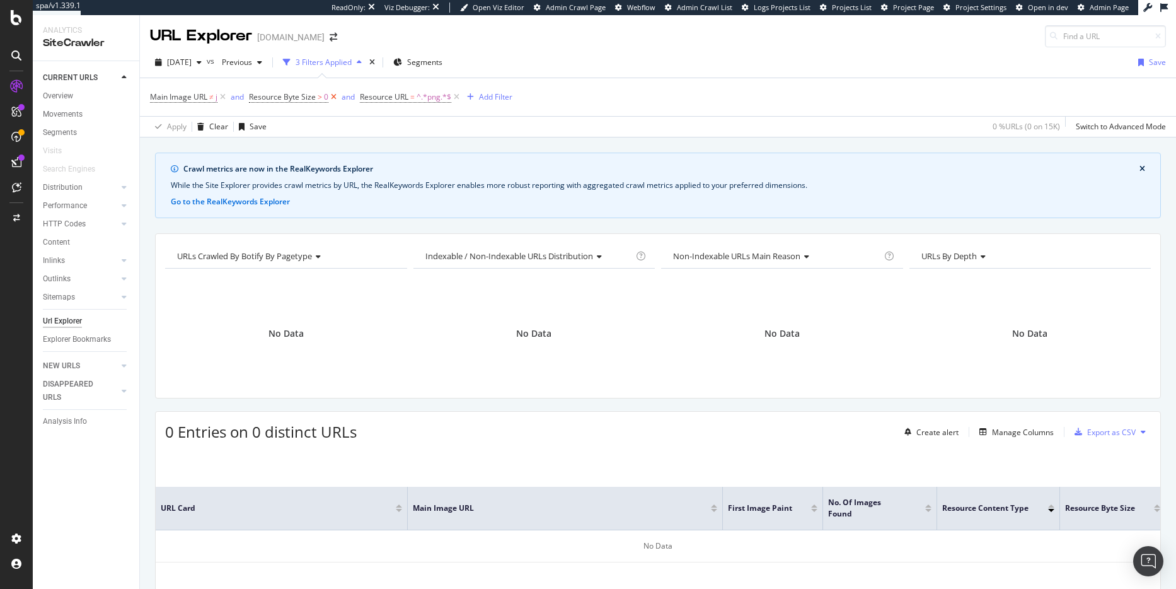
click at [335, 99] on icon at bounding box center [333, 97] width 11 height 13
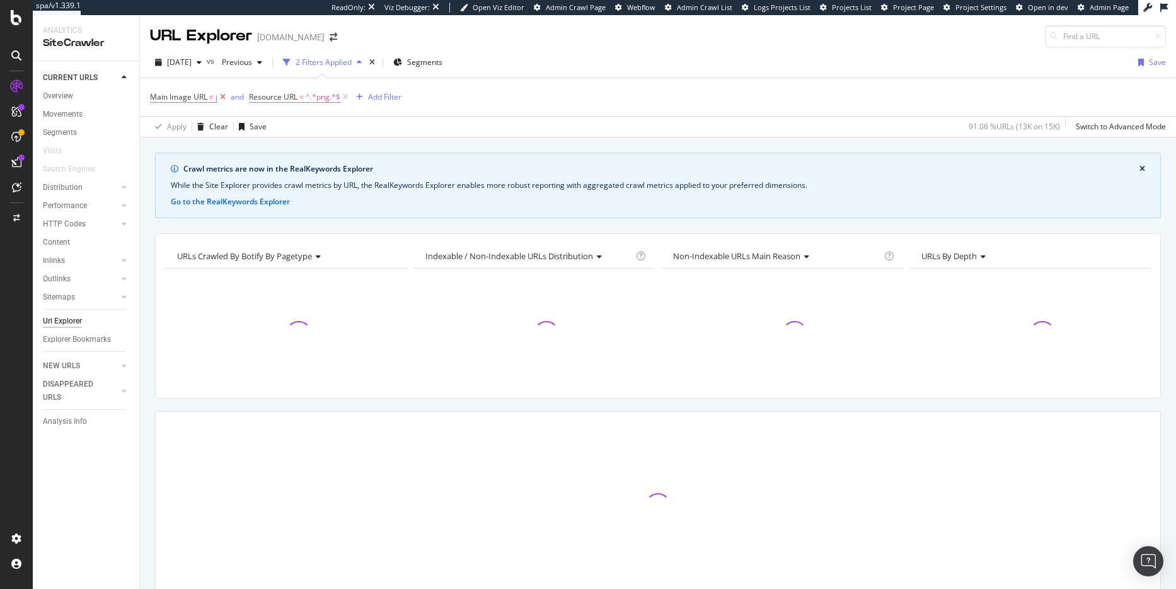
click at [225, 96] on icon at bounding box center [222, 97] width 11 height 13
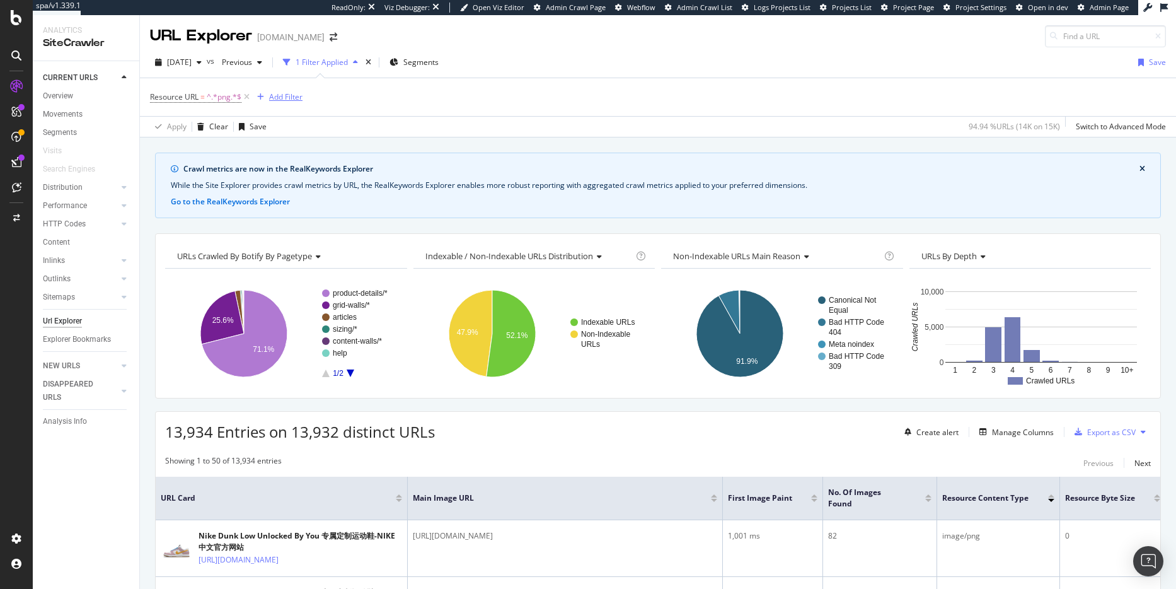
click at [292, 98] on div "Add Filter" at bounding box center [285, 96] width 33 height 11
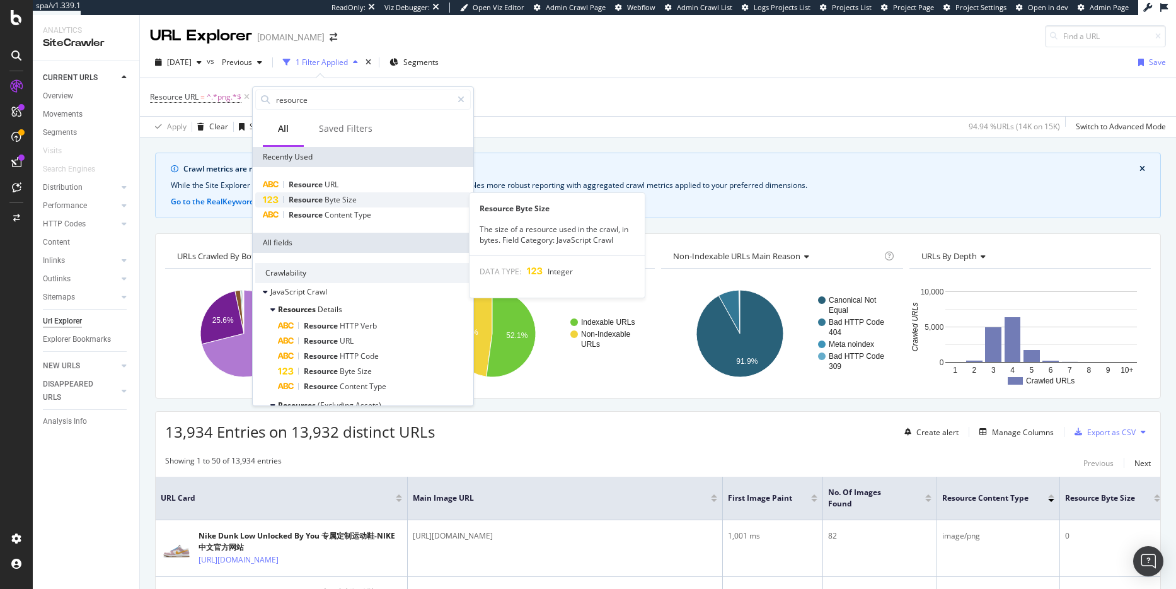
click at [345, 201] on span "Size" at bounding box center [349, 199] width 14 height 11
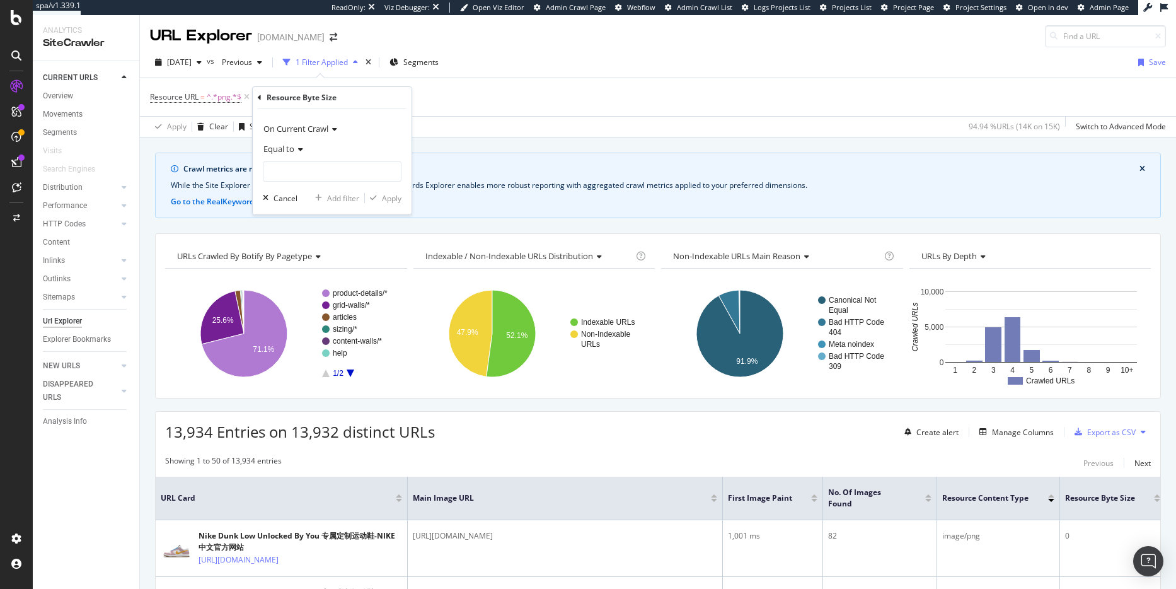
click at [295, 146] on icon at bounding box center [298, 150] width 9 height 8
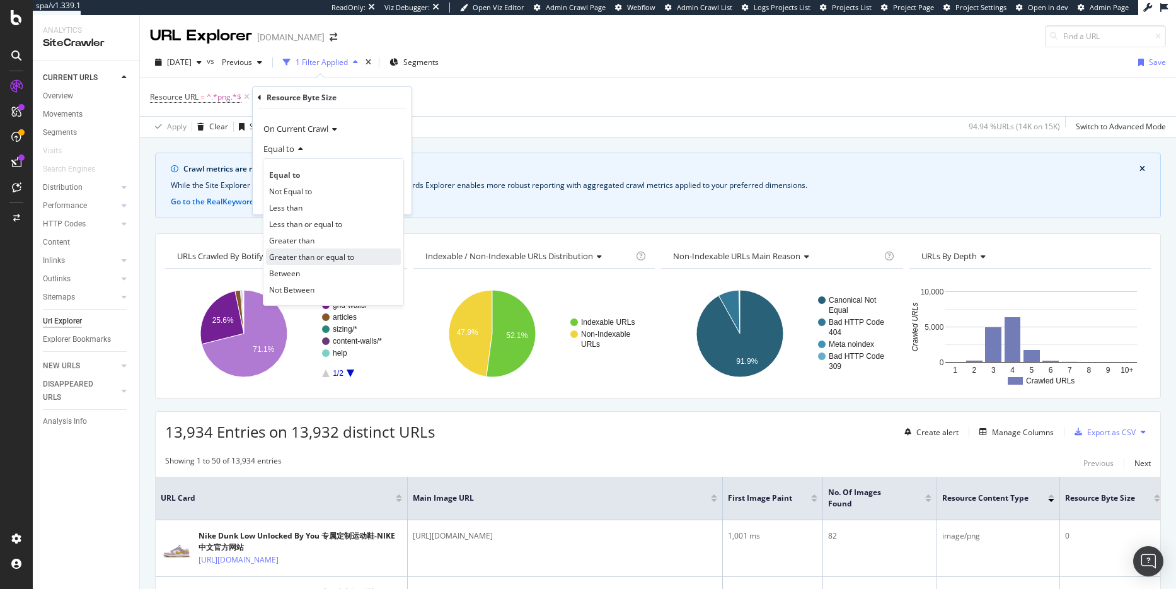
click at [303, 260] on span "Greater than or equal to" at bounding box center [311, 256] width 85 height 11
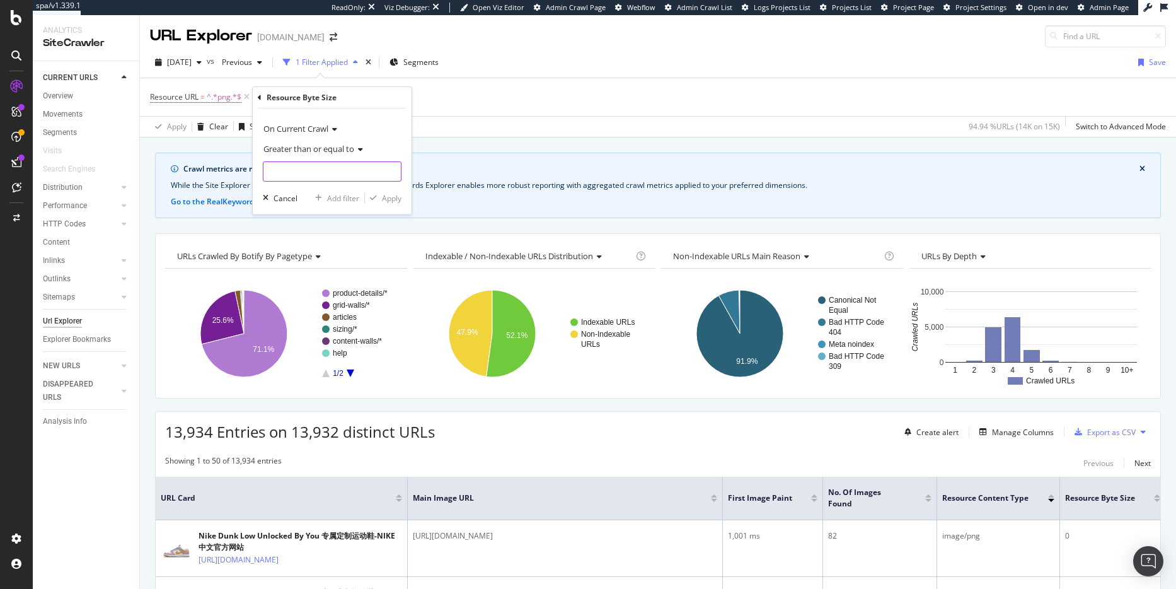
click at [332, 175] on input "number" at bounding box center [332, 171] width 139 height 20
type input "200"
click at [390, 197] on div "Apply" at bounding box center [392, 198] width 20 height 11
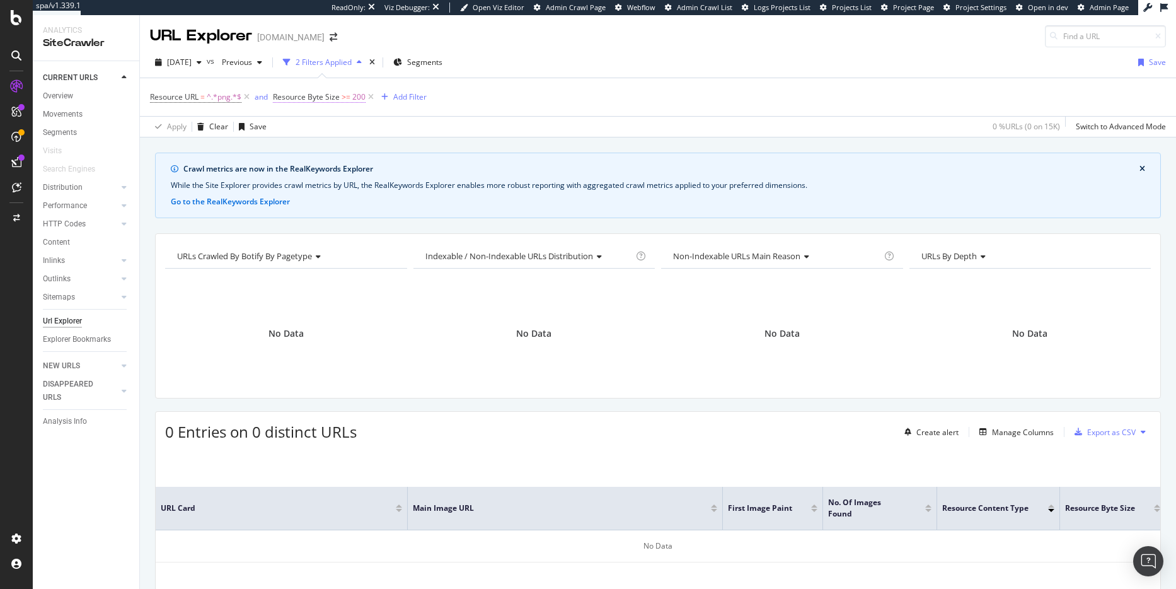
click at [352, 96] on span "200" at bounding box center [358, 97] width 13 height 18
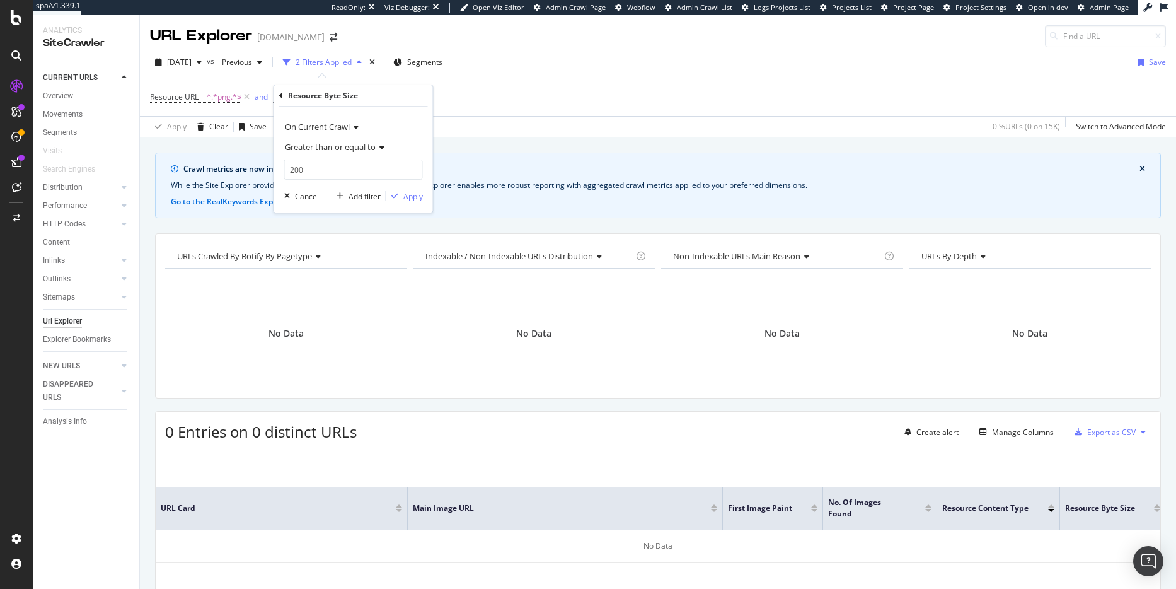
click at [374, 142] on span "Greater than or equal to" at bounding box center [330, 146] width 91 height 11
click at [352, 242] on div "Greater than" at bounding box center [354, 238] width 135 height 16
drag, startPoint x: 331, startPoint y: 170, endPoint x: 273, endPoint y: 161, distance: 58.7
click at [272, 160] on body "spa/v1.339.1 ReadOnly: Viz Debugger: Open Viz Editor Admin Crawl Page Webflow A…" at bounding box center [588, 294] width 1176 height 589
drag, startPoint x: 306, startPoint y: 170, endPoint x: 258, endPoint y: 115, distance: 72.9
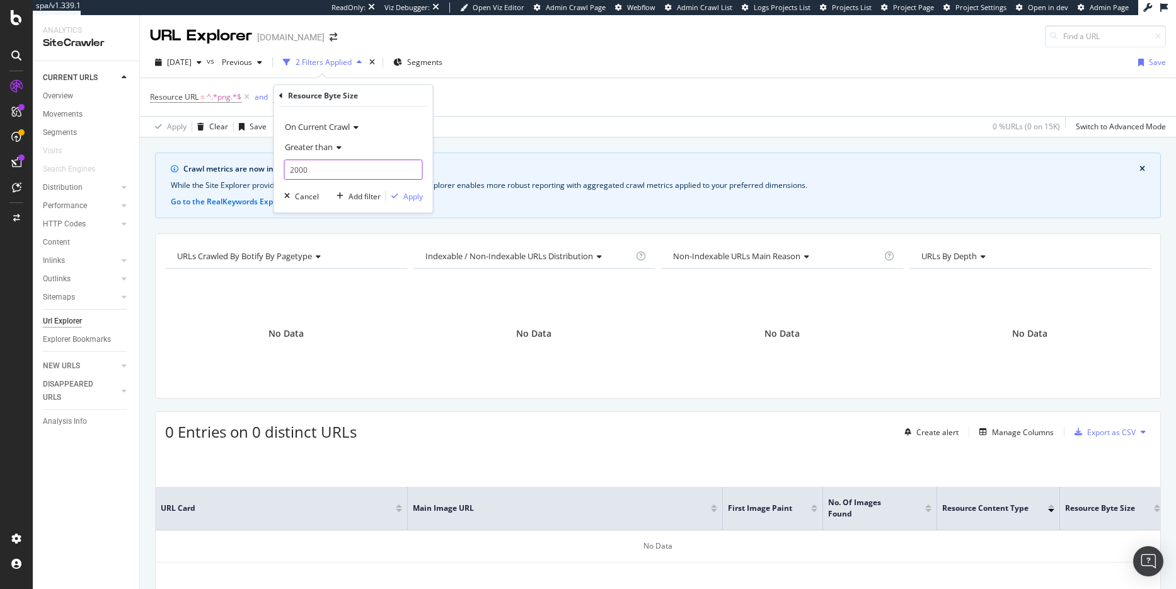
click at [258, 115] on body "spa/v1.339.1 ReadOnly: Viz Debugger: Open Viz Editor Admin Crawl Page Webflow A…" at bounding box center [588, 294] width 1176 height 589
drag, startPoint x: 308, startPoint y: 167, endPoint x: 272, endPoint y: 167, distance: 35.9
click at [272, 167] on body "spa/v1.339.1 ReadOnly: Viz Debugger: Open Viz Editor Admin Crawl Page Webflow A…" at bounding box center [588, 294] width 1176 height 589
click at [274, 166] on div "Resource Byte Size On Current Crawl Greater than 2000 Cancel Add filter Apply" at bounding box center [354, 148] width 160 height 129
click at [298, 168] on input "2000" at bounding box center [353, 169] width 139 height 20
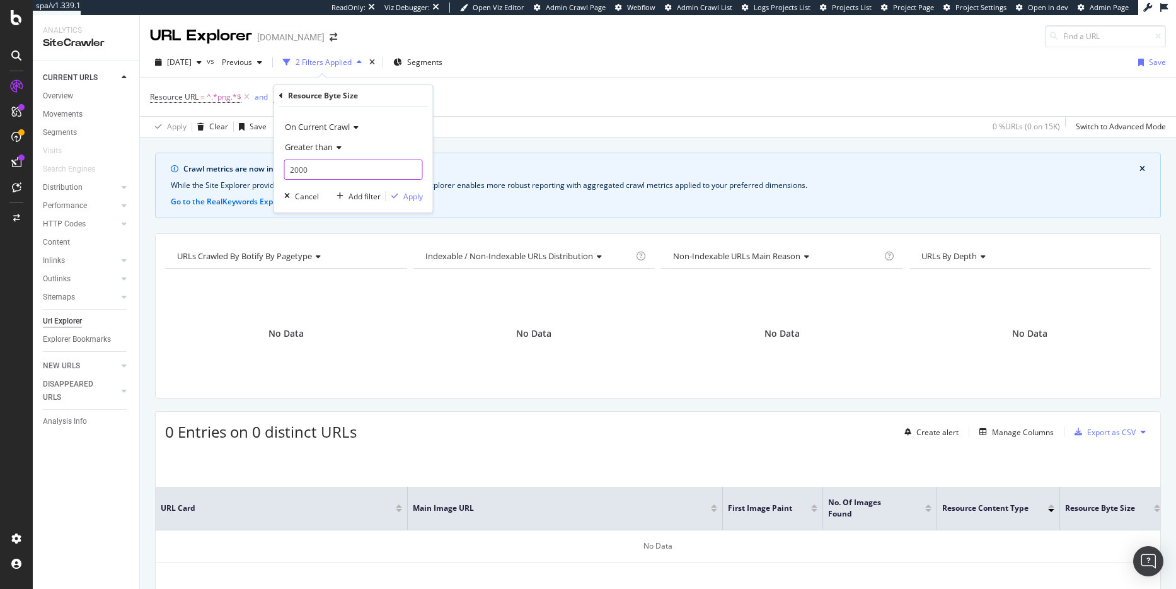
click at [298, 168] on input "2000" at bounding box center [353, 169] width 139 height 20
type input "0"
click at [407, 199] on div "Apply" at bounding box center [413, 196] width 20 height 11
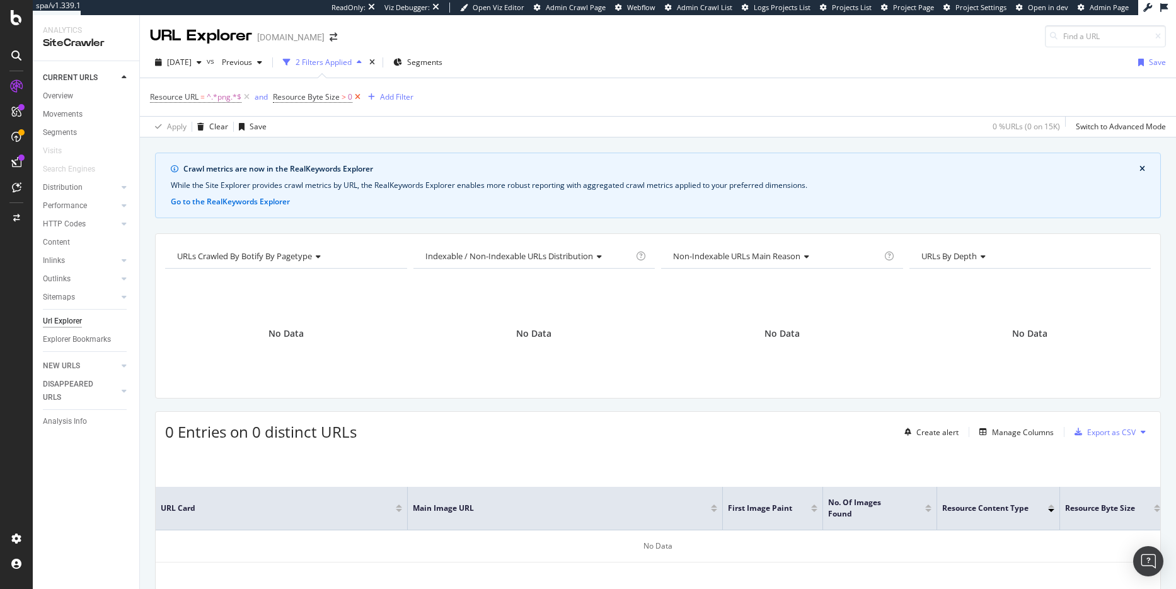
click at [357, 96] on icon at bounding box center [357, 97] width 11 height 13
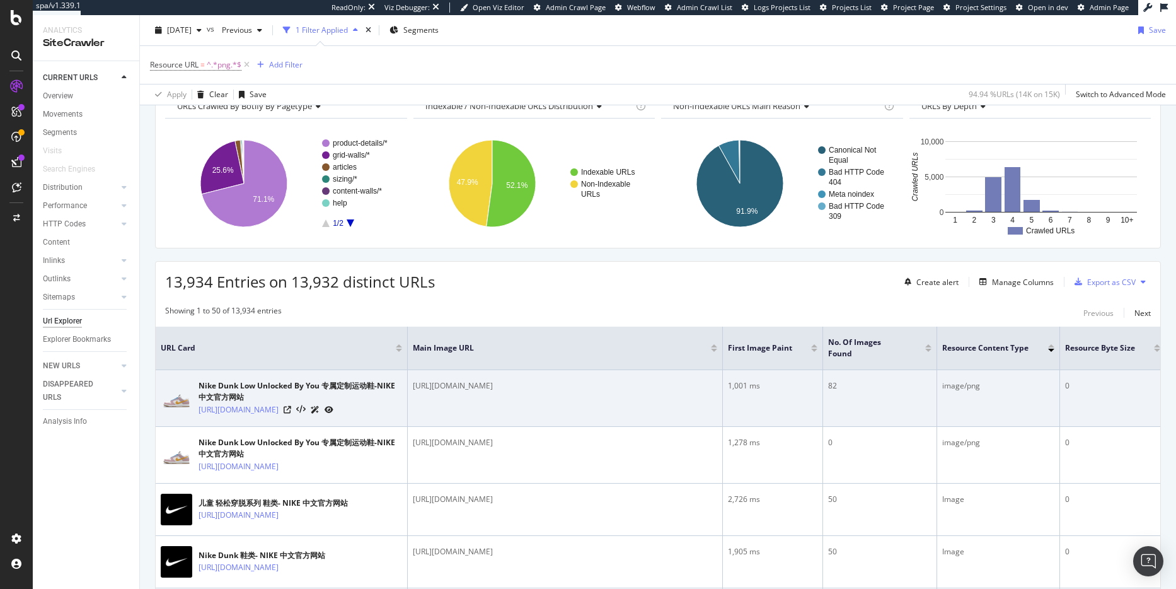
scroll to position [158, 0]
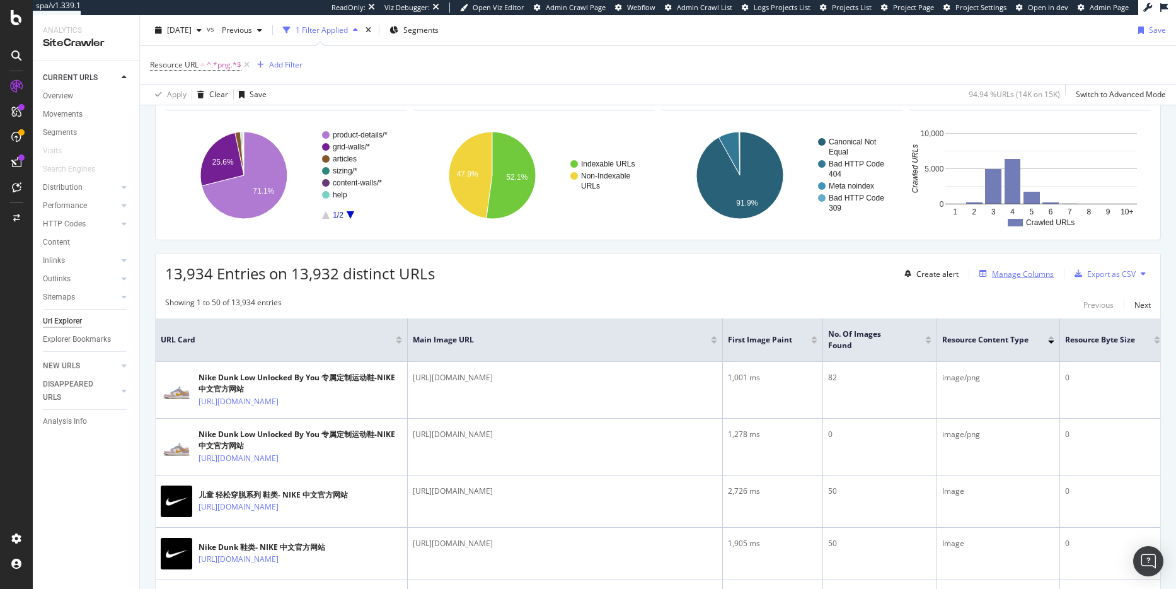
click at [1034, 275] on div "Manage Columns" at bounding box center [1023, 273] width 62 height 11
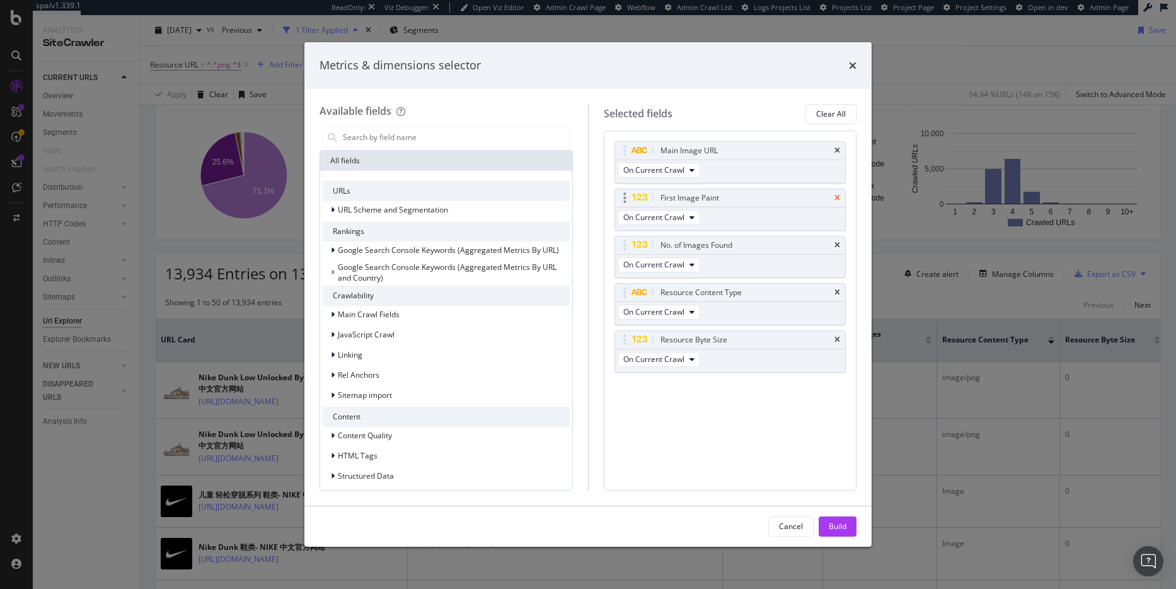
click at [840, 198] on icon "times" at bounding box center [837, 198] width 6 height 8
click at [420, 158] on div "All fields" at bounding box center [446, 161] width 252 height 20
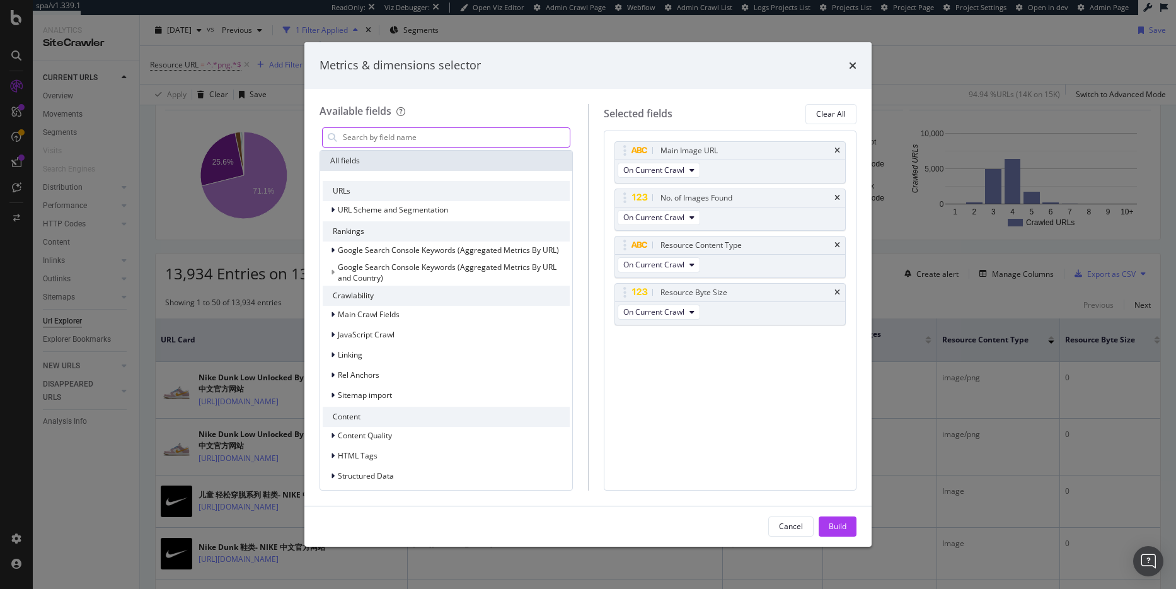
click at [365, 136] on input "modal" at bounding box center [456, 137] width 228 height 19
type input "image"
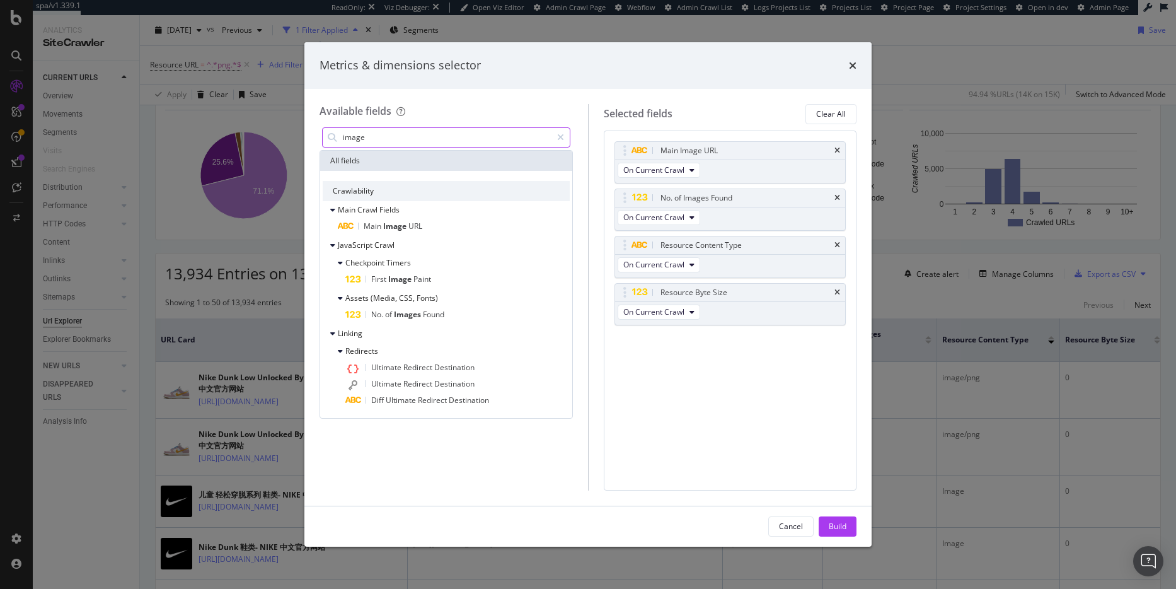
click at [356, 137] on input "image" at bounding box center [447, 137] width 210 height 19
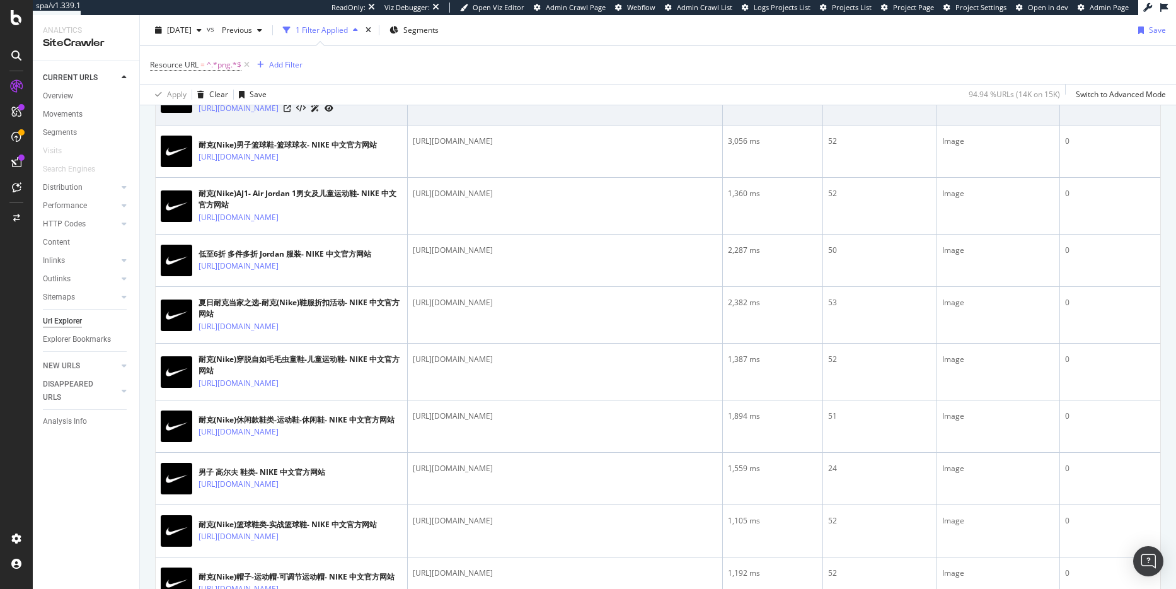
click at [1111, 349] on tbody "Nike Dunk Low Unlocked By You 专属定制运动鞋-NIKE 中文官方网站 https://www.nike.com.cn/u/cus…" at bounding box center [661, 501] width 1010 height 2688
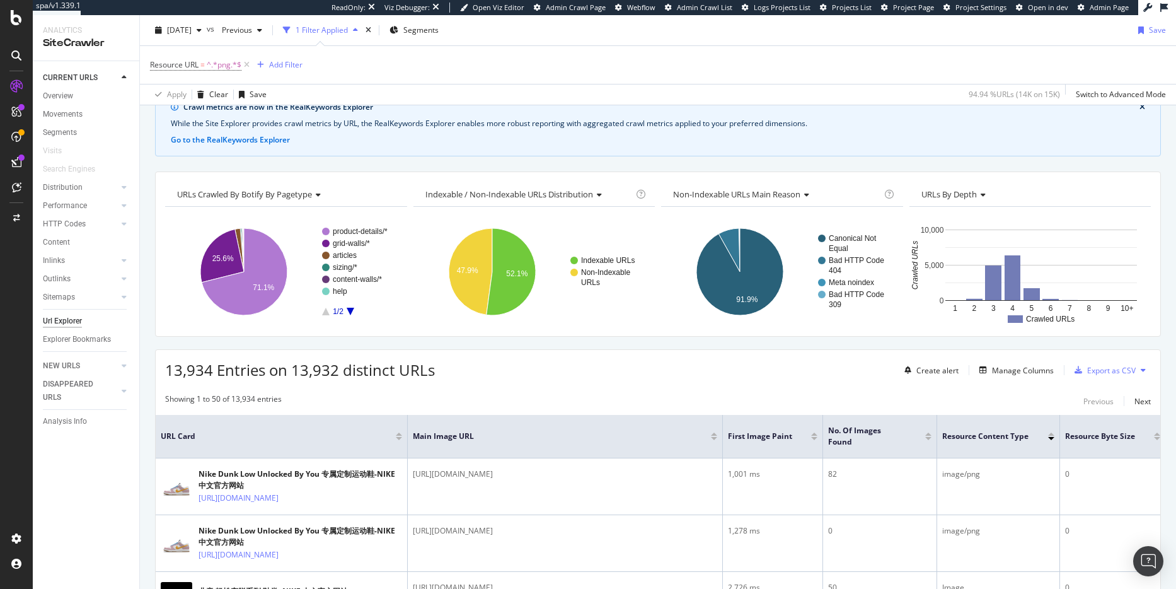
scroll to position [0, 0]
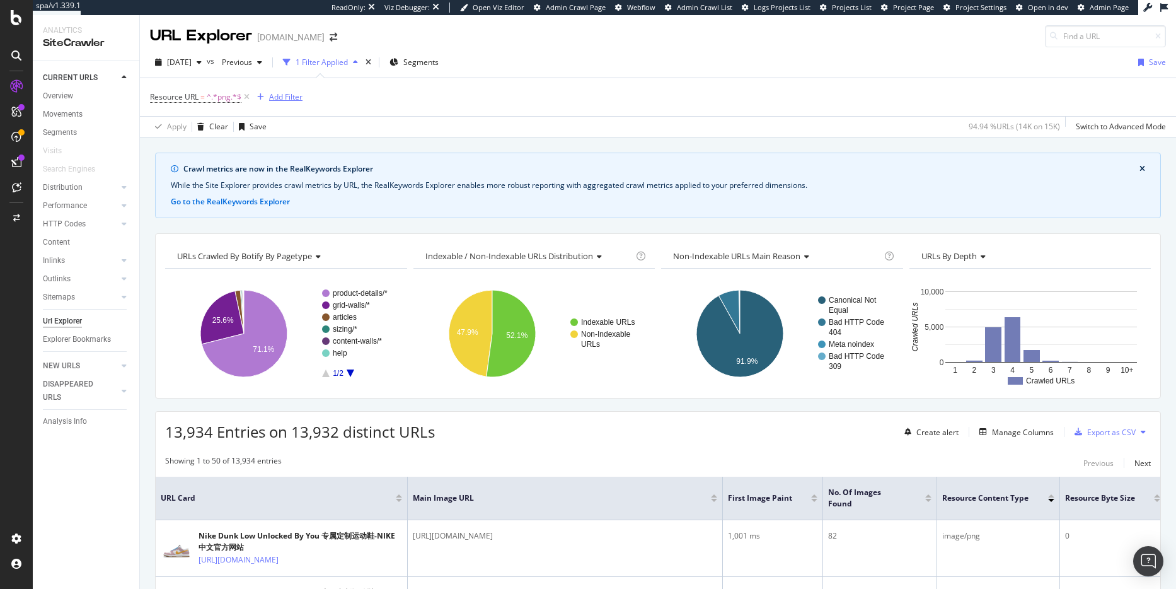
click at [291, 98] on div "Add Filter" at bounding box center [285, 96] width 33 height 11
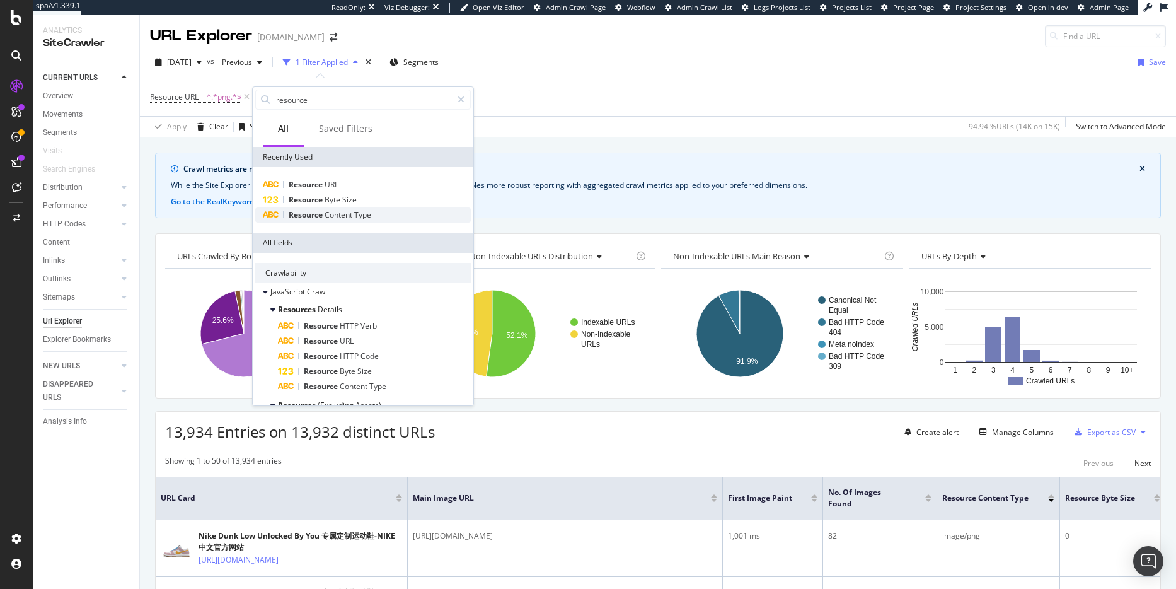
click at [352, 217] on span "Content" at bounding box center [340, 214] width 30 height 11
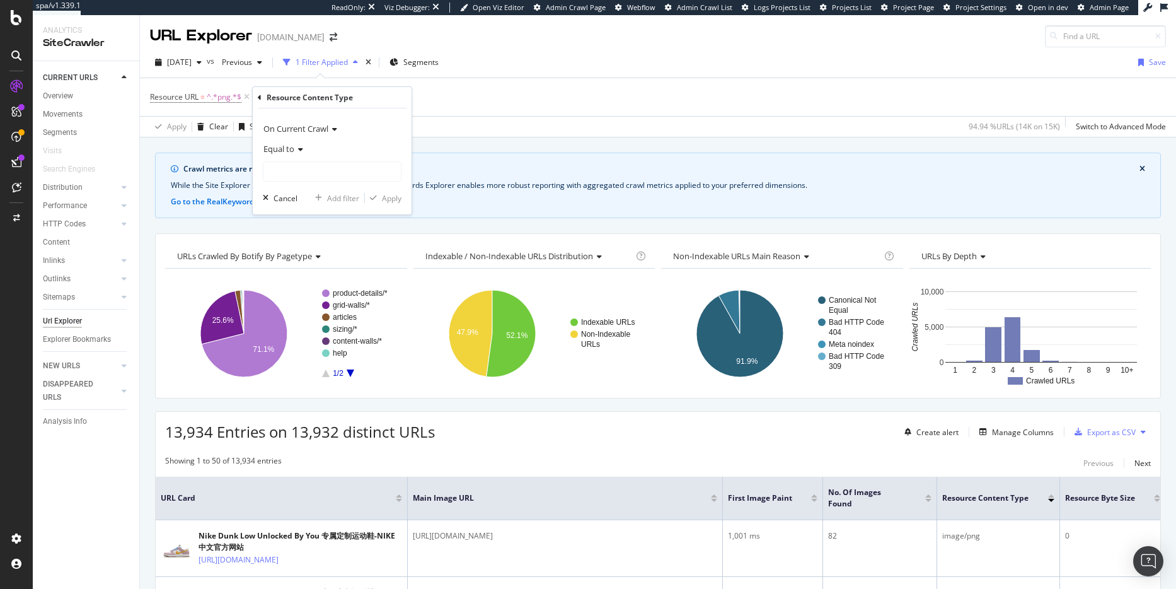
click at [300, 149] on icon at bounding box center [298, 150] width 9 height 8
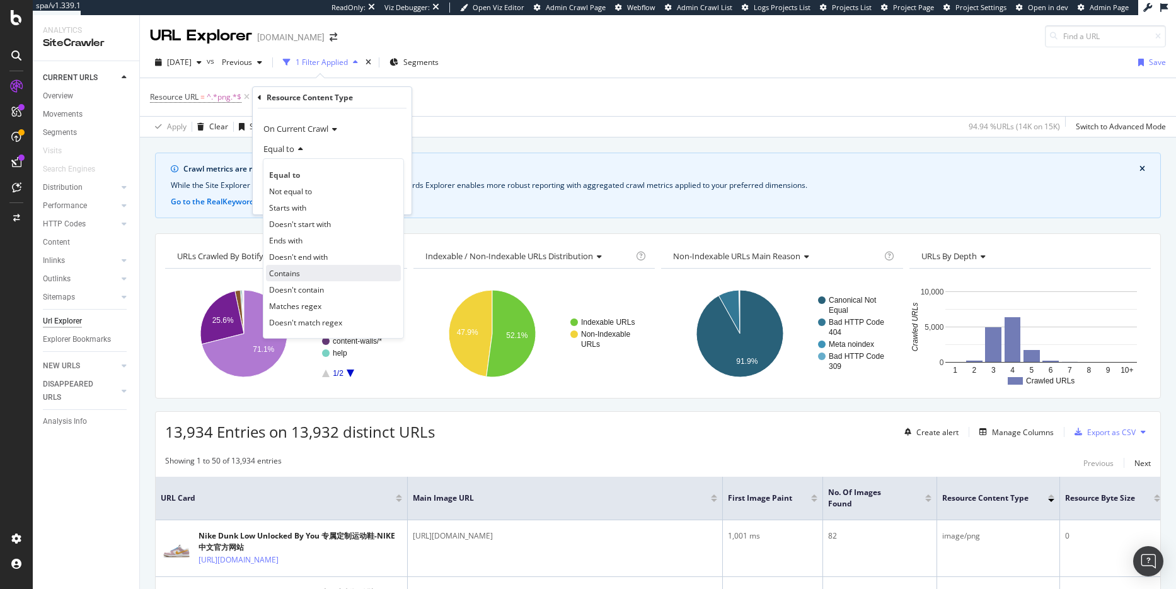
click at [315, 272] on div "Contains" at bounding box center [333, 273] width 135 height 16
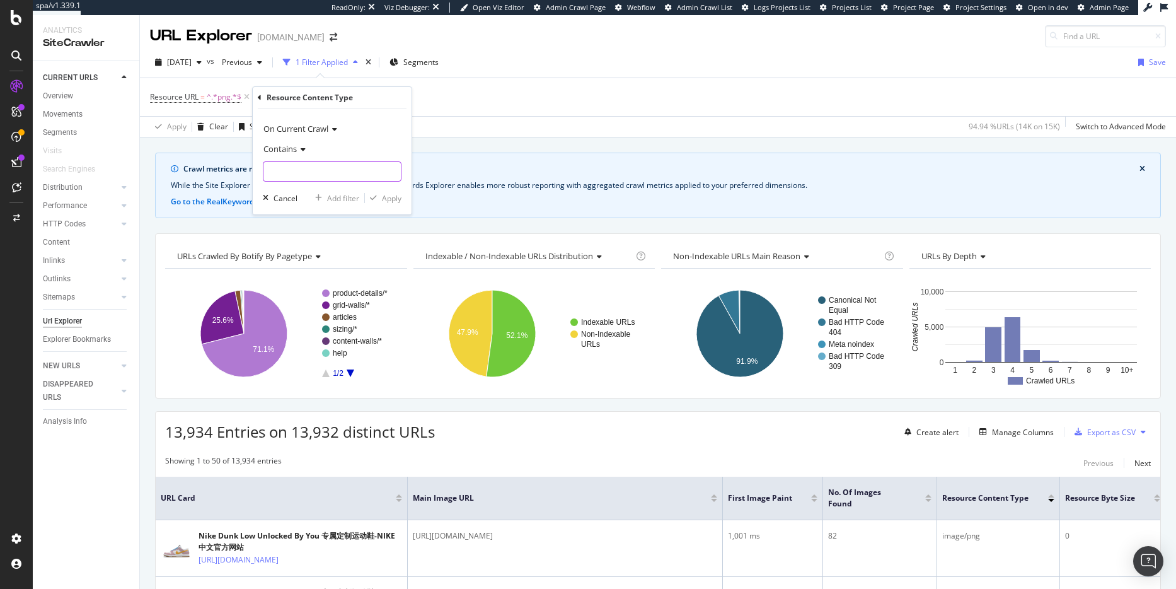
click at [315, 166] on input "text" at bounding box center [331, 171] width 137 height 20
type input "jpeg"
drag, startPoint x: 280, startPoint y: 132, endPoint x: 265, endPoint y: 100, distance: 35.5
click at [266, 100] on div "Resource Content Type On Current Crawl Contains jpeg Cancel Add filter Apply" at bounding box center [332, 150] width 159 height 127
click at [260, 97] on icon at bounding box center [260, 98] width 4 height 8
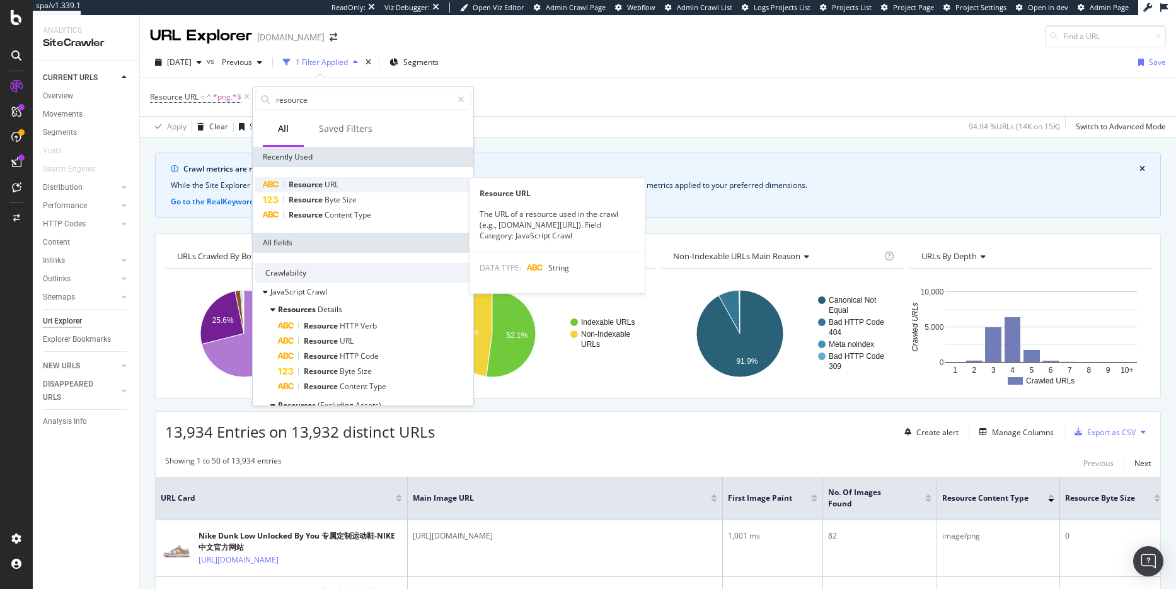
click at [326, 187] on span "URL" at bounding box center [332, 184] width 14 height 11
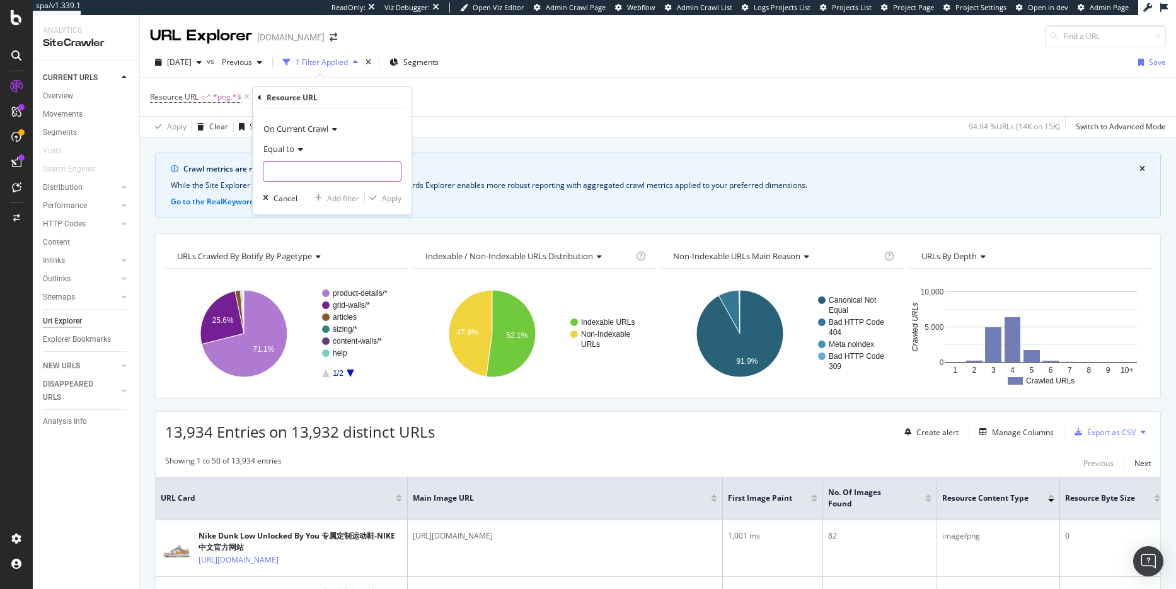
click at [302, 171] on input "text" at bounding box center [331, 171] width 137 height 20
type input "jpg"
click at [393, 192] on div "Apply" at bounding box center [383, 197] width 37 height 11
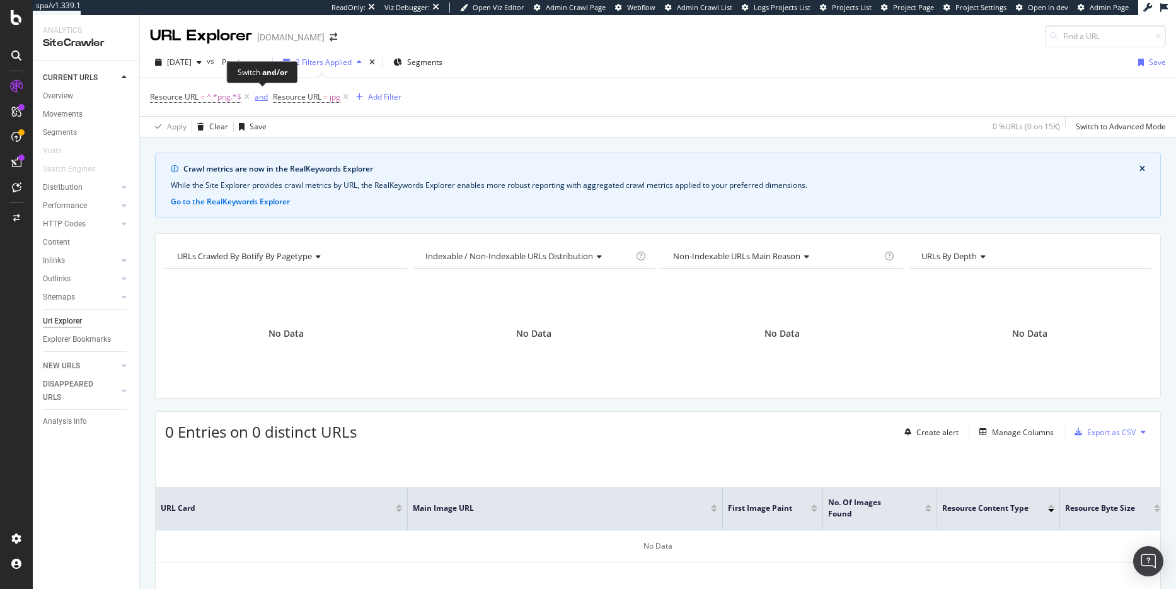
click at [258, 99] on div "and" at bounding box center [261, 96] width 13 height 11
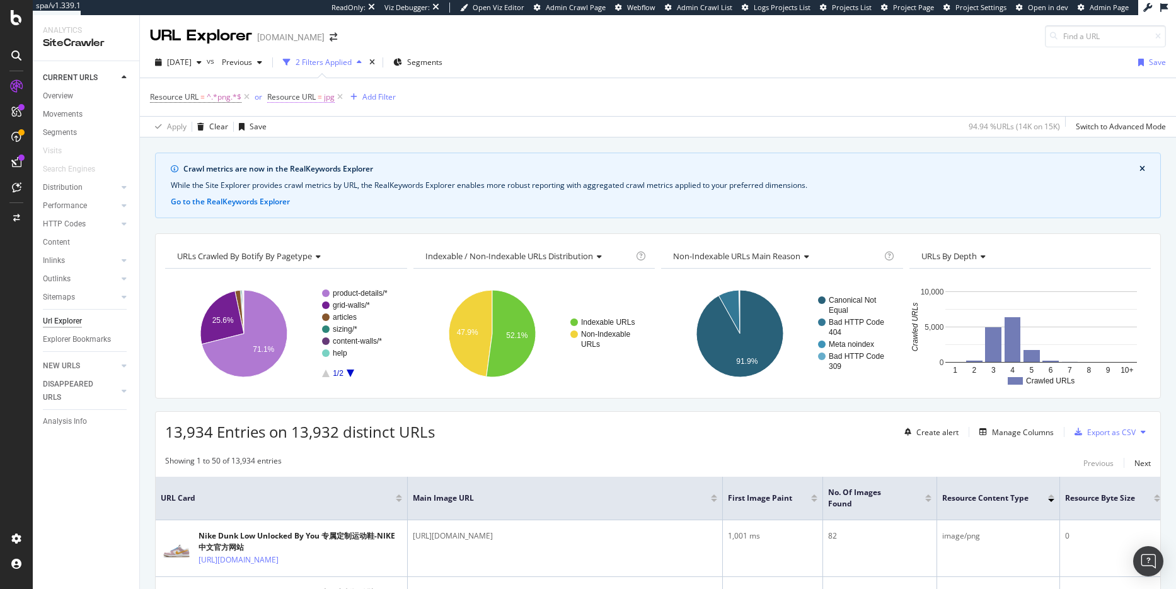
click at [327, 97] on span "jpg" at bounding box center [329, 97] width 11 height 18
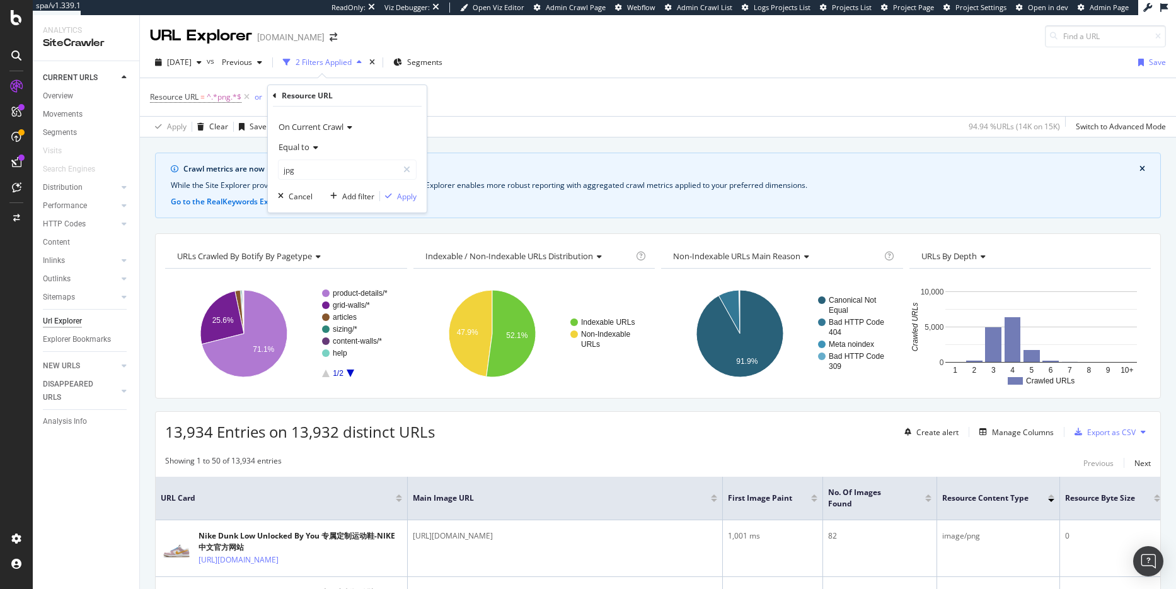
click at [291, 146] on span "Equal to" at bounding box center [294, 146] width 31 height 11
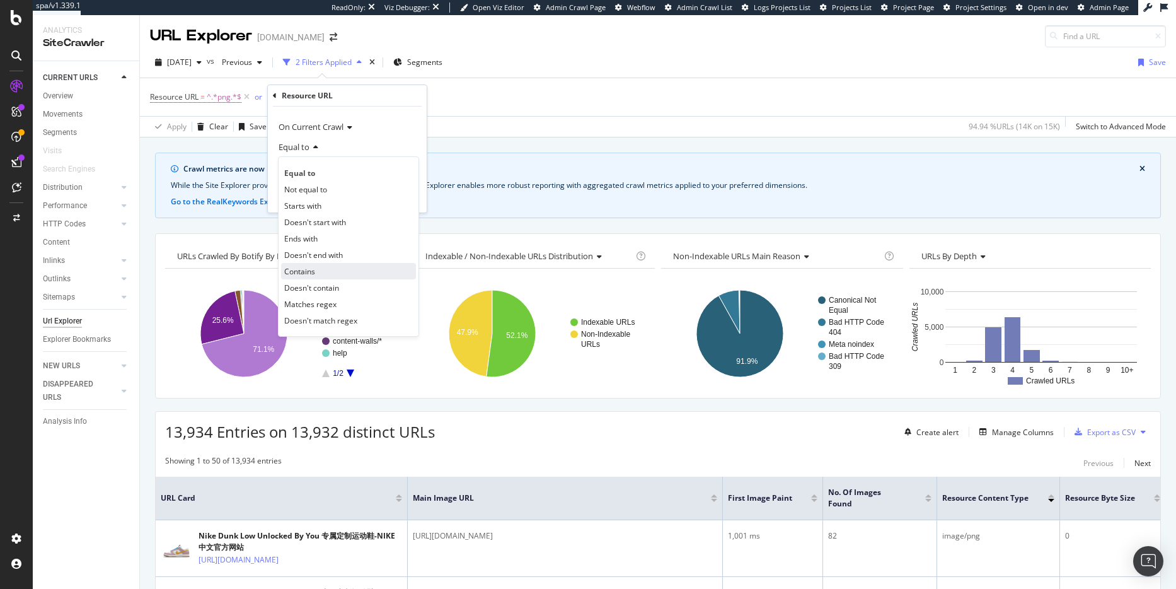
click at [306, 269] on span "Contains" at bounding box center [299, 271] width 31 height 11
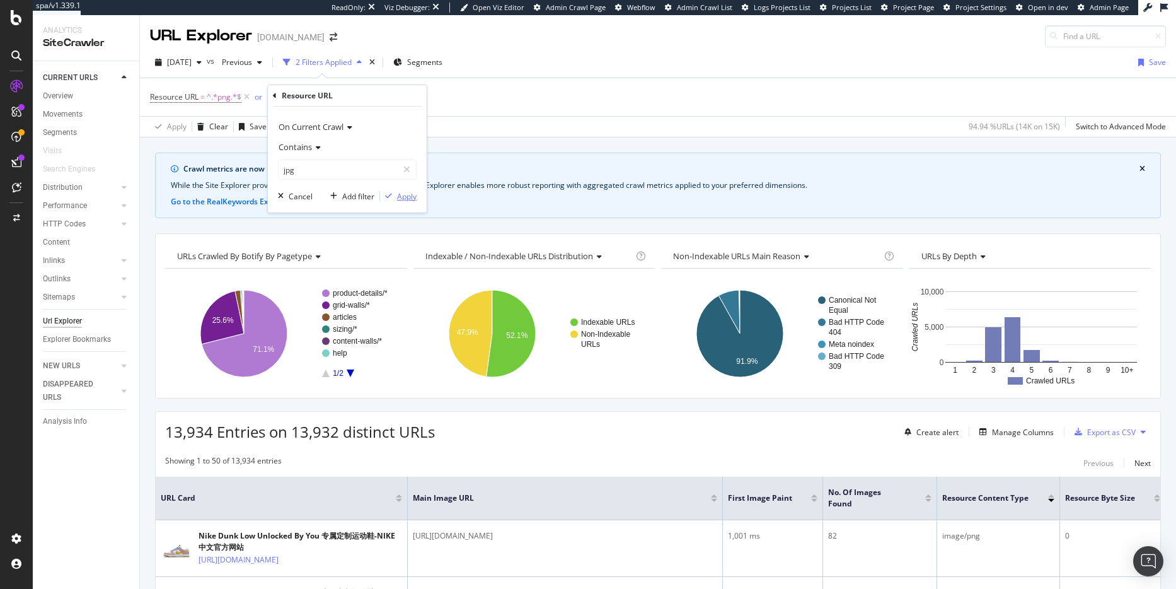
click at [410, 197] on div "Apply" at bounding box center [407, 196] width 20 height 11
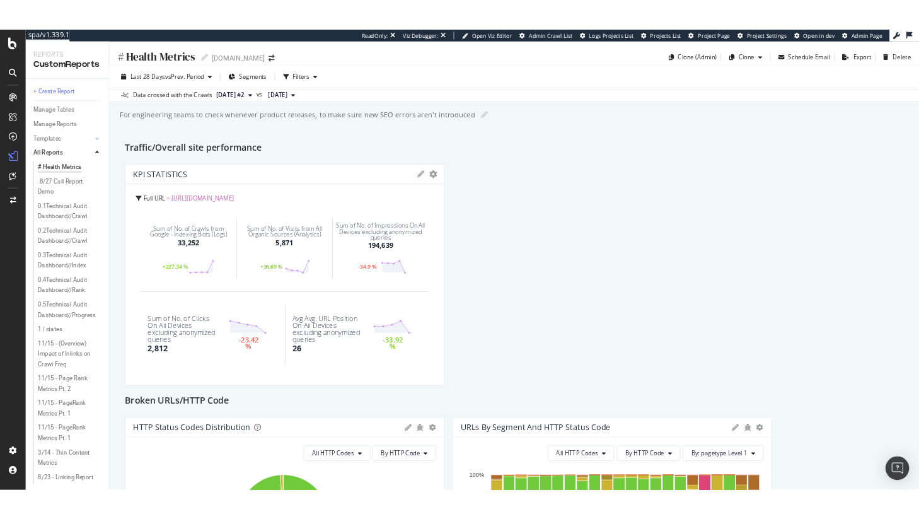
scroll to position [16, 0]
